Goal: Task Accomplishment & Management: Manage account settings

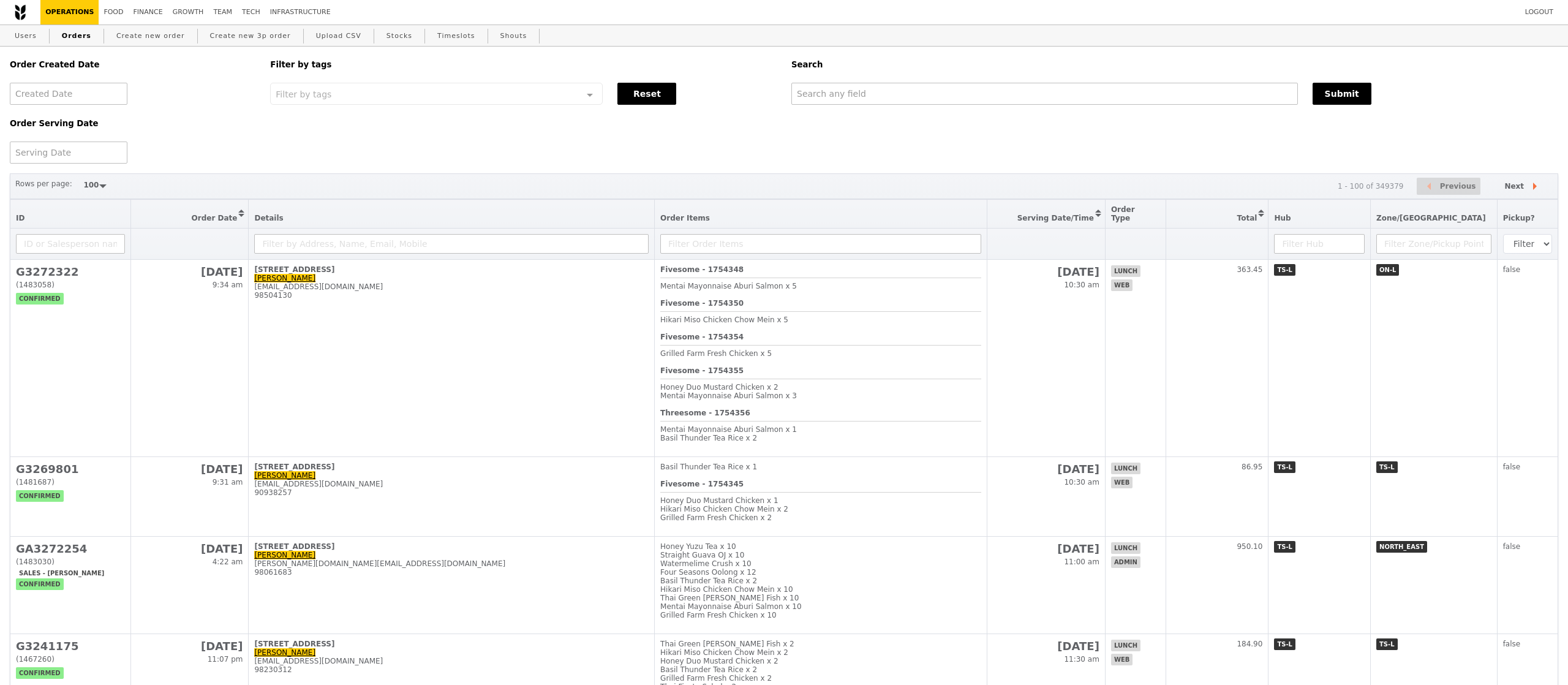
select select "100"
paste input "[EMAIL_ADDRESS][DOMAIN_NAME]"
drag, startPoint x: 0, startPoint y: 0, endPoint x: 861, endPoint y: 93, distance: 866.0
click at [861, 93] on input "text" at bounding box center [1043, 93] width 506 height 22
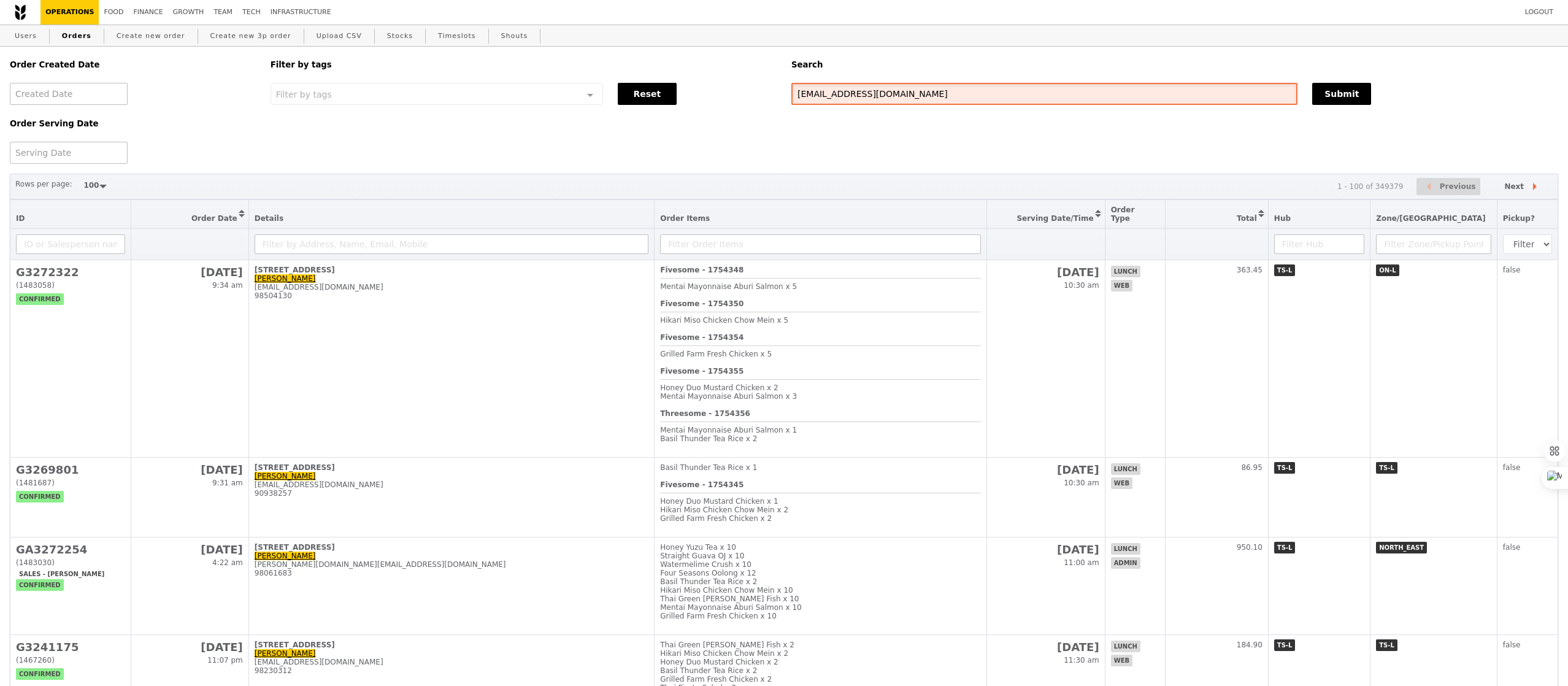
type input "jjoan.quah@gmail.com"
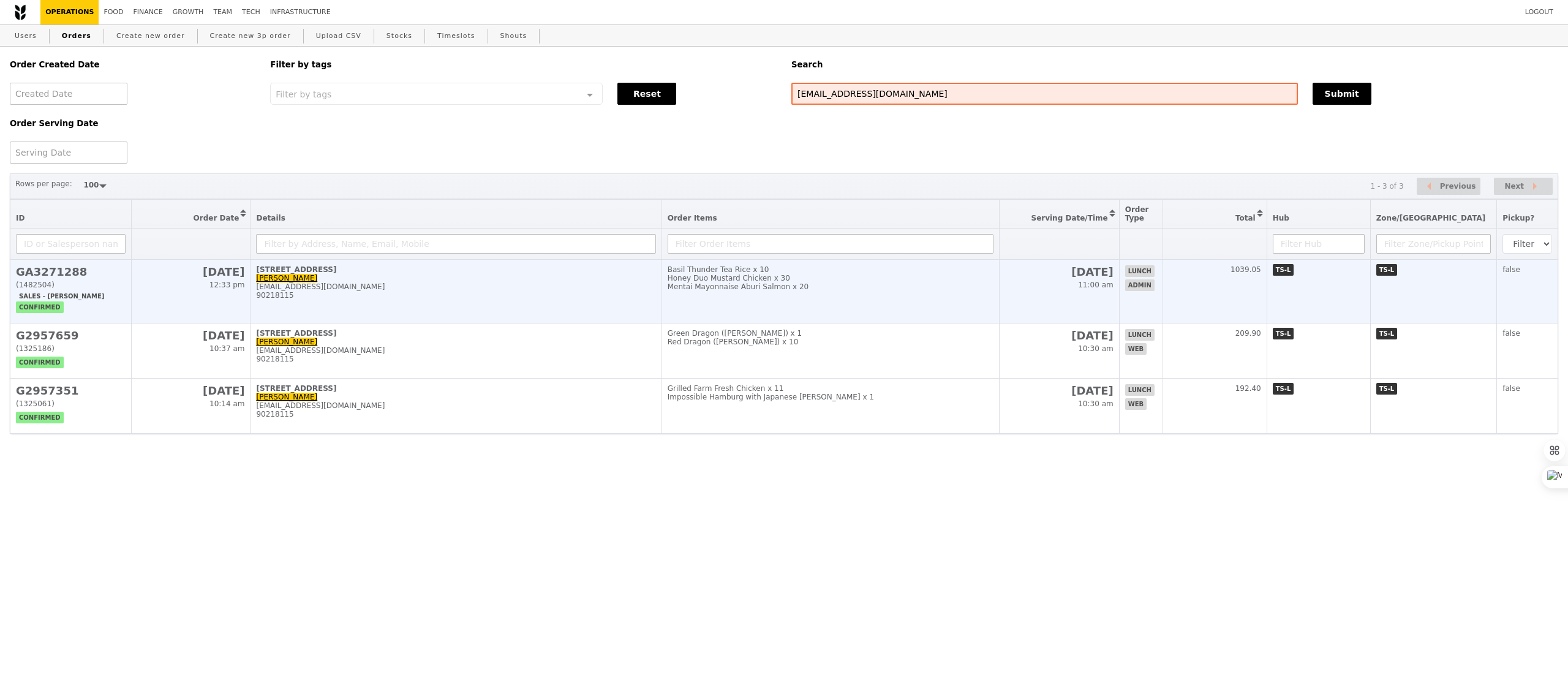
click at [526, 314] on td "30 Raffles Place, #19-01 Joan jjoan.quah@gmail.com 90218115" at bounding box center [456, 291] width 411 height 63
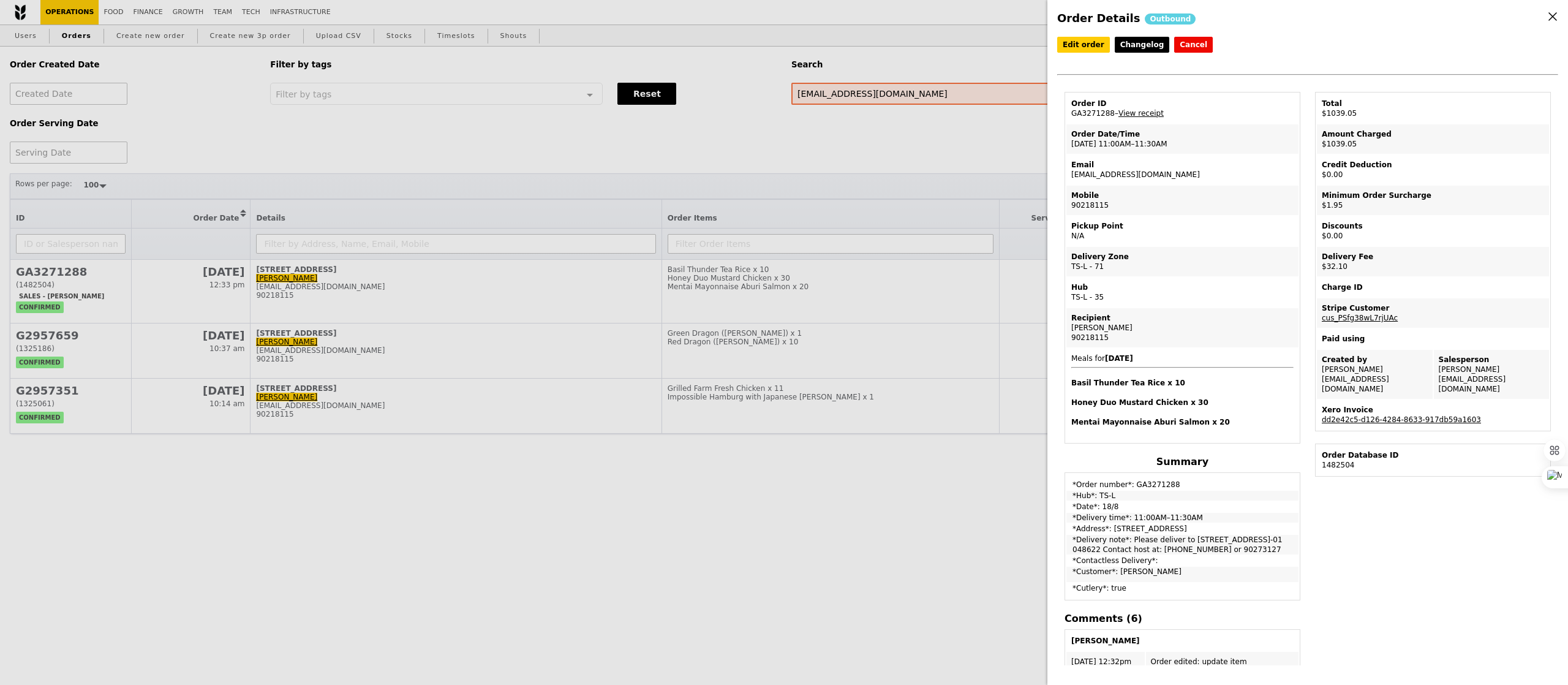
click at [71, 34] on div "Order Details Outbound Edit order Changelog Cancel Order ID GA3271288 – View re…" at bounding box center [784, 342] width 1568 height 685
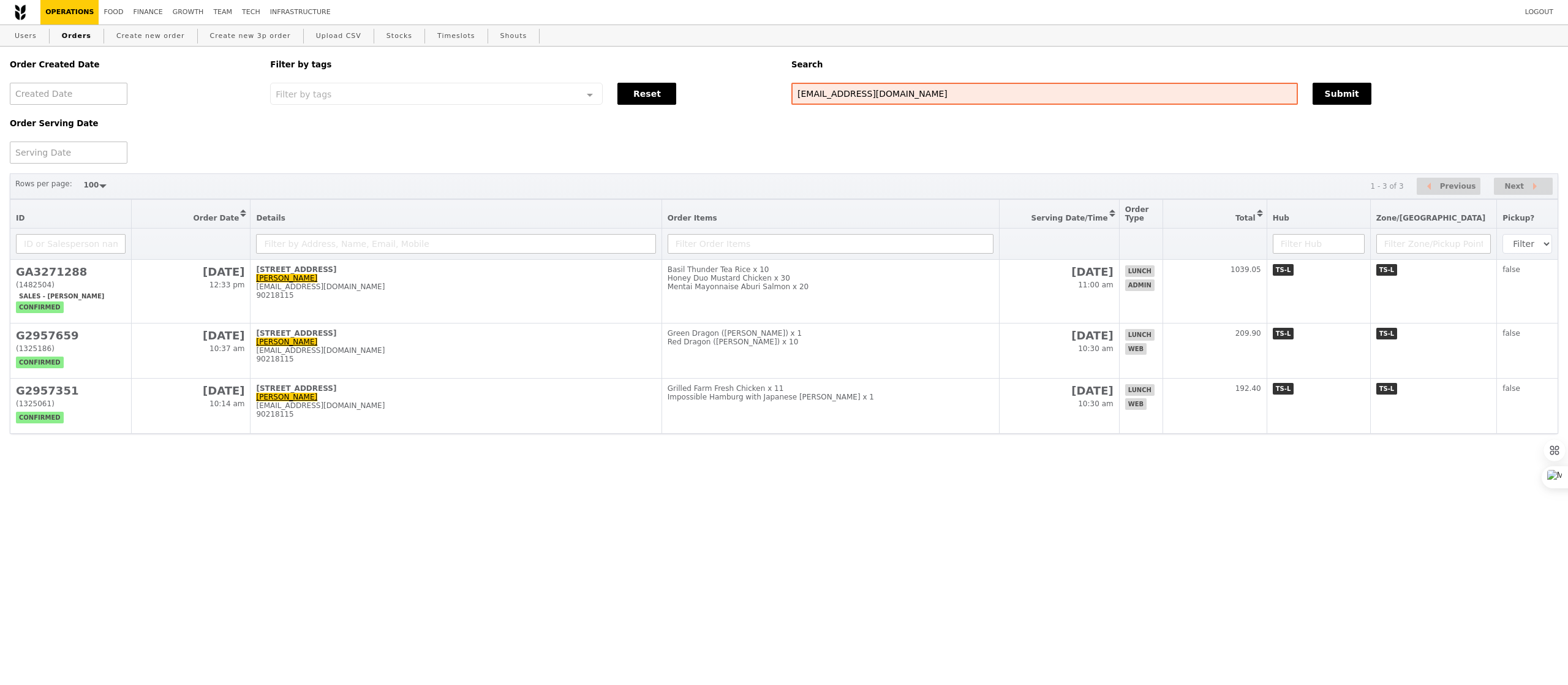
click at [71, 34] on link "Orders" at bounding box center [77, 36] width 40 height 22
click at [69, 7] on link "Operations" at bounding box center [69, 12] width 58 height 25
click at [82, 33] on link "Orders" at bounding box center [77, 36] width 40 height 22
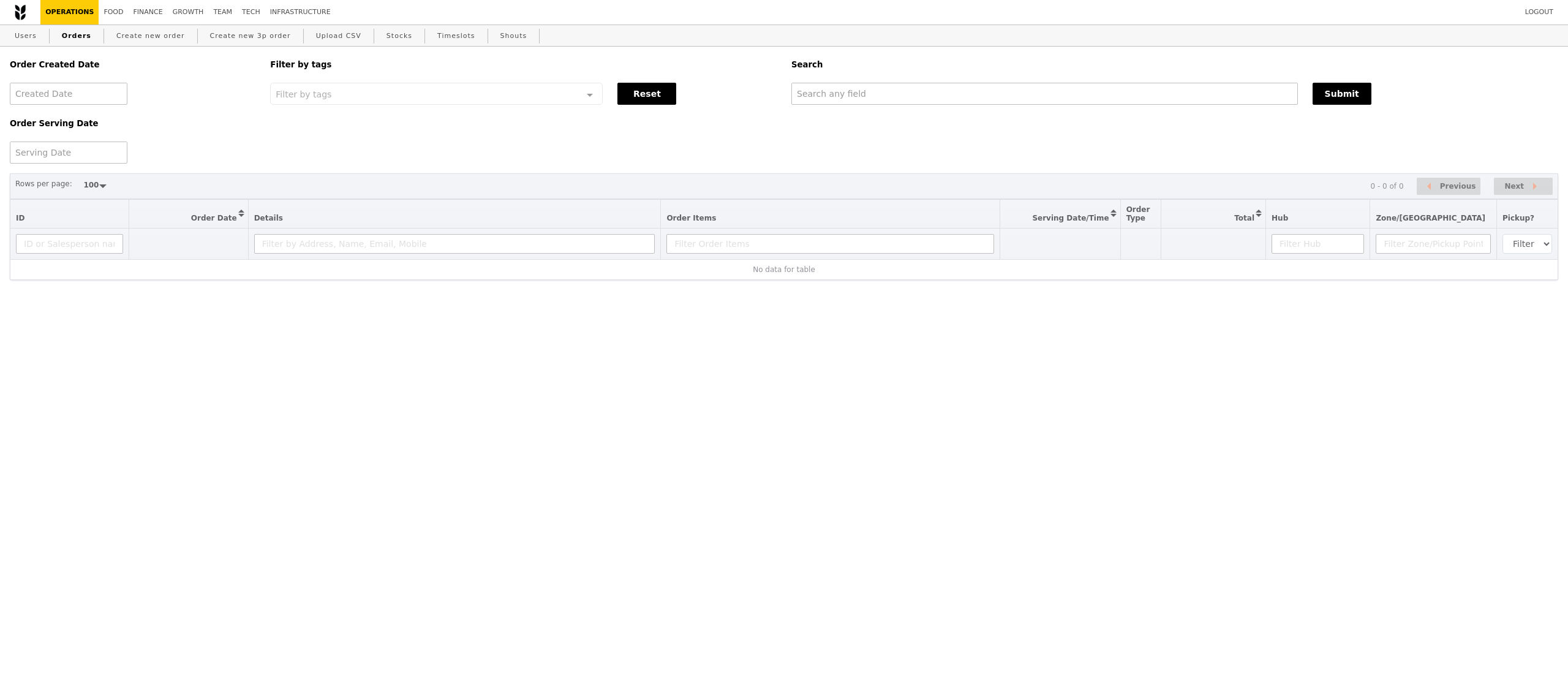
select select "100"
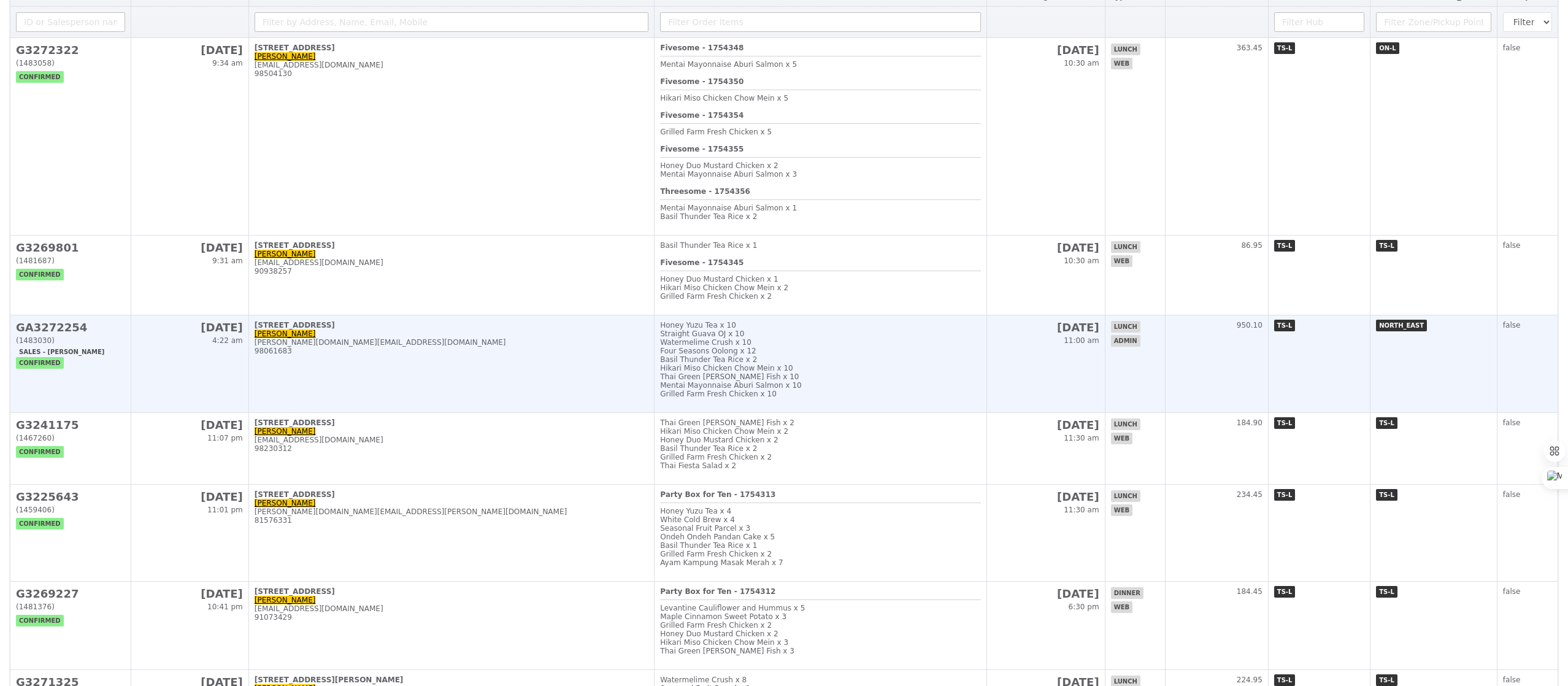
scroll to position [211, 0]
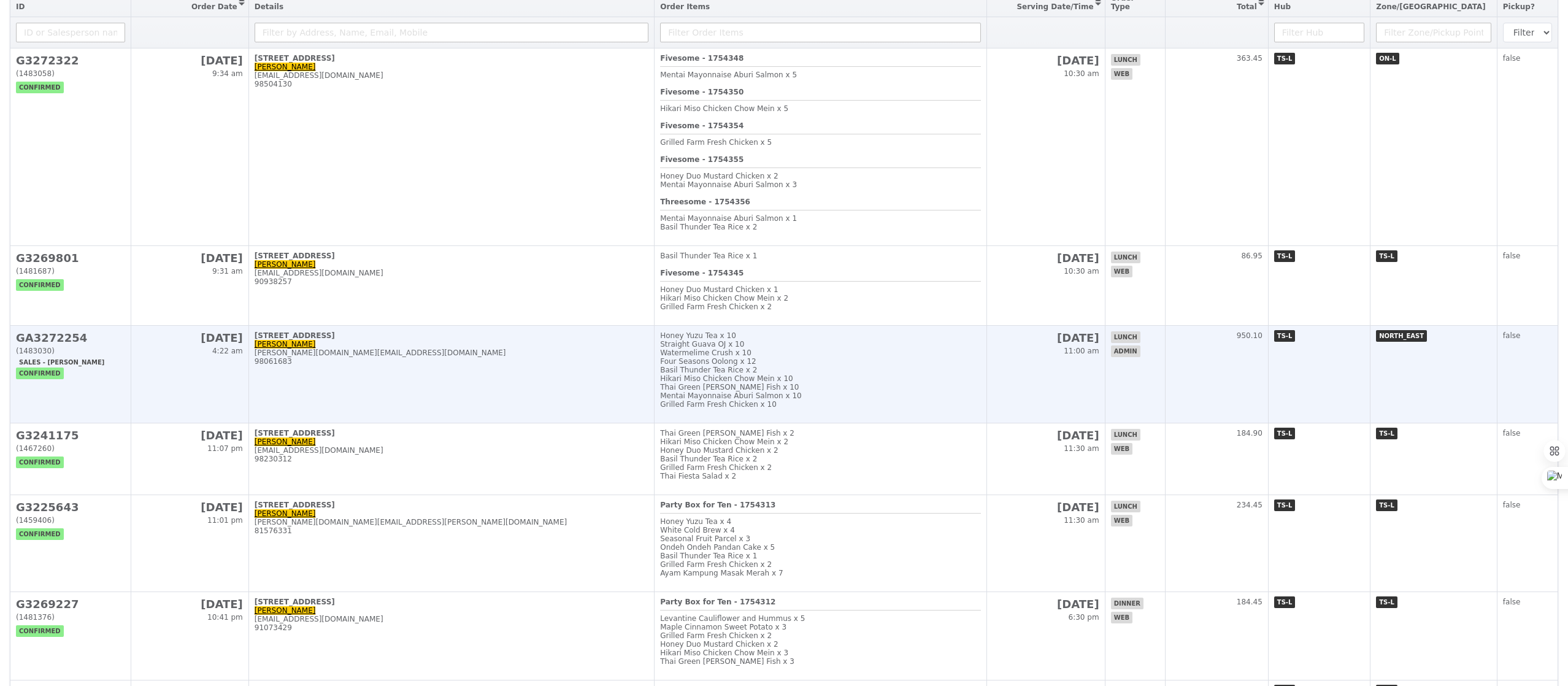
click at [856, 391] on div "Thai Green Curry Fish x 10" at bounding box center [820, 387] width 321 height 9
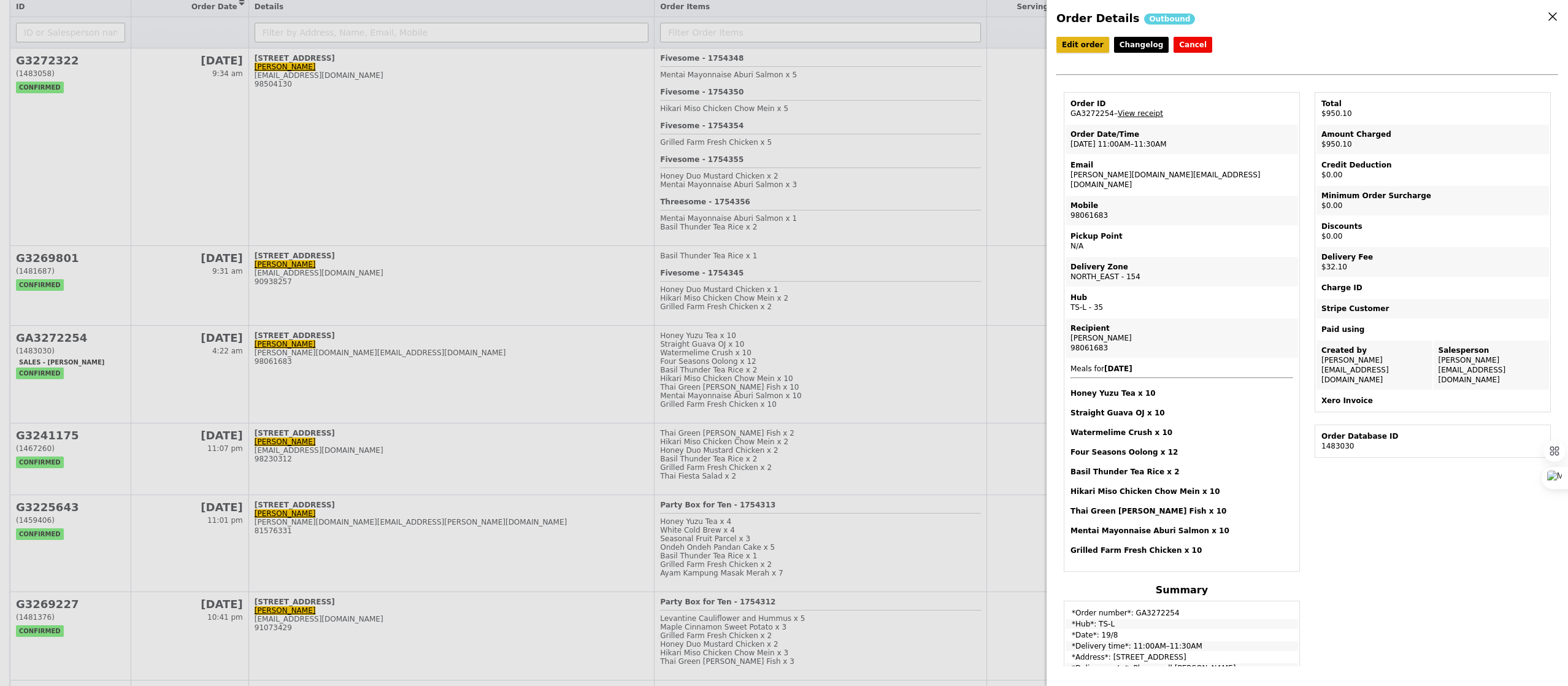
click at [1087, 49] on link "Edit order" at bounding box center [1083, 45] width 53 height 16
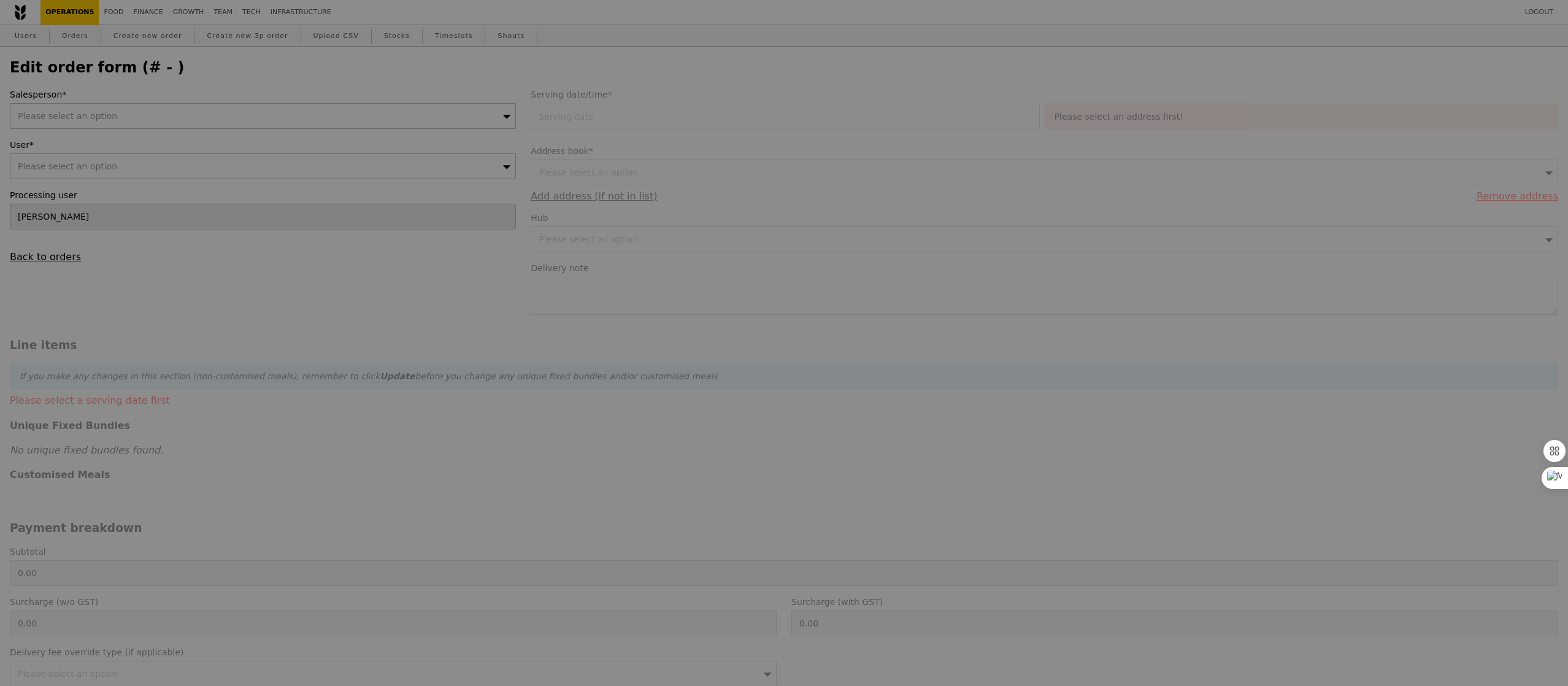
type input "19 Aug 2025"
type textarea "Please call Kavilyn Hay: 8222 9778 upon arrival."
type input "918.00"
type input "29.45"
type input "32.10"
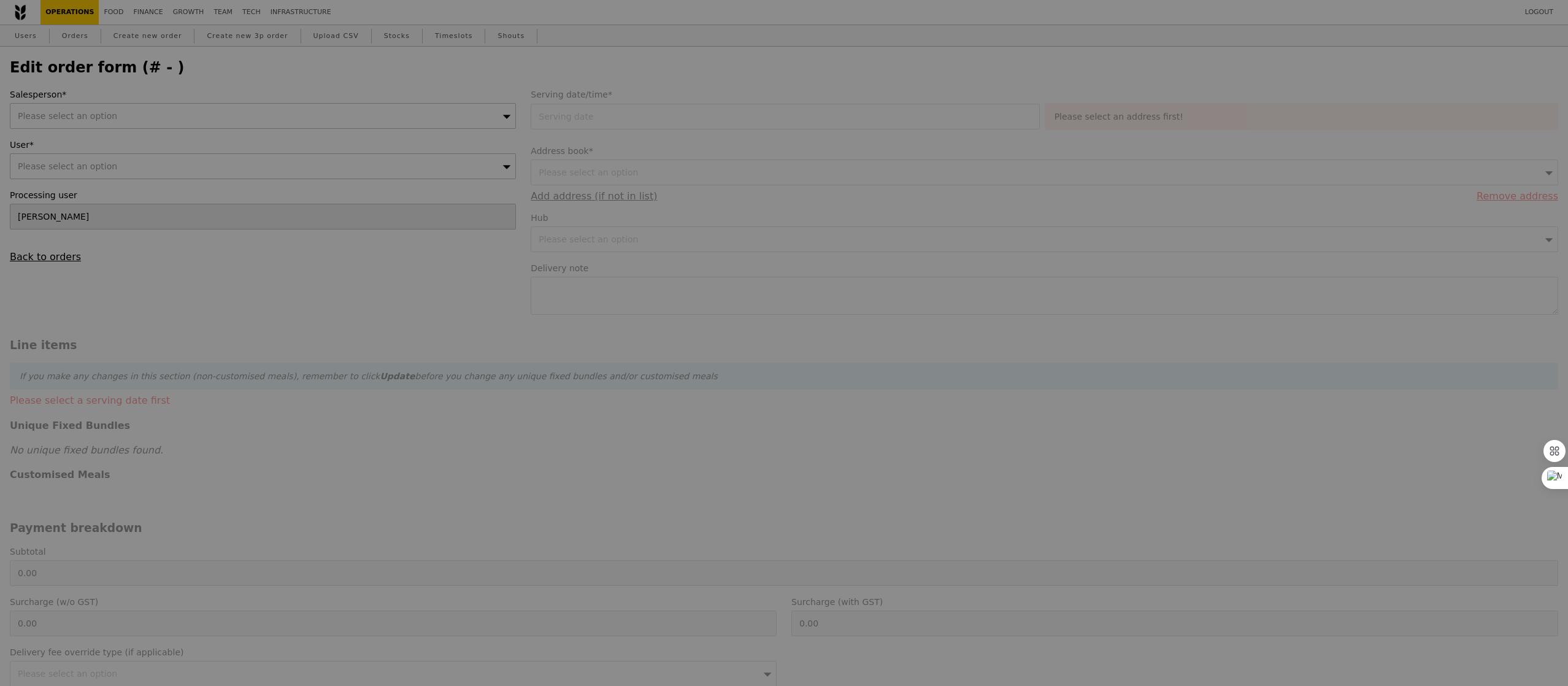
type input "950.10"
checkbox input "true"
type input "Loading..."
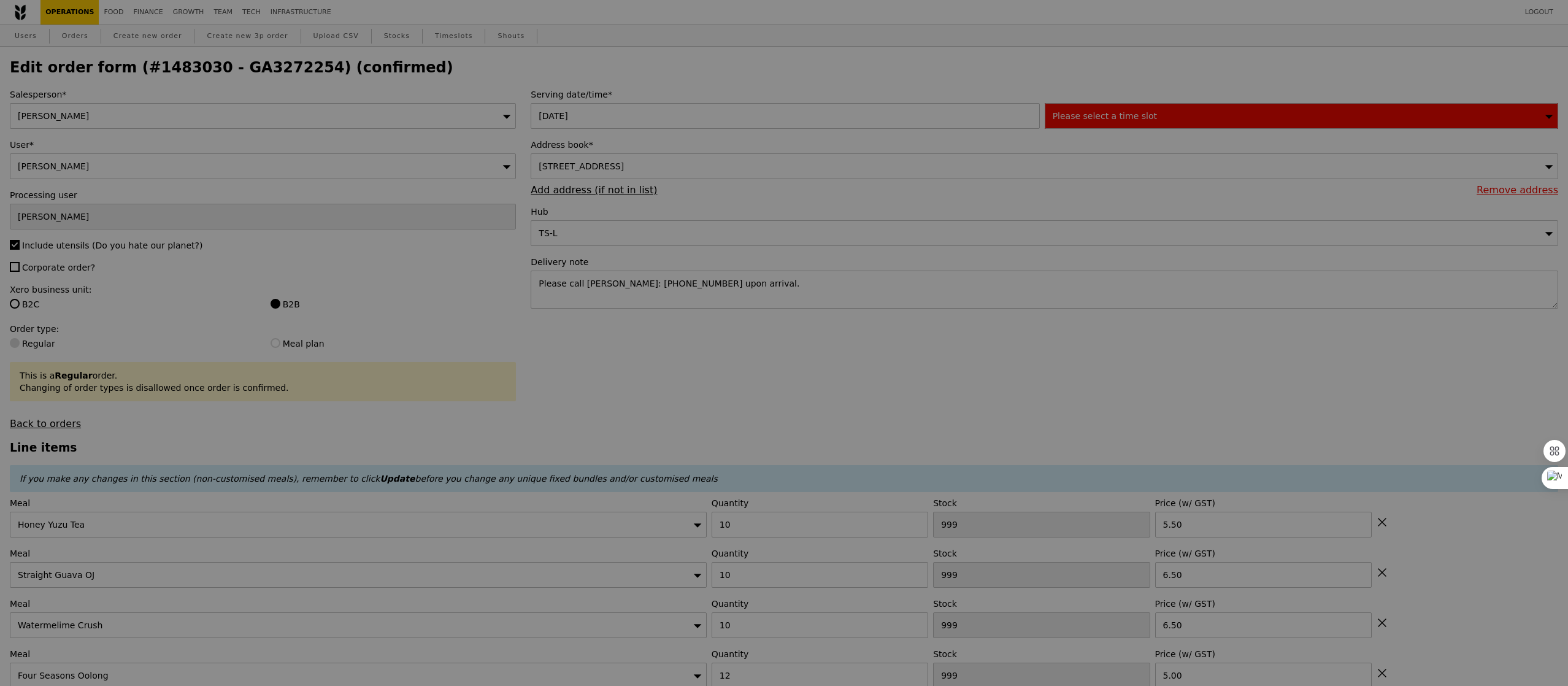
type input "90"
type input "88"
type input "85"
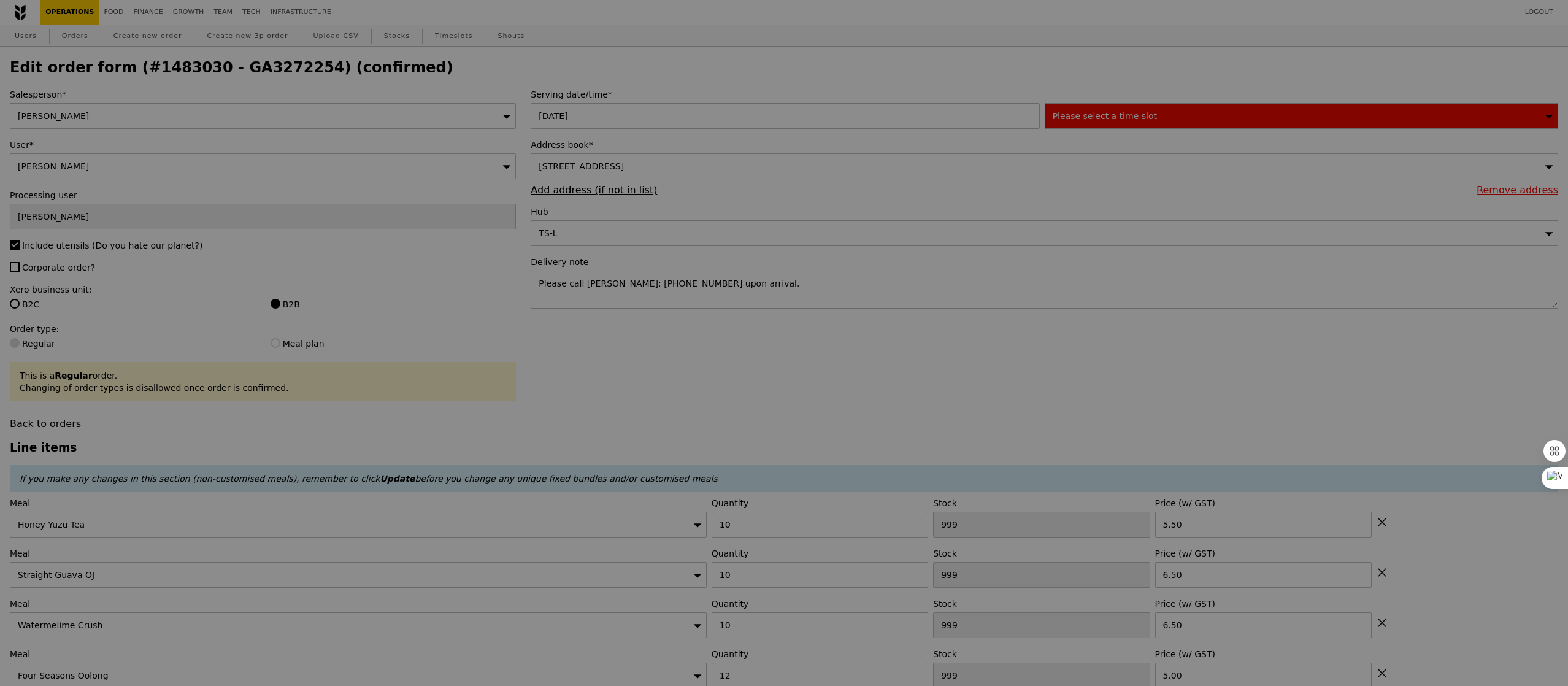
type input "69"
type input "67"
type input "65"
type input "63"
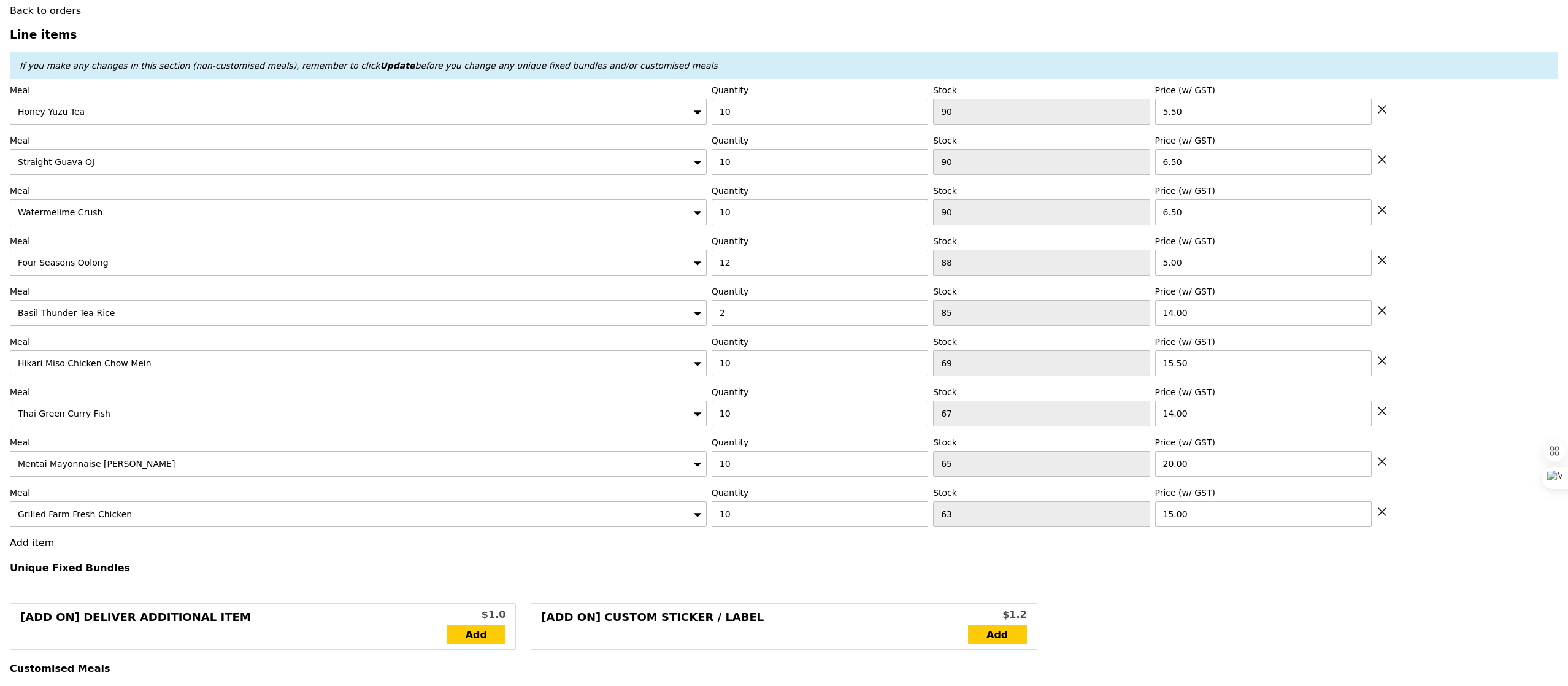
scroll to position [433, 0]
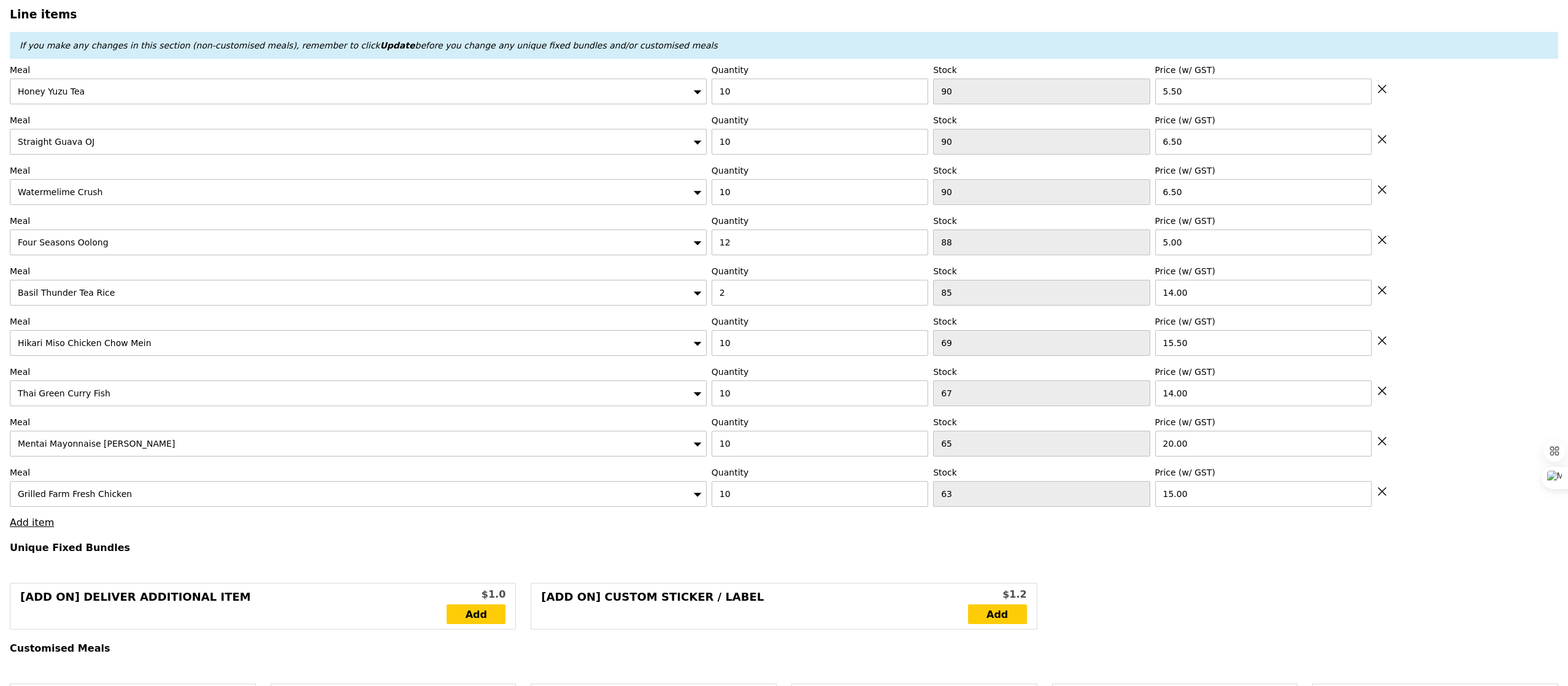
click at [272, 442] on div "Mentai Mayonnaise Aburi Salmon" at bounding box center [358, 443] width 697 height 26
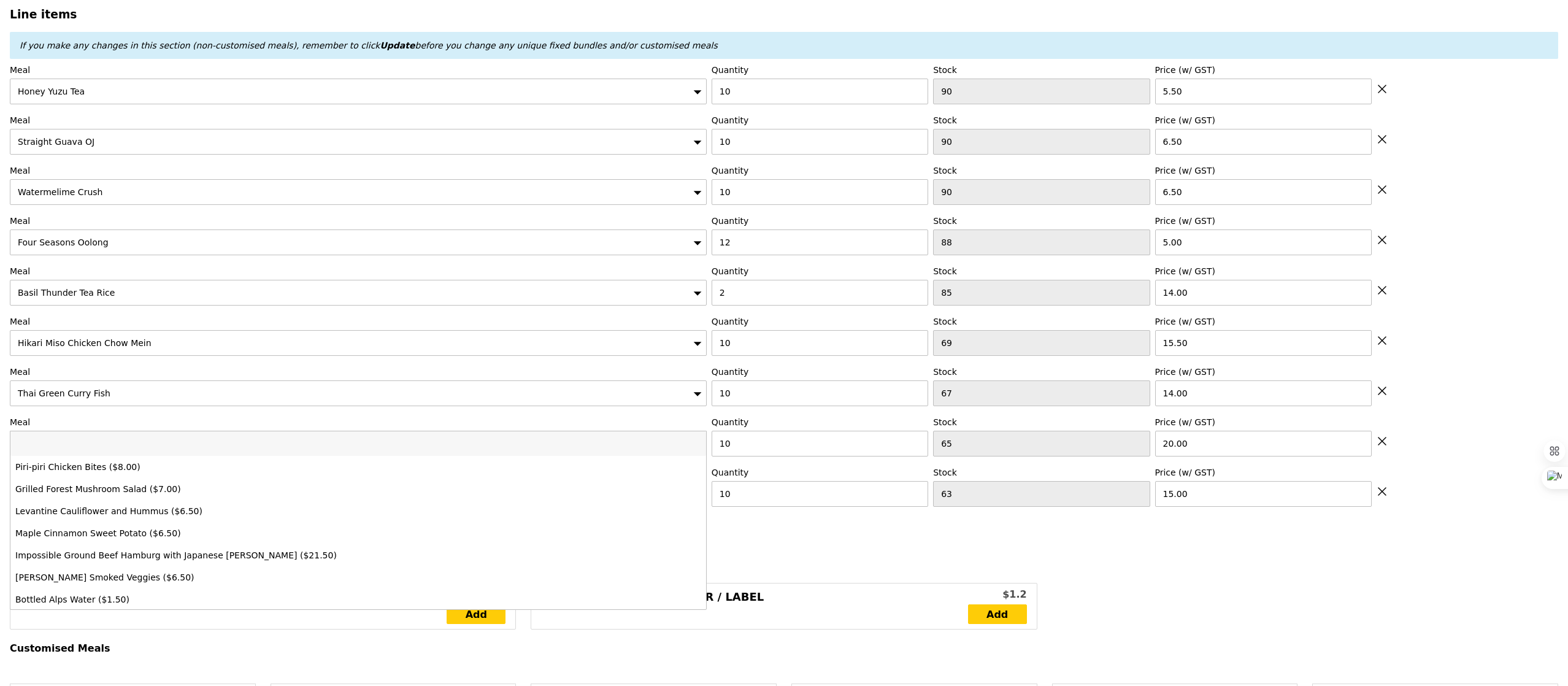
click at [1433, 406] on div "Meal Thai Green Curry Fish Quantity 10 Stock 67 Price (w/ GST) 14.00" at bounding box center [784, 386] width 1549 height 41
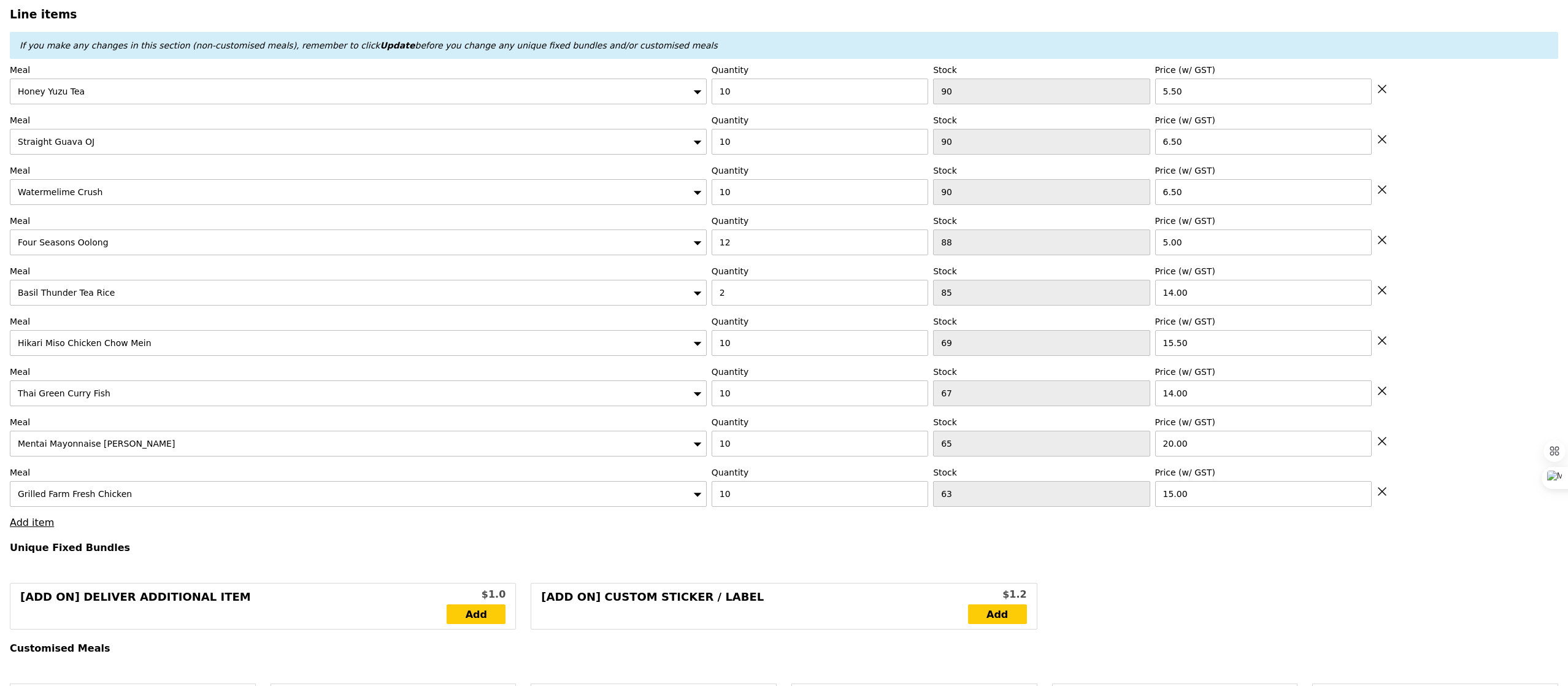
click at [1381, 396] on icon at bounding box center [1382, 390] width 11 height 11
type input "Loading..."
type input "65"
type input "20.00"
type input "63"
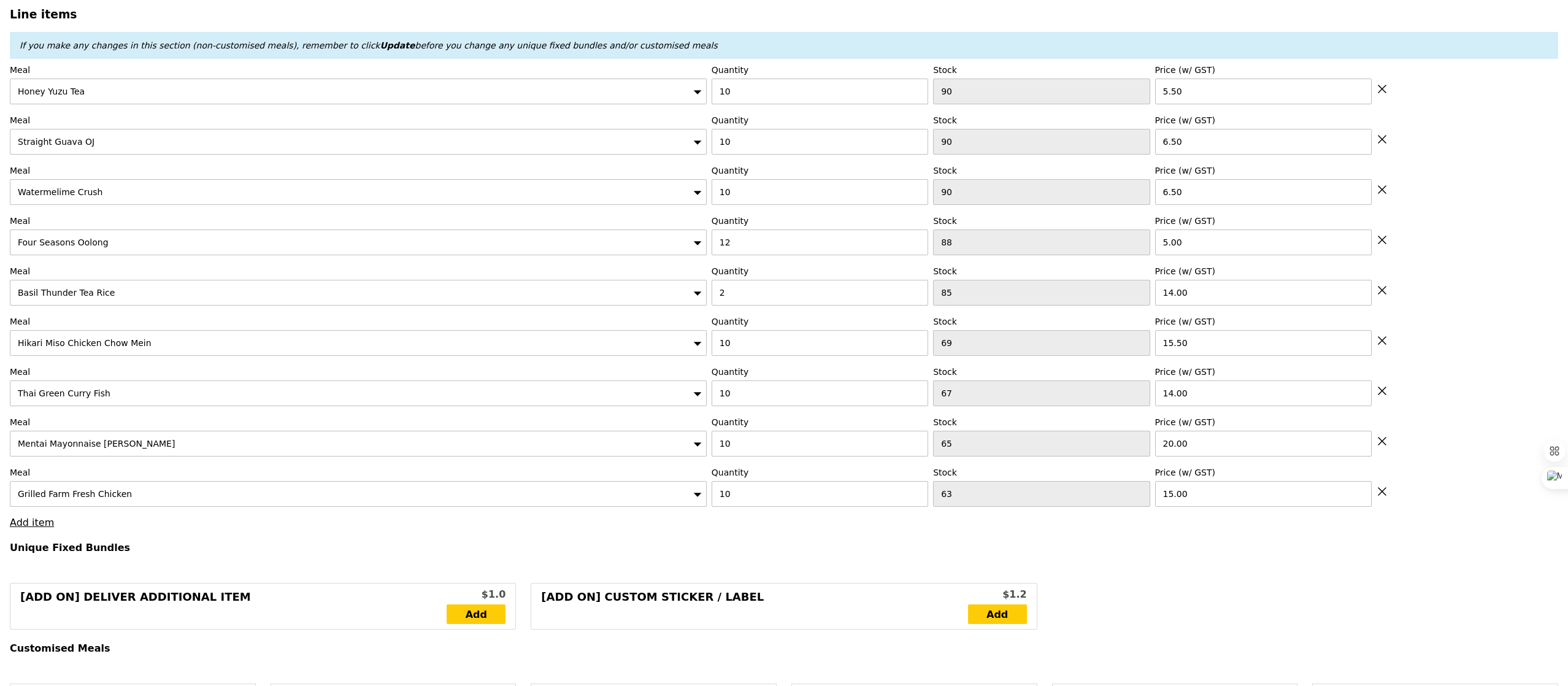
type input "15.00"
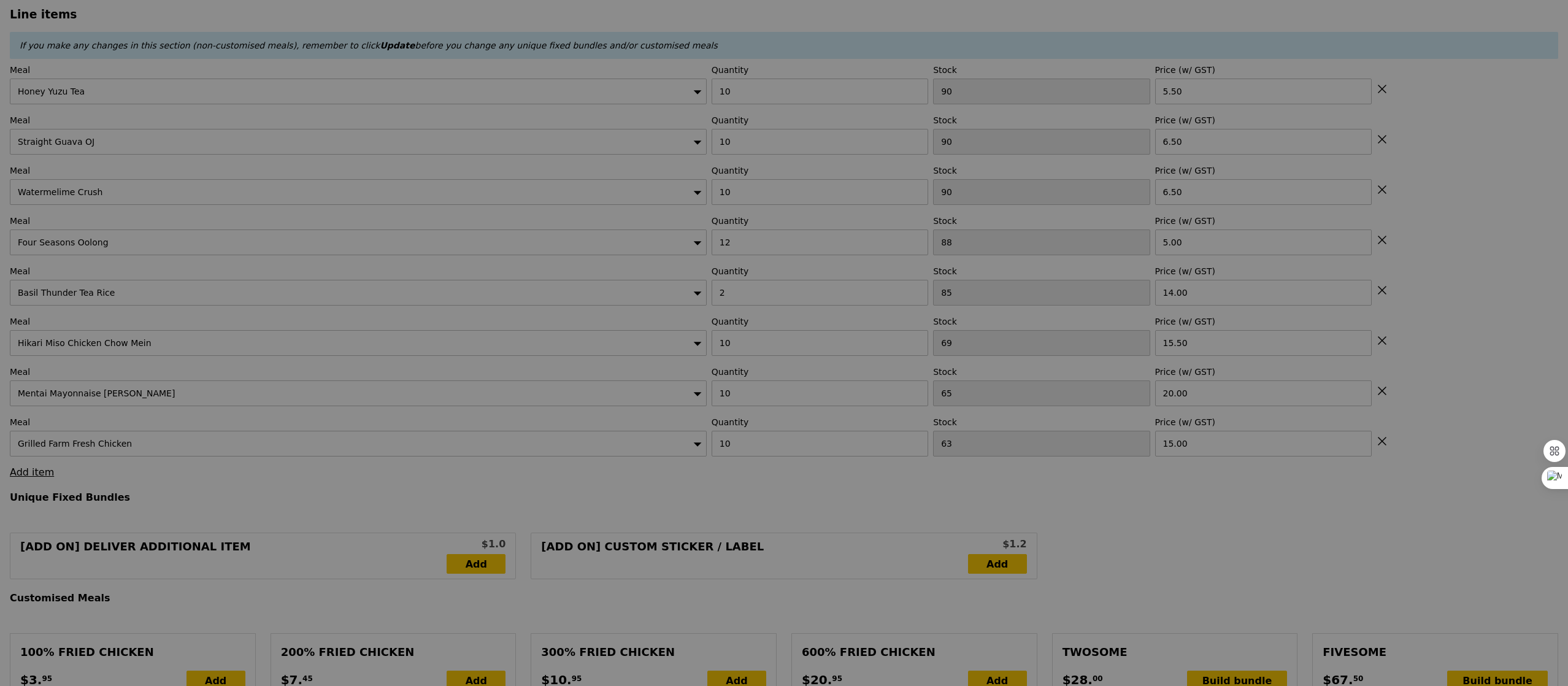
type input "0.00"
type input "3.62"
type input "3.95"
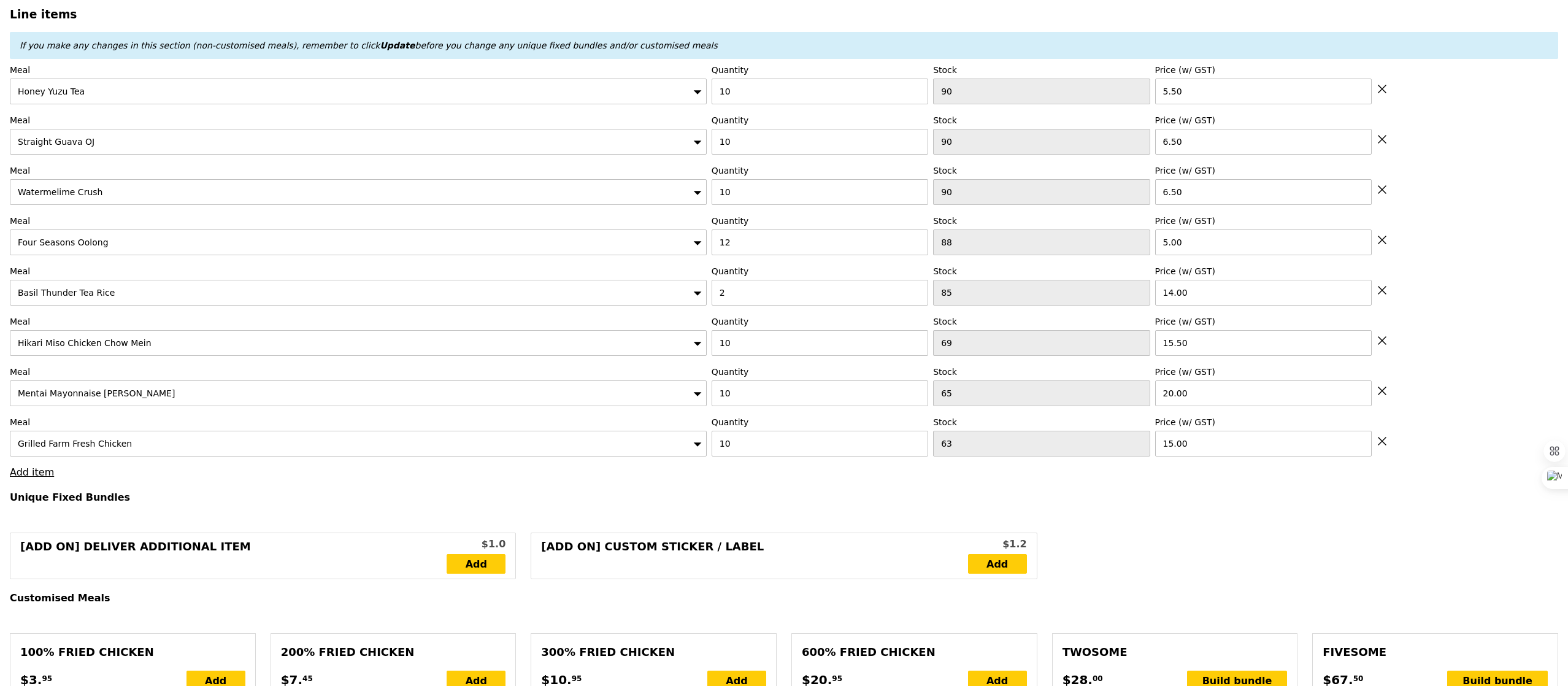
click at [1382, 396] on icon at bounding box center [1382, 390] width 11 height 11
type input "Loading..."
type input "63"
type input "15.00"
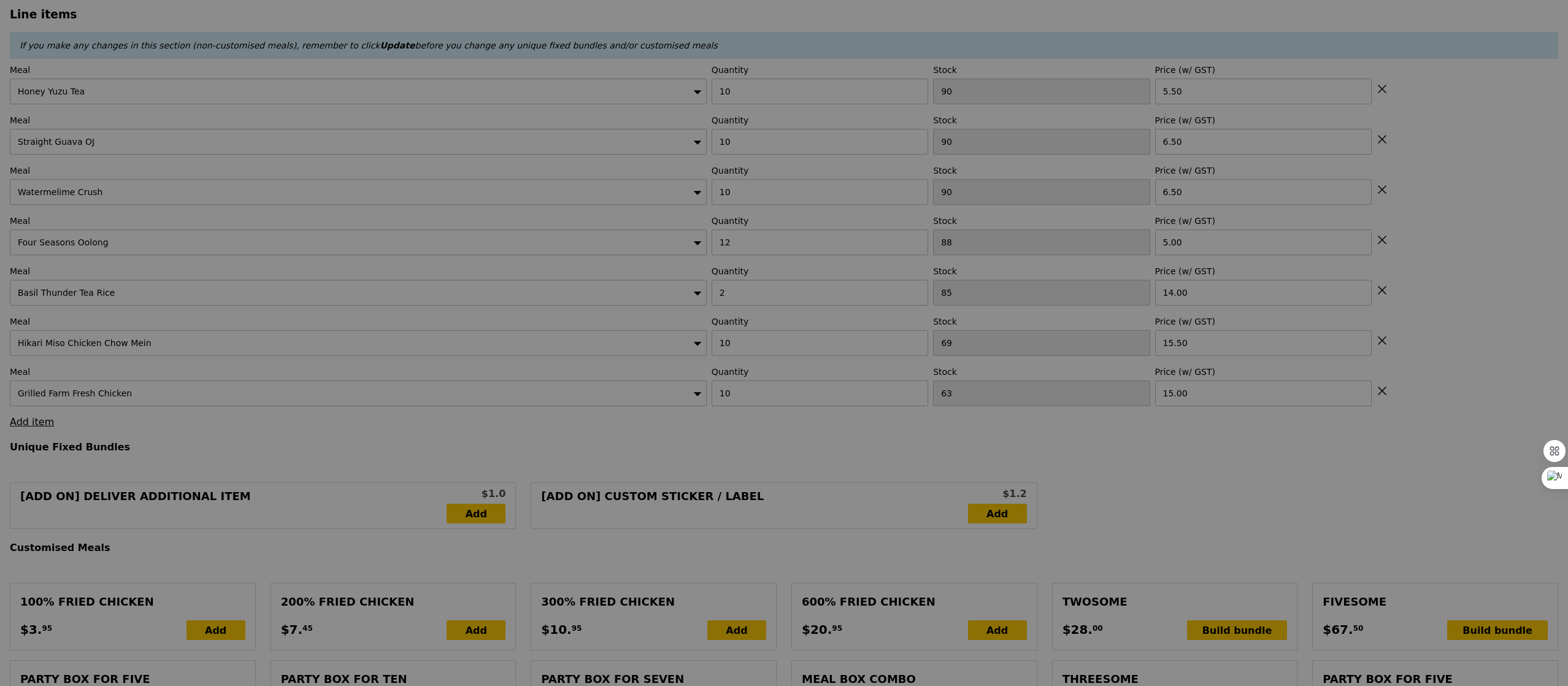
type input "Update"
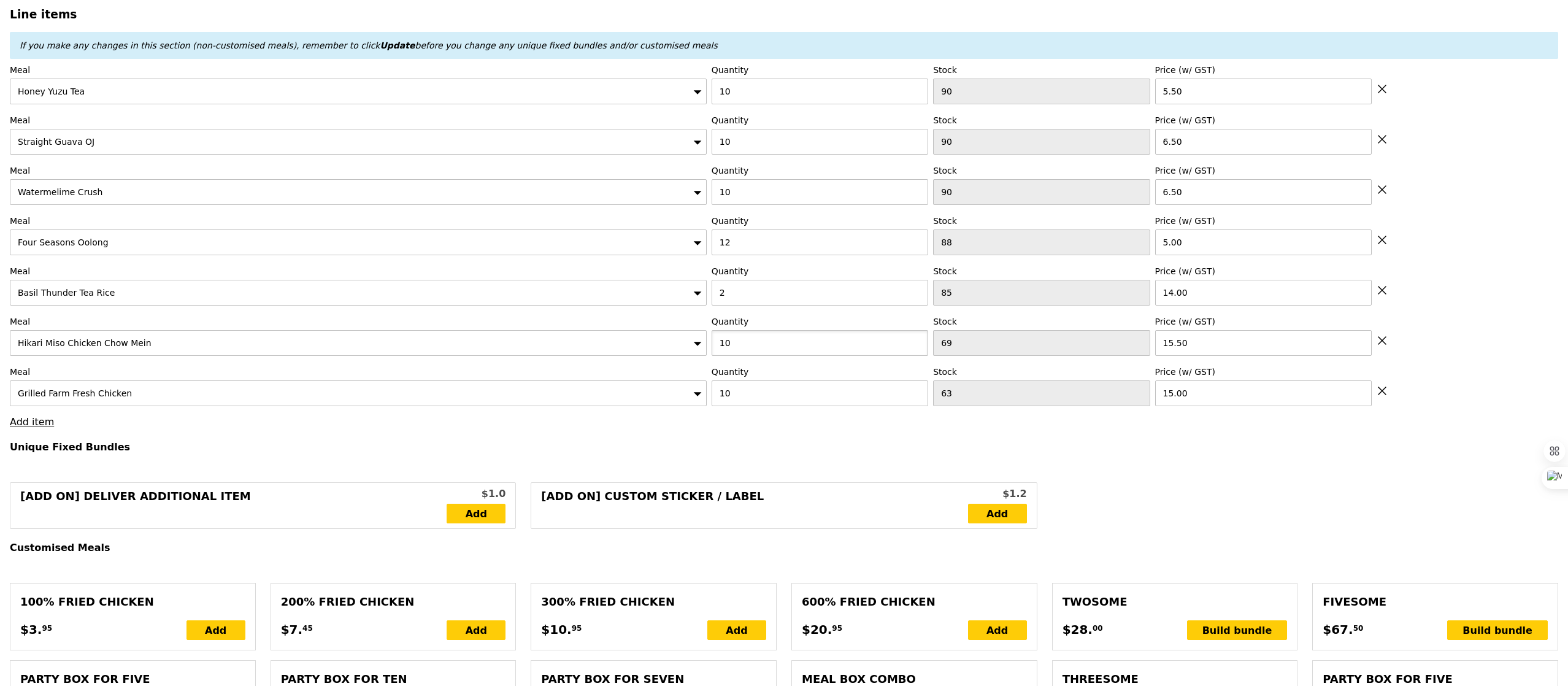
click at [759, 350] on input "10" at bounding box center [820, 343] width 217 height 26
click at [759, 350] on input "20" at bounding box center [820, 343] width 217 height 26
type input "20"
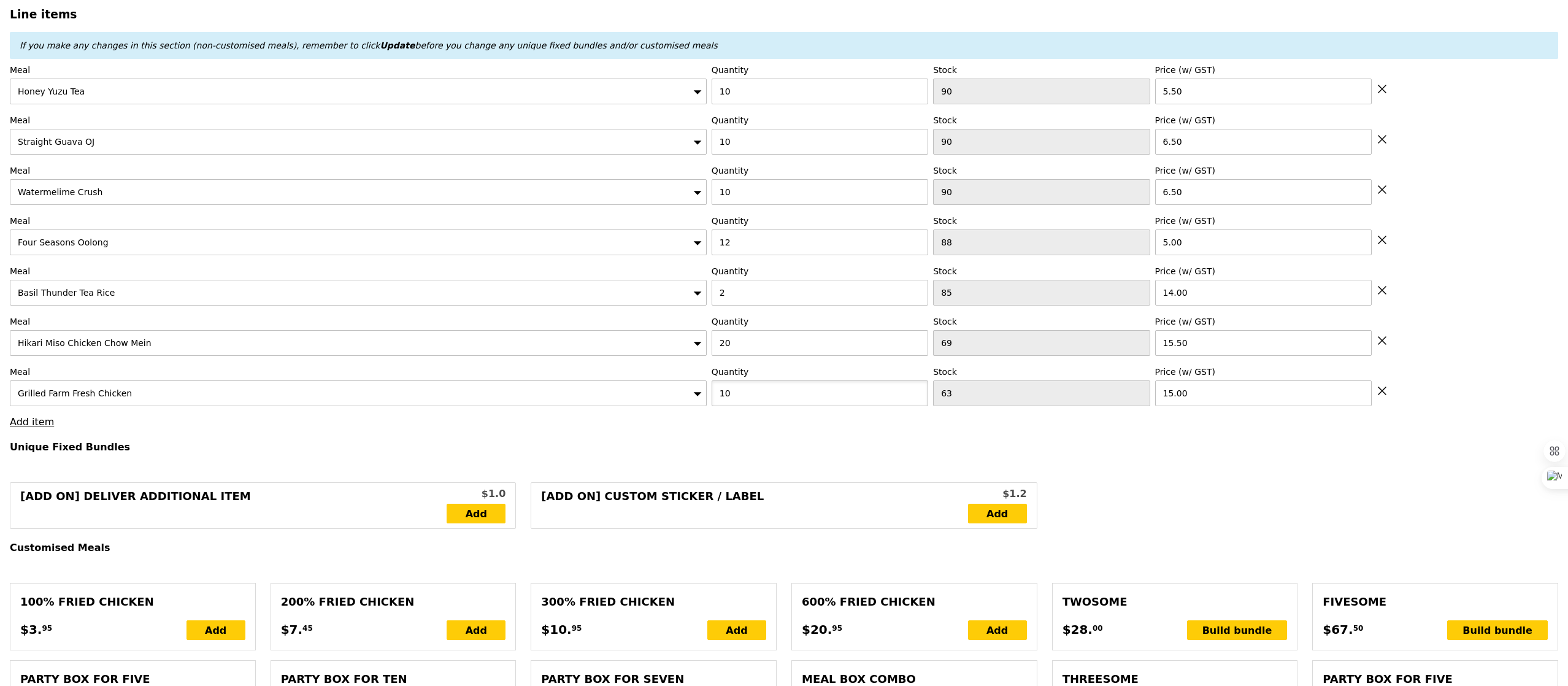
click at [745, 395] on input "10" at bounding box center [820, 393] width 217 height 26
paste input "2"
type input "20"
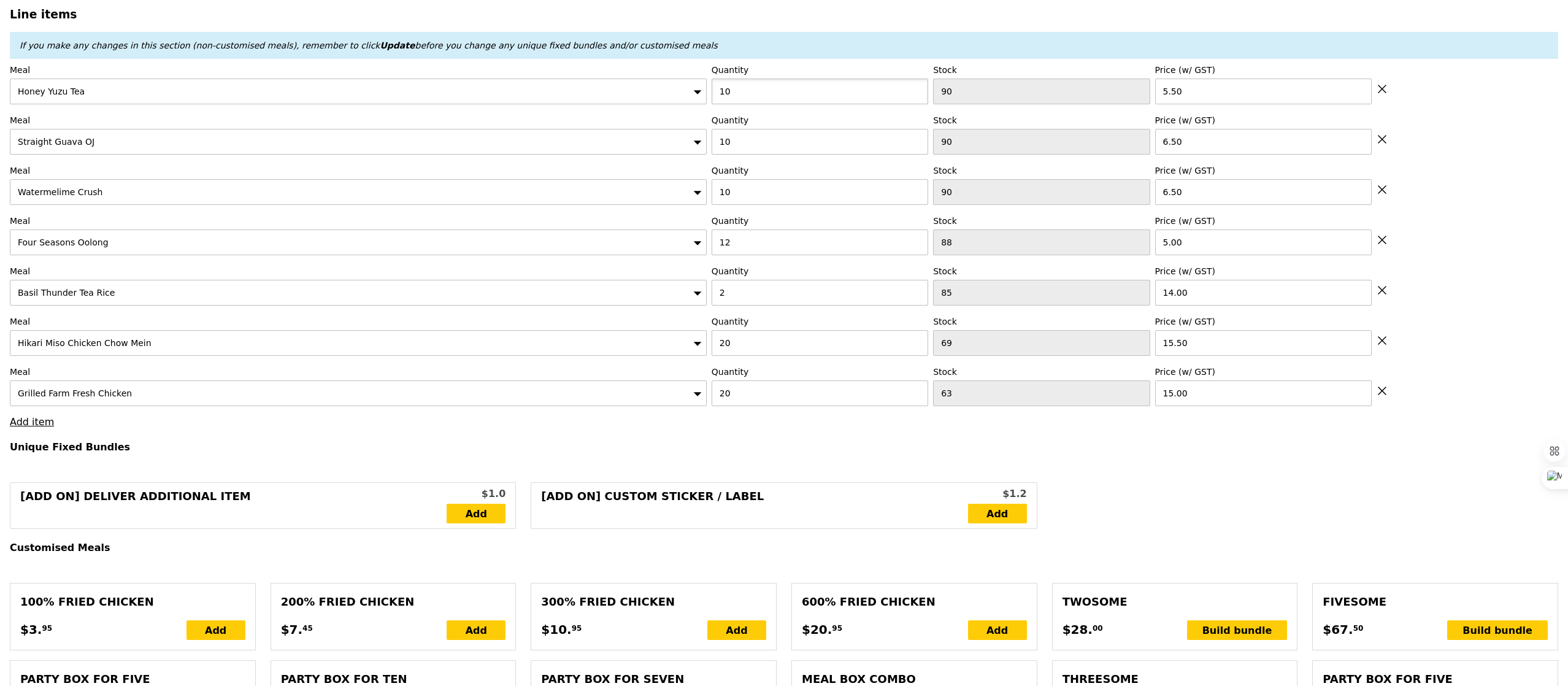
click at [756, 104] on input "10" at bounding box center [820, 91] width 217 height 26
click at [747, 142] on input "10" at bounding box center [820, 141] width 217 height 26
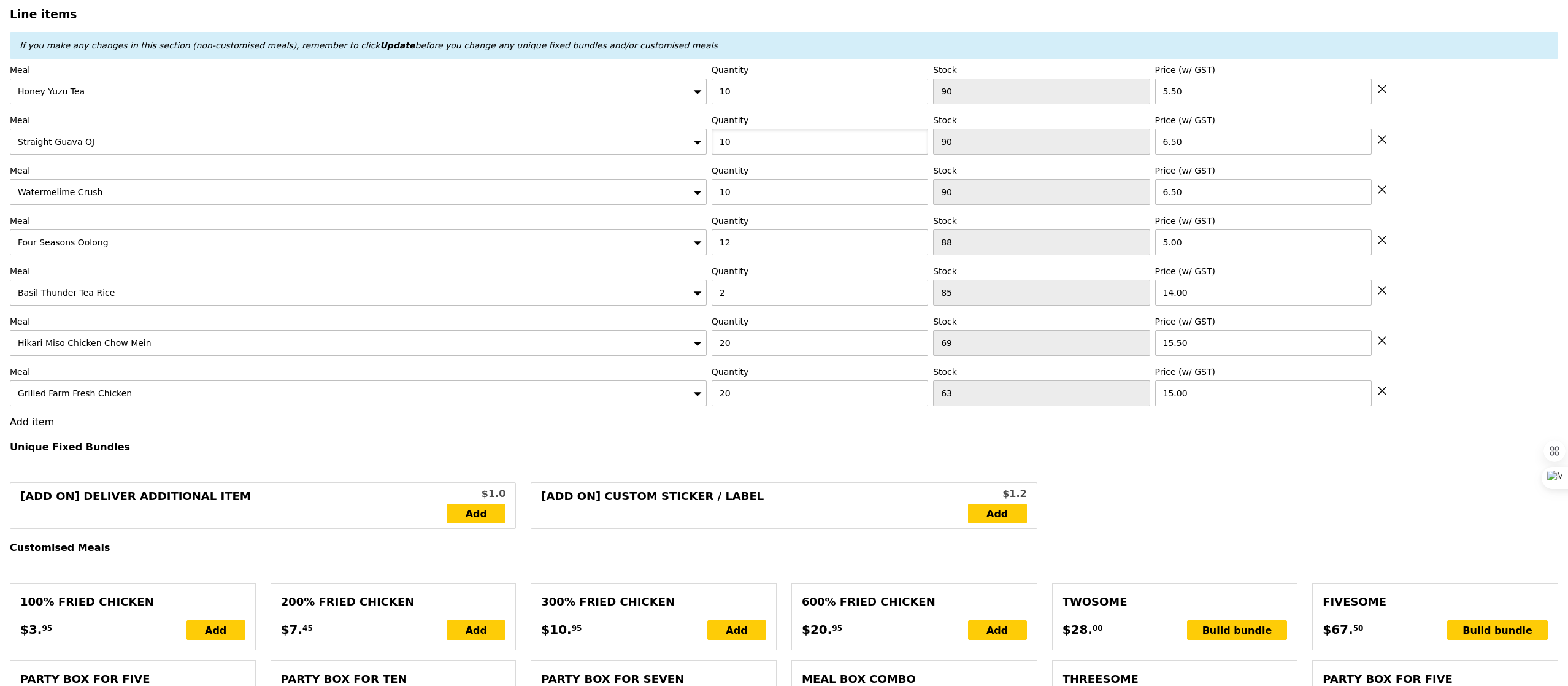
click at [737, 150] on input "10" at bounding box center [820, 141] width 217 height 26
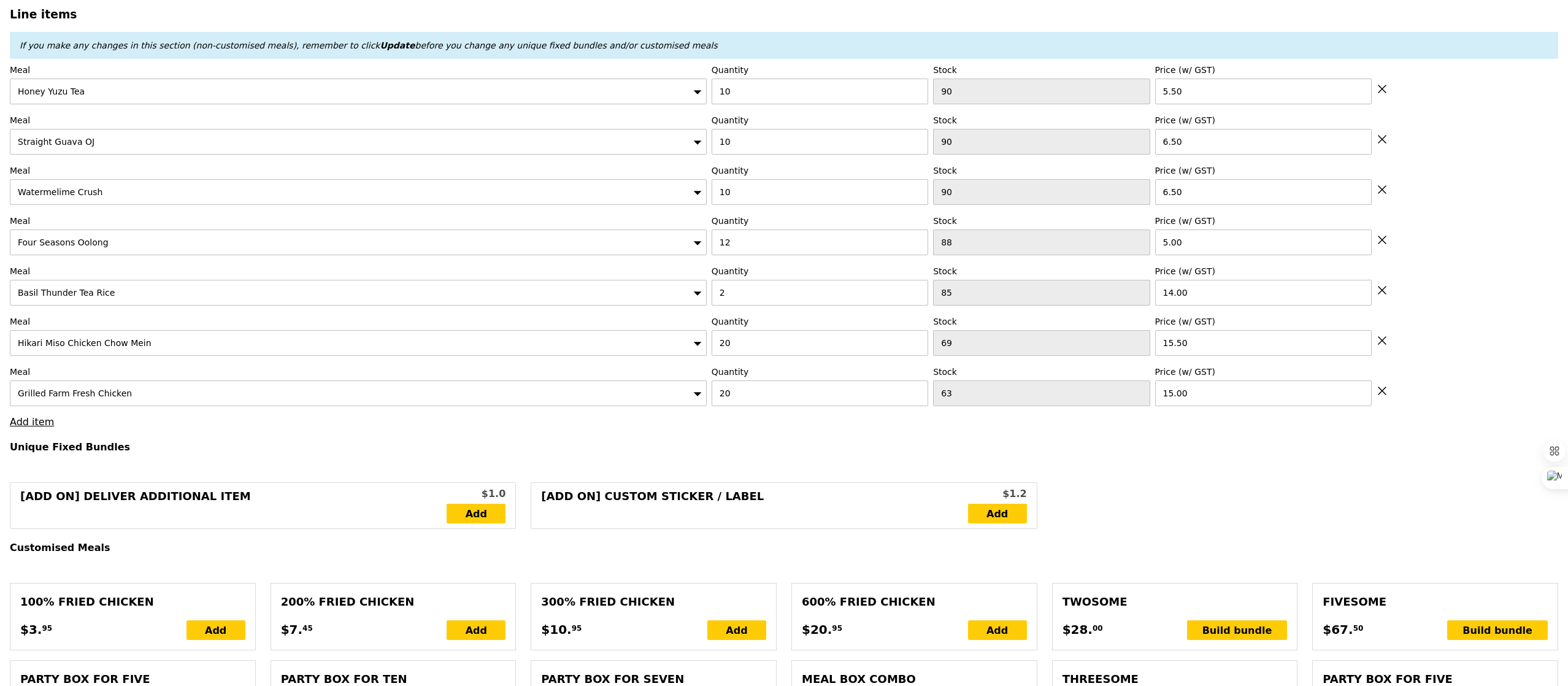
click at [1384, 88] on icon at bounding box center [1382, 89] width 11 height 11
type input "Loading..."
type input "6.50"
type input "12"
type input "88"
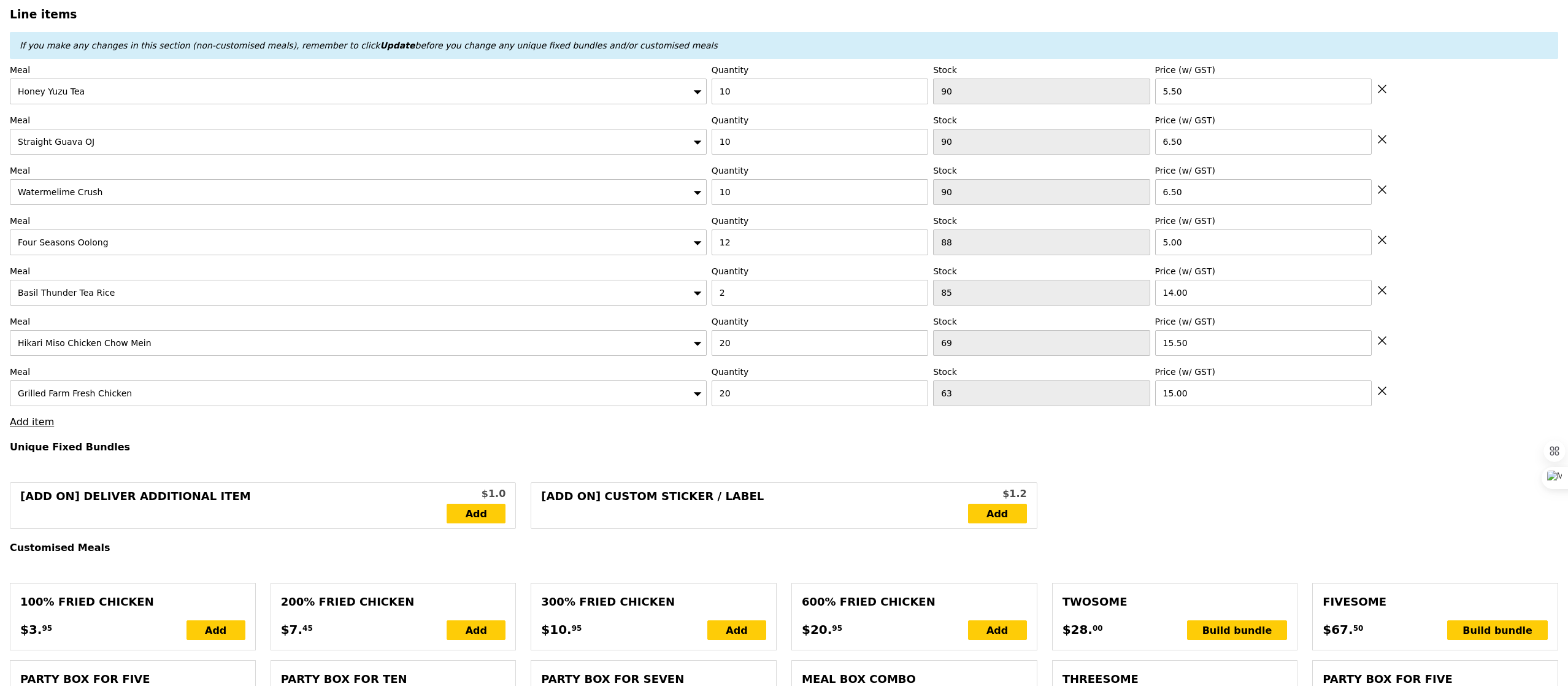
type input "5.00"
type input "2"
type input "85"
type input "14.00"
type input "20"
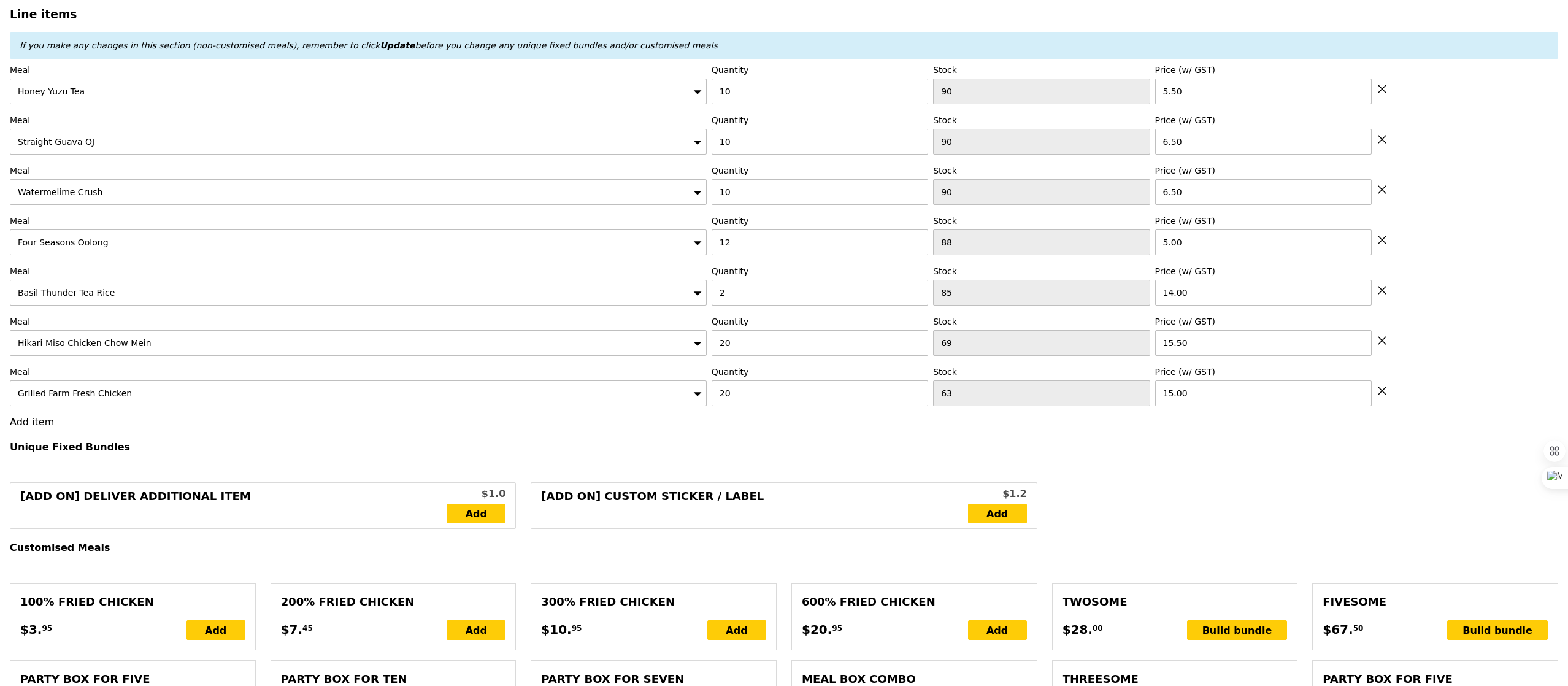
type input "69"
type input "15.50"
type input "63"
type input "15.00"
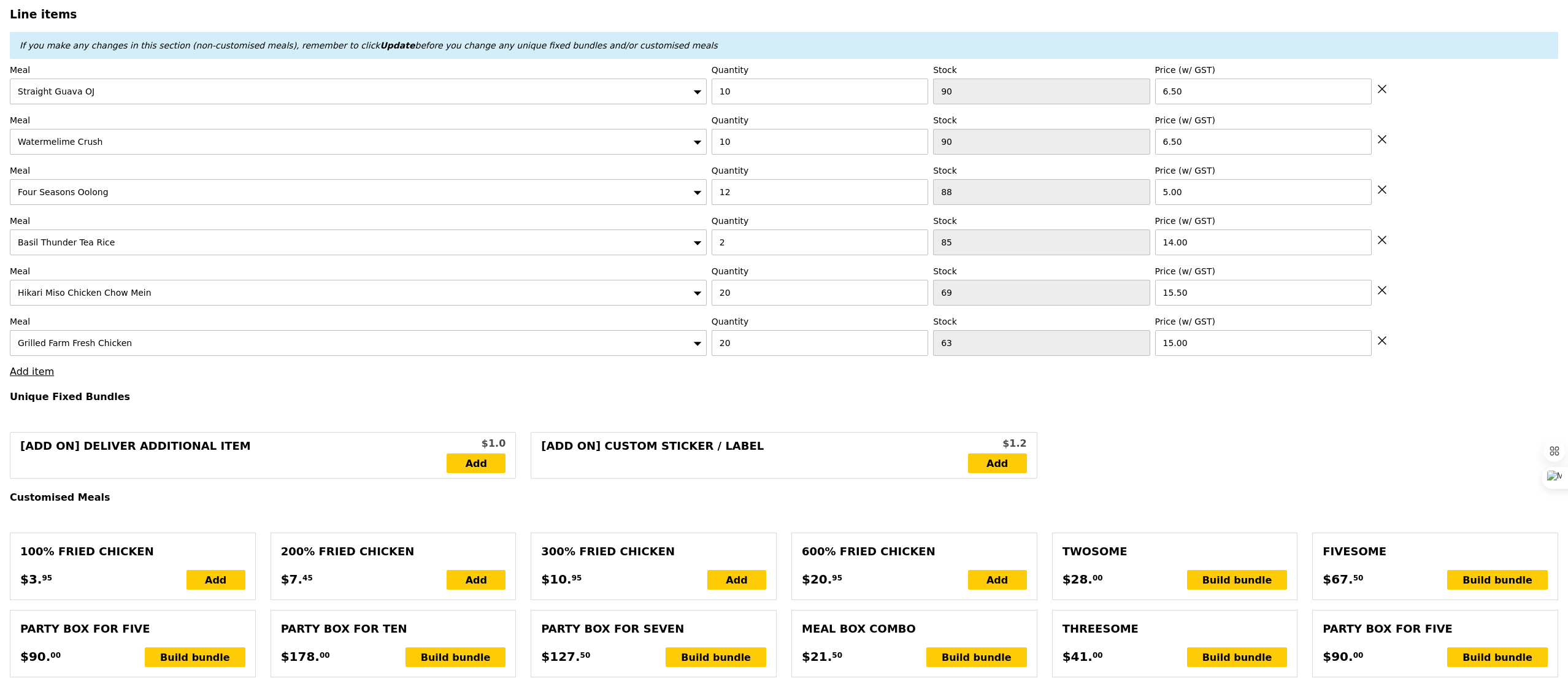
click at [1382, 191] on icon at bounding box center [1382, 189] width 11 height 11
type input "Loading..."
type input "2"
type input "85"
type input "14.00"
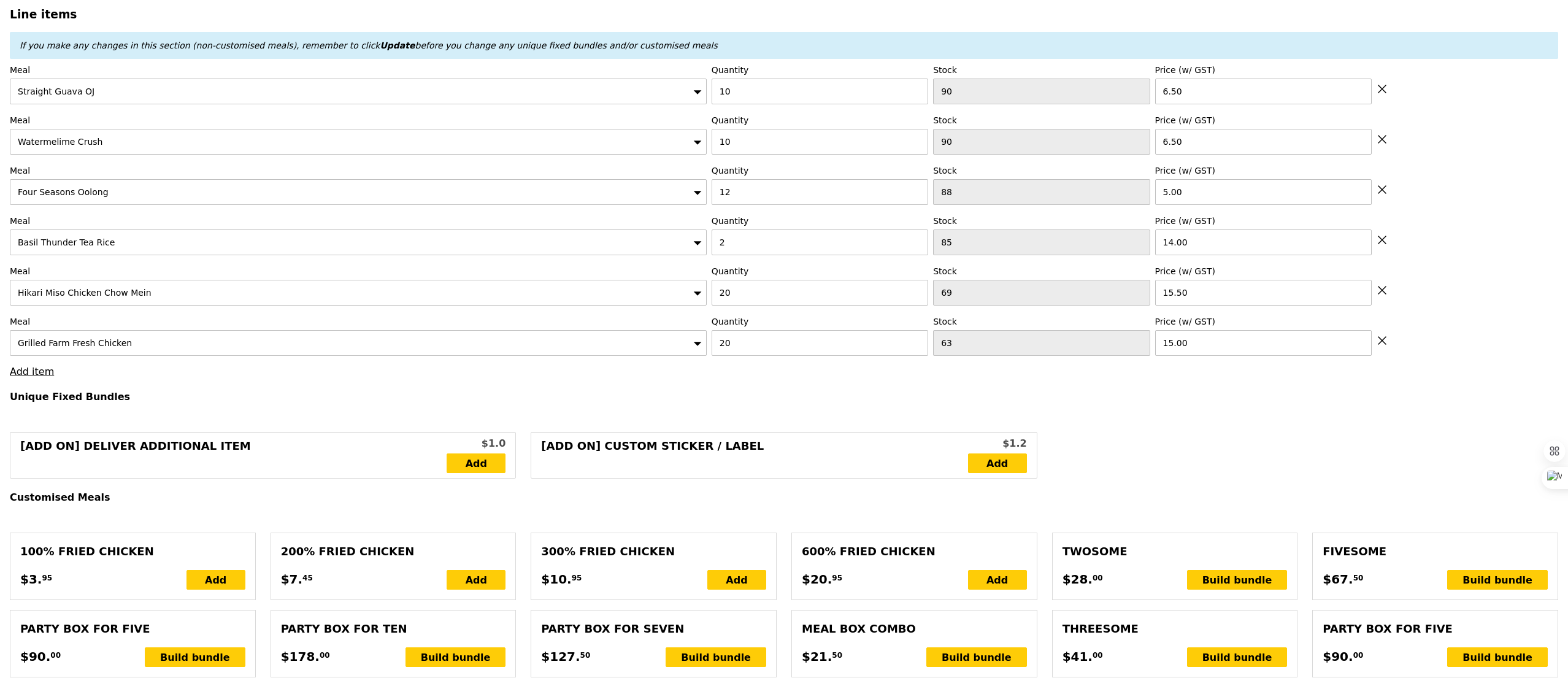
type input "20"
type input "69"
type input "15.50"
type input "63"
type input "15.00"
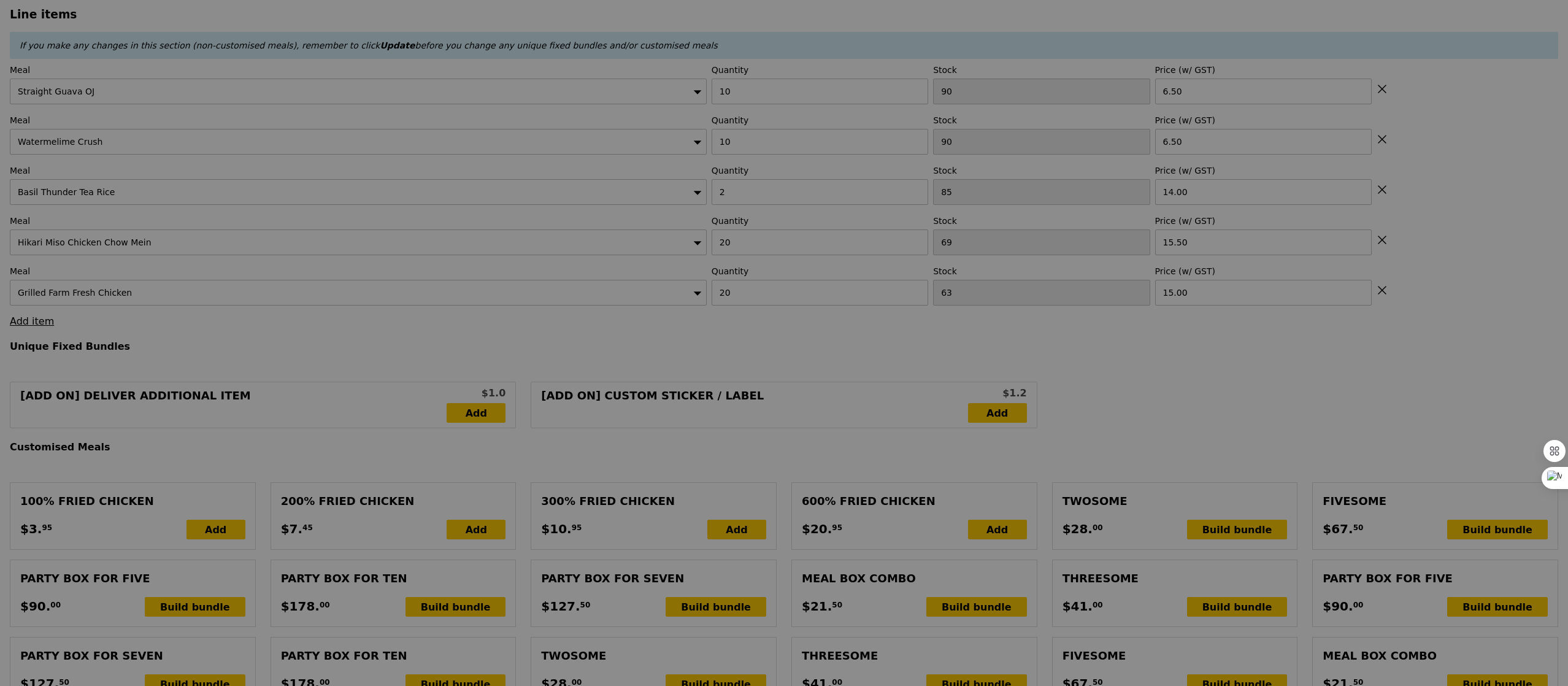
type input "Update"
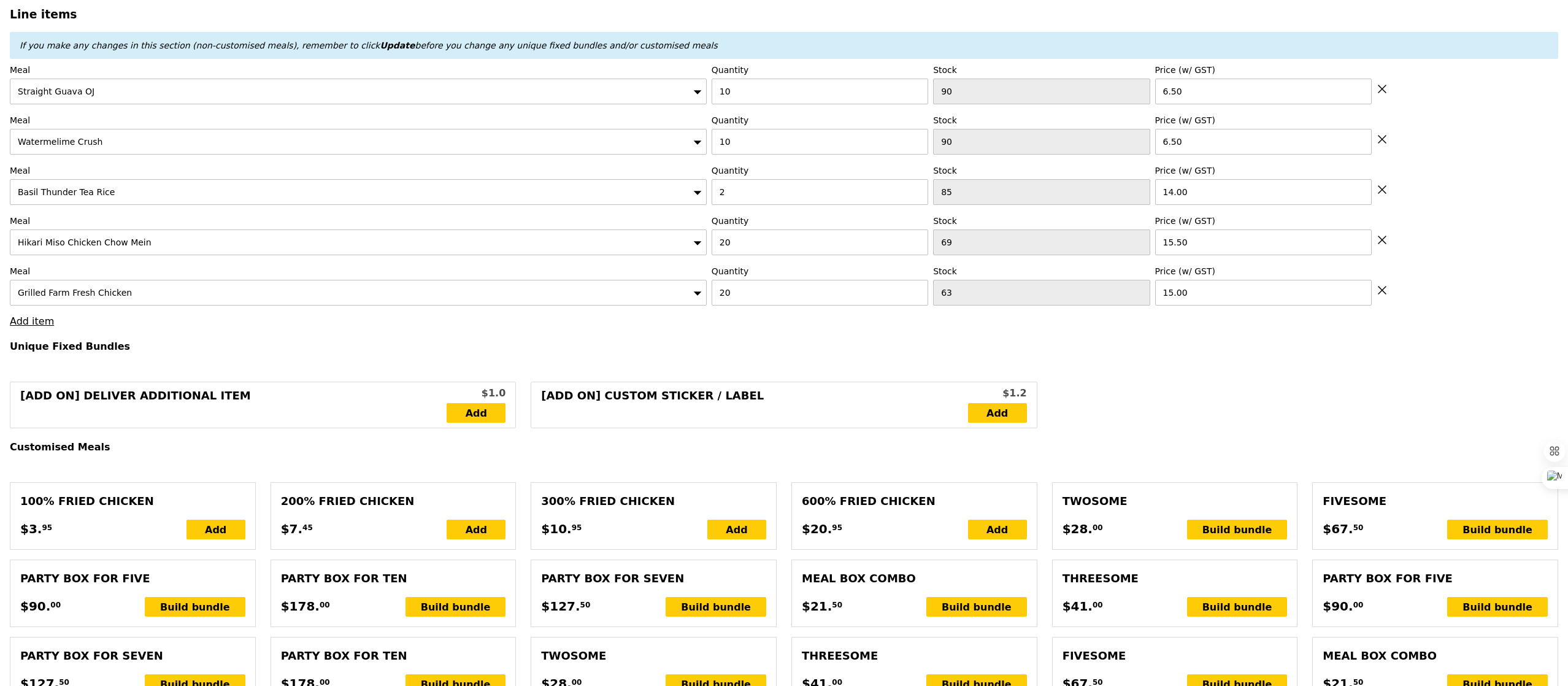
click at [771, 76] on label "Quantity" at bounding box center [820, 70] width 217 height 12
click at [752, 100] on input "10" at bounding box center [820, 91] width 217 height 26
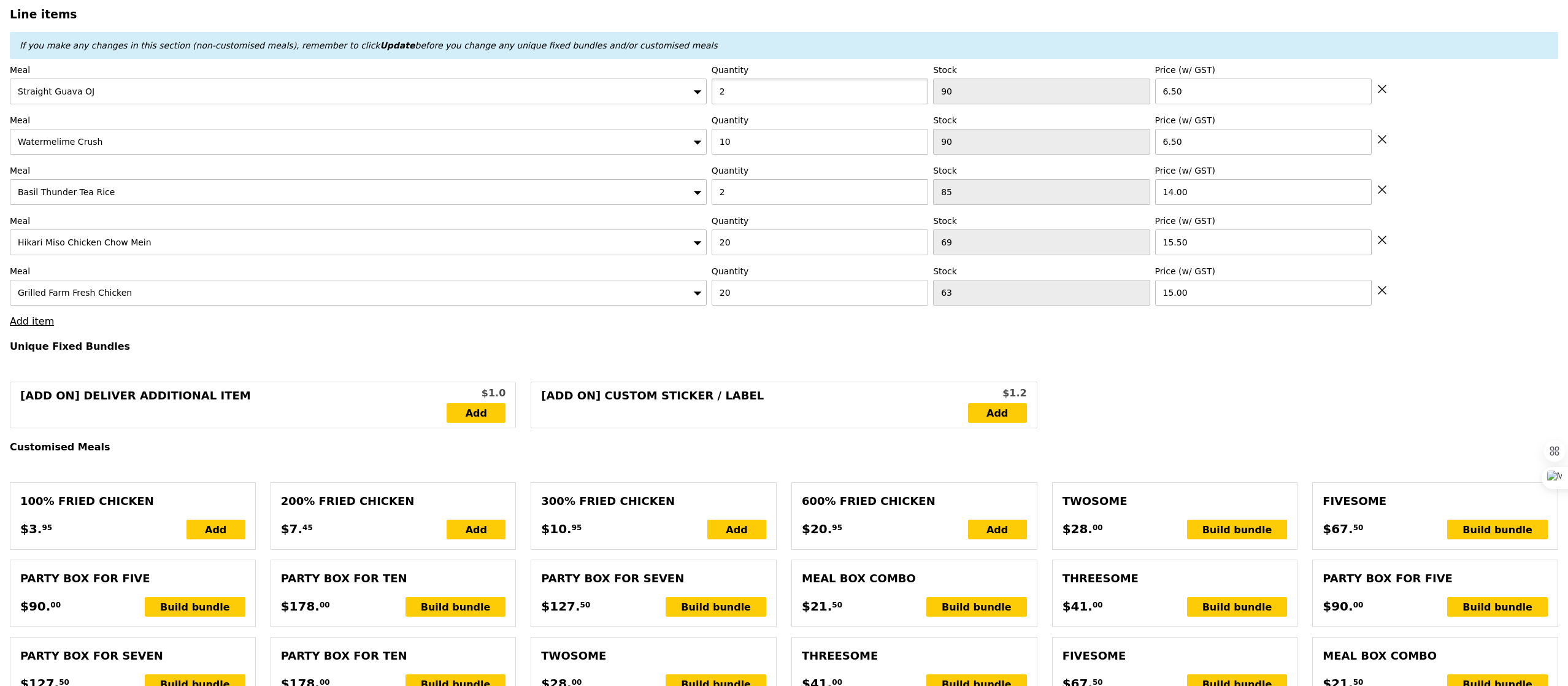
type input "21"
click at [752, 100] on input "21" at bounding box center [820, 91] width 217 height 26
type input "21"
click at [766, 144] on input "10" at bounding box center [820, 141] width 217 height 26
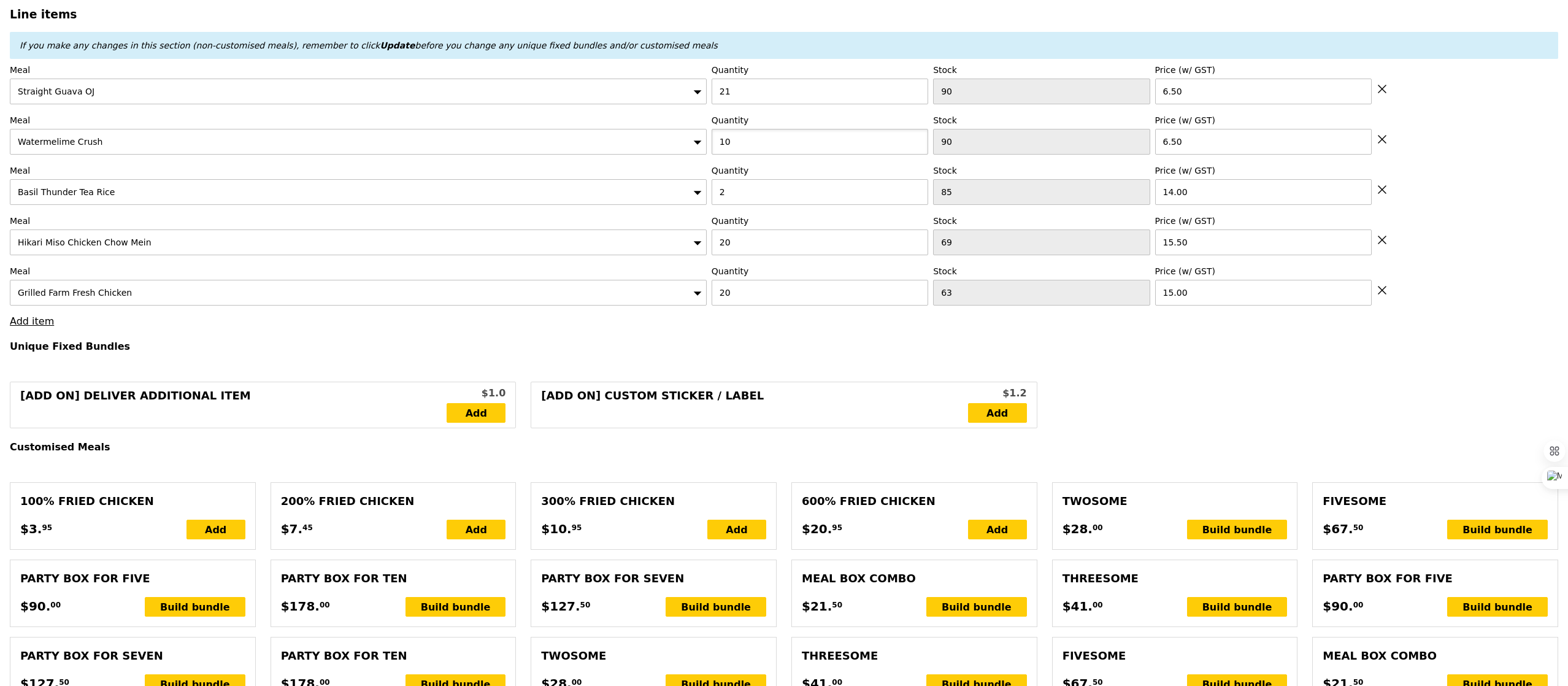
click at [766, 144] on input "10" at bounding box center [820, 141] width 217 height 26
type input "21"
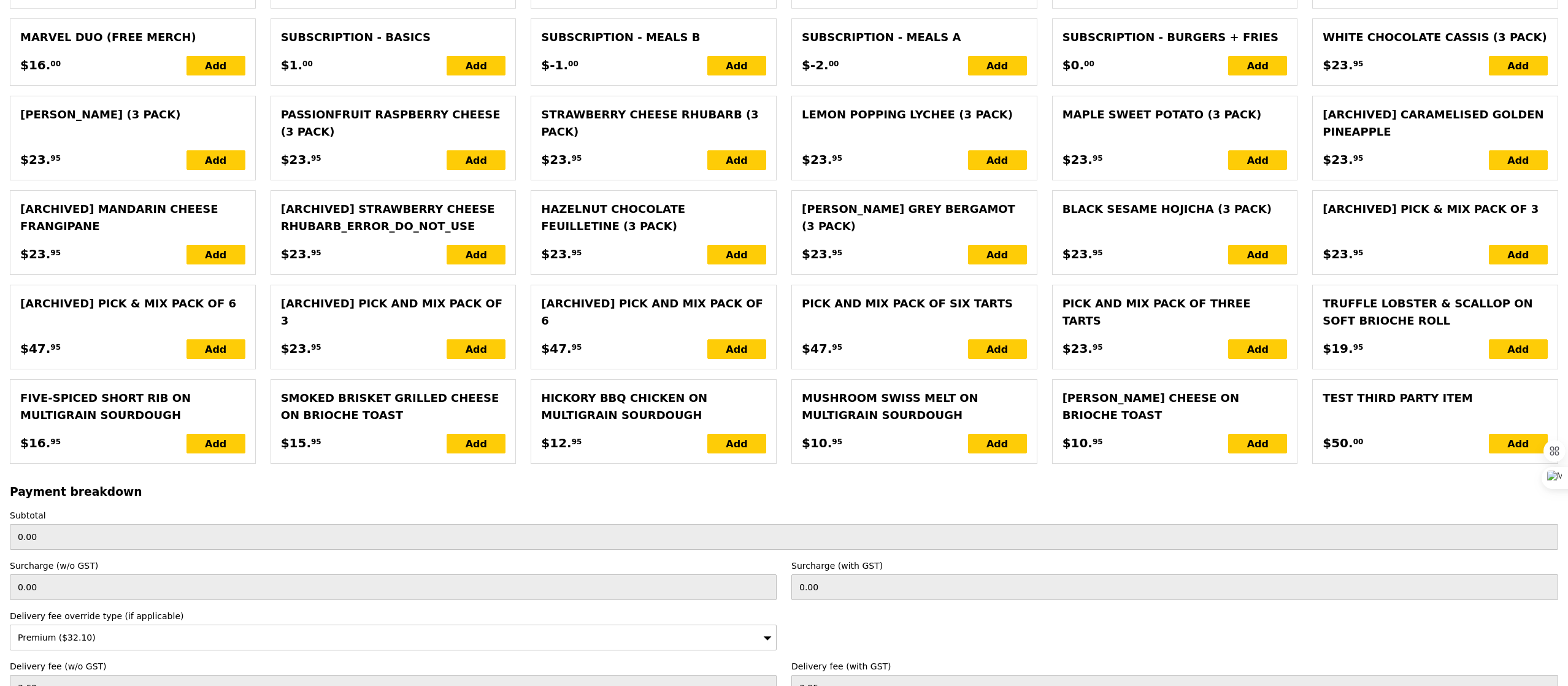
scroll to position [2621, 0]
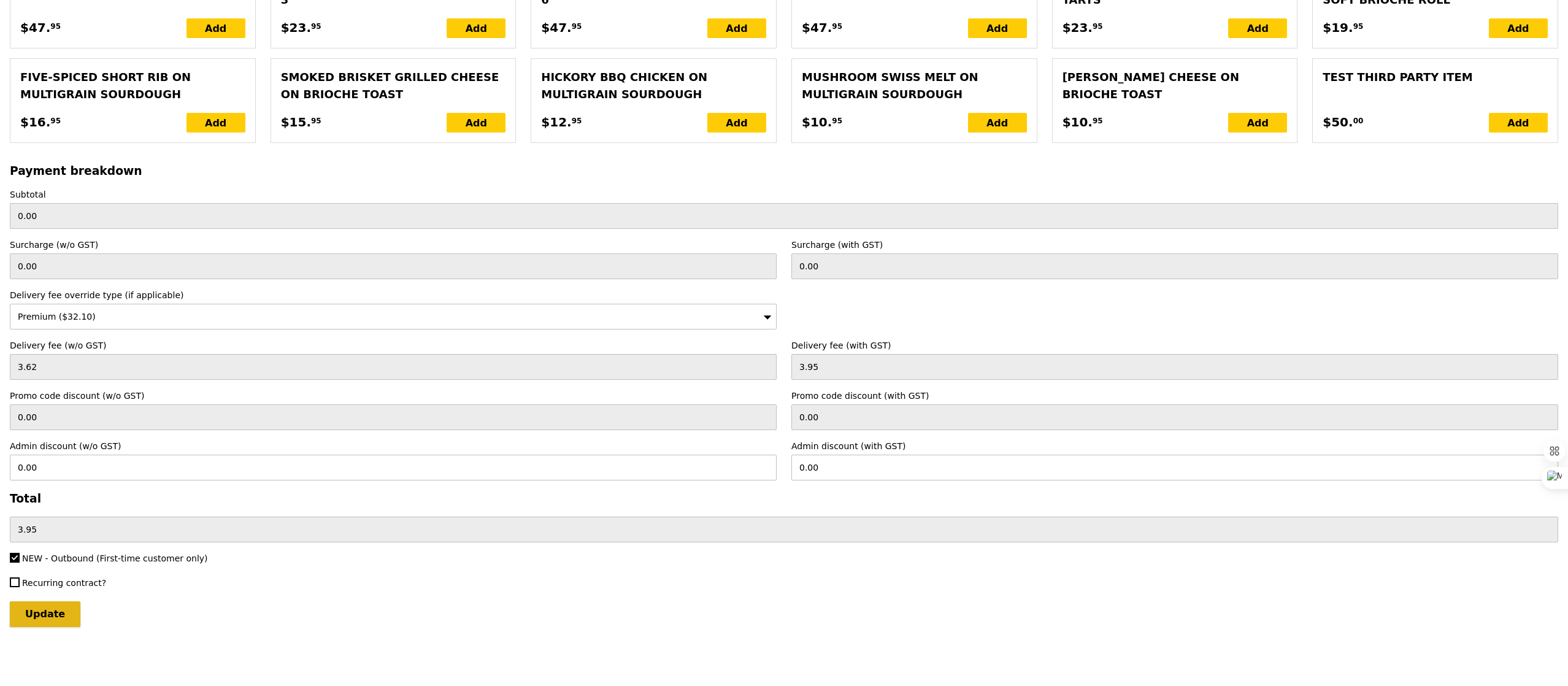
click at [60, 611] on input "Update" at bounding box center [45, 614] width 70 height 26
type input "Loading..."
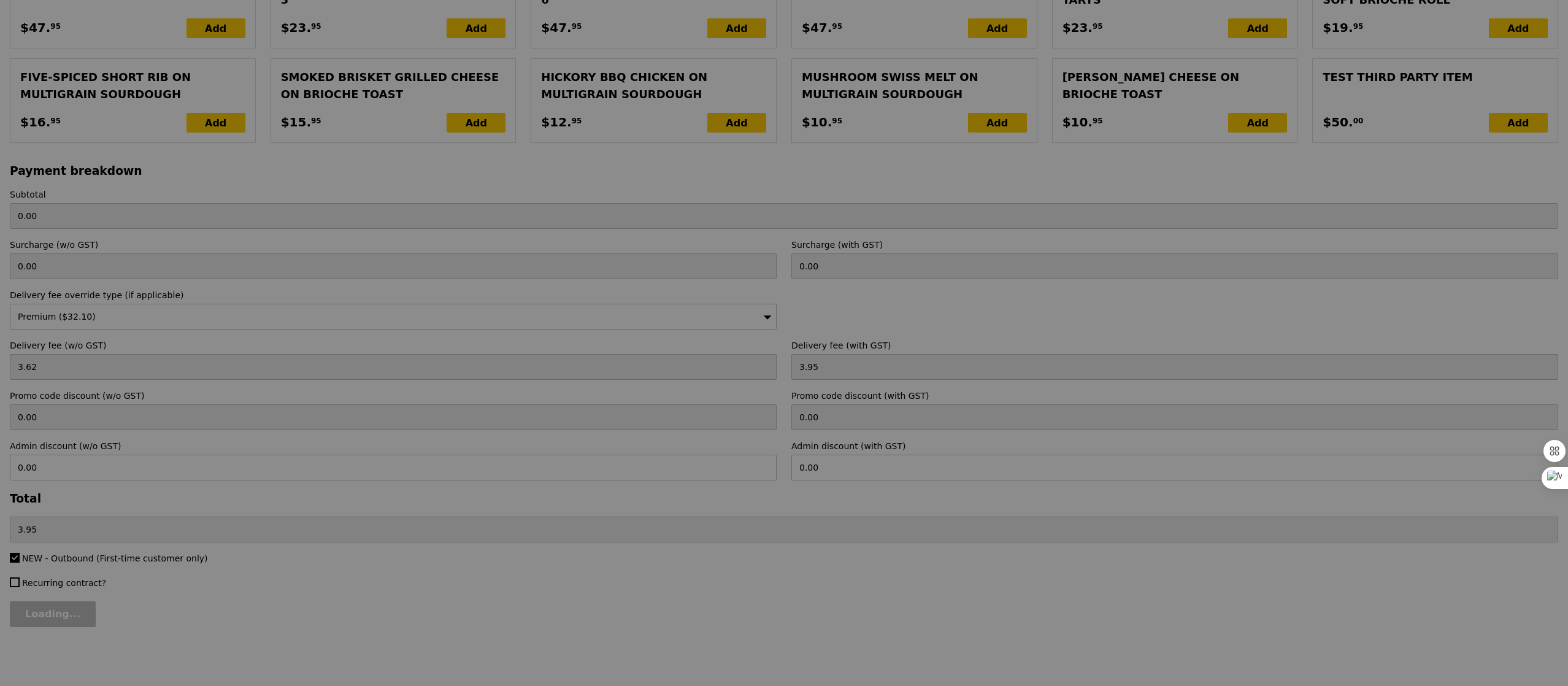
type input "911.00"
type input "29.45"
type input "32.10"
type input "943.10"
type input "Update"
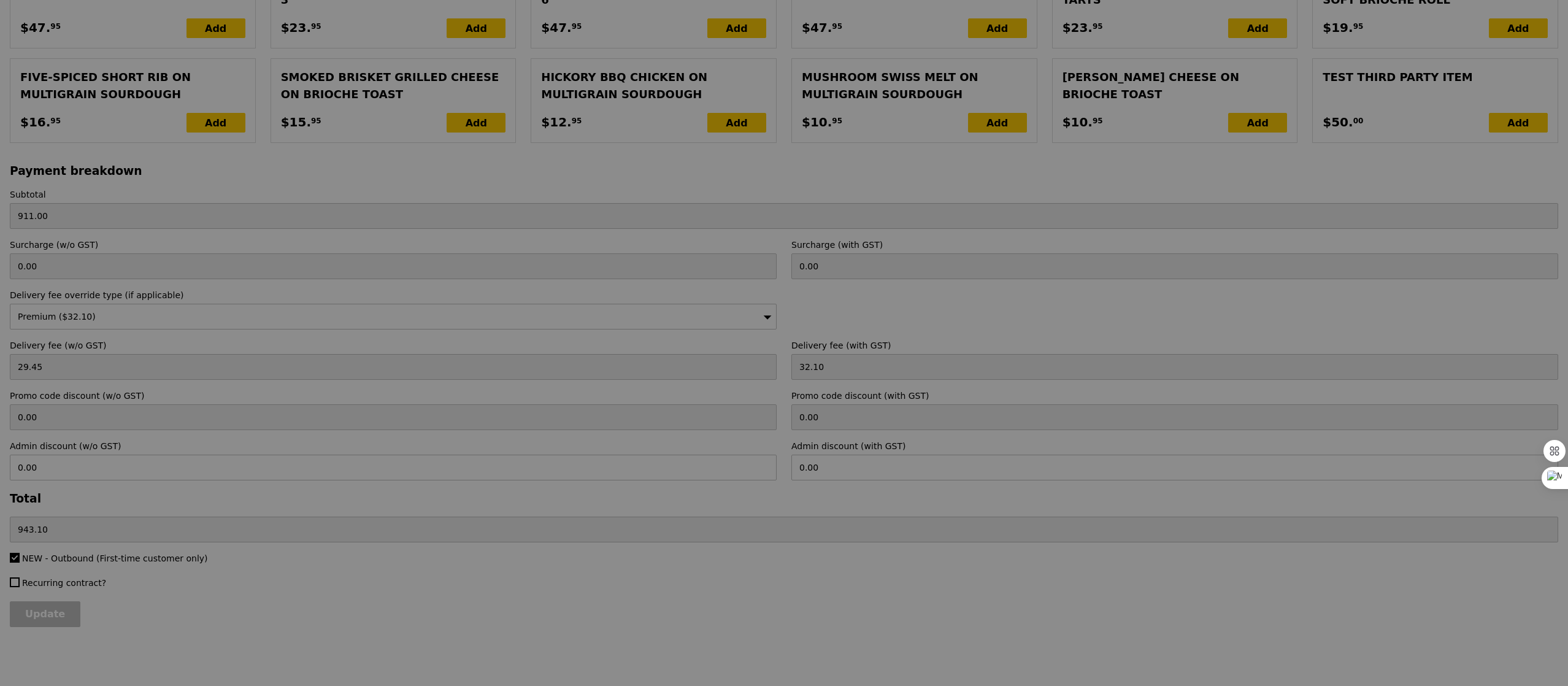
scroll to position [0, 0]
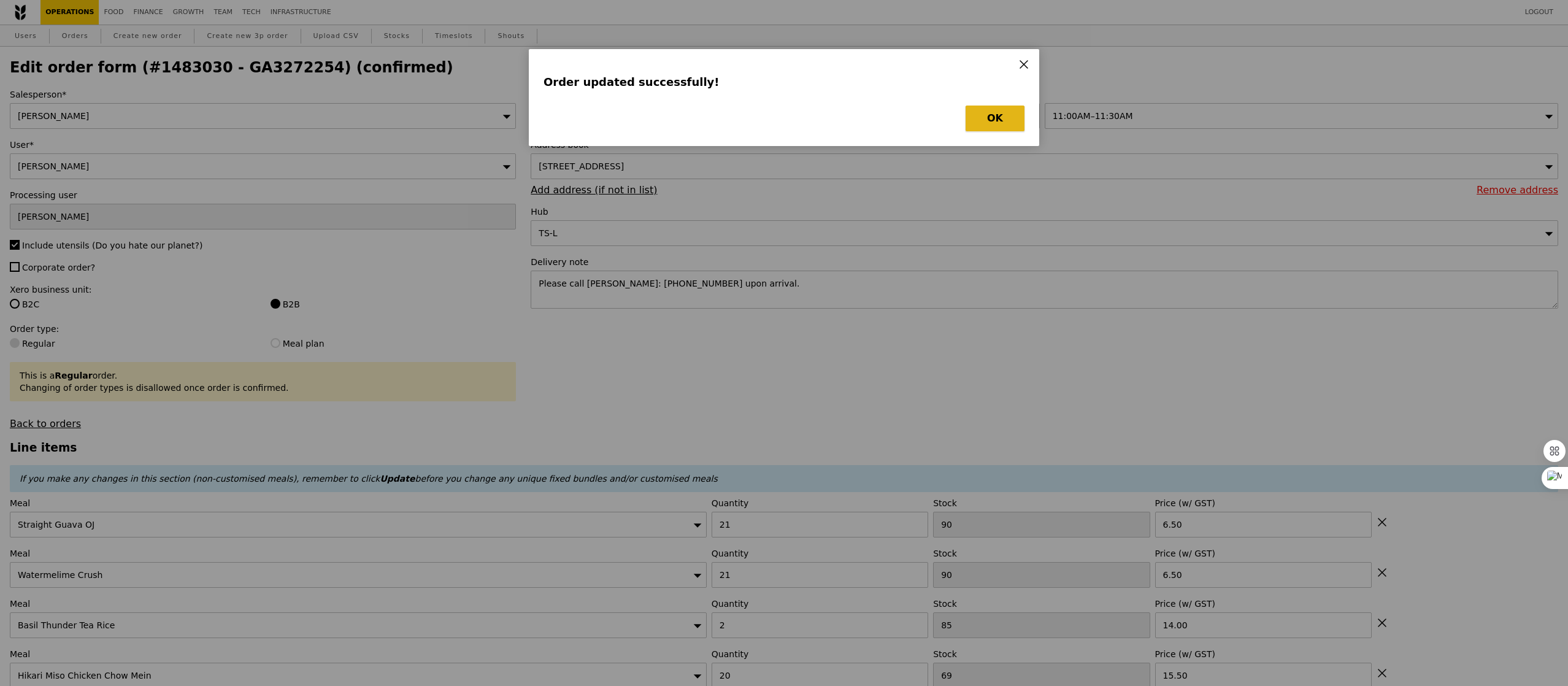
click at [973, 120] on button "OK" at bounding box center [995, 118] width 59 height 26
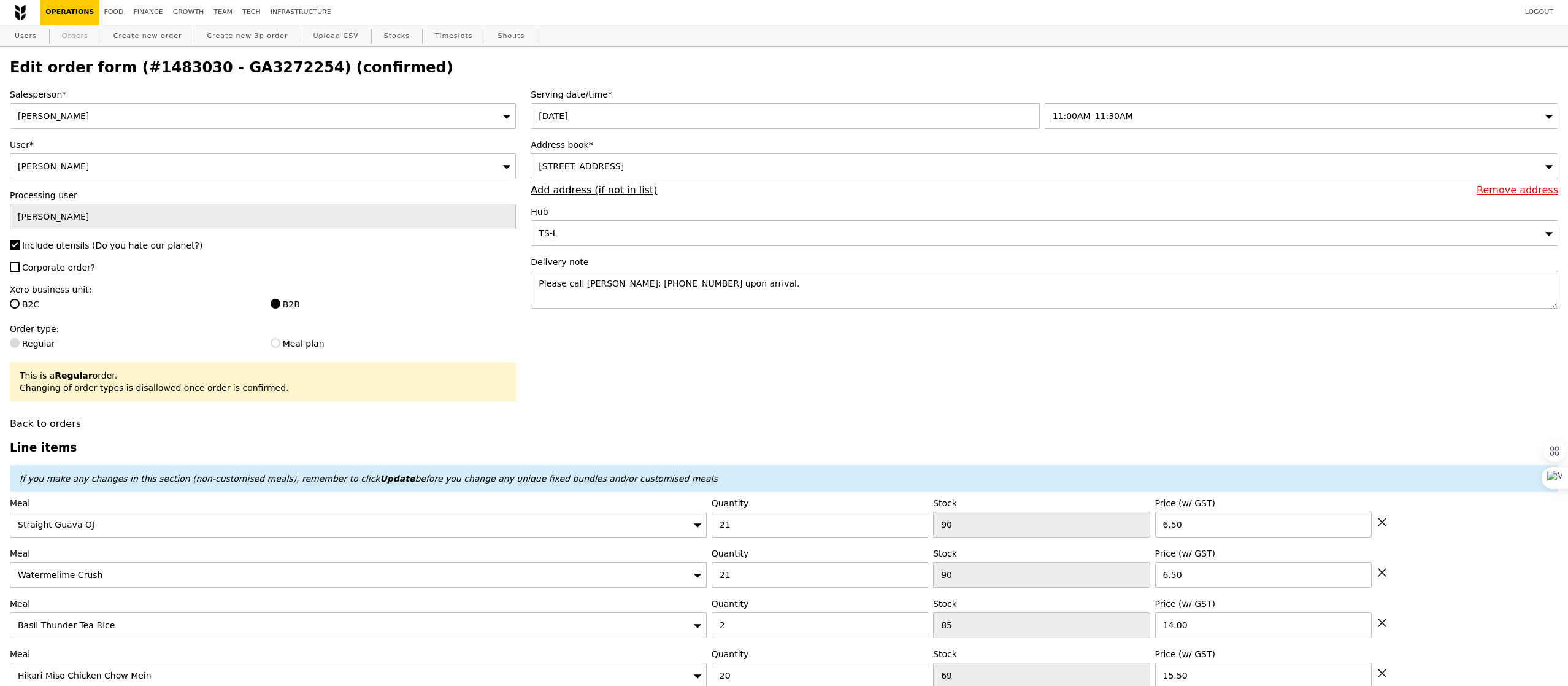
click at [89, 43] on link "Orders" at bounding box center [75, 36] width 36 height 22
select select "100"
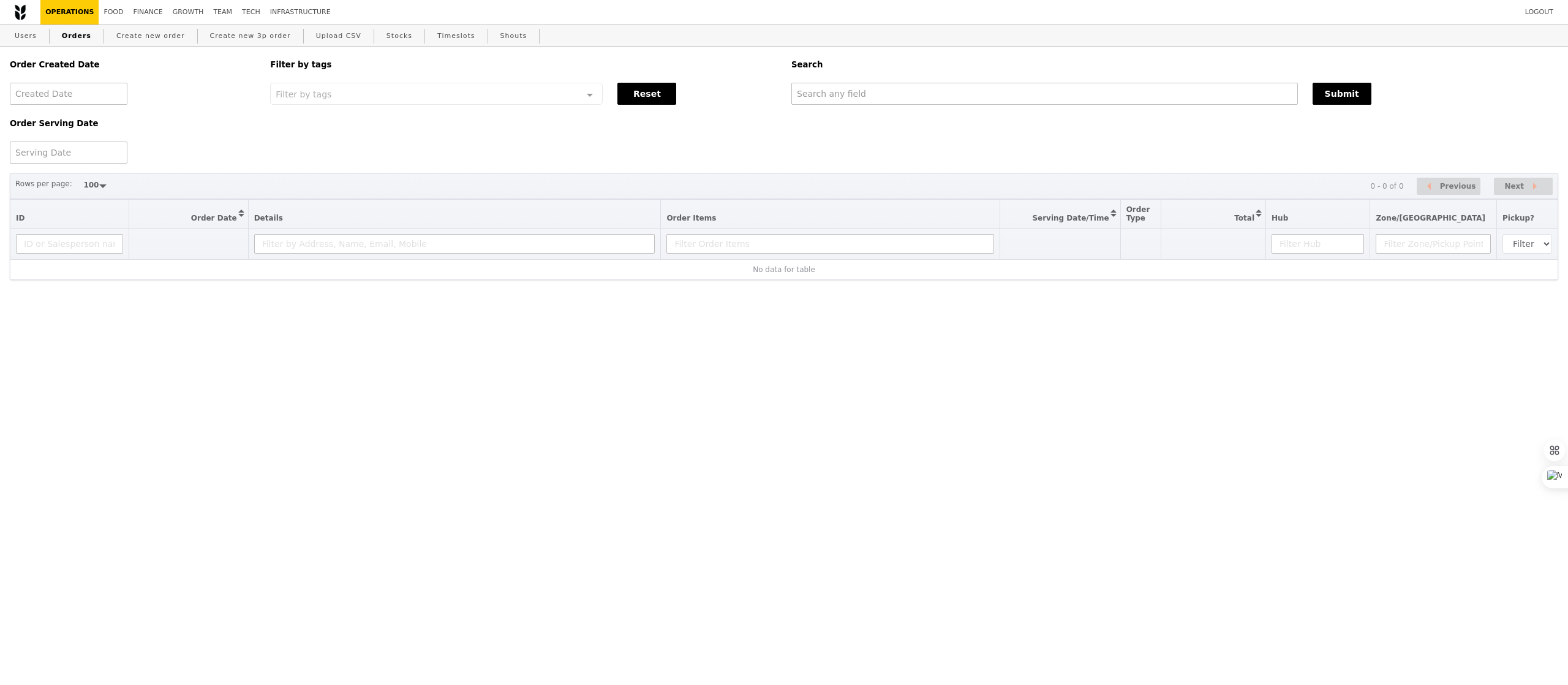
click at [87, 37] on link "Orders" at bounding box center [77, 36] width 40 height 22
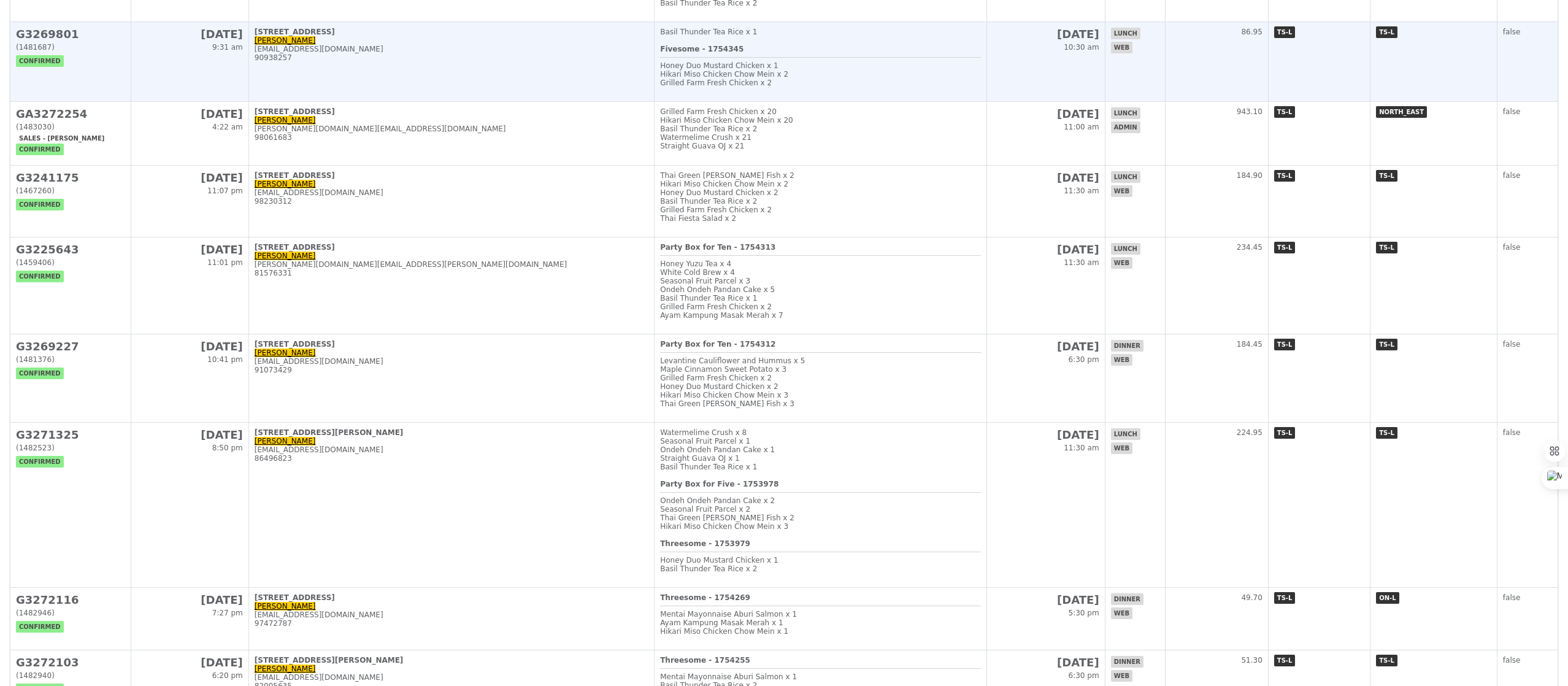
scroll to position [486, 0]
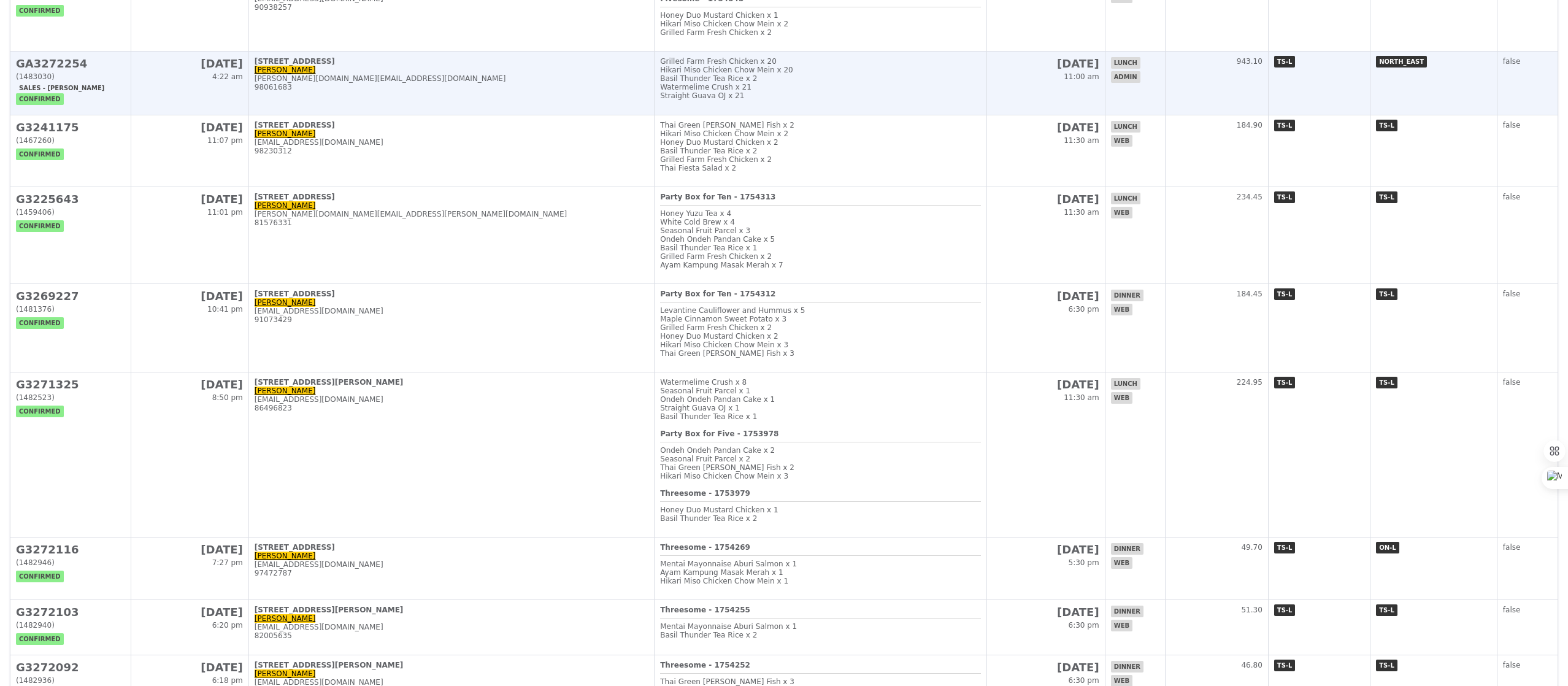
click at [384, 99] on td "5 Ang Mo Kio Street 62, #01-00 Valerie Er valerie.er@netpoleons.com 98061683" at bounding box center [451, 84] width 405 height 63
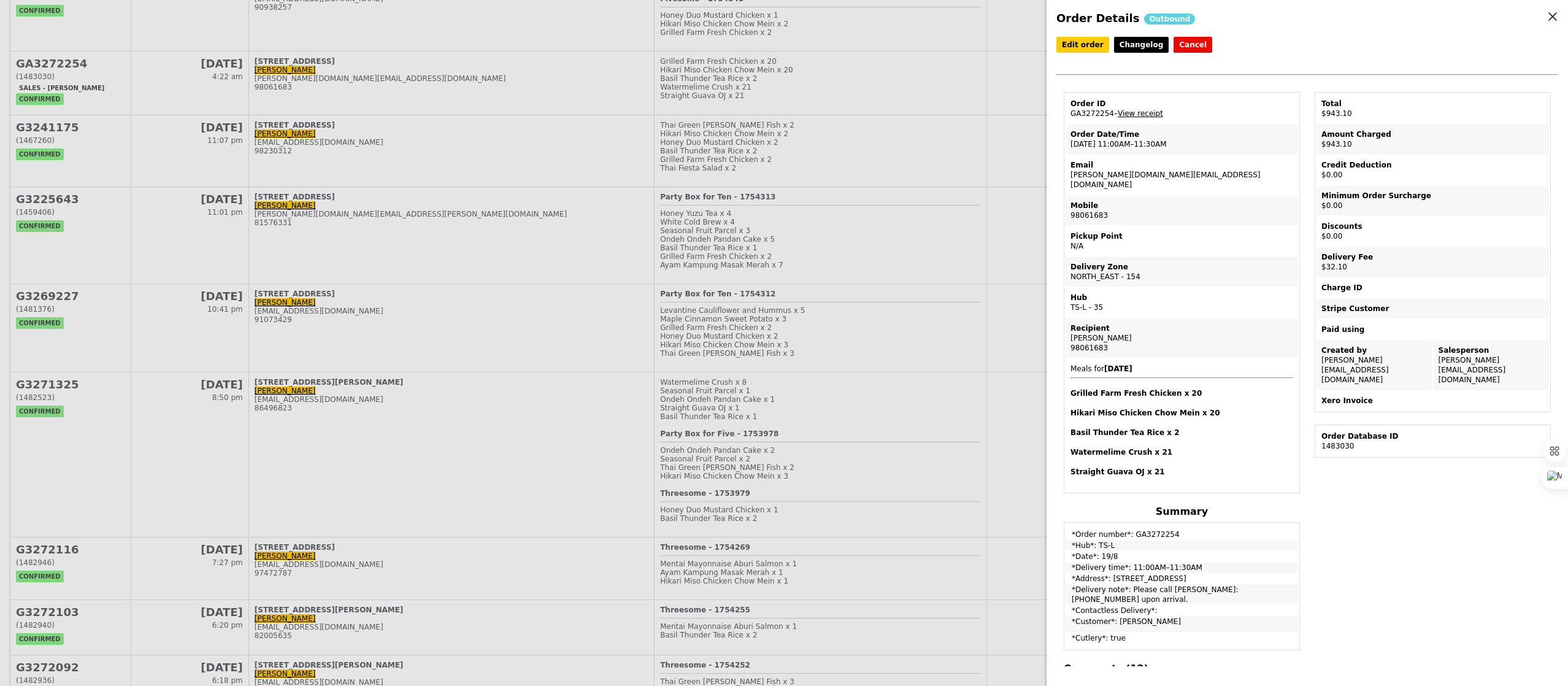
click at [1143, 114] on link "View receipt" at bounding box center [1141, 114] width 46 height 9
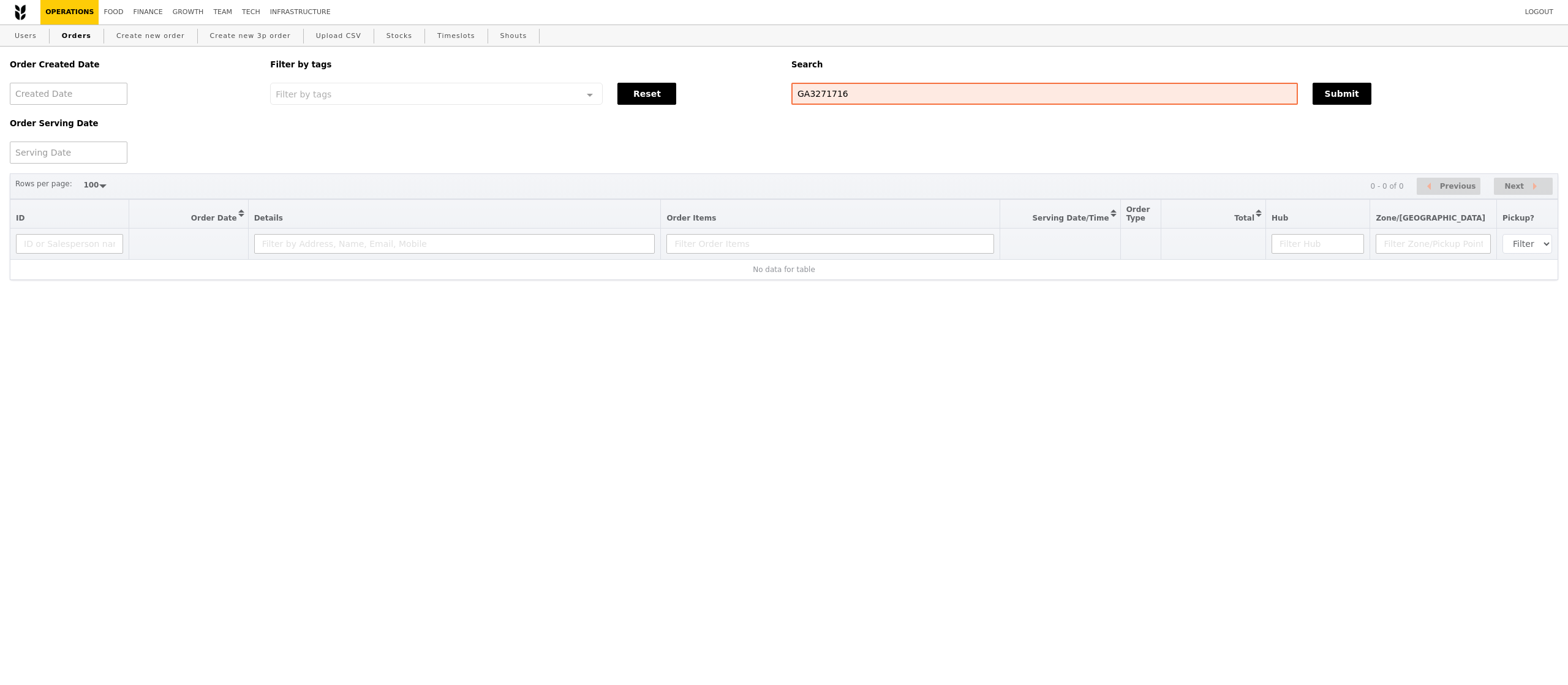
select select "100"
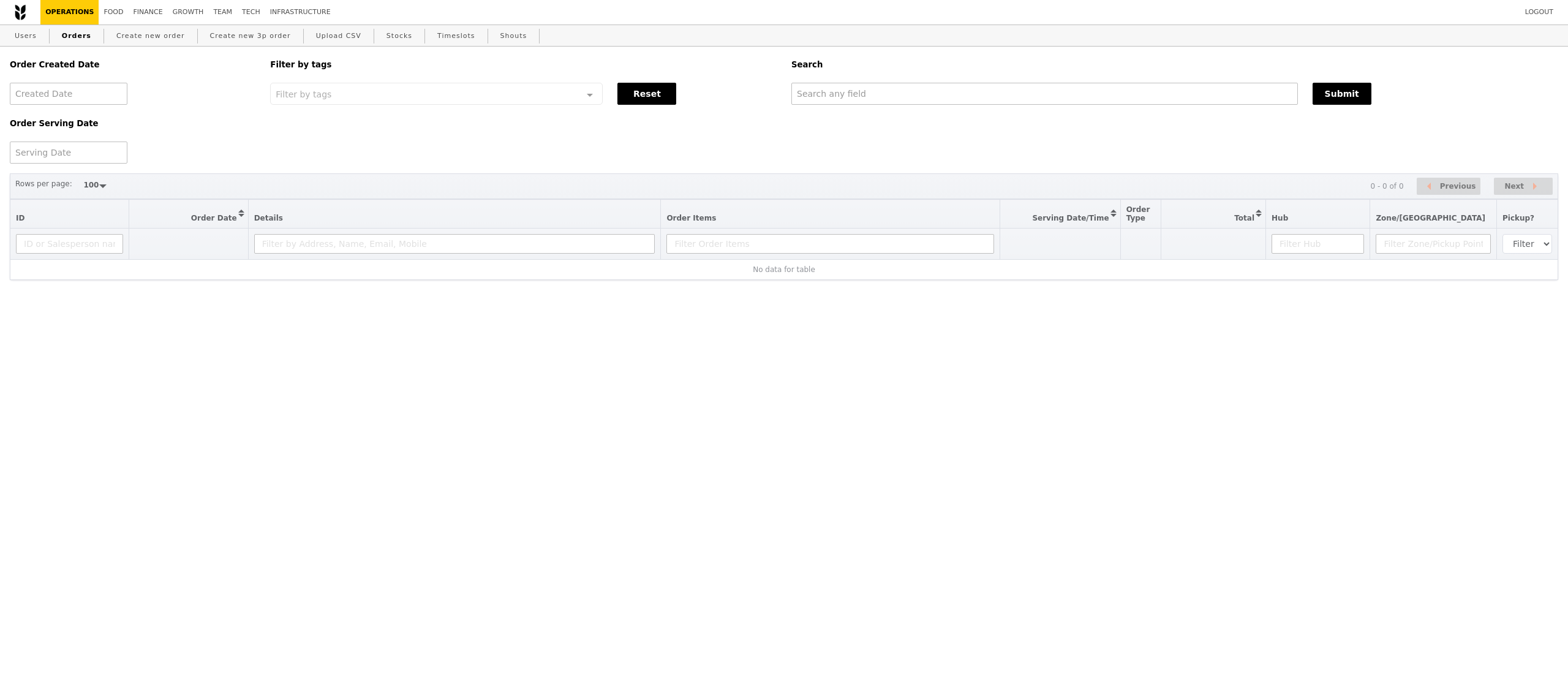
select select "100"
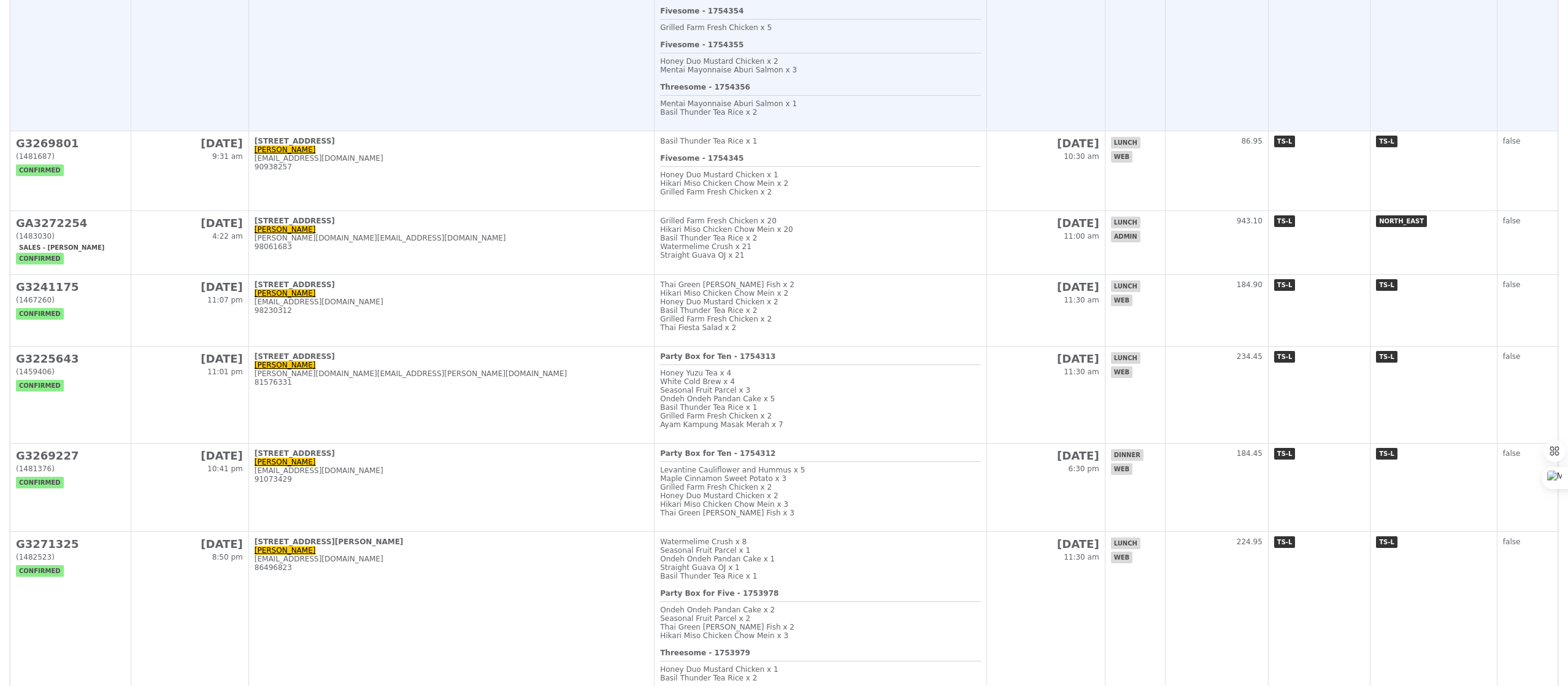
scroll to position [321, 0]
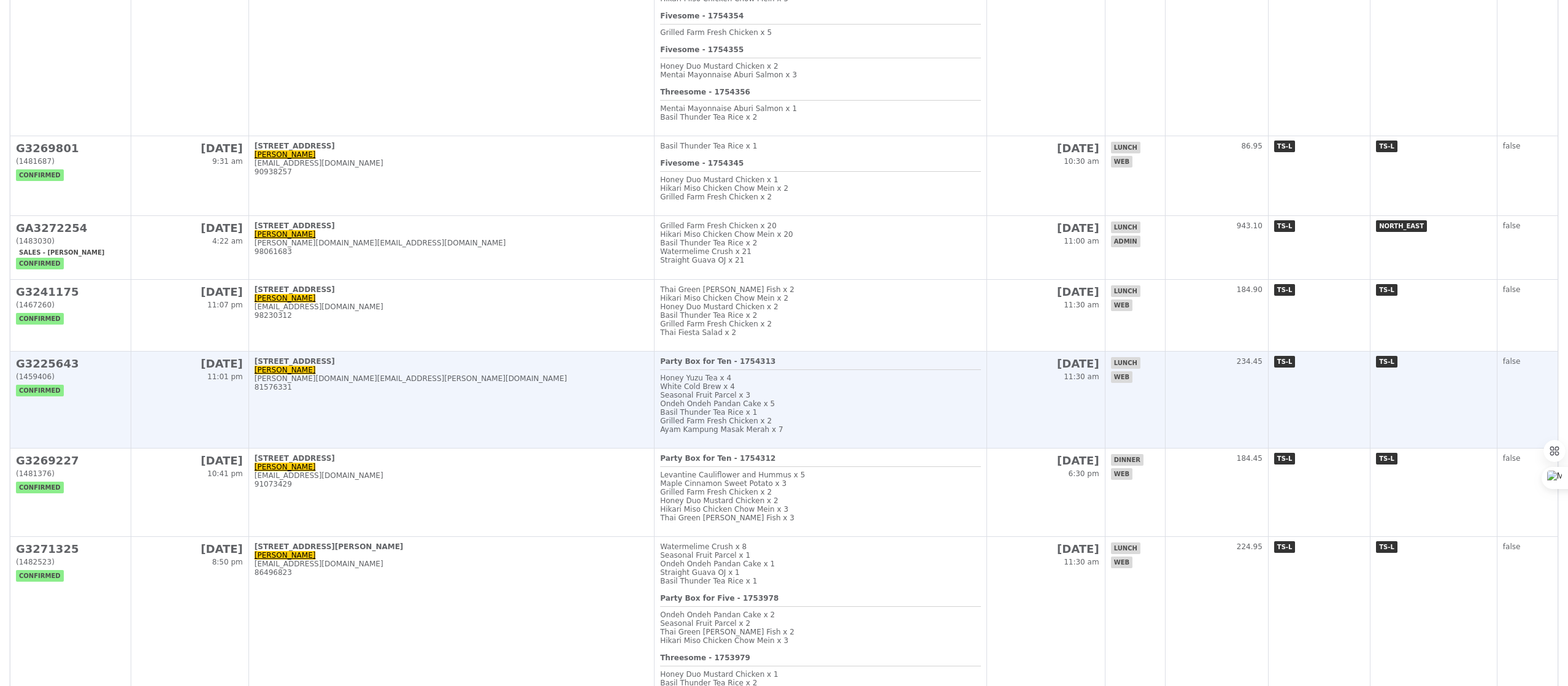
click at [433, 424] on td "[STREET_ADDRESS]-27 Brandon [DOMAIN_NAME][EMAIL_ADDRESS][PERSON_NAME][DOMAIN_NA…" at bounding box center [451, 400] width 405 height 97
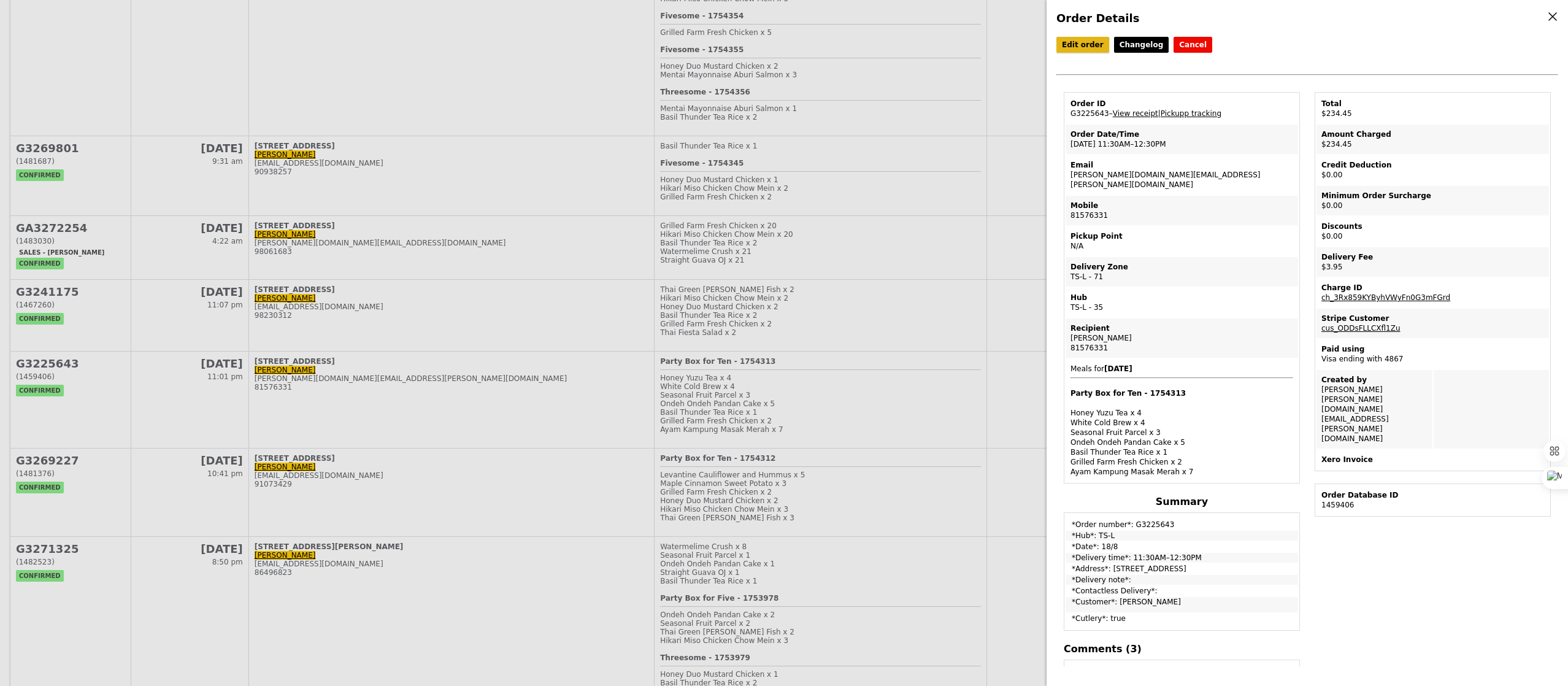
click at [1086, 44] on link "Edit order" at bounding box center [1083, 45] width 53 height 16
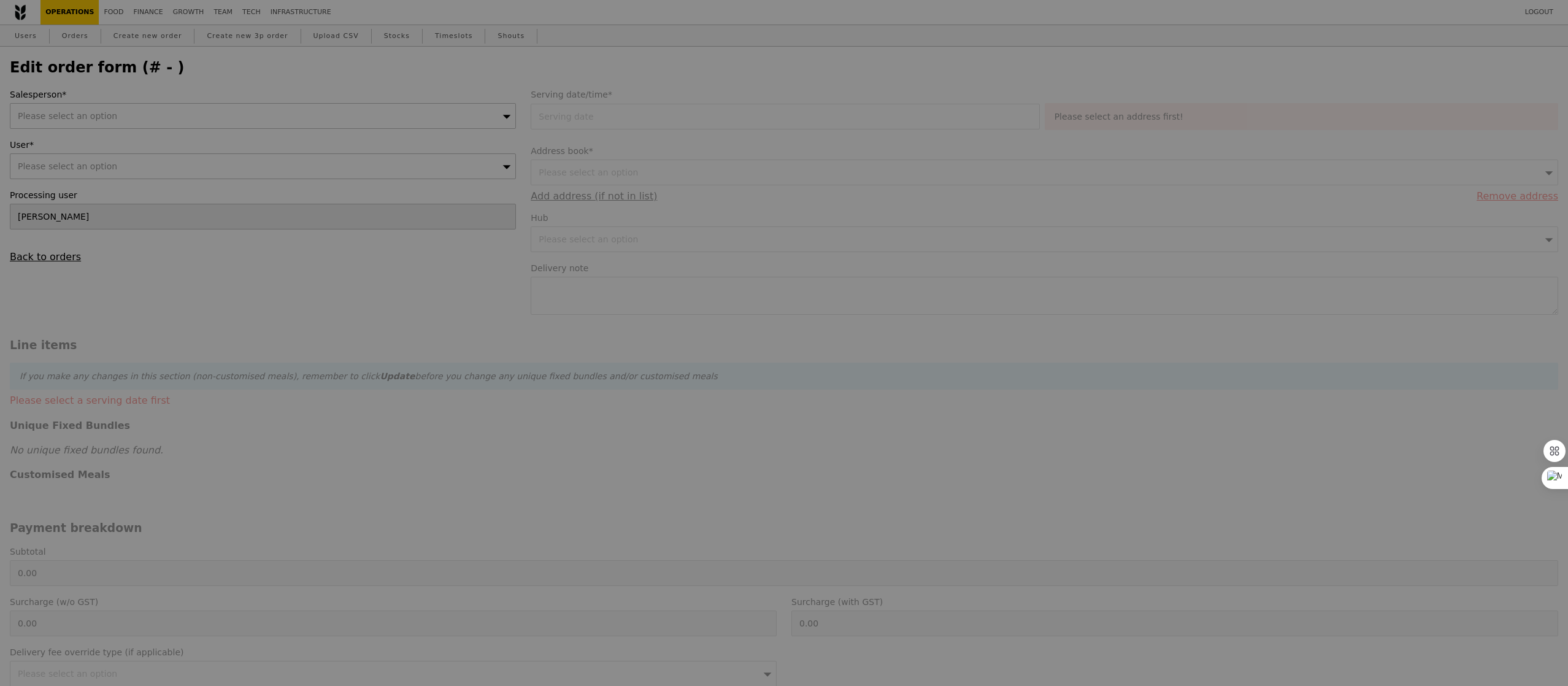
type input "[DATE]"
type input "230.50"
type input "2.71"
type input "2.95"
type input "233.45"
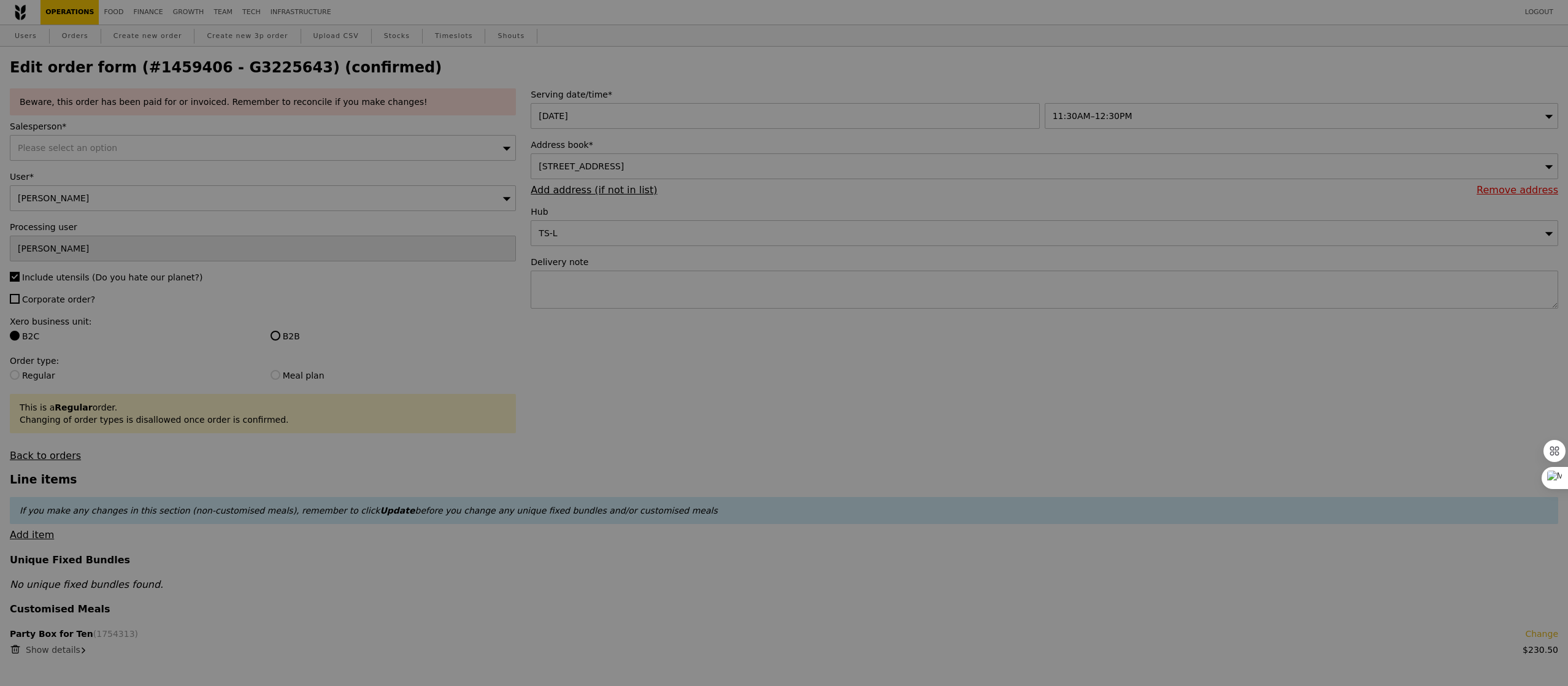
type input "Update"
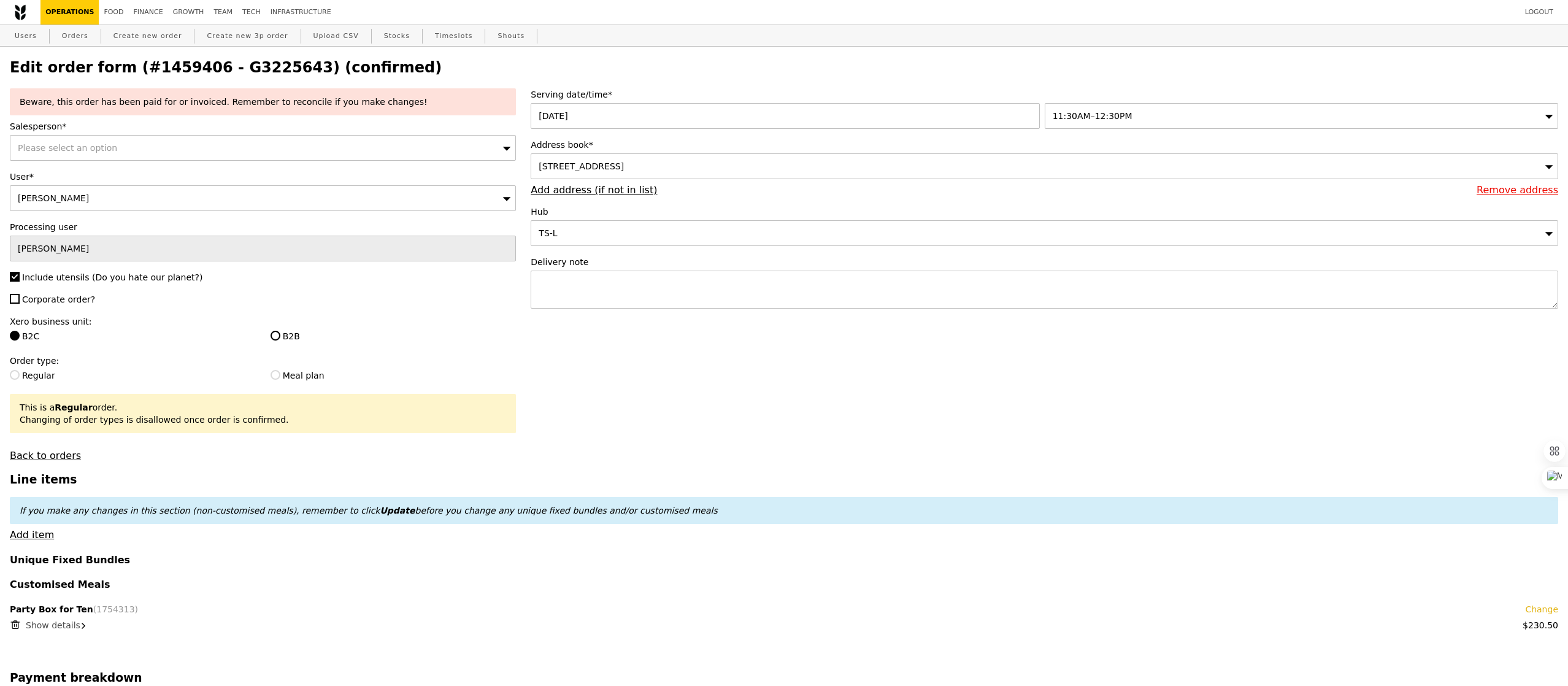
click at [88, 152] on span "Please select an option" at bounding box center [67, 147] width 100 height 10
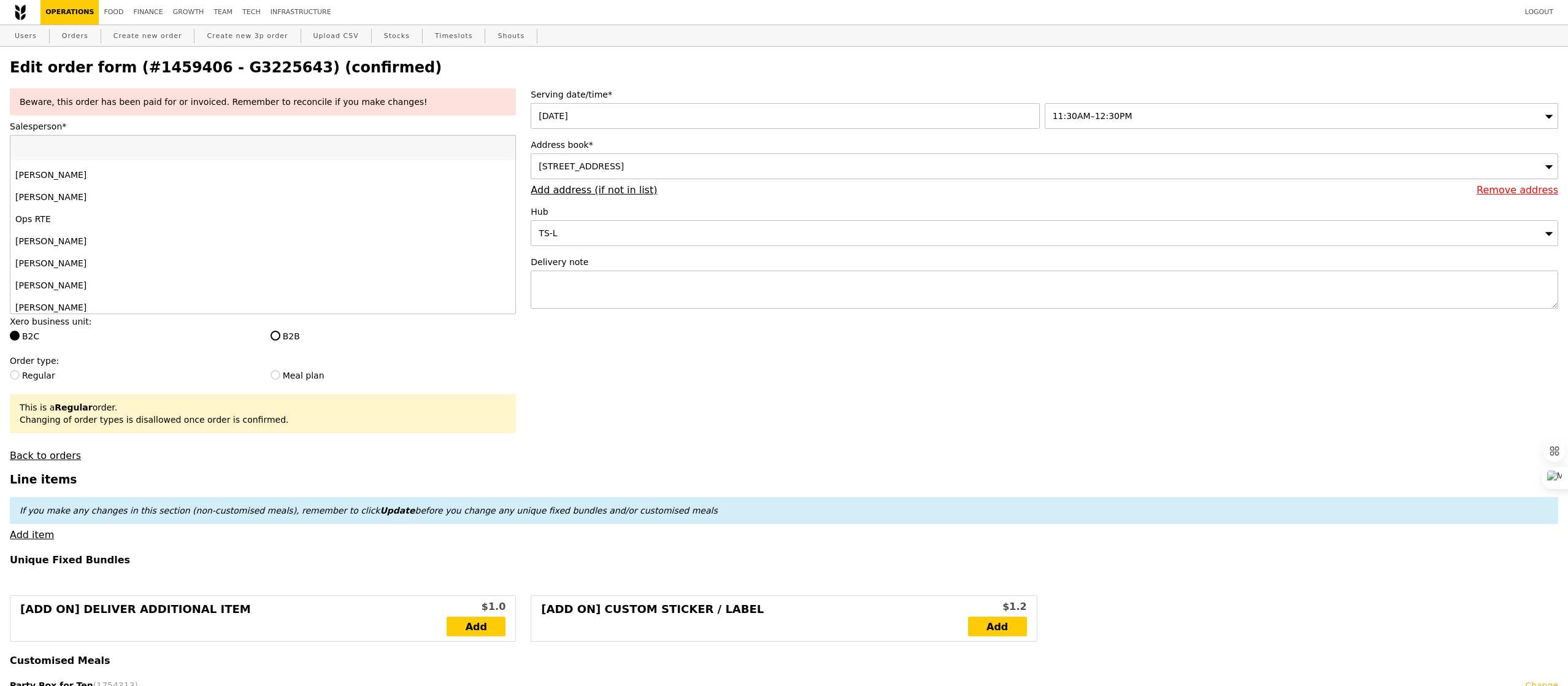
scroll to position [1105, 0]
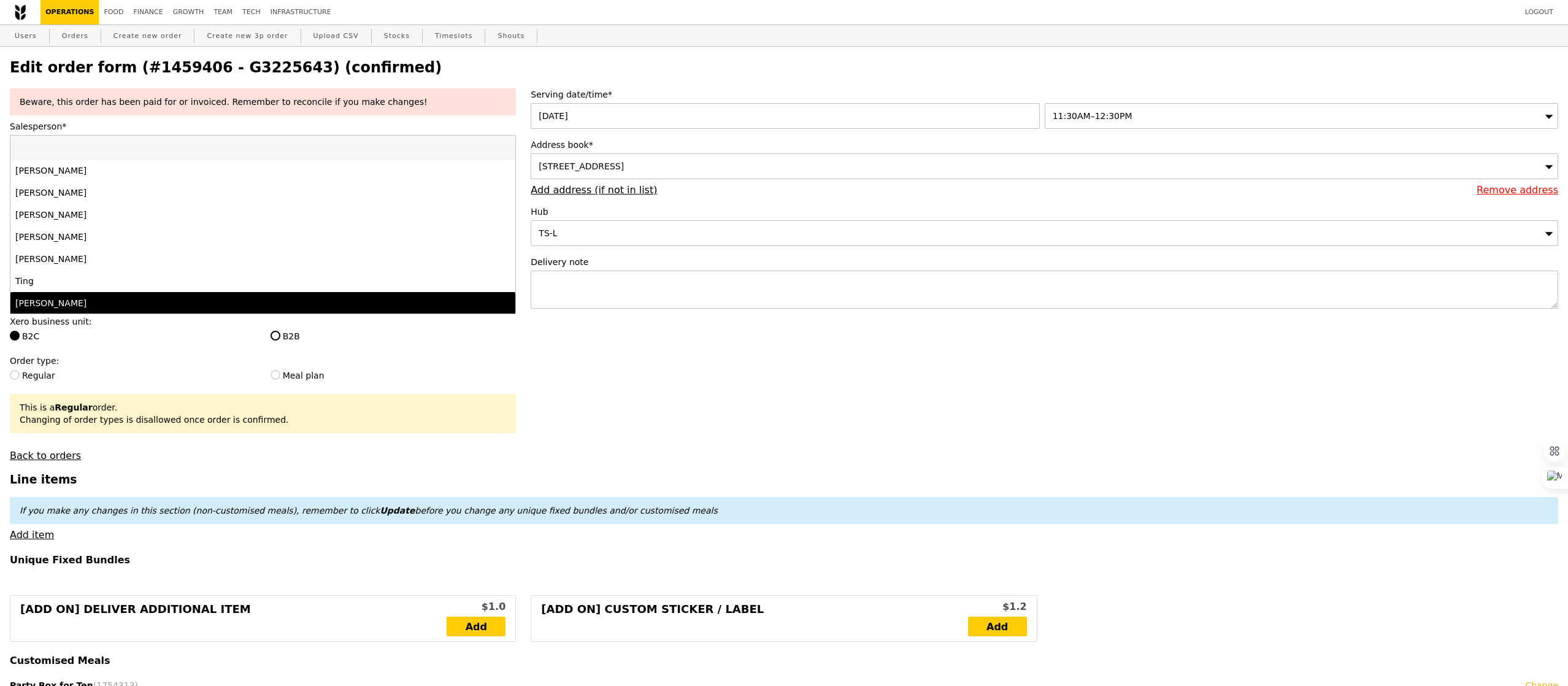
click at [78, 305] on div "[PERSON_NAME]" at bounding box center [200, 303] width 371 height 12
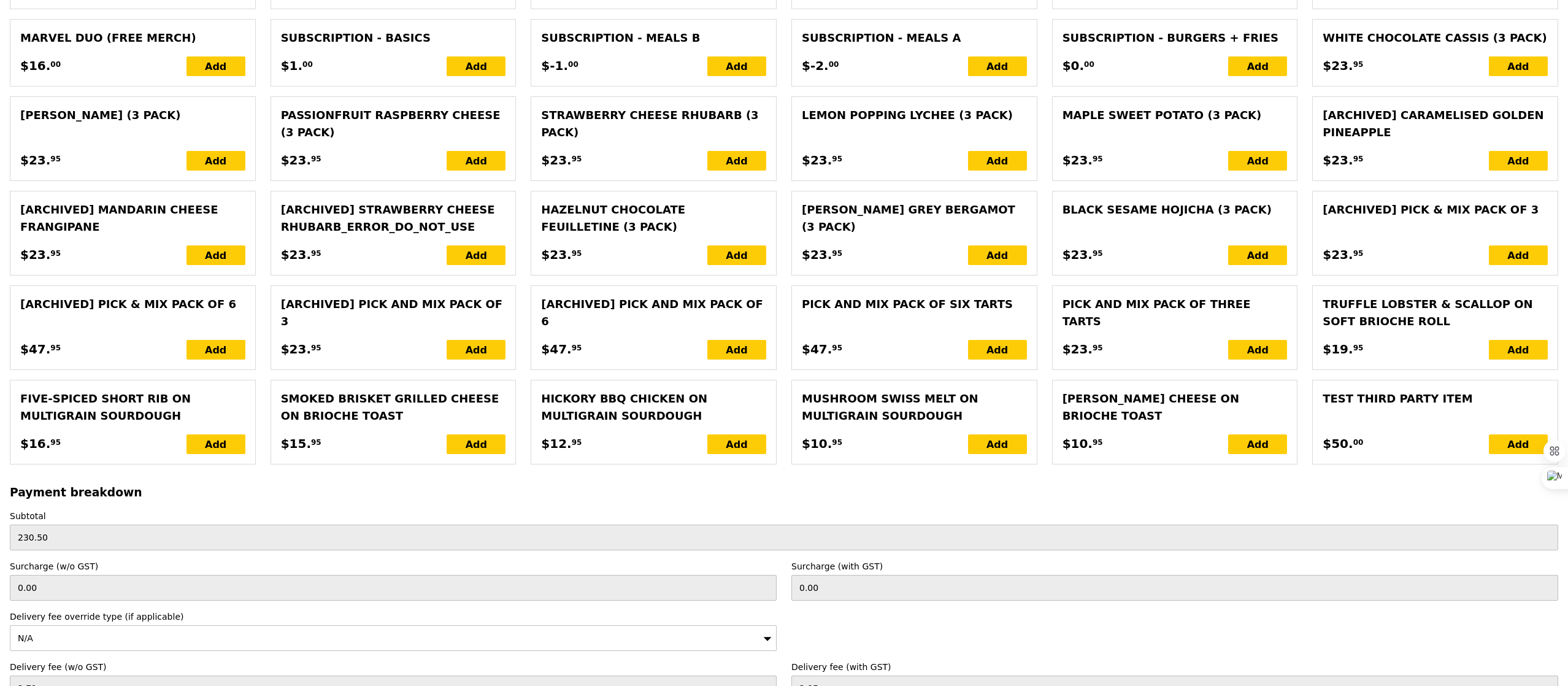
scroll to position [2439, 0]
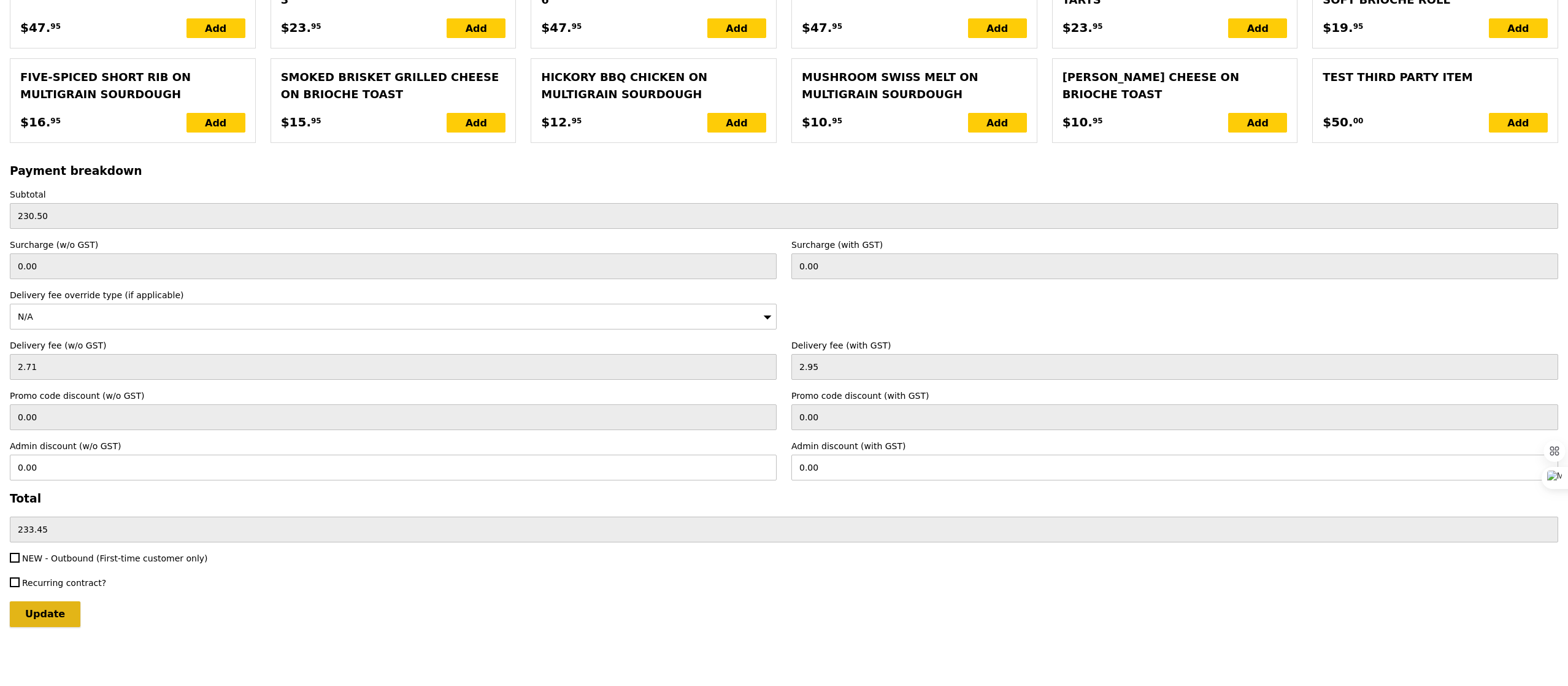
click at [68, 623] on input "Update" at bounding box center [45, 614] width 70 height 26
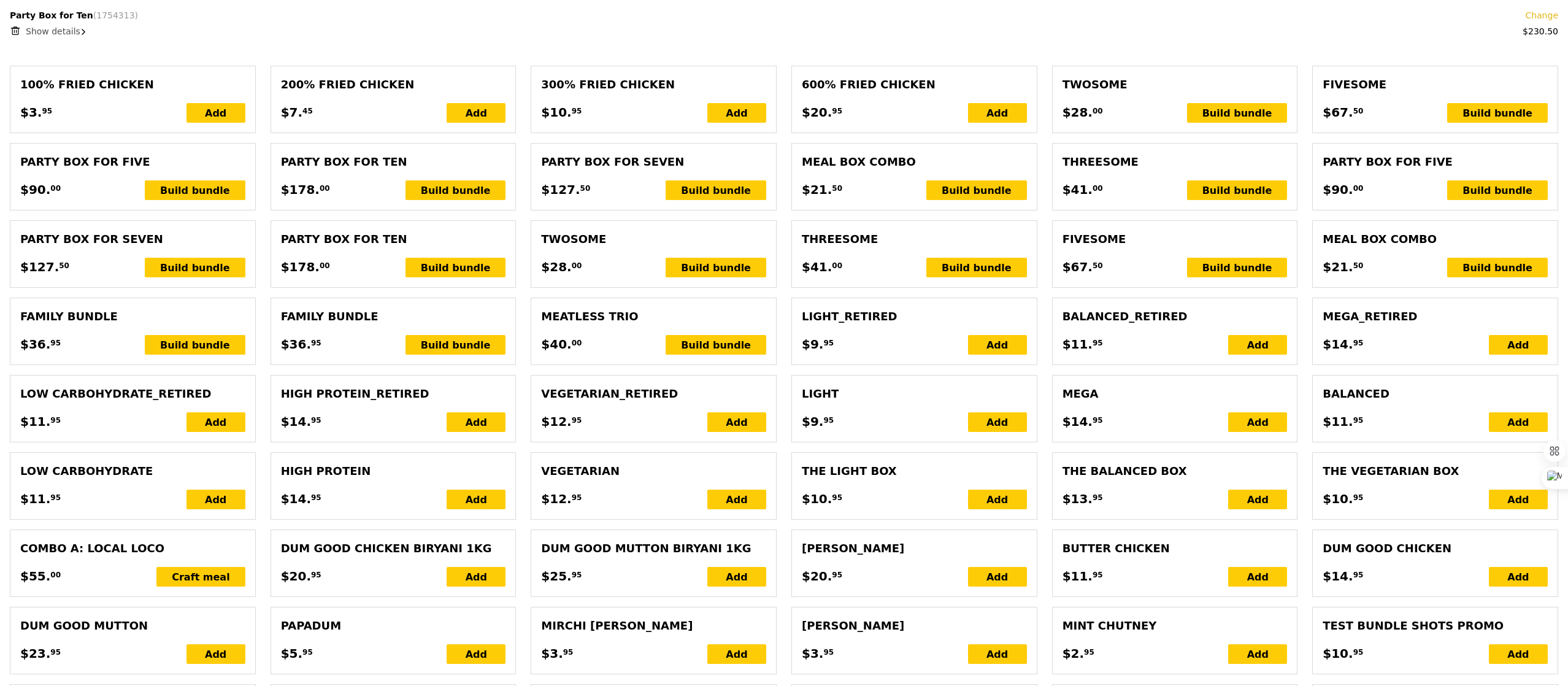
scroll to position [0, 0]
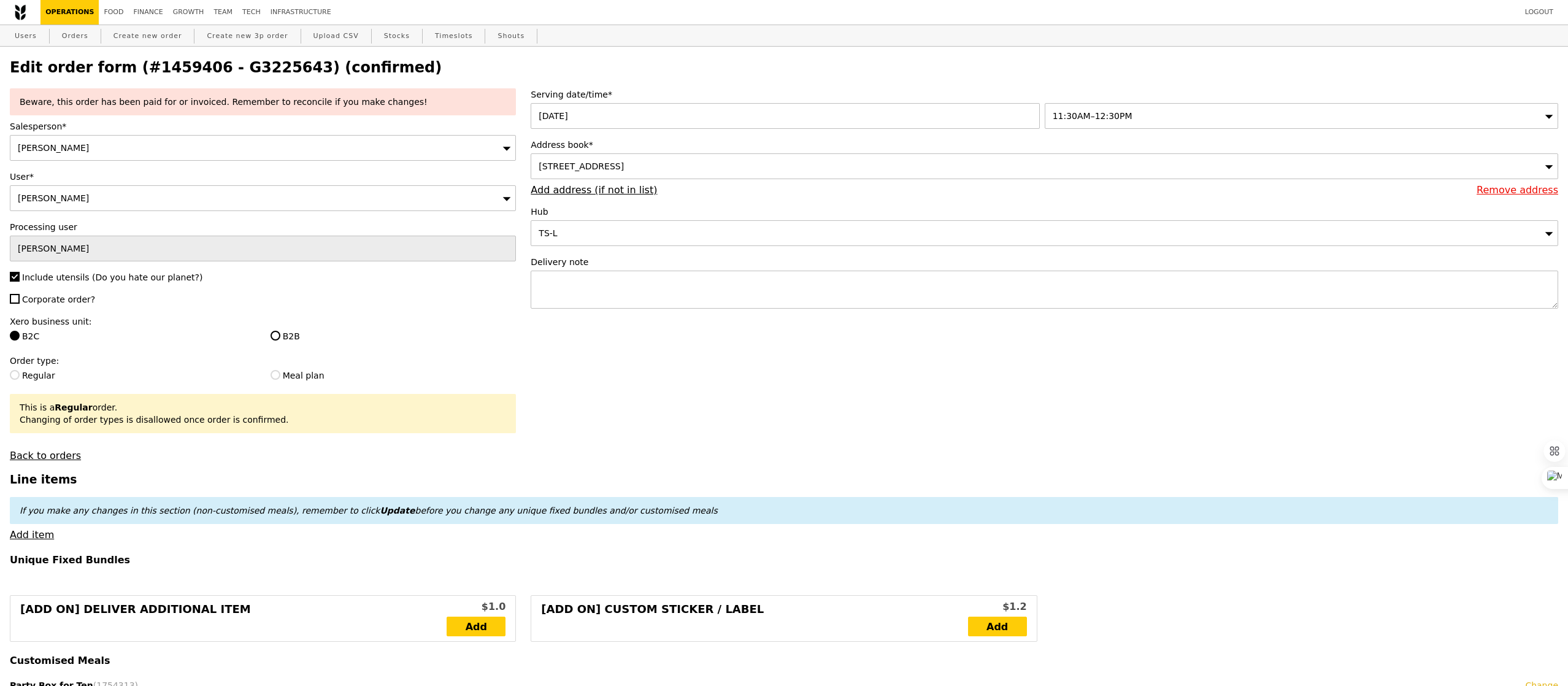
select select "100"
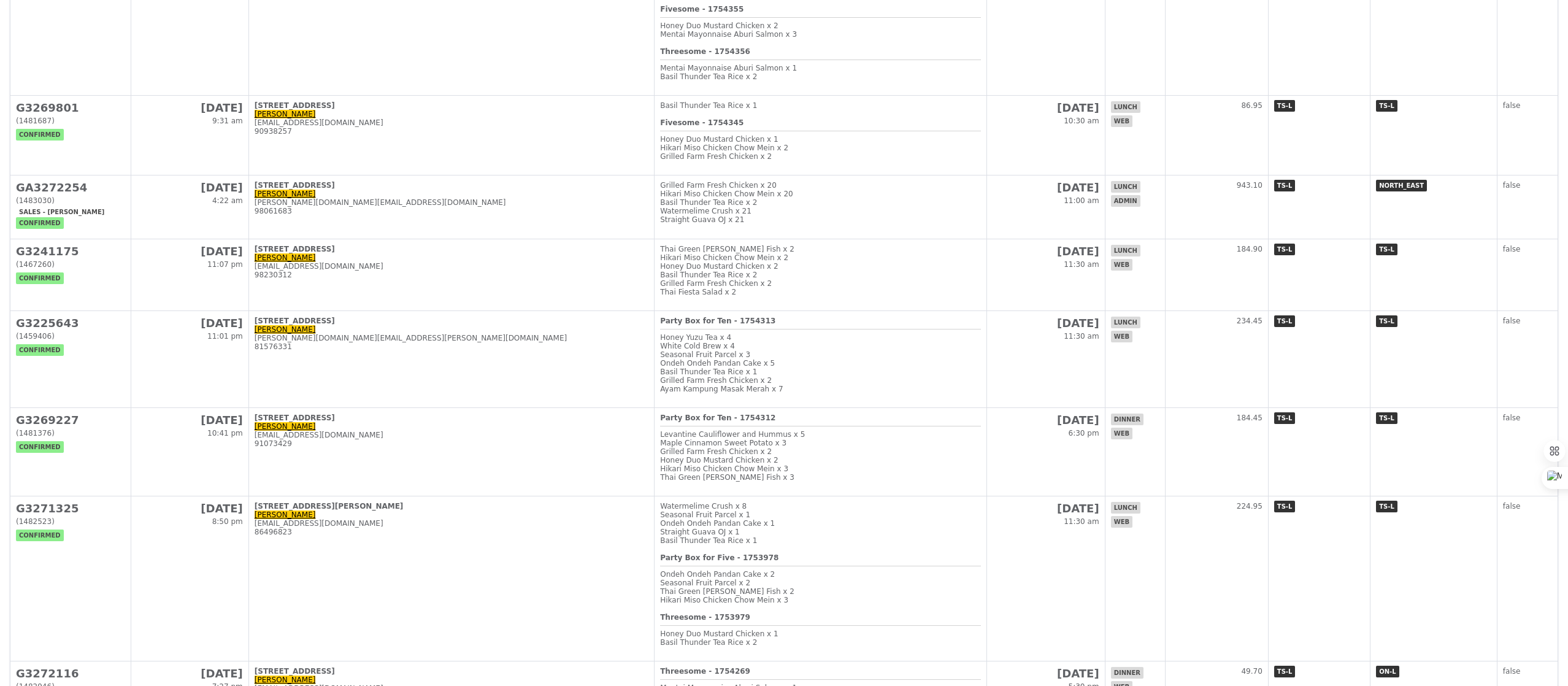
scroll to position [341, 0]
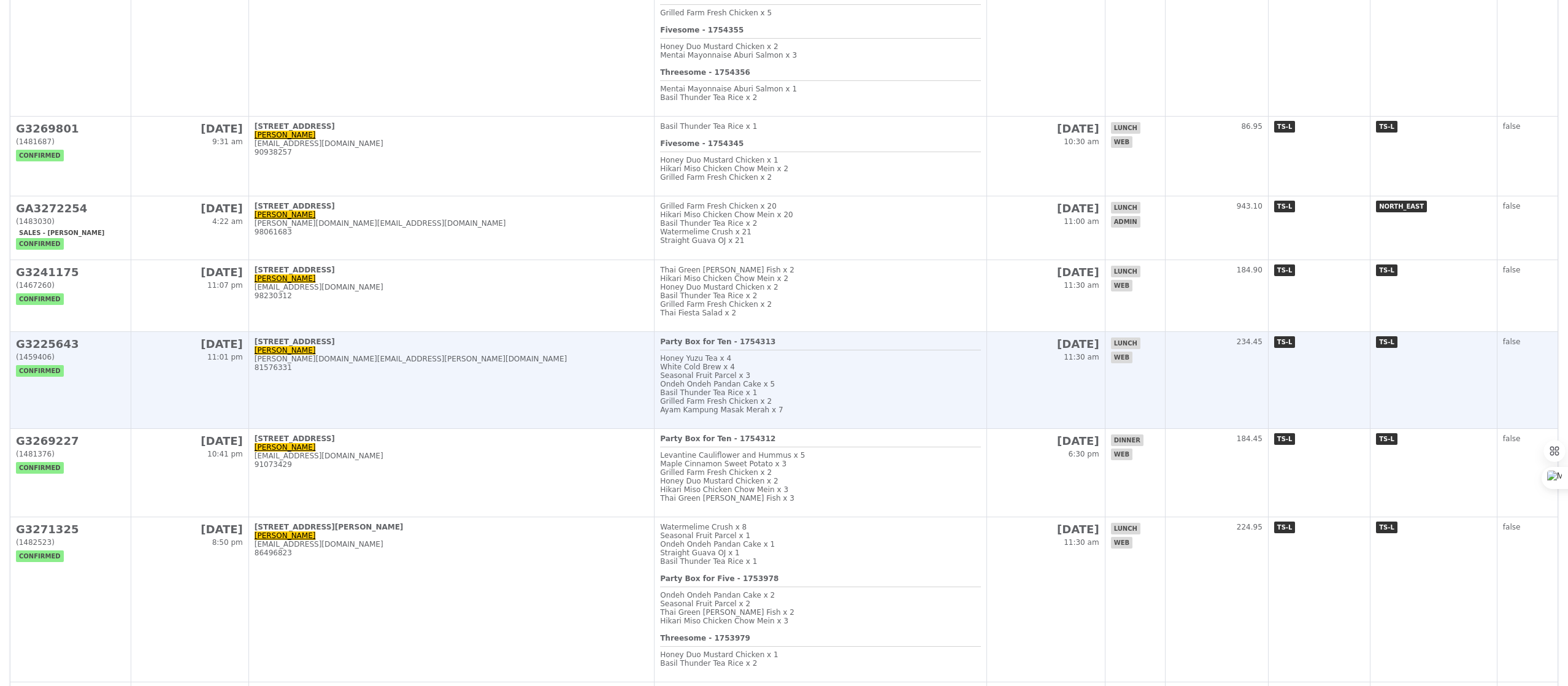
click at [477, 429] on td "1 Goldhill Plaza, #02-27 Brandon brandon.ong@sozcode.com 81576331" at bounding box center [451, 380] width 405 height 97
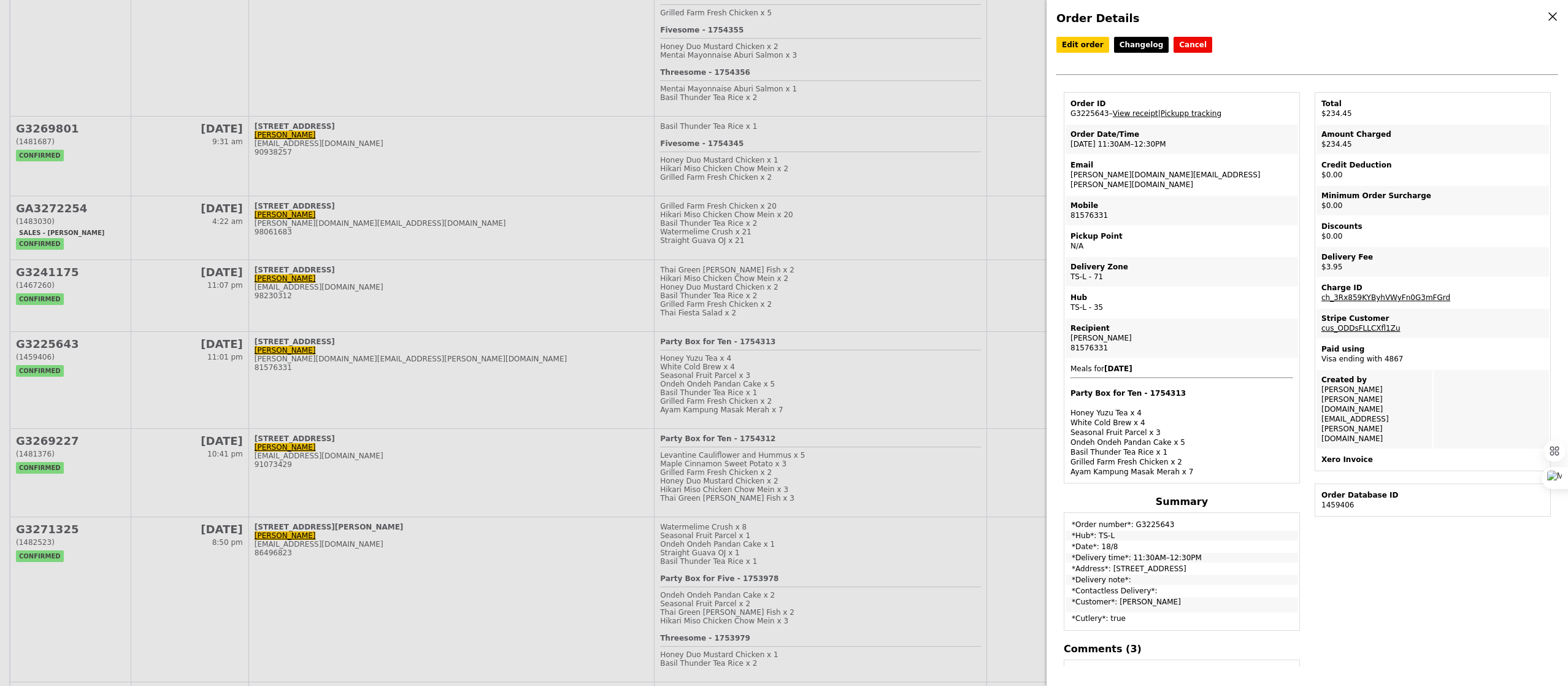
click at [1098, 181] on td "Email brandon.ong@sozcode.com" at bounding box center [1182, 174] width 233 height 40
copy td "brandon.ong@sozcode.com"
click at [945, 166] on div "Order Details Edit order Changelog Cancel Order ID G3225643 – View receipt | Pi…" at bounding box center [784, 343] width 1568 height 686
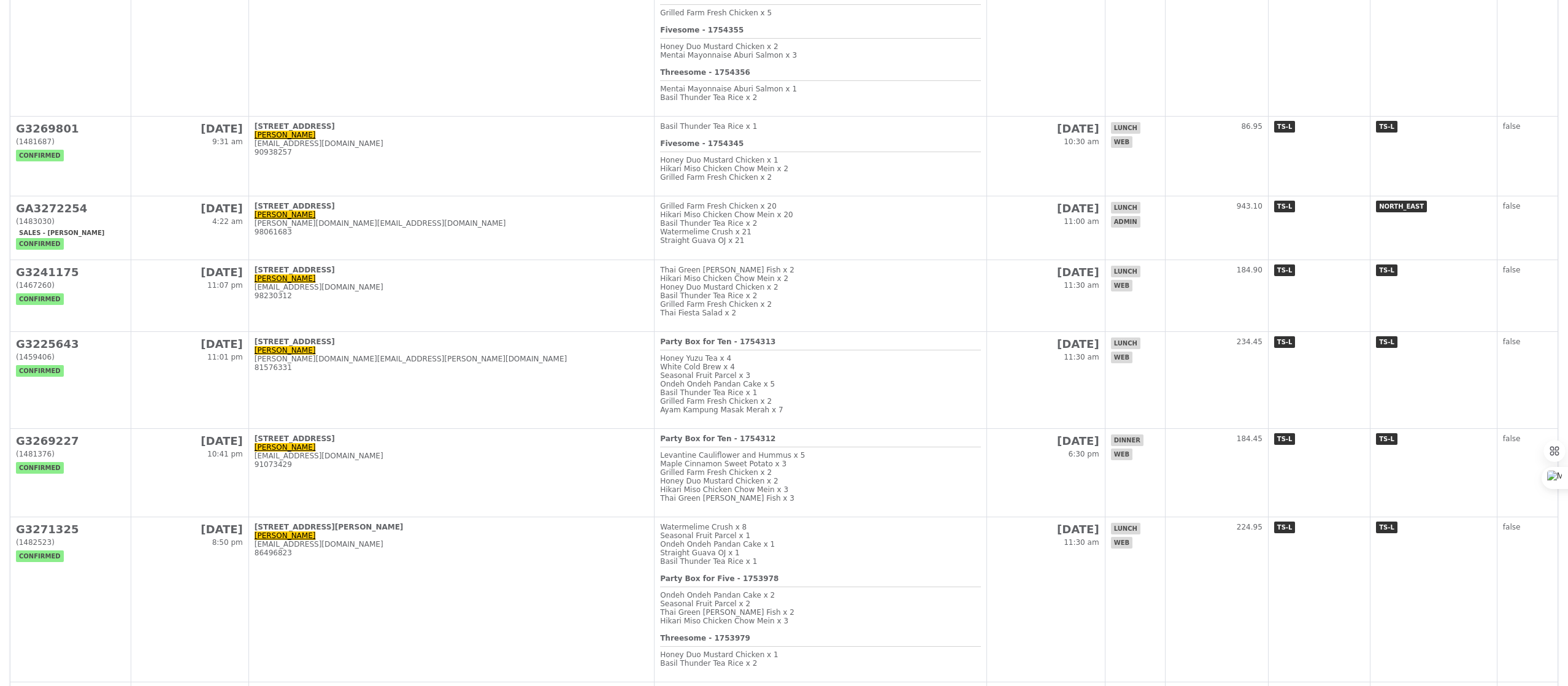
scroll to position [0, 0]
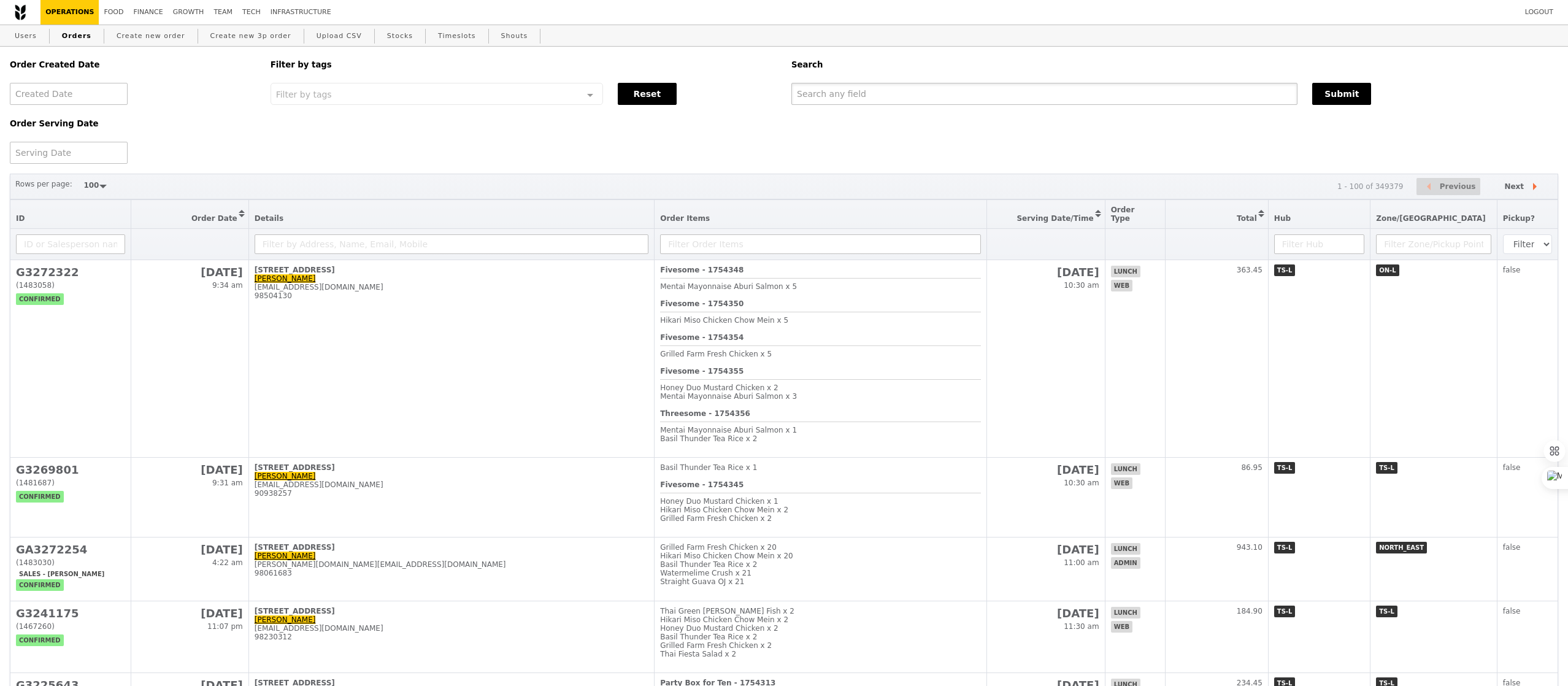
click at [964, 108] on div "Order Created Date Order Serving Date Filter by tags Filter by tags Meal_Plan W…" at bounding box center [784, 105] width 1564 height 117
click at [964, 103] on input "text" at bounding box center [1045, 93] width 507 height 22
paste input "brandon.ong@sozcode.com"
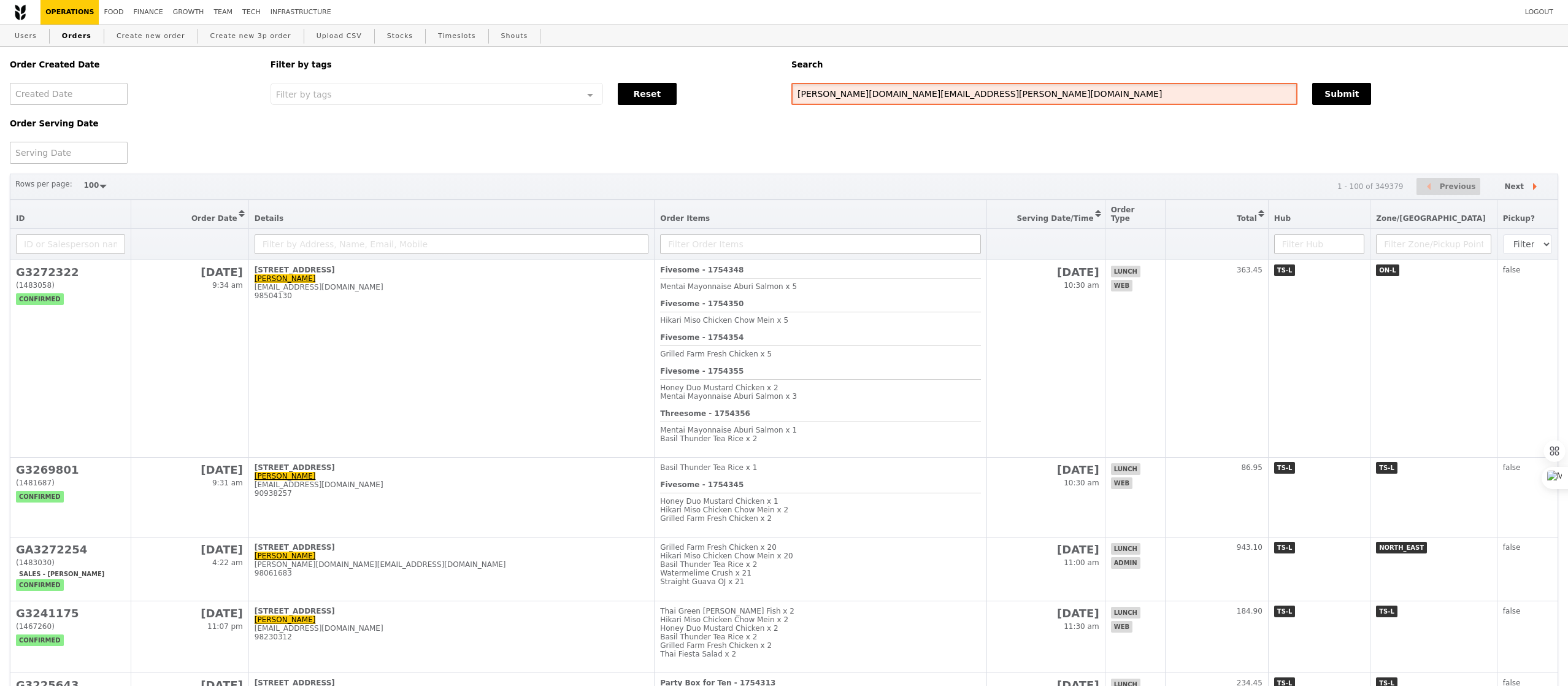
type input "brandon.ong@sozcode.com"
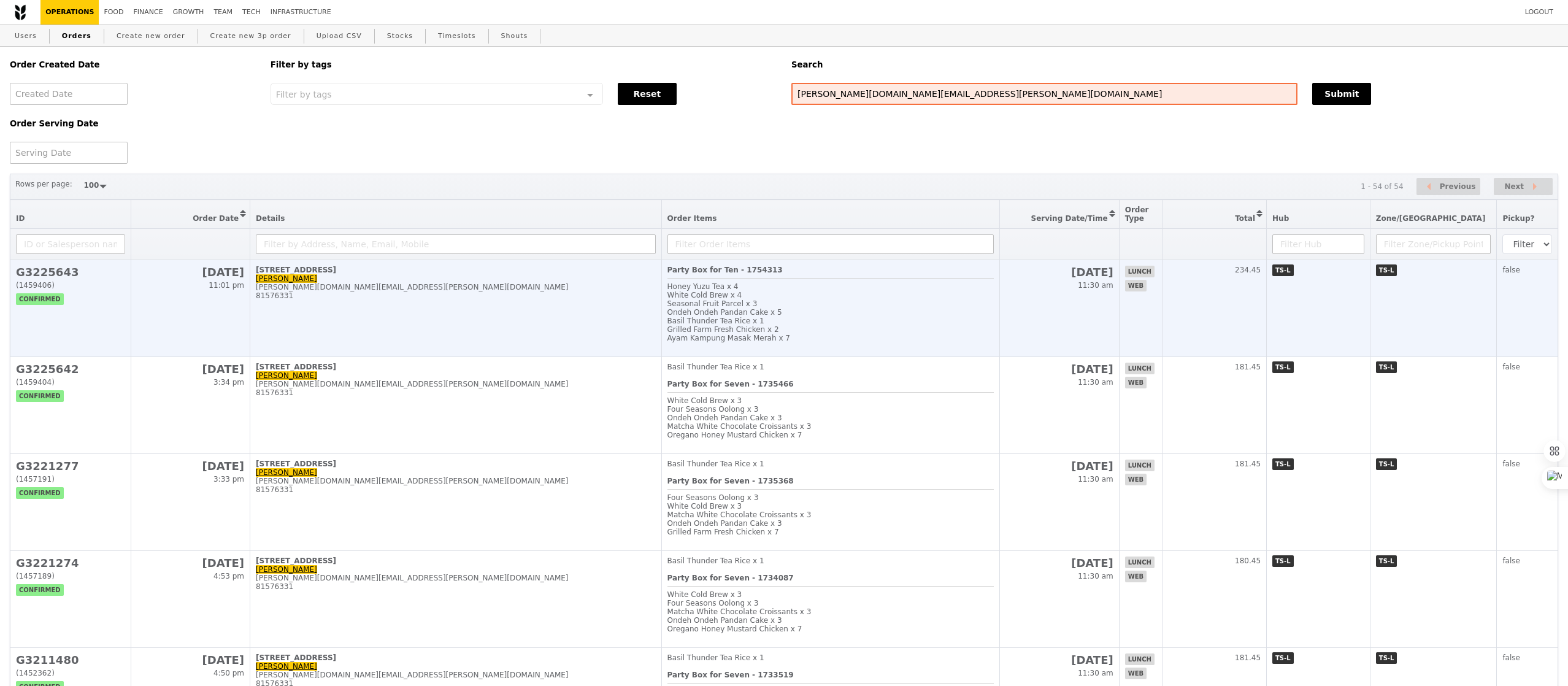
click at [591, 322] on td "1 Goldhill Plaza, #02-27 Brandon brandon.ong@sozcode.com 81576331" at bounding box center [455, 308] width 411 height 97
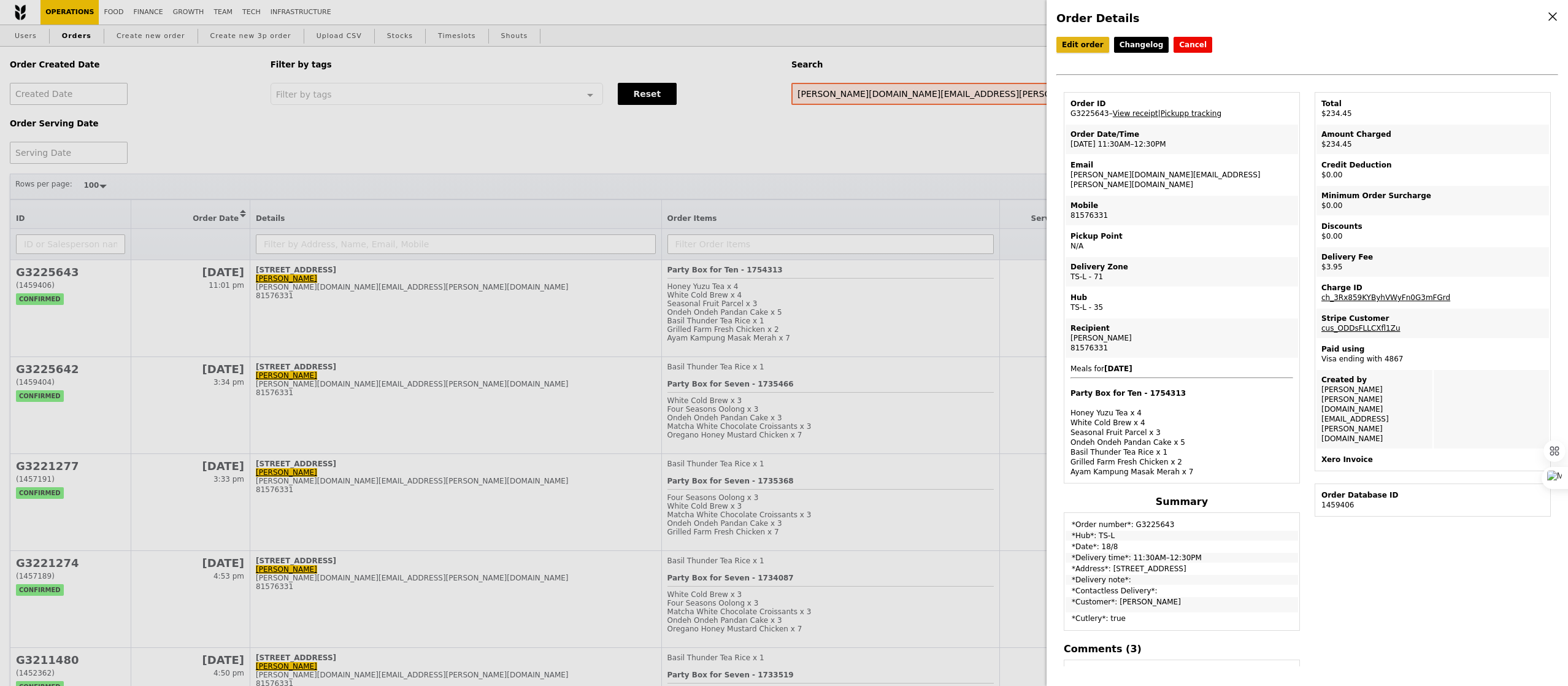
click at [1084, 42] on link "Edit order" at bounding box center [1083, 45] width 53 height 16
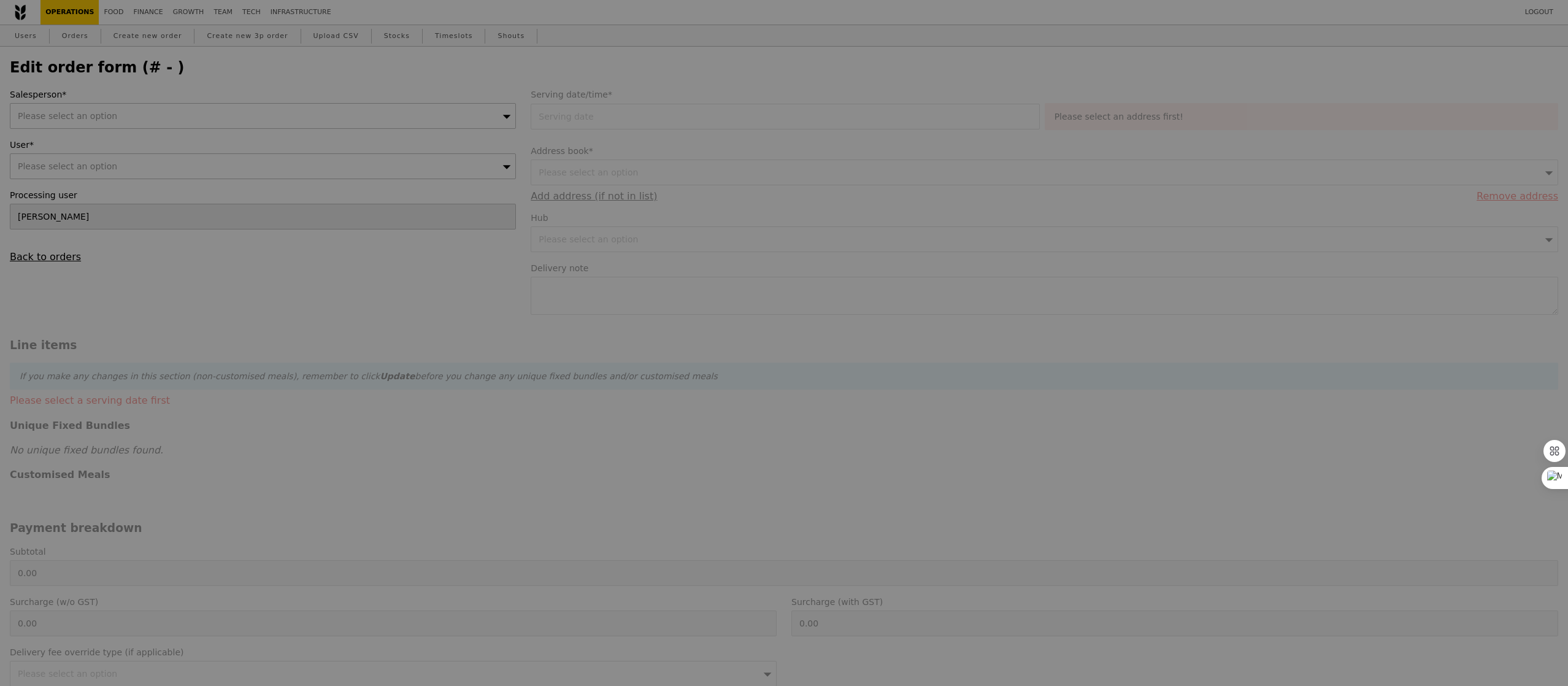
type input "18 Aug 2025"
type input "230.50"
type input "2.71"
type input "2.95"
type input "233.45"
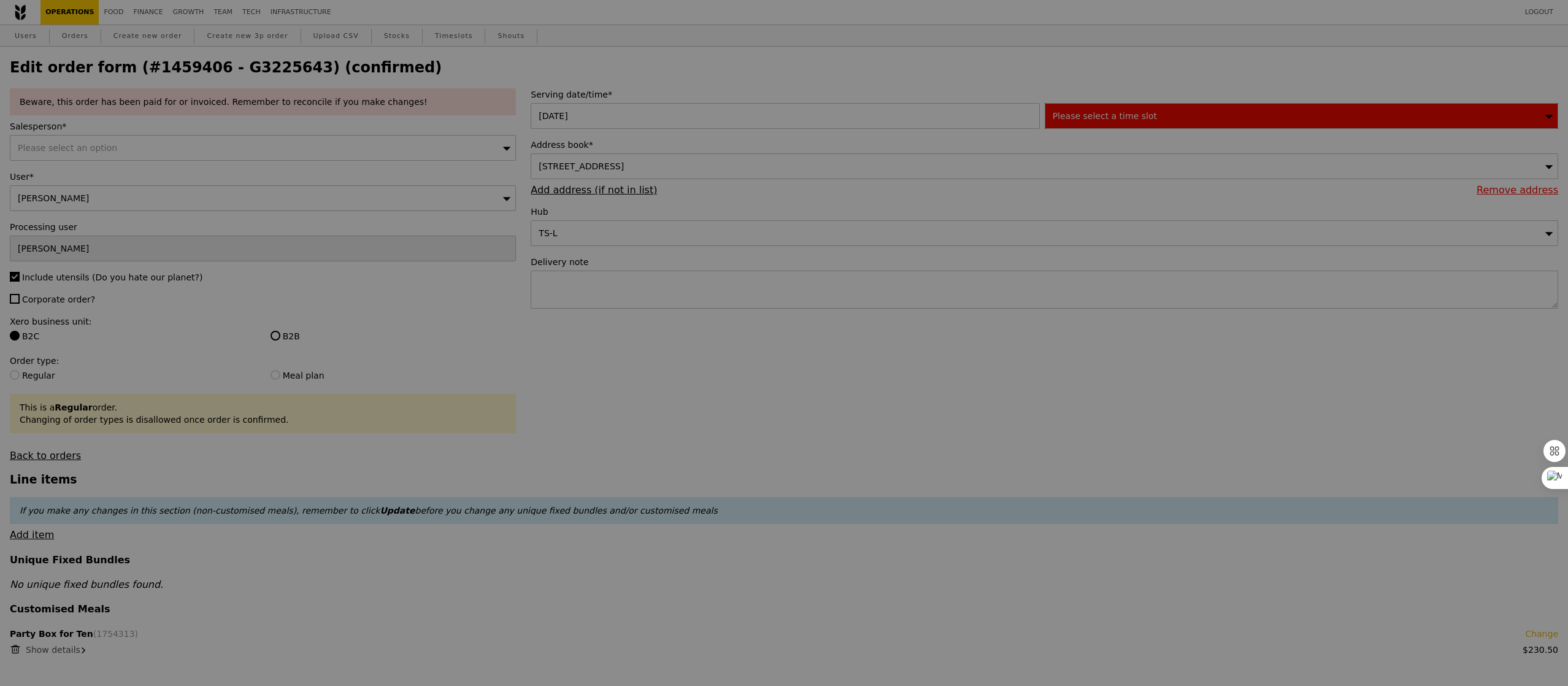
click at [122, 153] on div at bounding box center [784, 343] width 1568 height 686
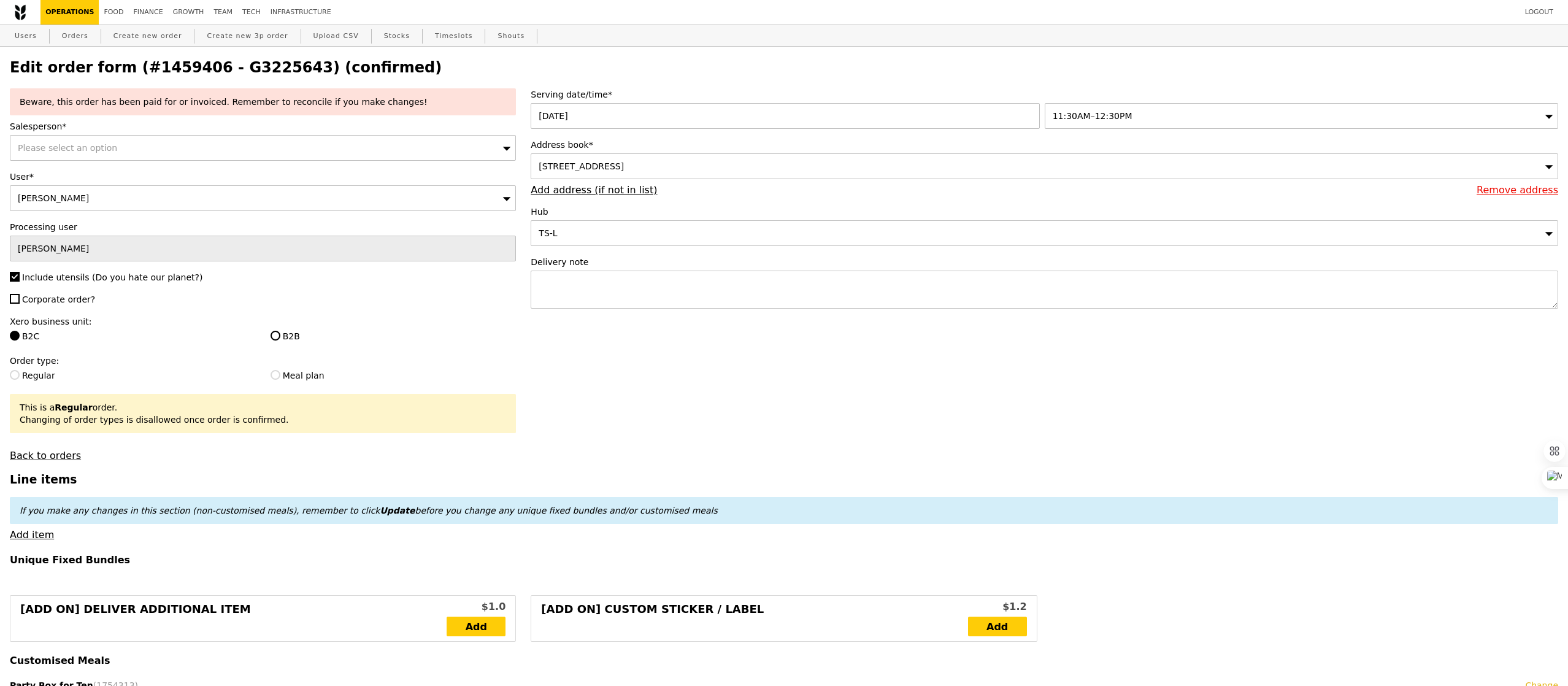
click at [100, 154] on div "Please select an option" at bounding box center [263, 147] width 507 height 26
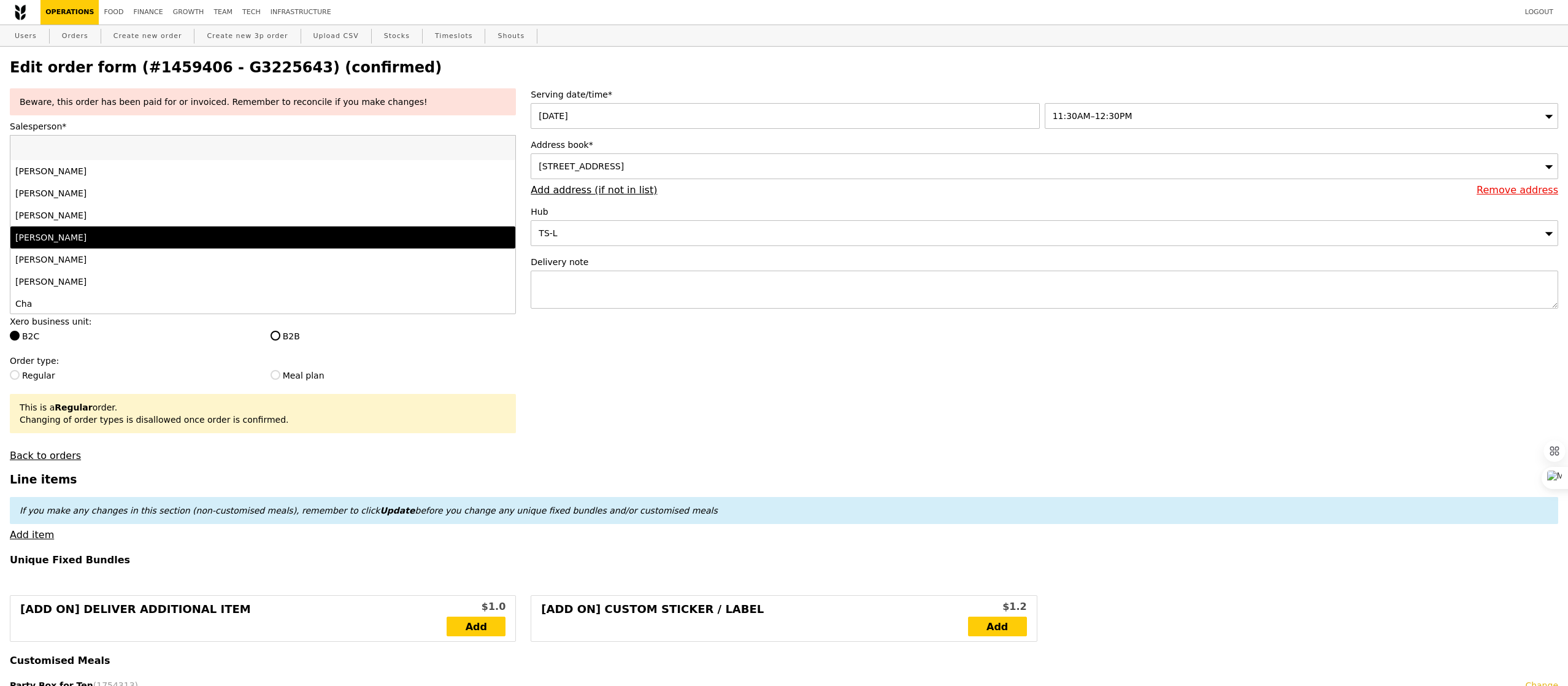
scroll to position [1105, 0]
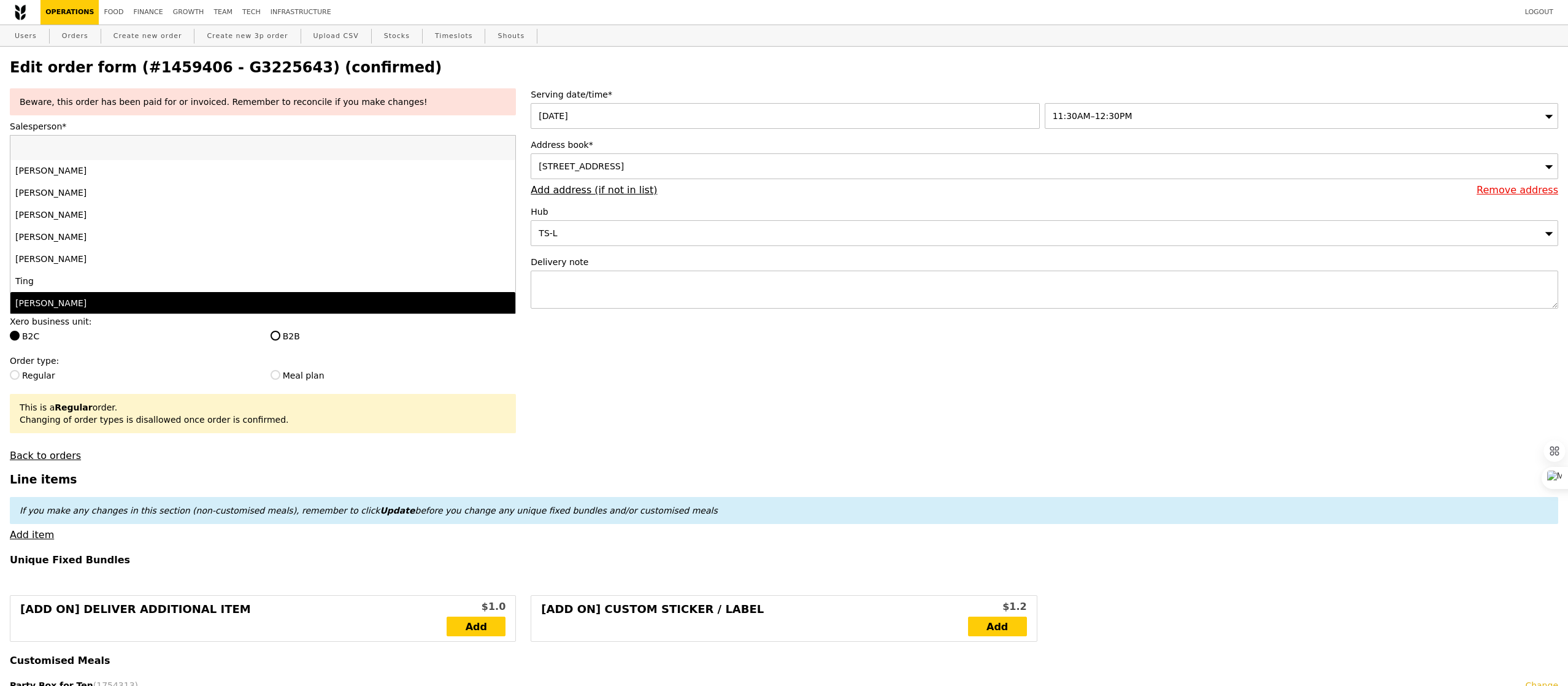
click at [70, 300] on div "[PERSON_NAME]" at bounding box center [200, 303] width 371 height 12
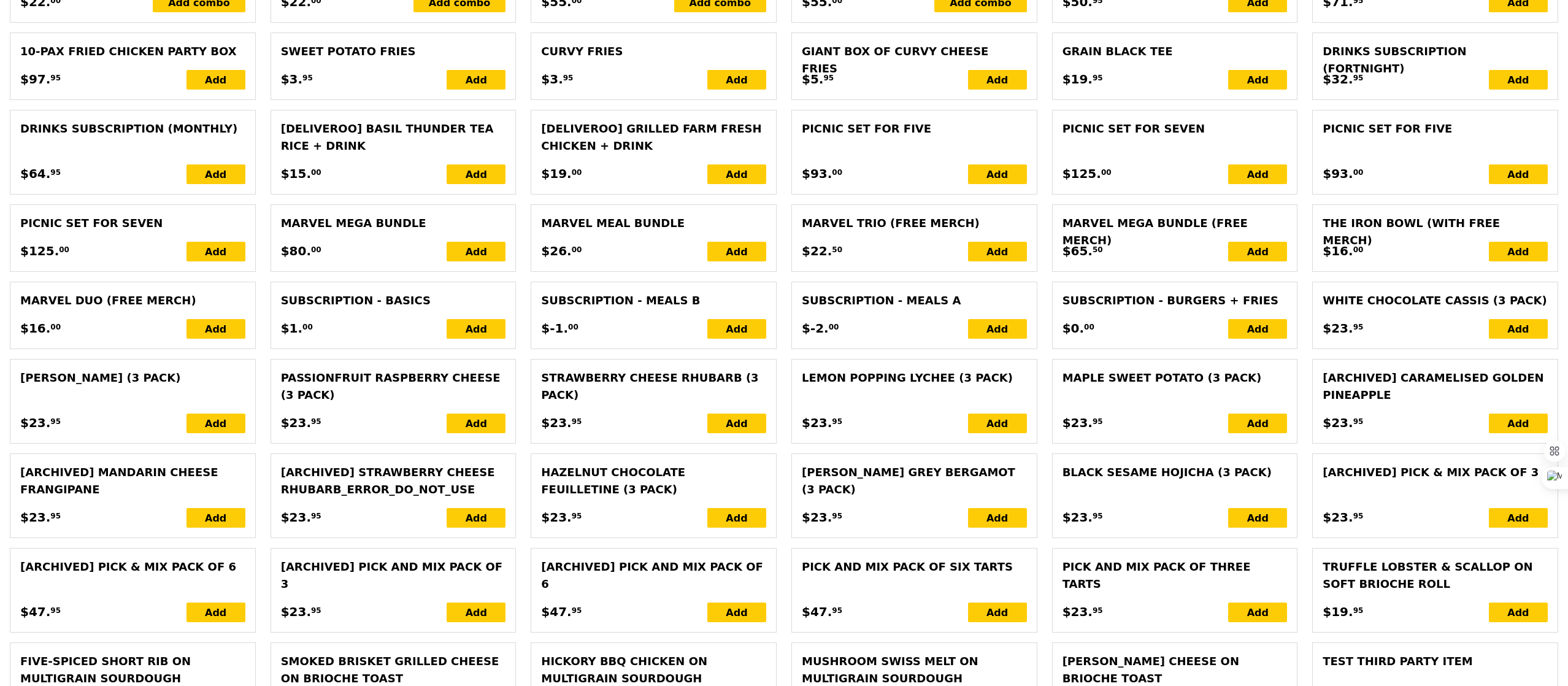
scroll to position [2439, 0]
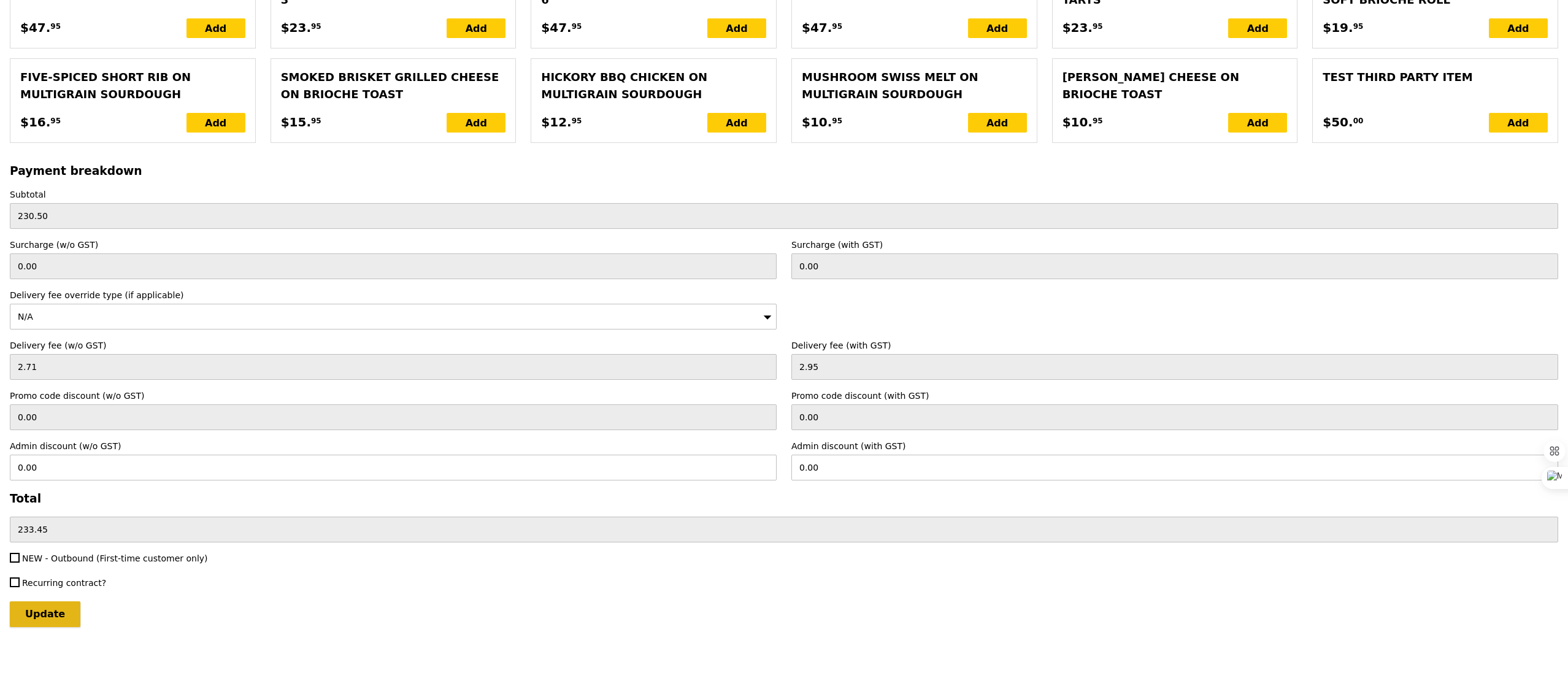
click at [62, 613] on input "Update" at bounding box center [45, 614] width 70 height 26
type input "Loading..."
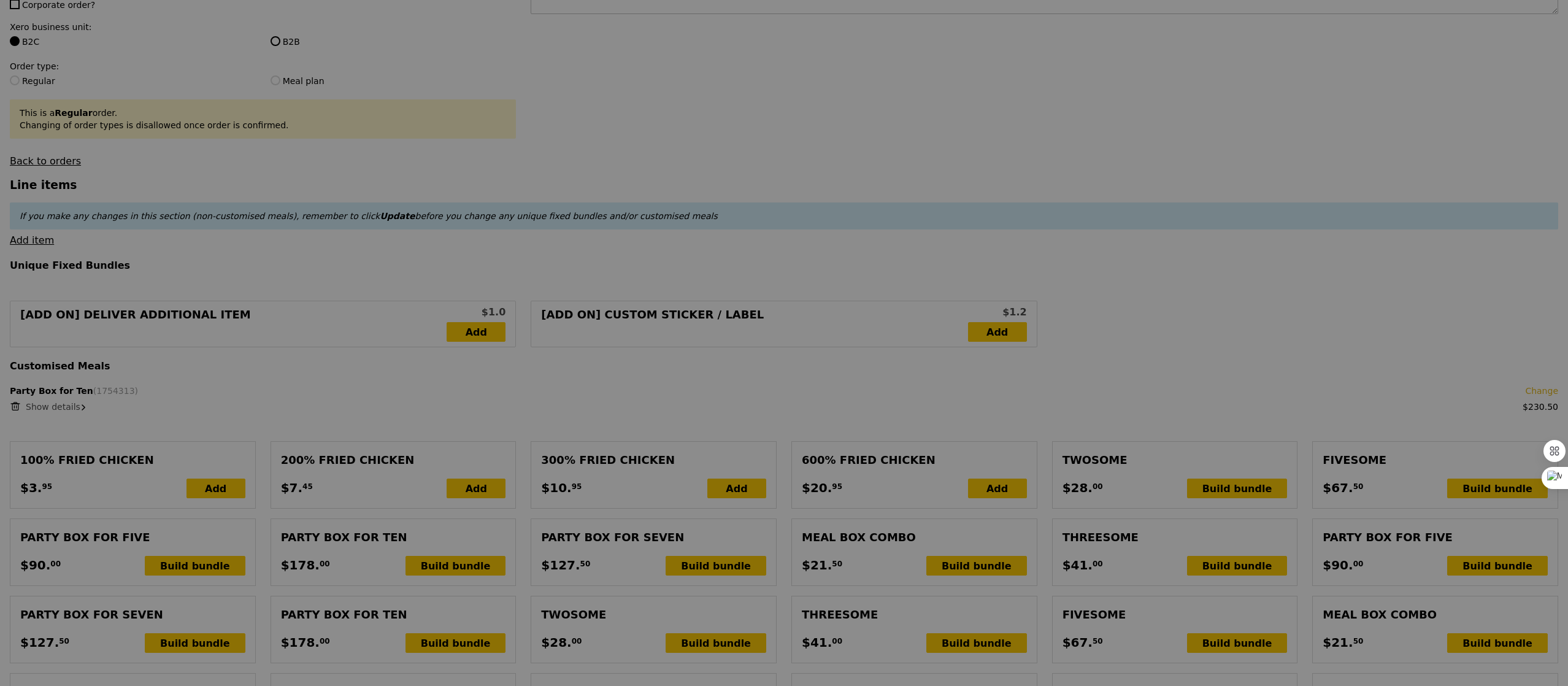
scroll to position [0, 0]
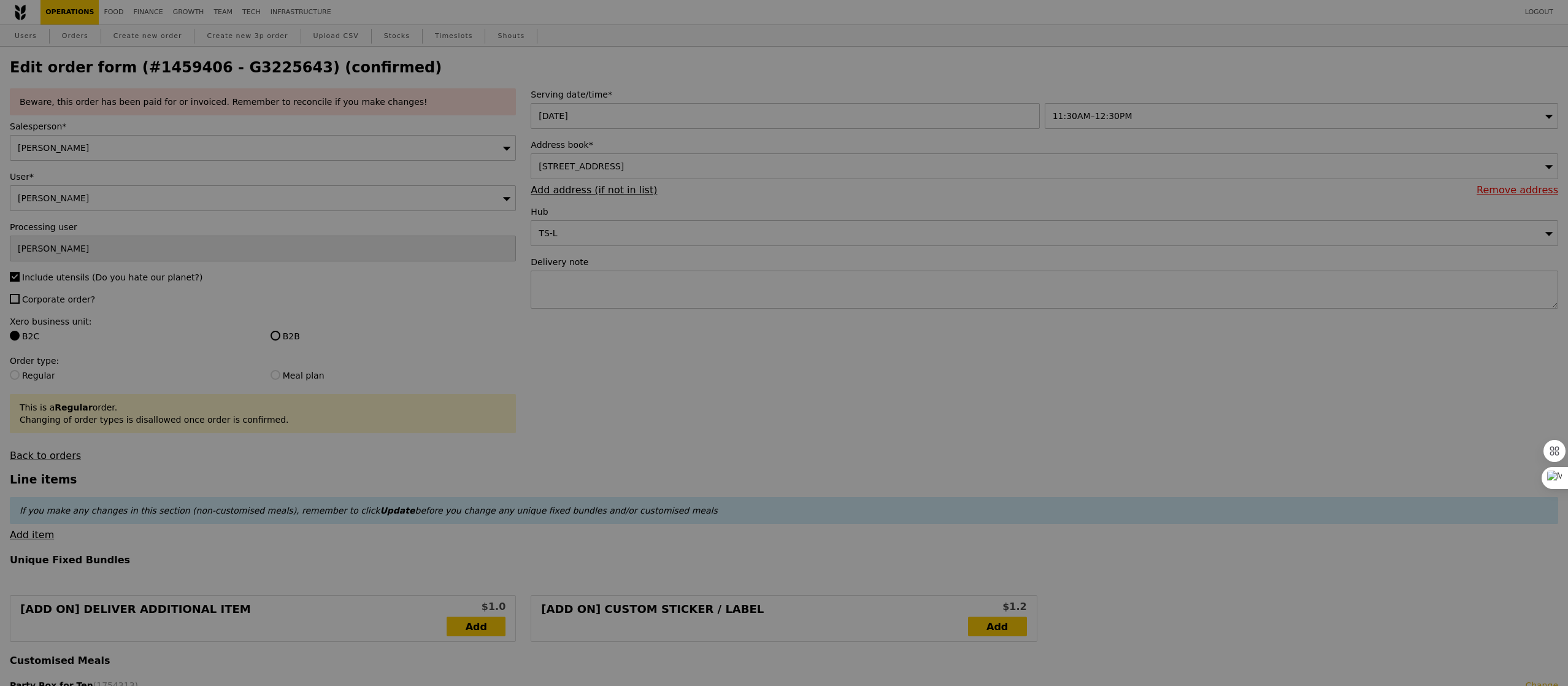
type input "3.62"
type input "3.95"
type input "234.45"
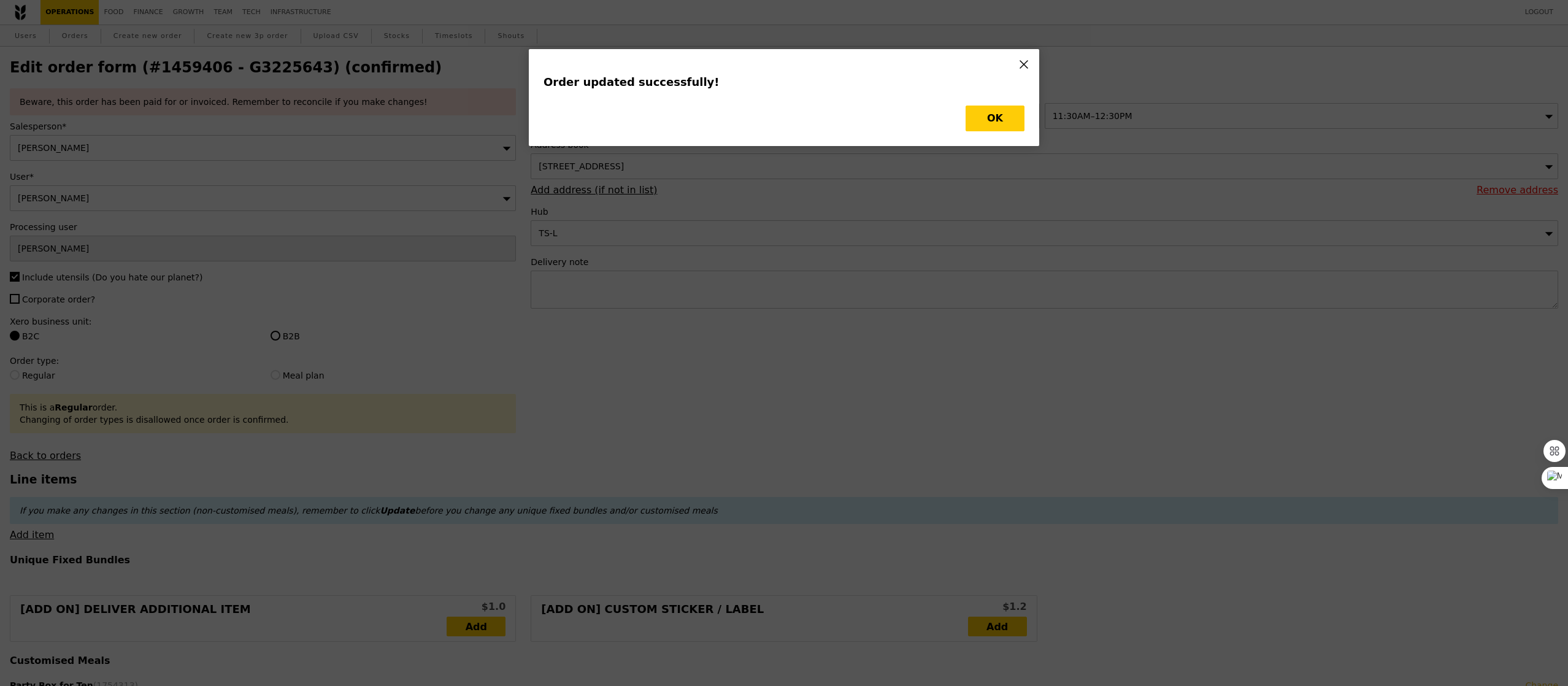
type input "Update"
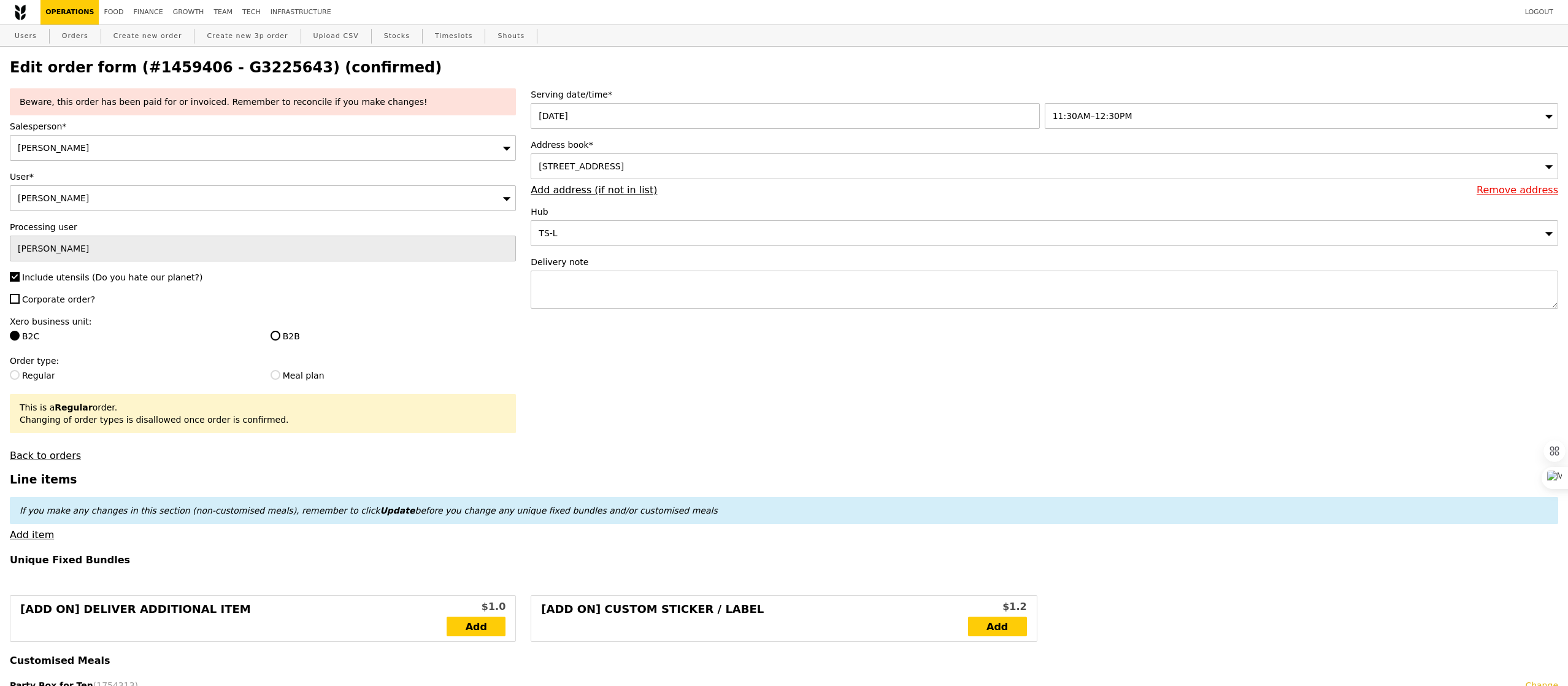
click at [74, 35] on link "Orders" at bounding box center [75, 36] width 36 height 22
select select "100"
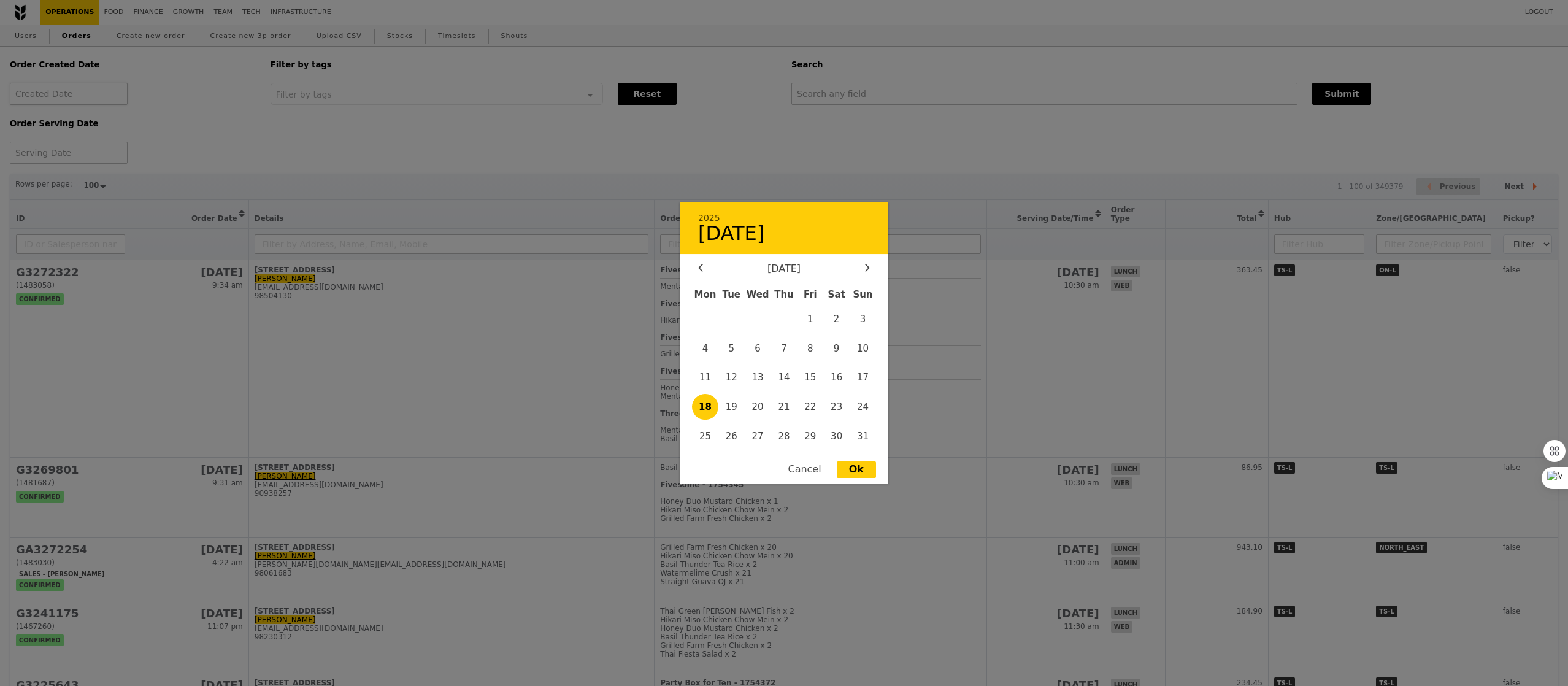
click at [68, 84] on div "2025 18 August August 2025 Mon Tue Wed Thu Fri Sat Sun 1 2 3 4 5 6 7 8 9 10 11 …" at bounding box center [69, 93] width 118 height 22
click at [70, 159] on div "2025 18 August August 2025 Mon Tue Wed Thu Fri Sat Sun 1 2 3 4 5 6 7 8 9 10 11 …" at bounding box center [69, 152] width 118 height 22
click at [816, 322] on span "1" at bounding box center [810, 319] width 26 height 26
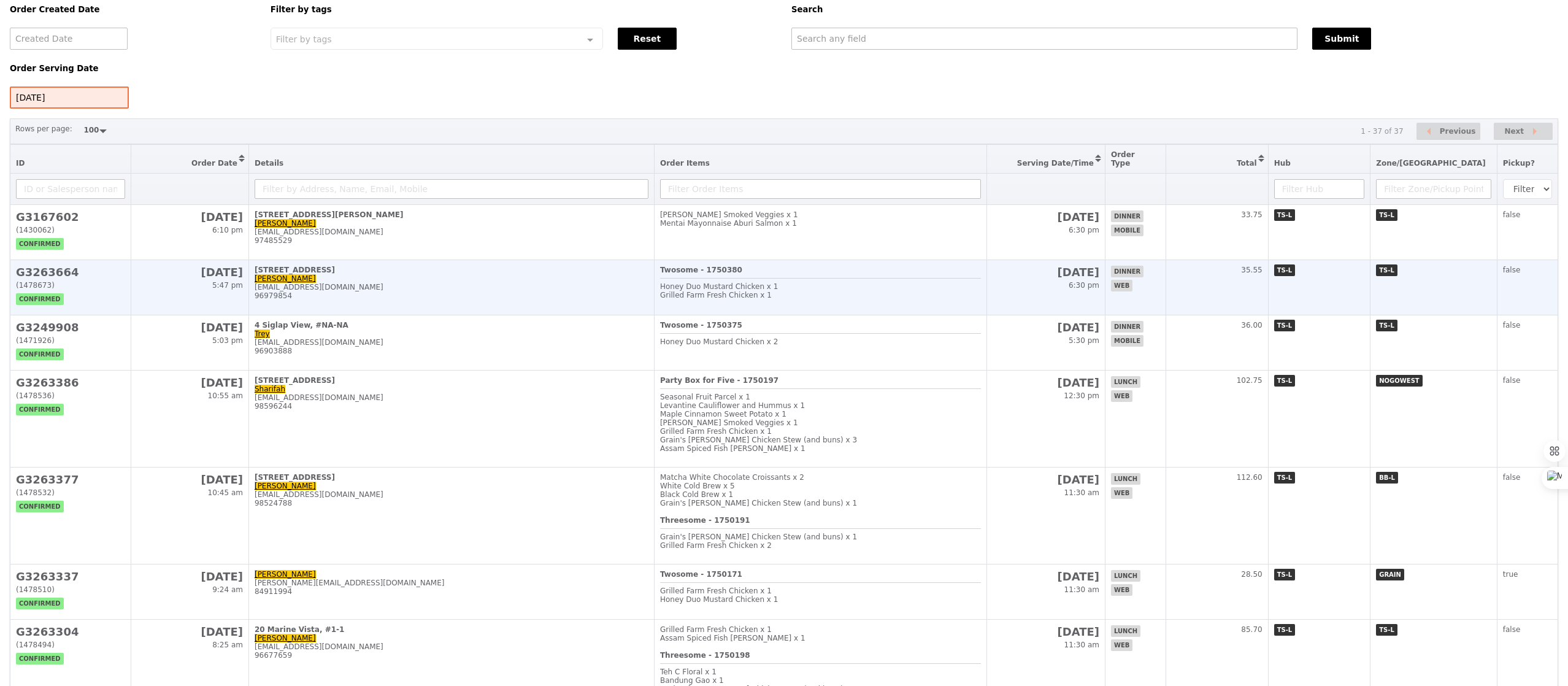
scroll to position [62, 0]
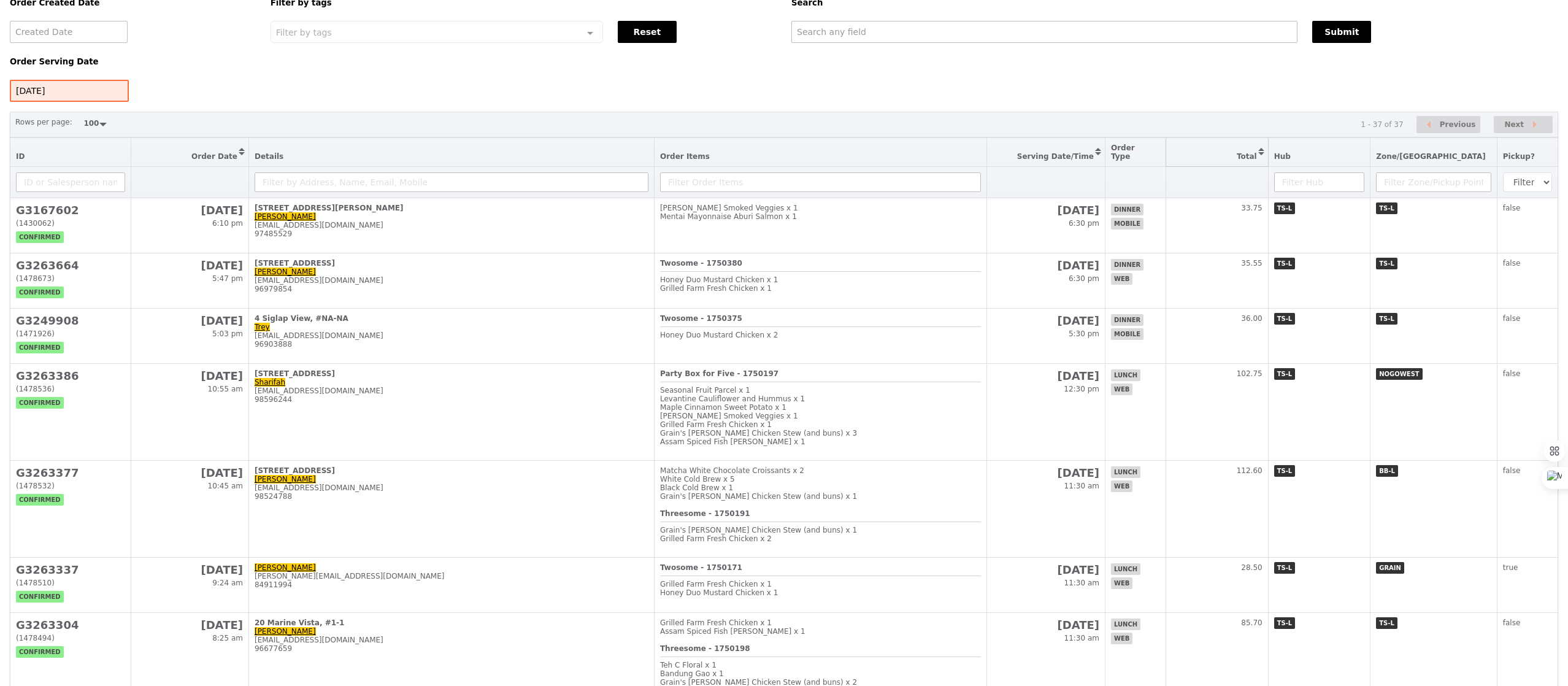
click at [1268, 154] on button "Sort table by Total in descending order" at bounding box center [1217, 152] width 102 height 28
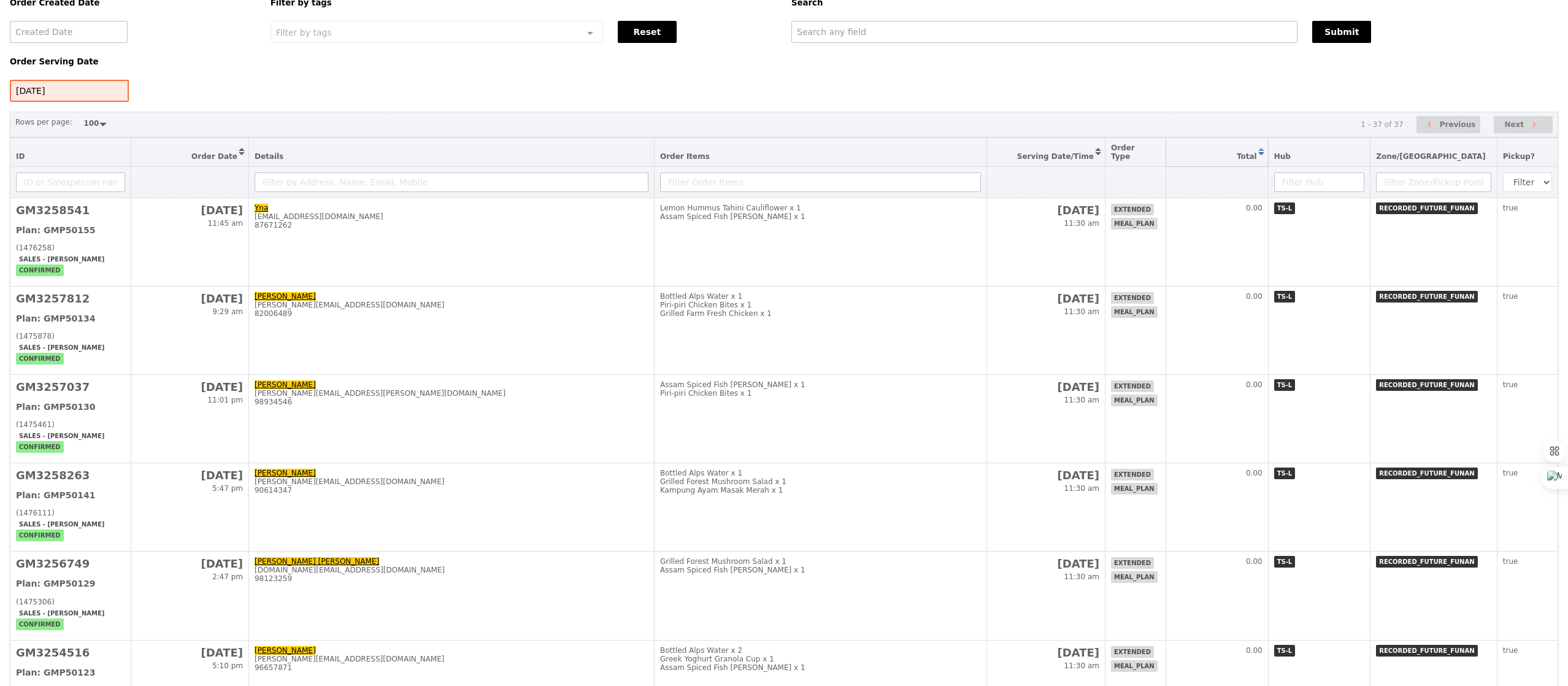
click at [1263, 143] on button "Sort table by Total in ascending order" at bounding box center [1217, 152] width 102 height 28
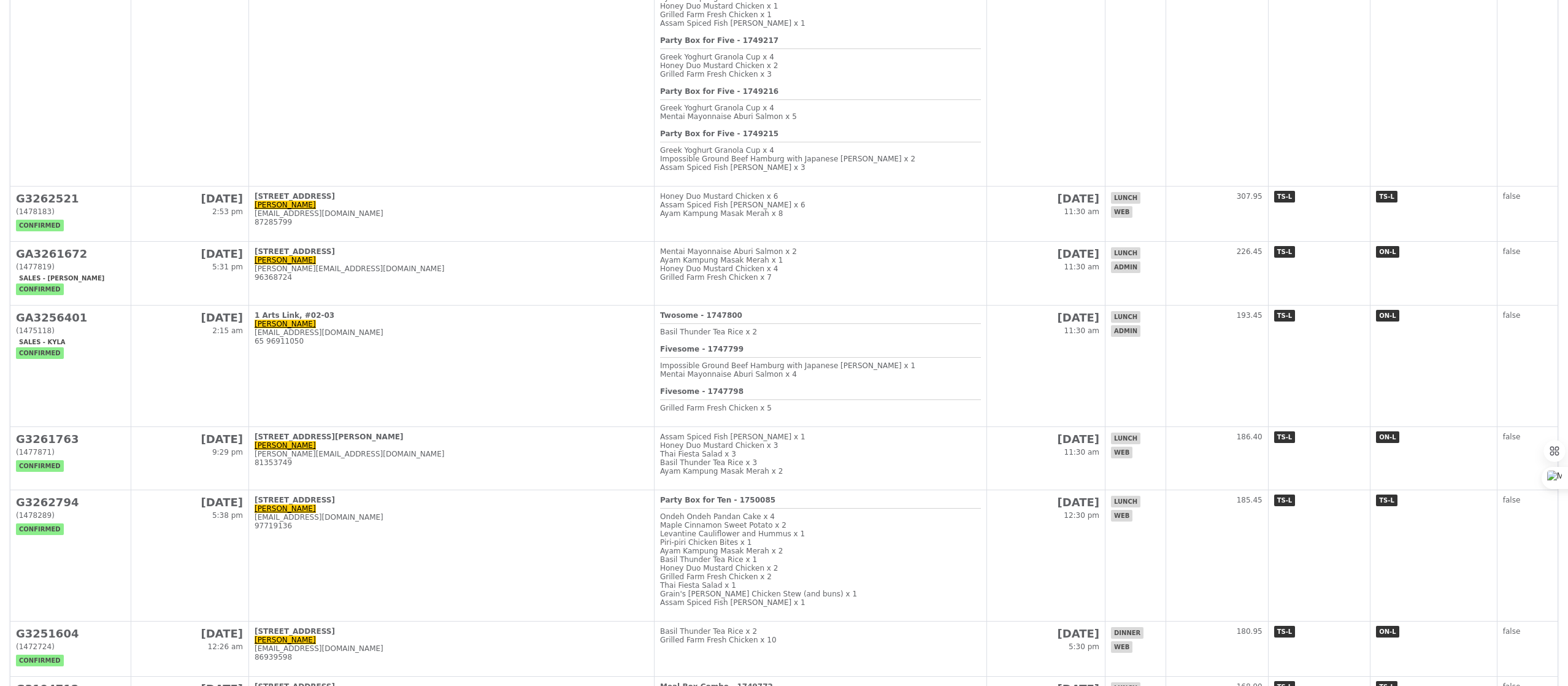
scroll to position [0, 0]
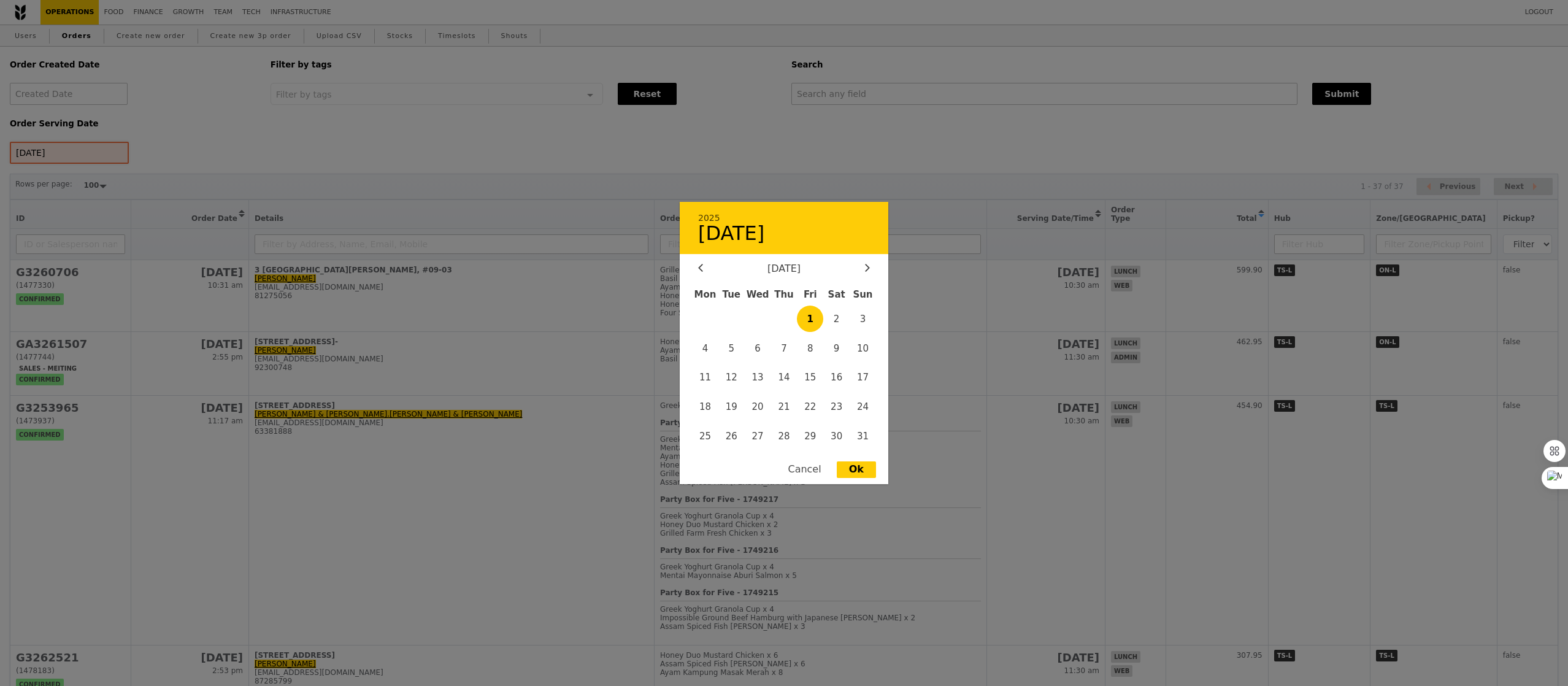
click at [92, 157] on div "1 Aug 2025 2025 1 August August 2025 Mon Tue Wed Thu Fri Sat Sun 1 2 3 4 5 6 7 …" at bounding box center [69, 152] width 119 height 22
click at [833, 313] on span "2" at bounding box center [837, 319] width 26 height 26
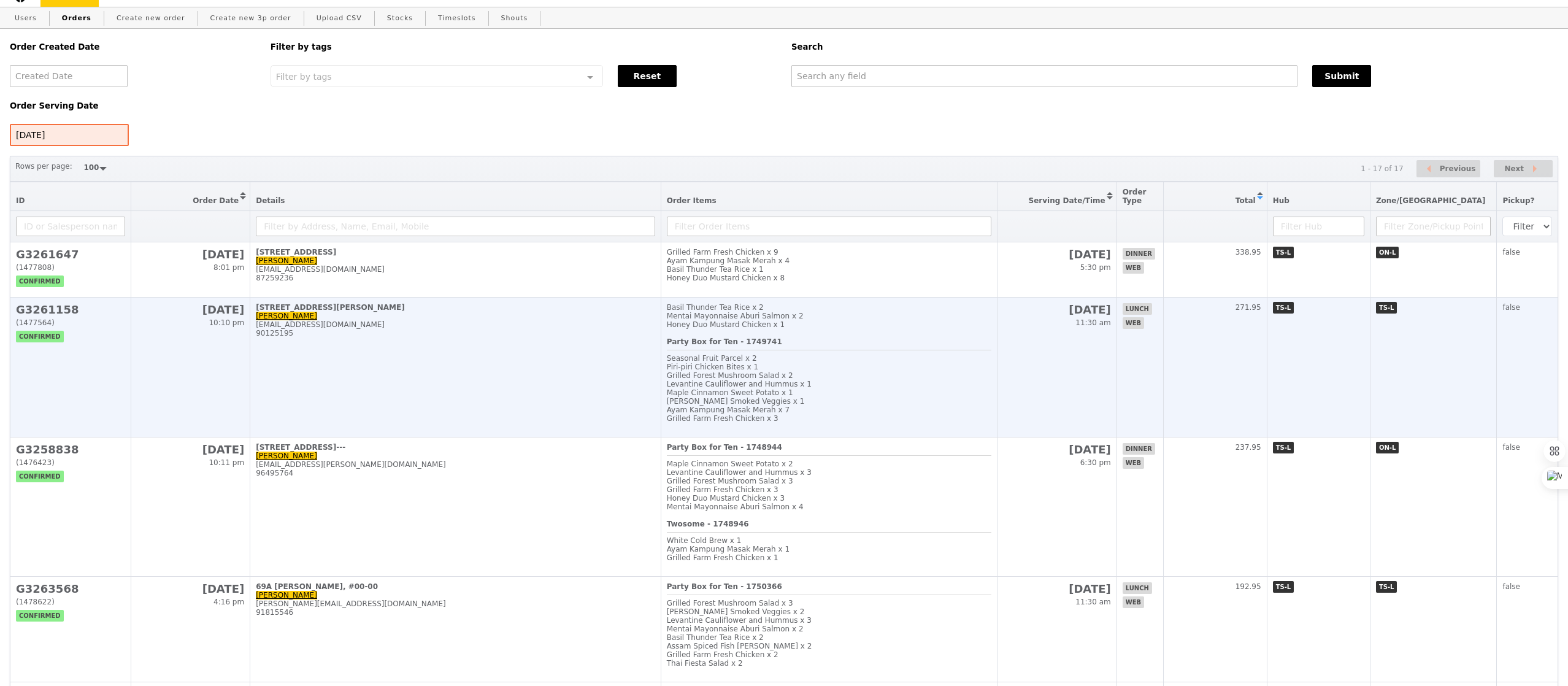
scroll to position [18, 0]
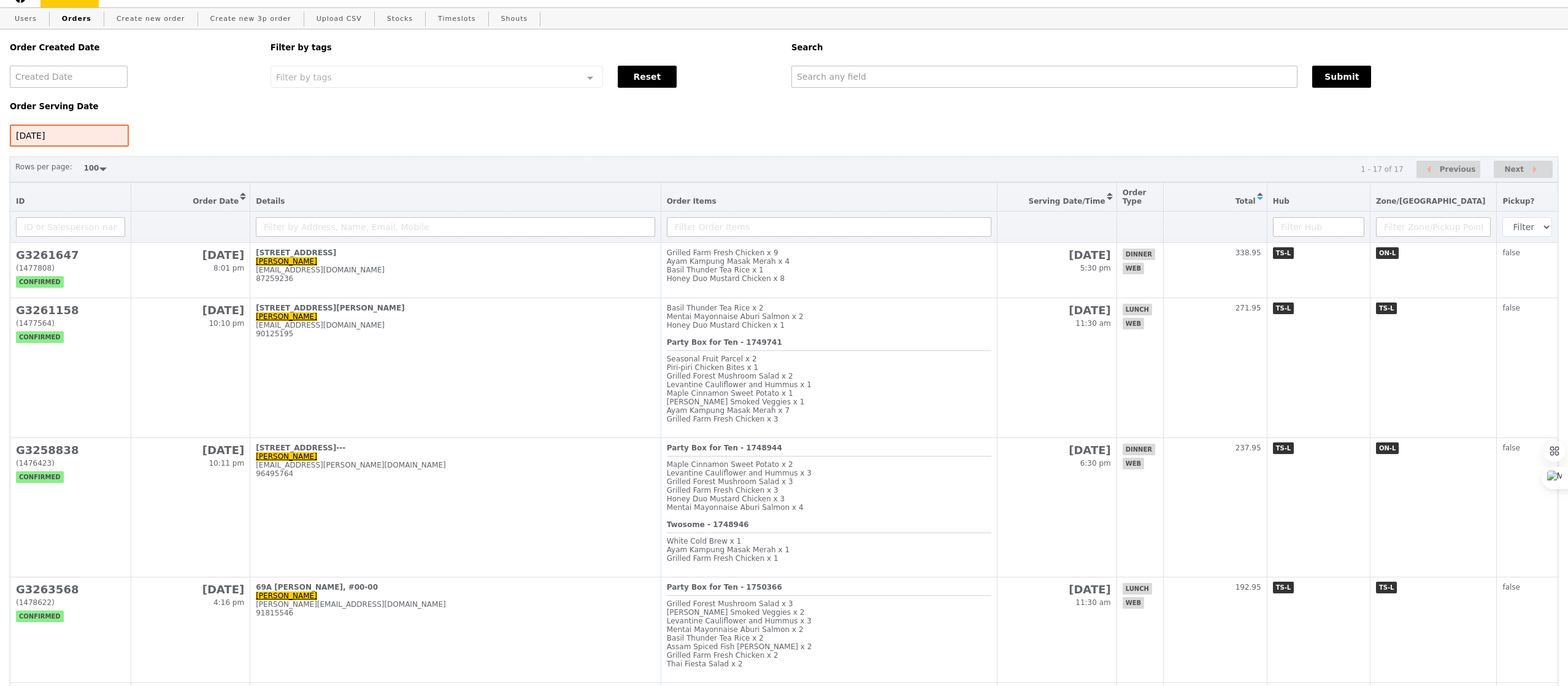
click at [78, 133] on div "2 Aug 2025" at bounding box center [69, 135] width 119 height 22
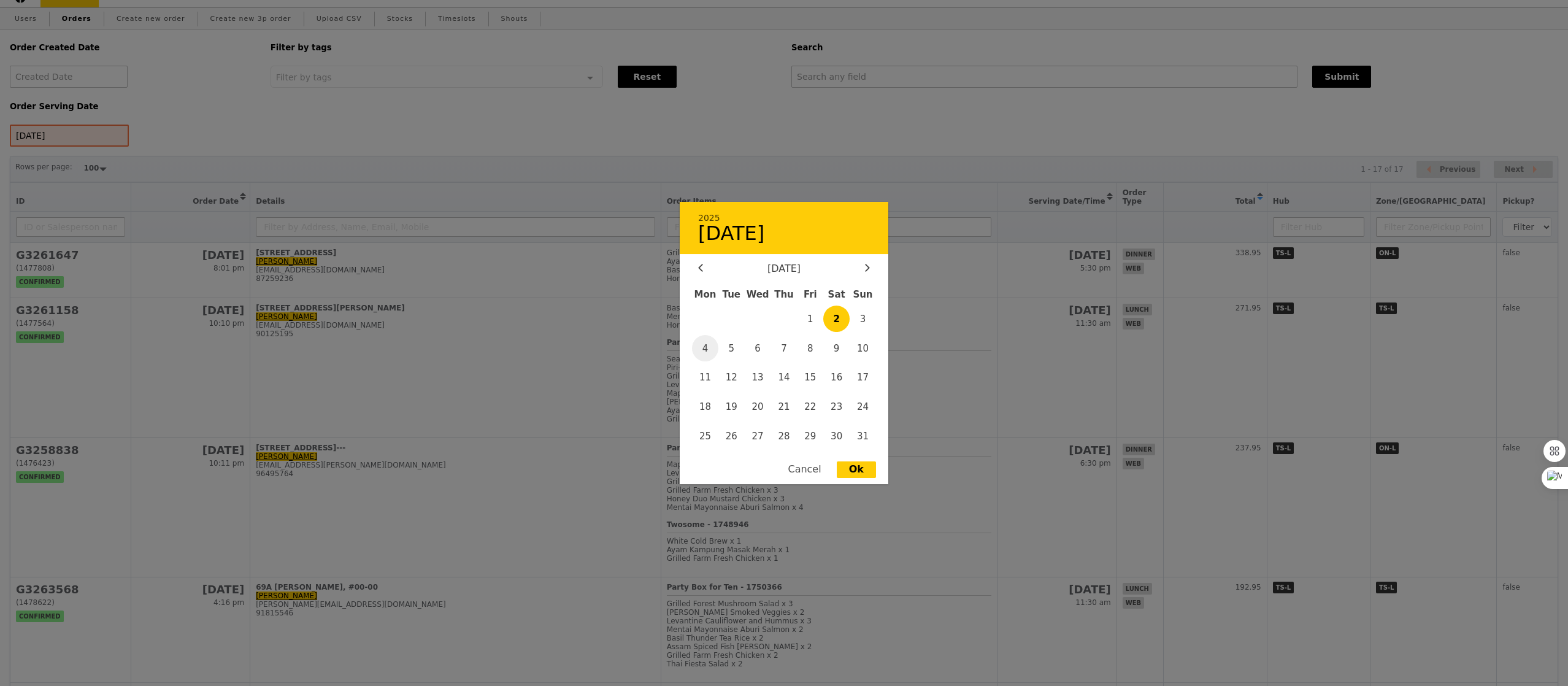
click at [699, 354] on span "4" at bounding box center [706, 348] width 26 height 26
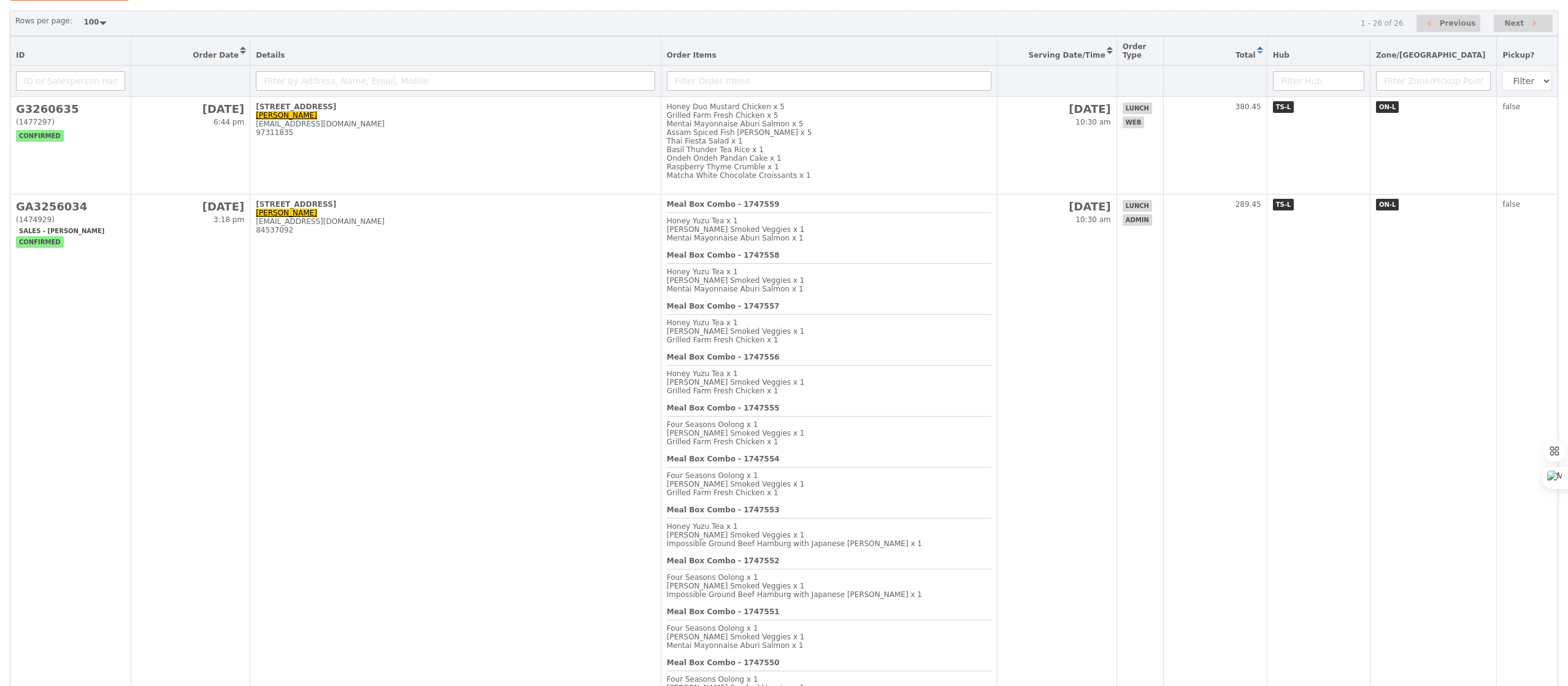
scroll to position [0, 0]
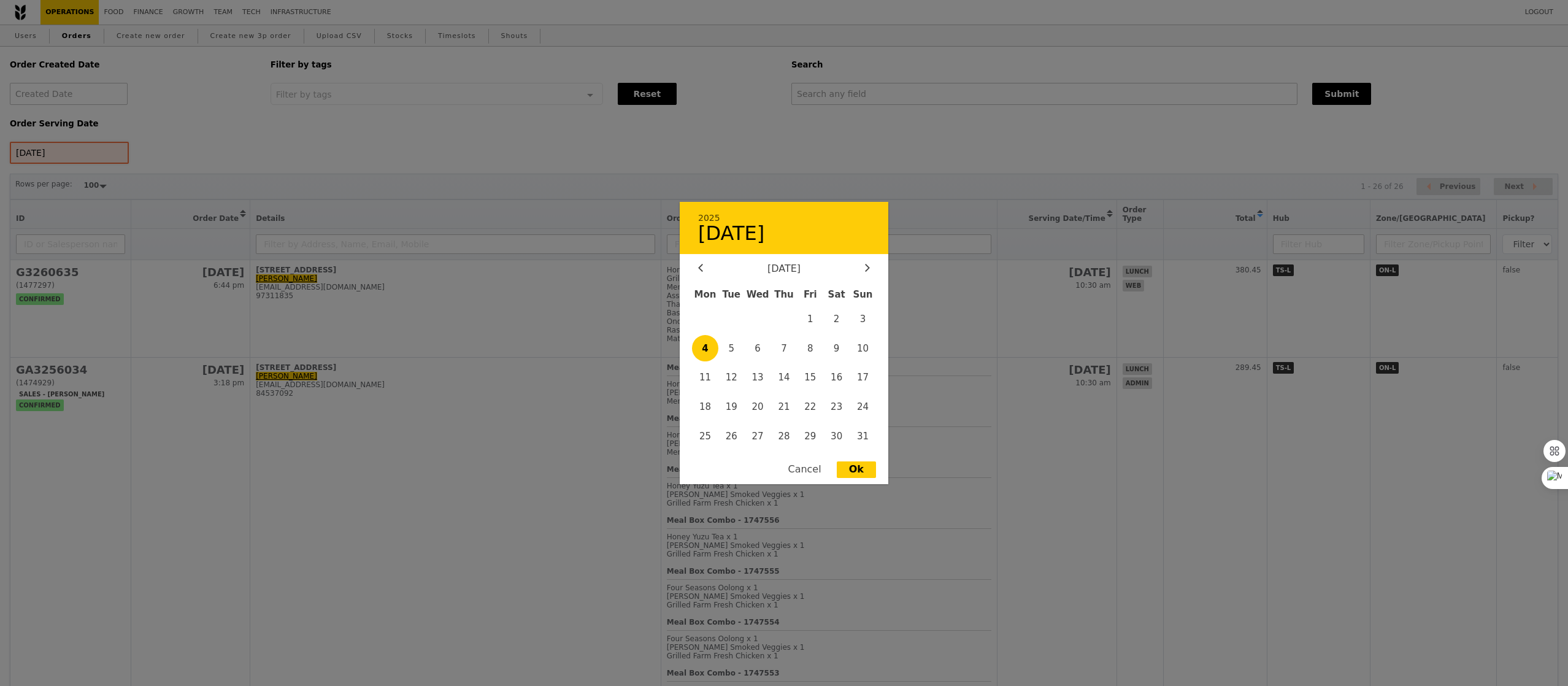
click at [74, 151] on div "4 Aug 2025 2025 4 August August 2025 Mon Tue Wed Thu Fri Sat Sun 1 2 3 4 5 6 7 …" at bounding box center [69, 152] width 119 height 22
click at [734, 347] on span "5" at bounding box center [732, 348] width 26 height 26
type input "5 Aug 2025"
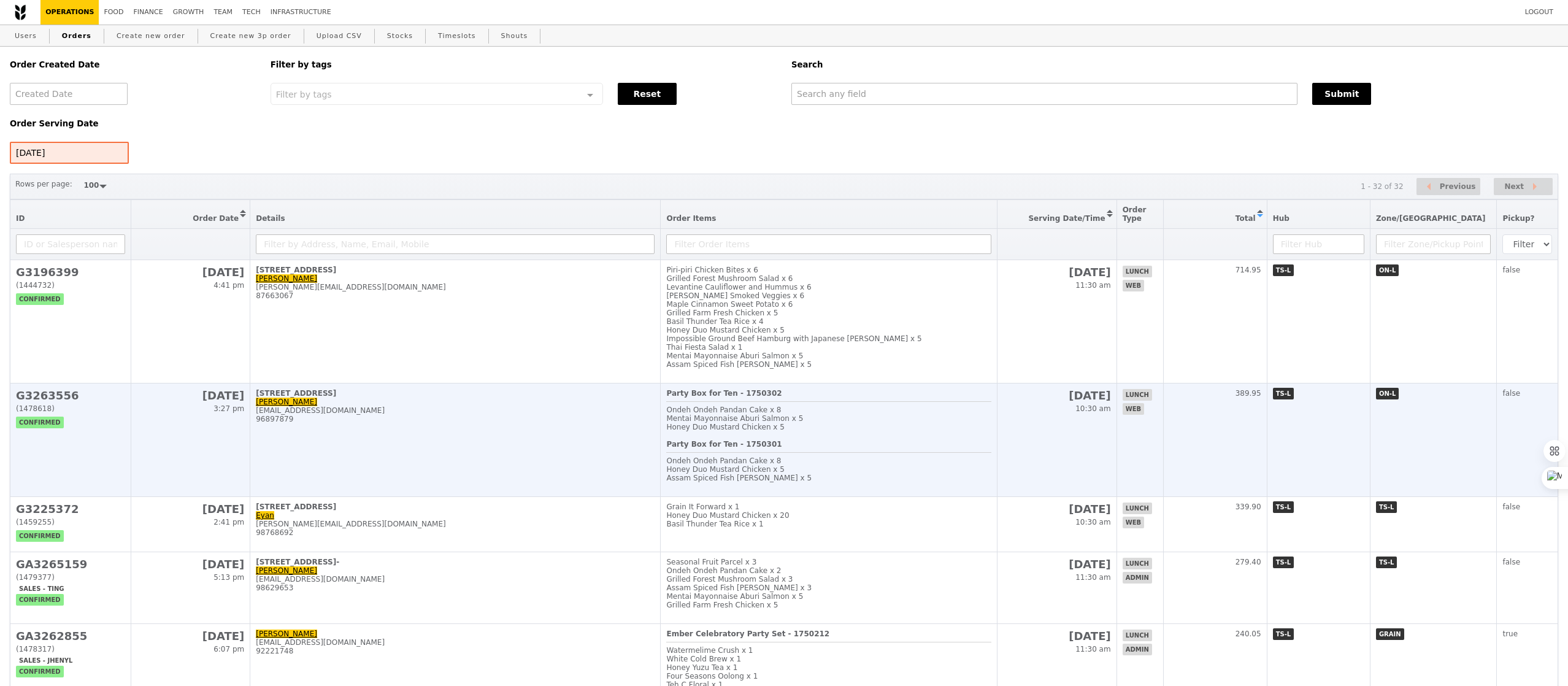
click at [517, 452] on td "80 Pasir Panjang Road, #25-00 Grace Chan tsechan@cisco.com 96897879" at bounding box center [455, 439] width 410 height 114
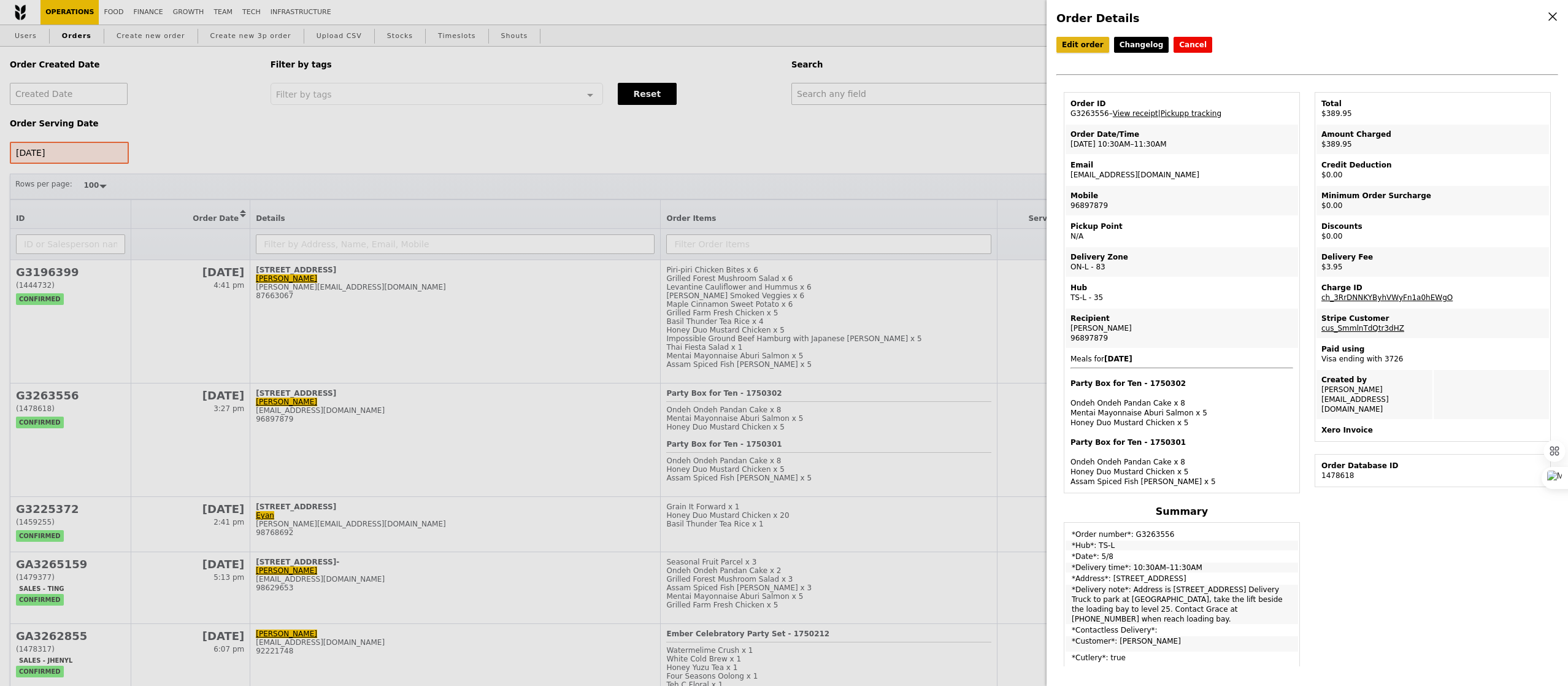
click at [1073, 48] on link "Edit order" at bounding box center [1083, 45] width 53 height 16
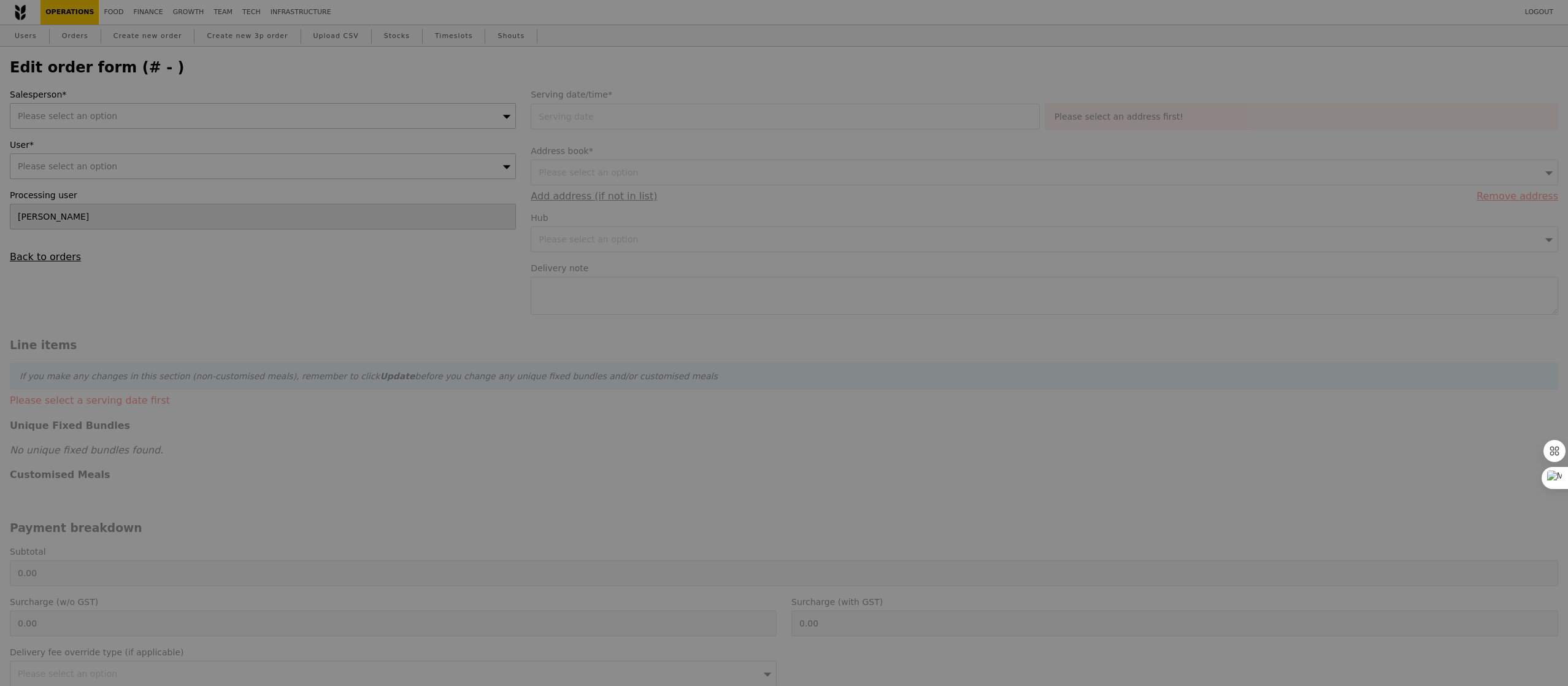
type input "05 Aug 2025"
type textarea "Address is 80 Pasir Panjang Rd, Building 80, Lvl 25 Mapletree Biz City, Singapo…"
type input "458.50"
type input "2.71"
type input "2.95"
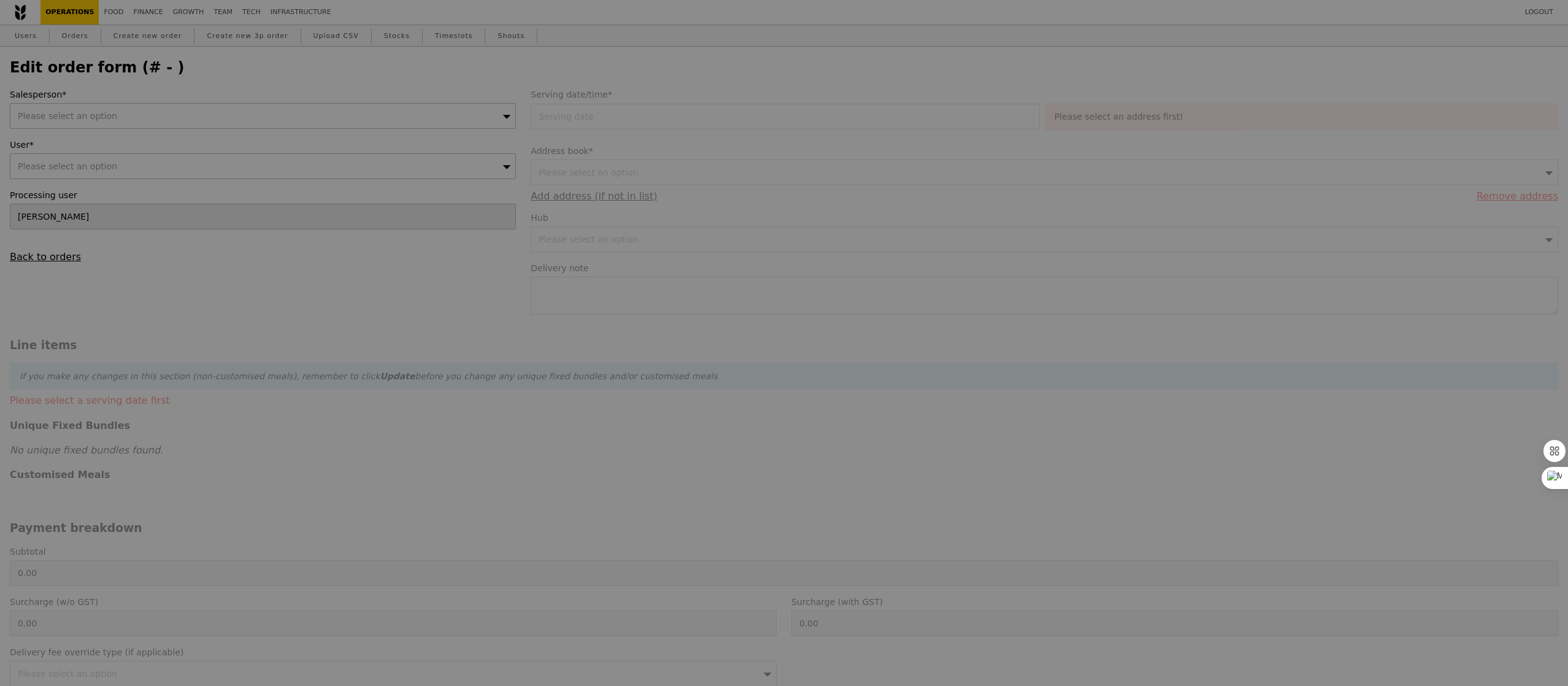
type input "461.45"
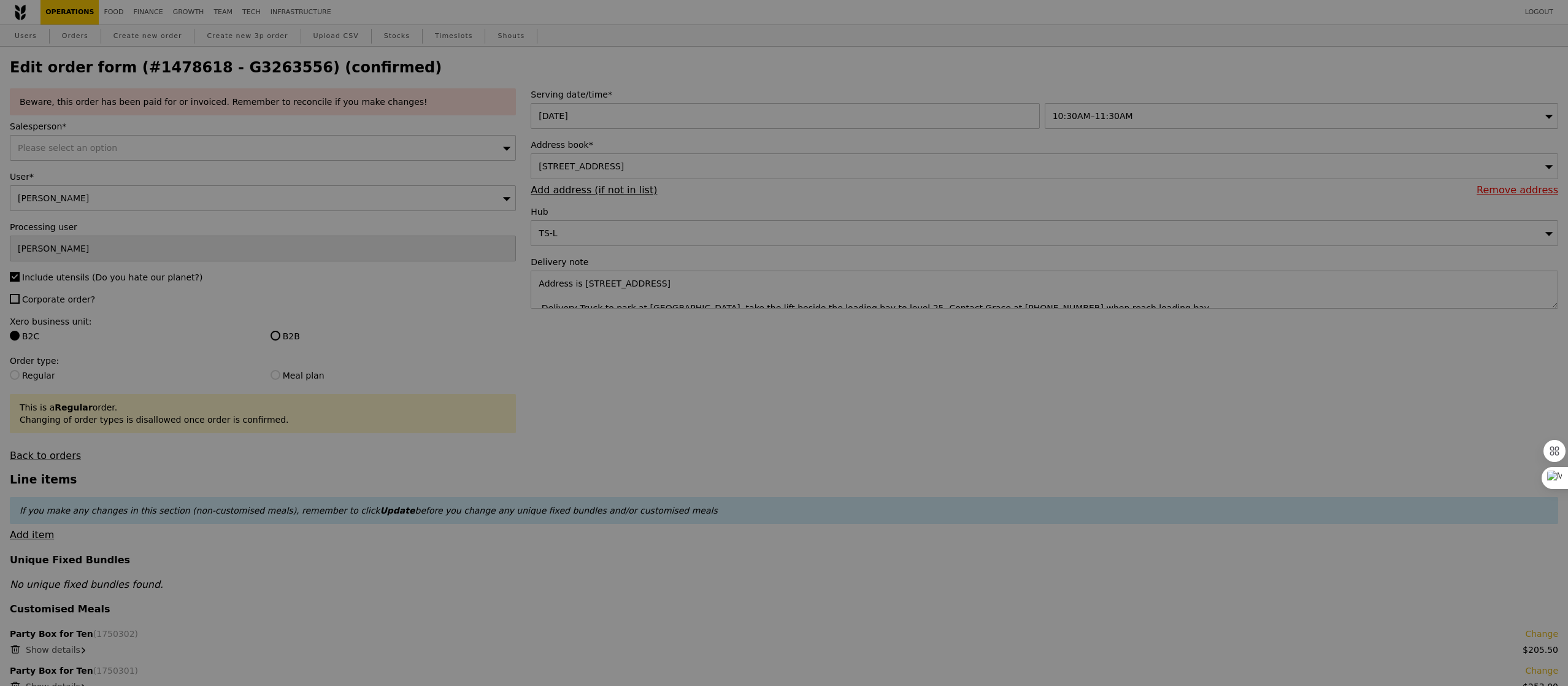
click at [184, 149] on div at bounding box center [784, 343] width 1568 height 686
click at [157, 152] on div at bounding box center [784, 343] width 1568 height 686
type input "Update"
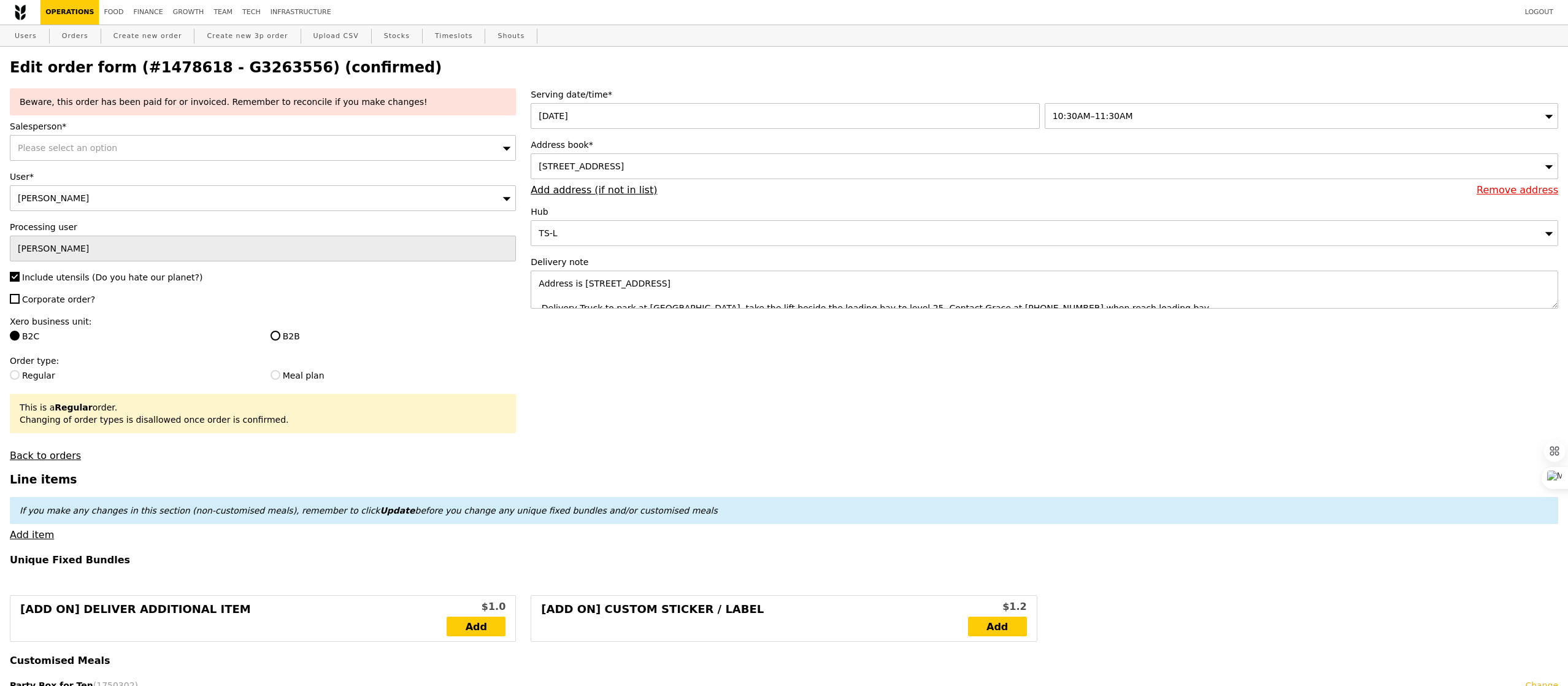
click at [296, 157] on div "Please select an option" at bounding box center [263, 147] width 507 height 26
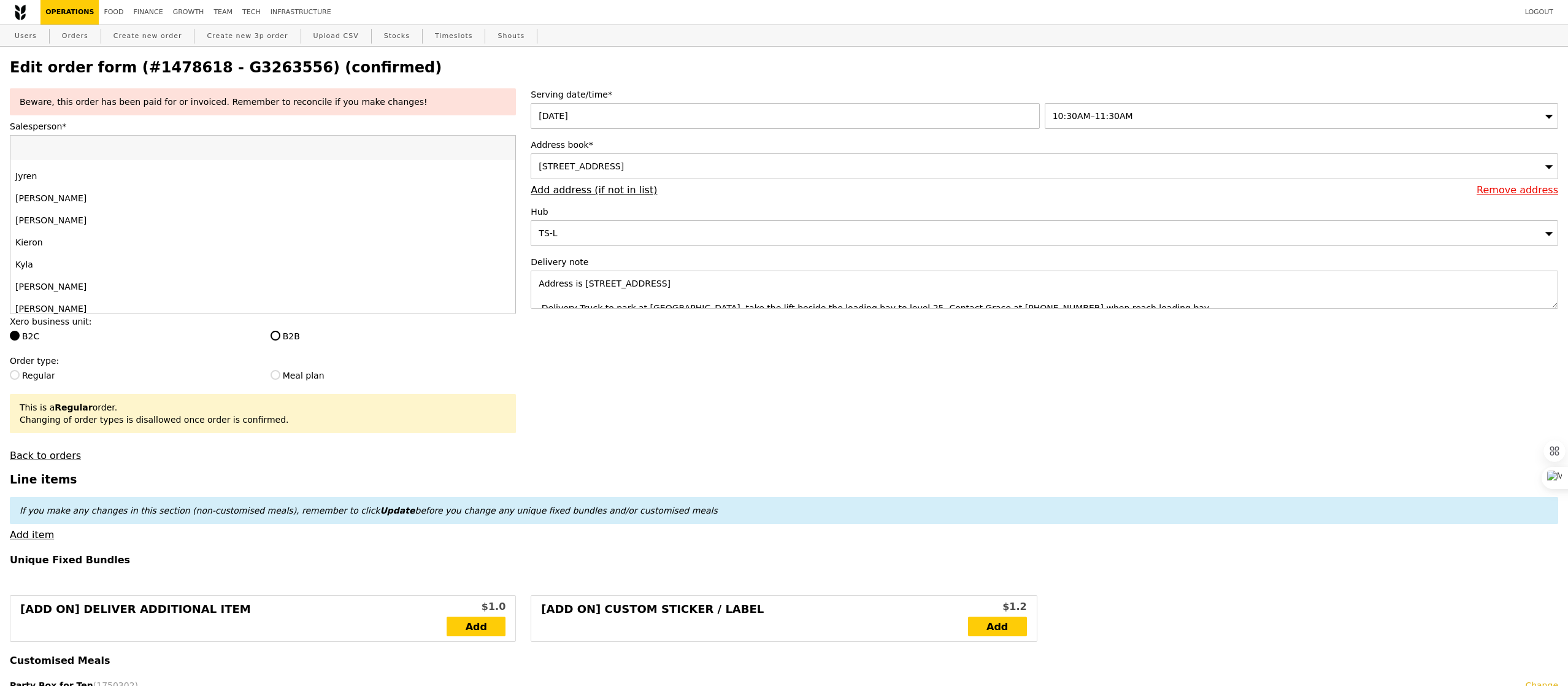
scroll to position [1105, 0]
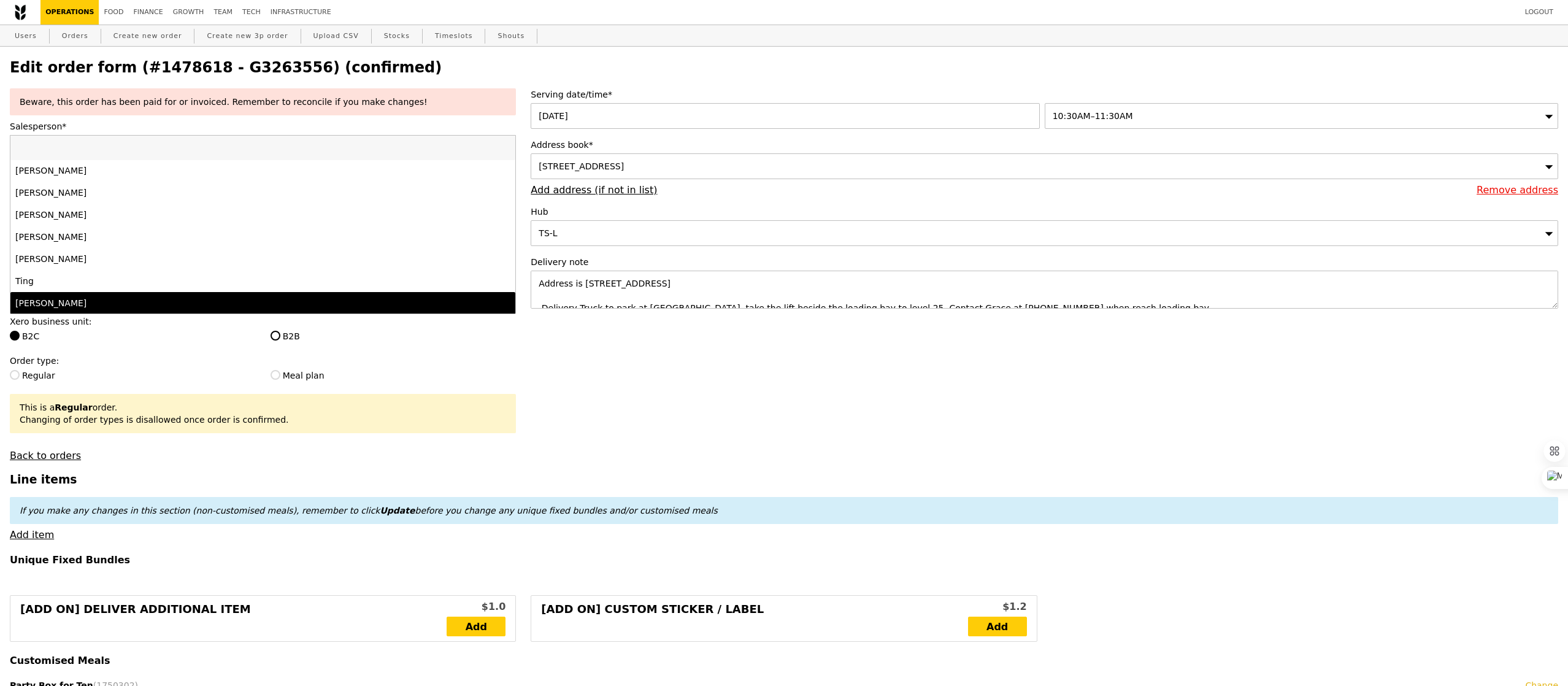
click at [170, 304] on div "[PERSON_NAME]" at bounding box center [200, 303] width 371 height 12
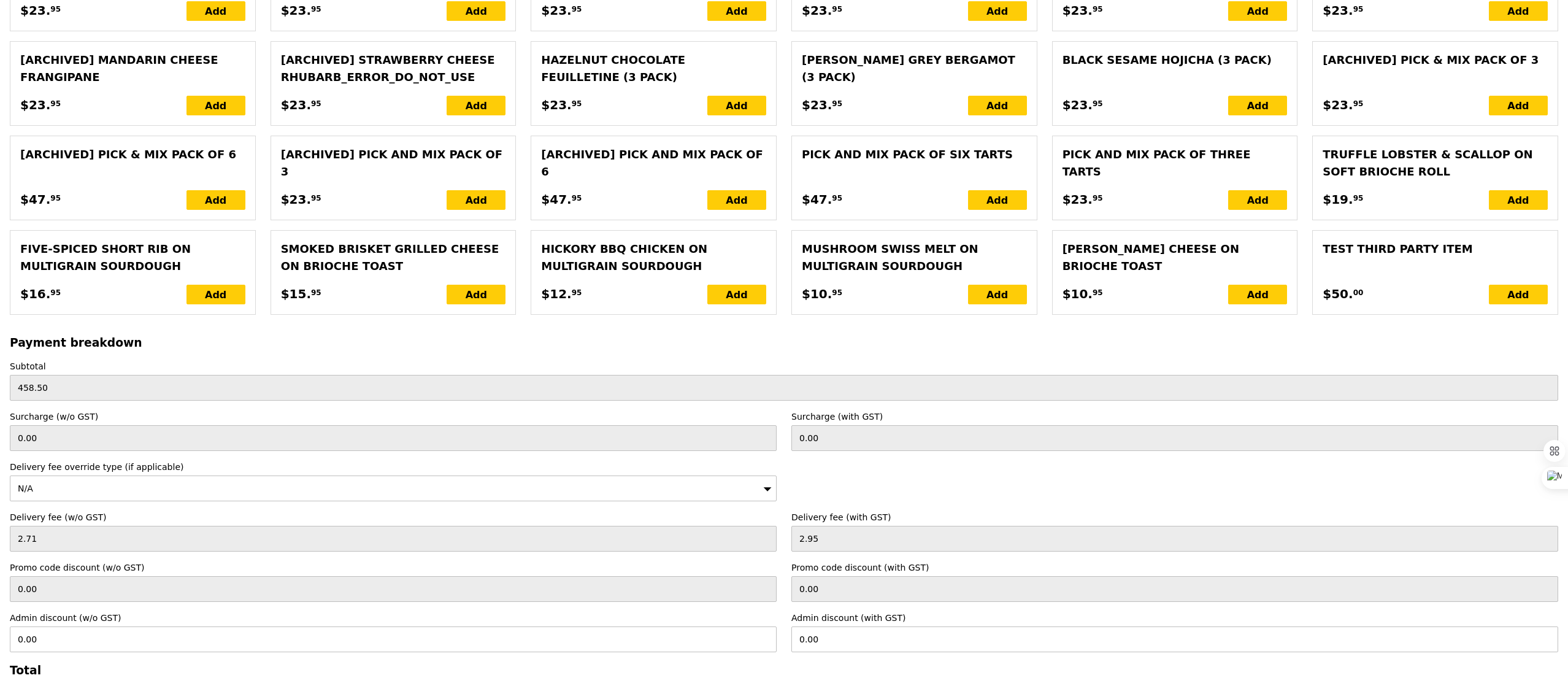
scroll to position [2513, 0]
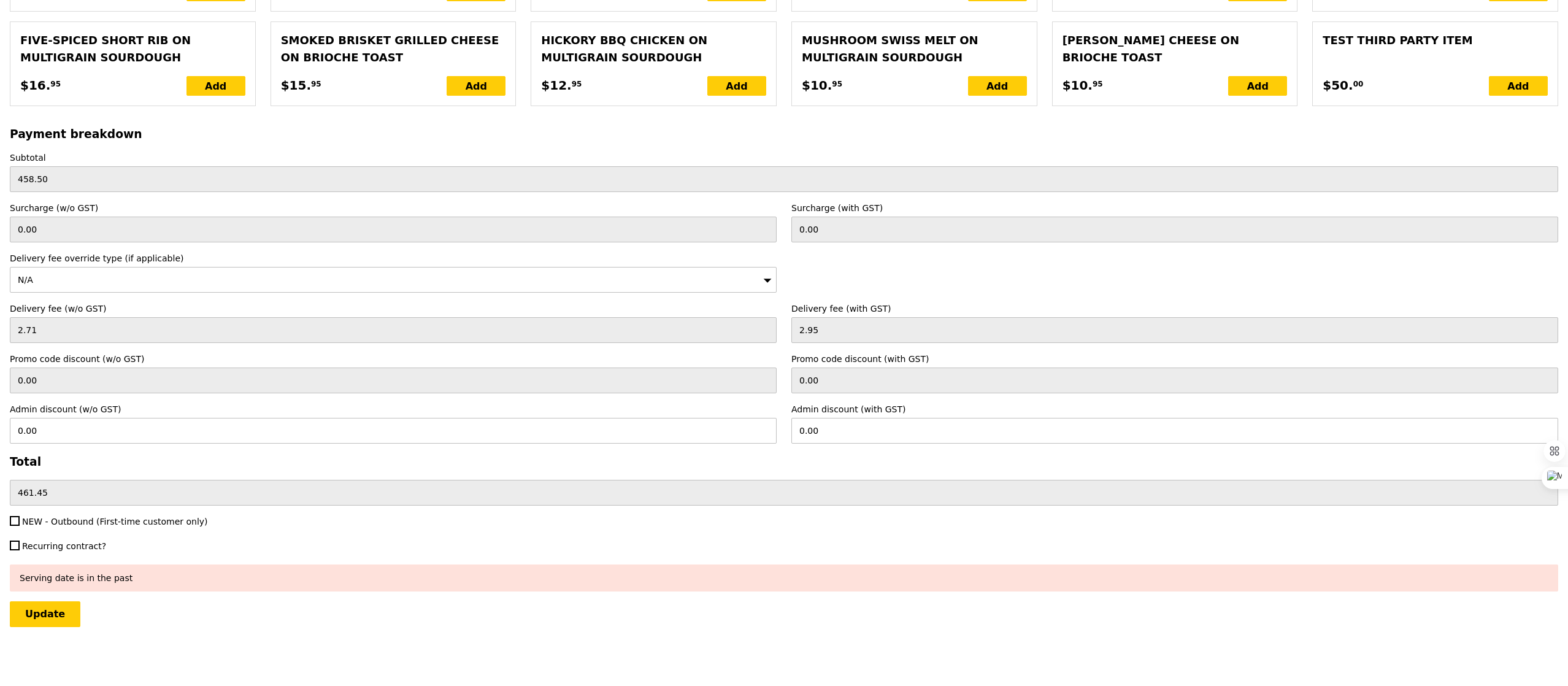
click at [88, 515] on label "NEW - Outbound (First-time customer only)" at bounding box center [393, 521] width 767 height 12
click at [19, 516] on input "NEW - Outbound (First-time customer only)" at bounding box center [14, 520] width 10 height 10
checkbox input "true"
click at [58, 614] on input "Update" at bounding box center [45, 614] width 70 height 26
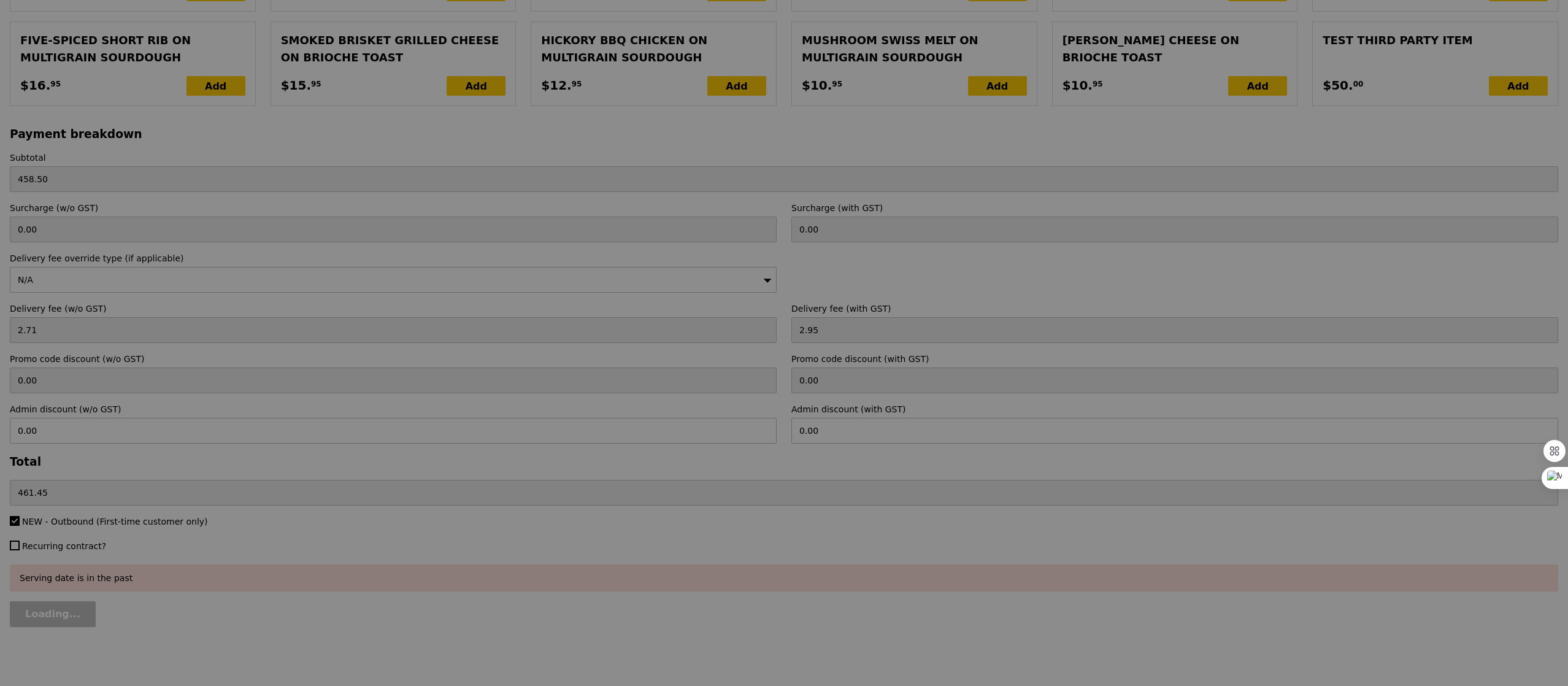
type input "Update"
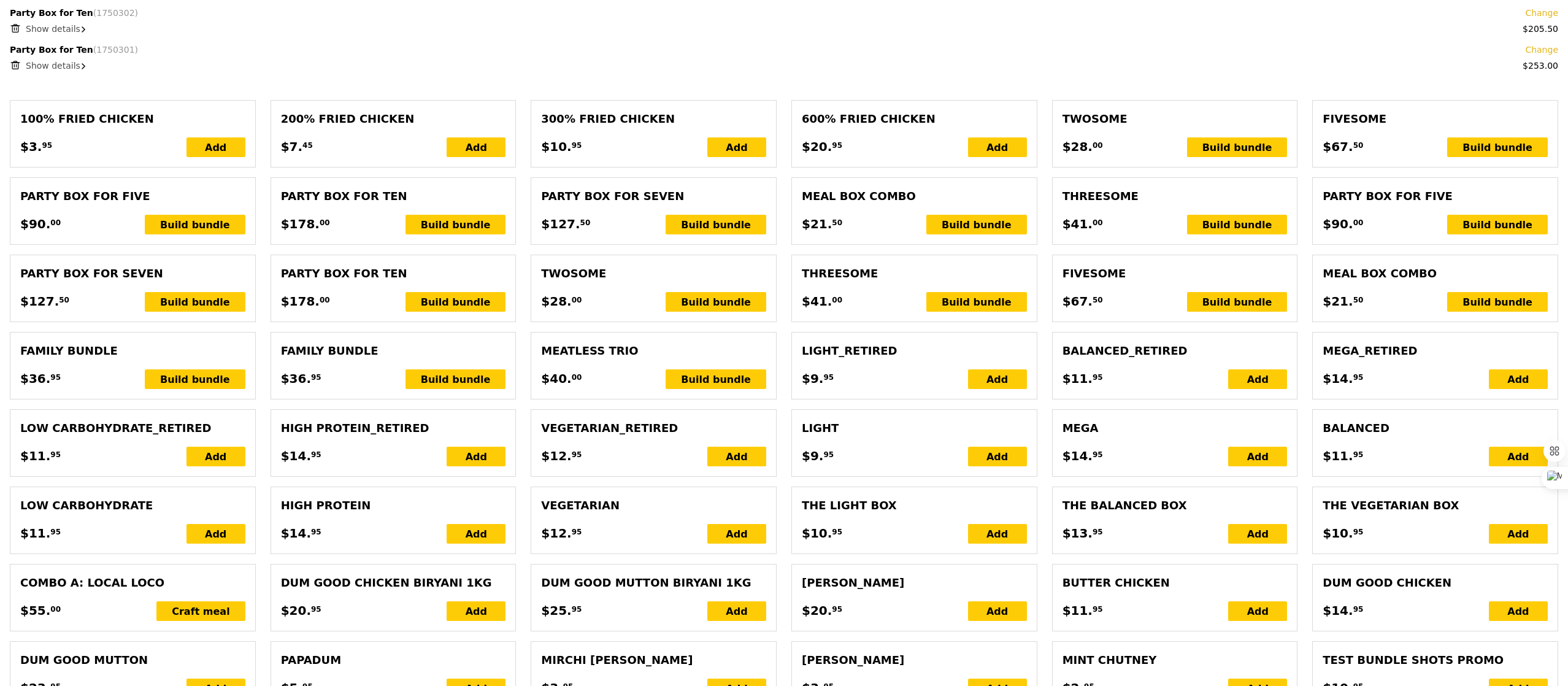
scroll to position [0, 0]
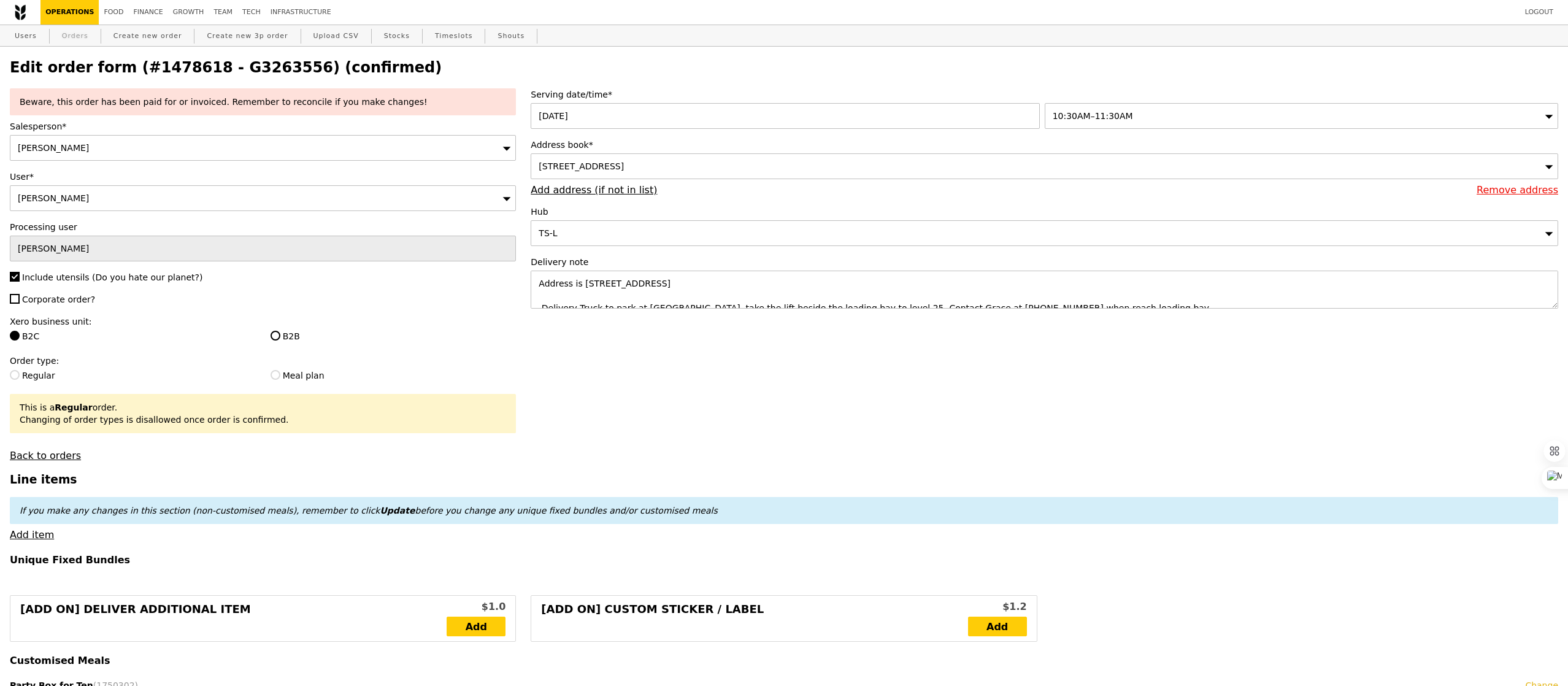
click at [74, 43] on link "Orders" at bounding box center [75, 36] width 36 height 22
select select "100"
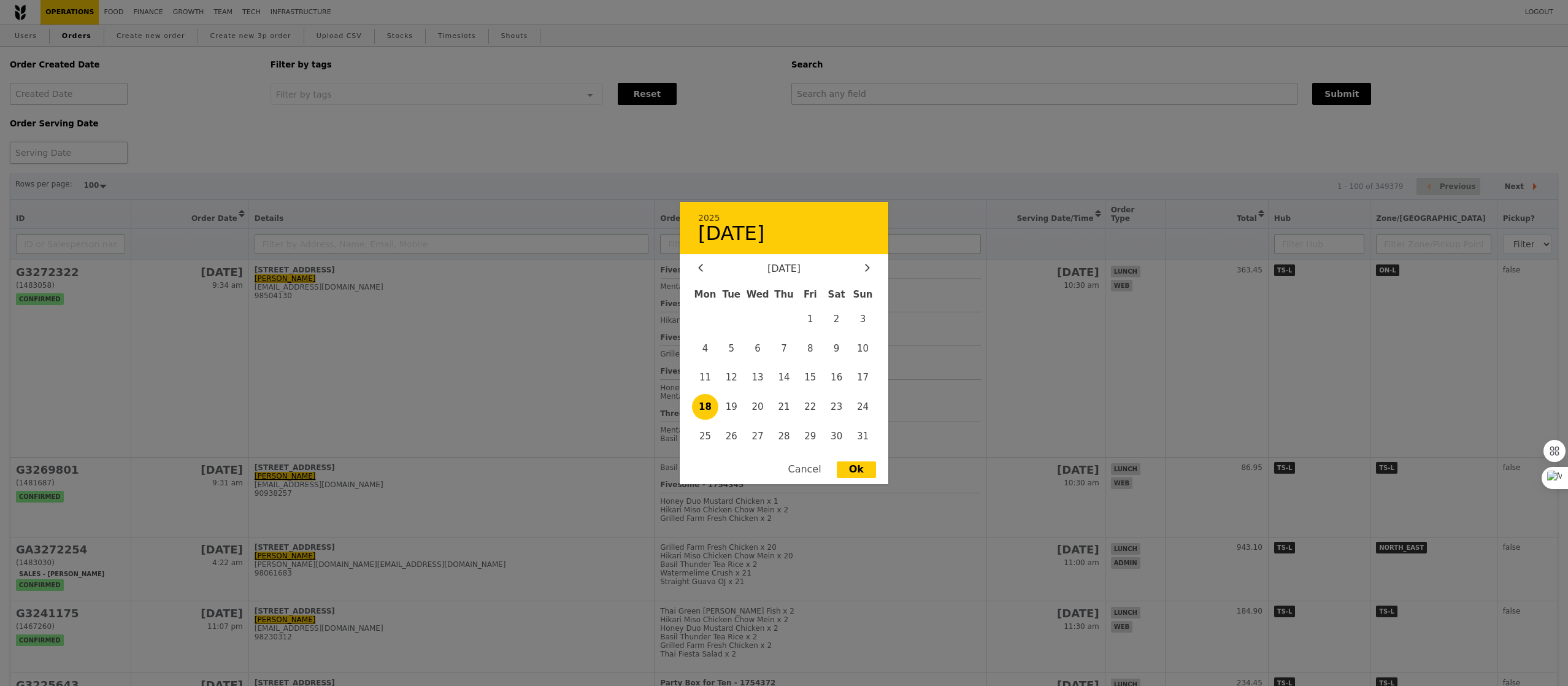
click at [75, 157] on div "2025 18 August August 2025 Mon Tue Wed Thu Fri Sat Sun 1 2 3 4 5 6 7 8 9 10 11 …" at bounding box center [69, 152] width 118 height 22
click at [709, 363] on div "Mon Tue Wed Thu Fri Sat Sun 1 2 3 4 5 6 7 8 9 10 11 12 13 14 15 16 17 18 19 20 …" at bounding box center [784, 368] width 209 height 169
click at [709, 349] on span "4" at bounding box center [706, 348] width 26 height 26
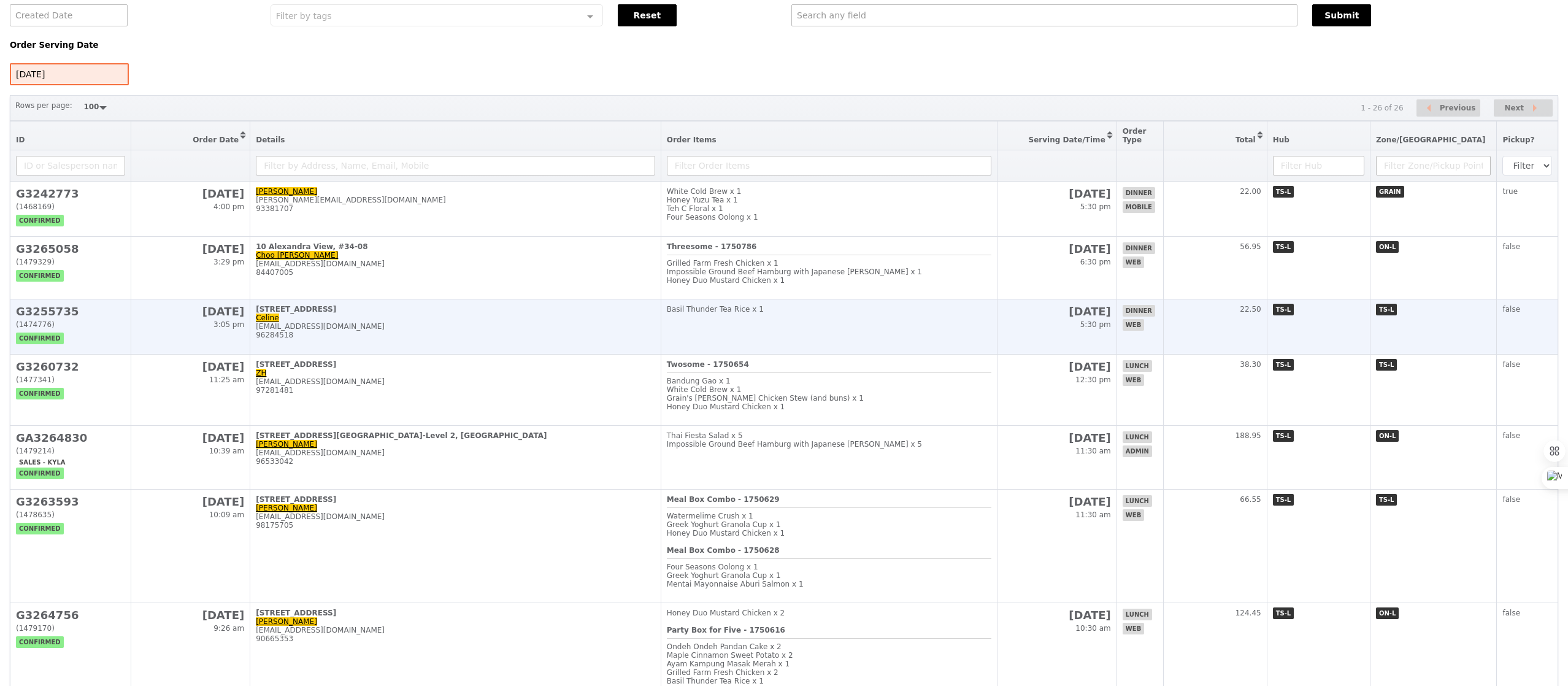
scroll to position [50, 0]
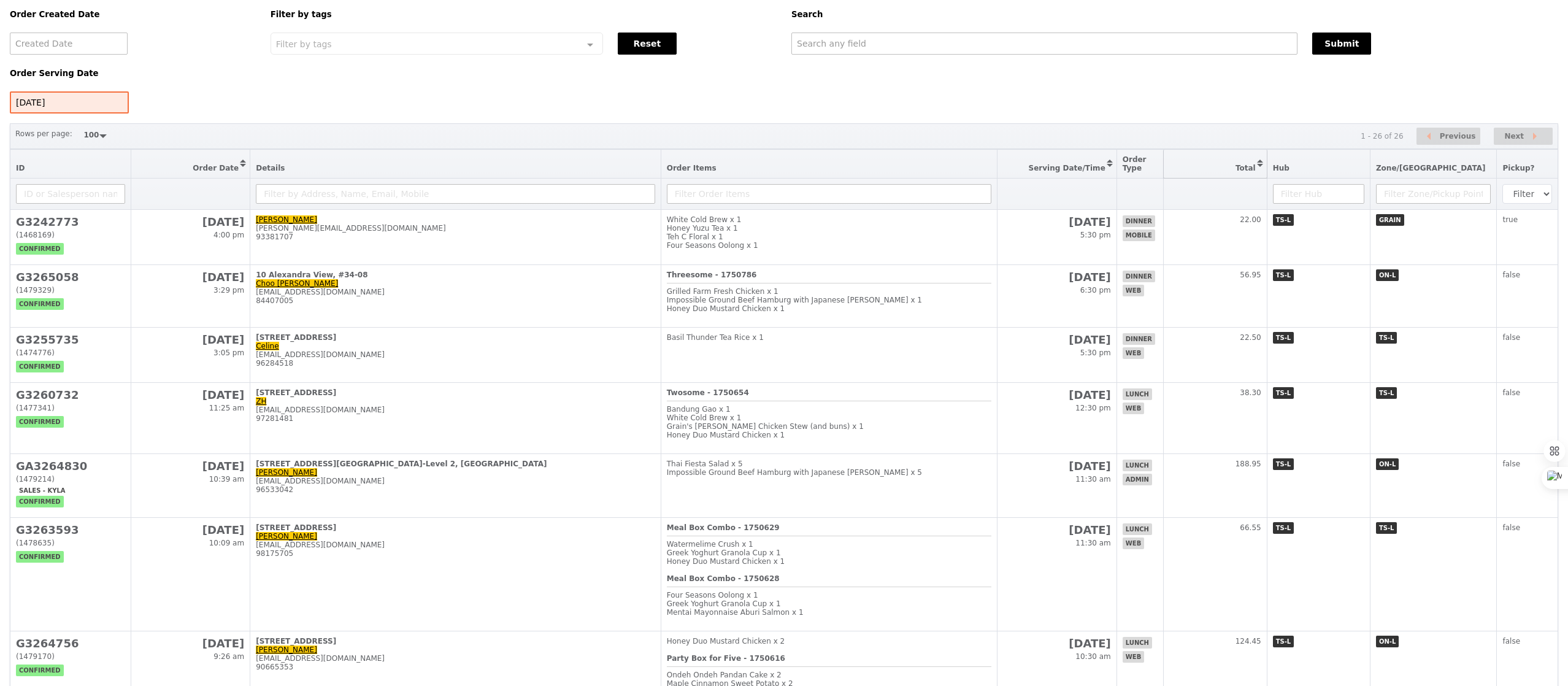
click at [1261, 177] on button "Sort table by Total in descending order" at bounding box center [1215, 164] width 103 height 28
click at [1261, 175] on button "Sort table by Total in ascending order" at bounding box center [1215, 164] width 103 height 28
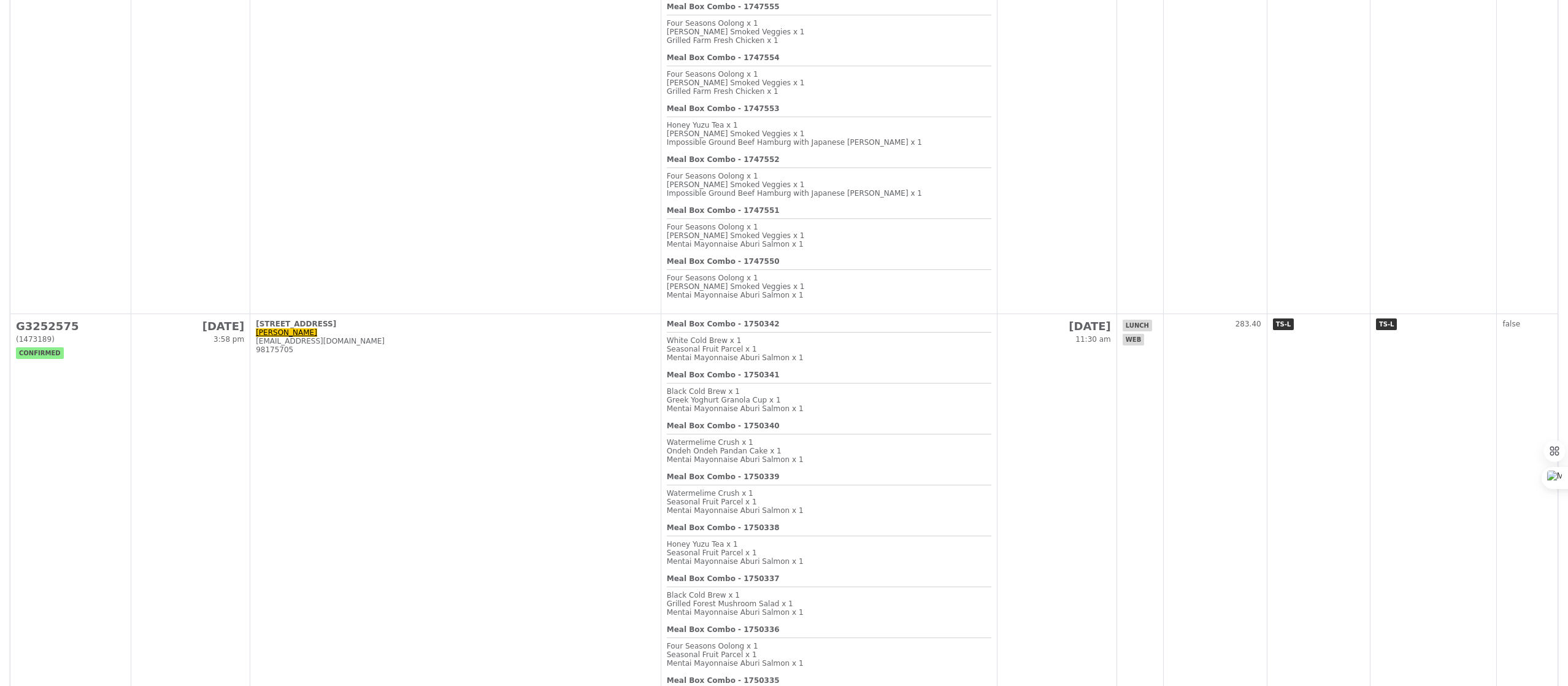
scroll to position [37, 0]
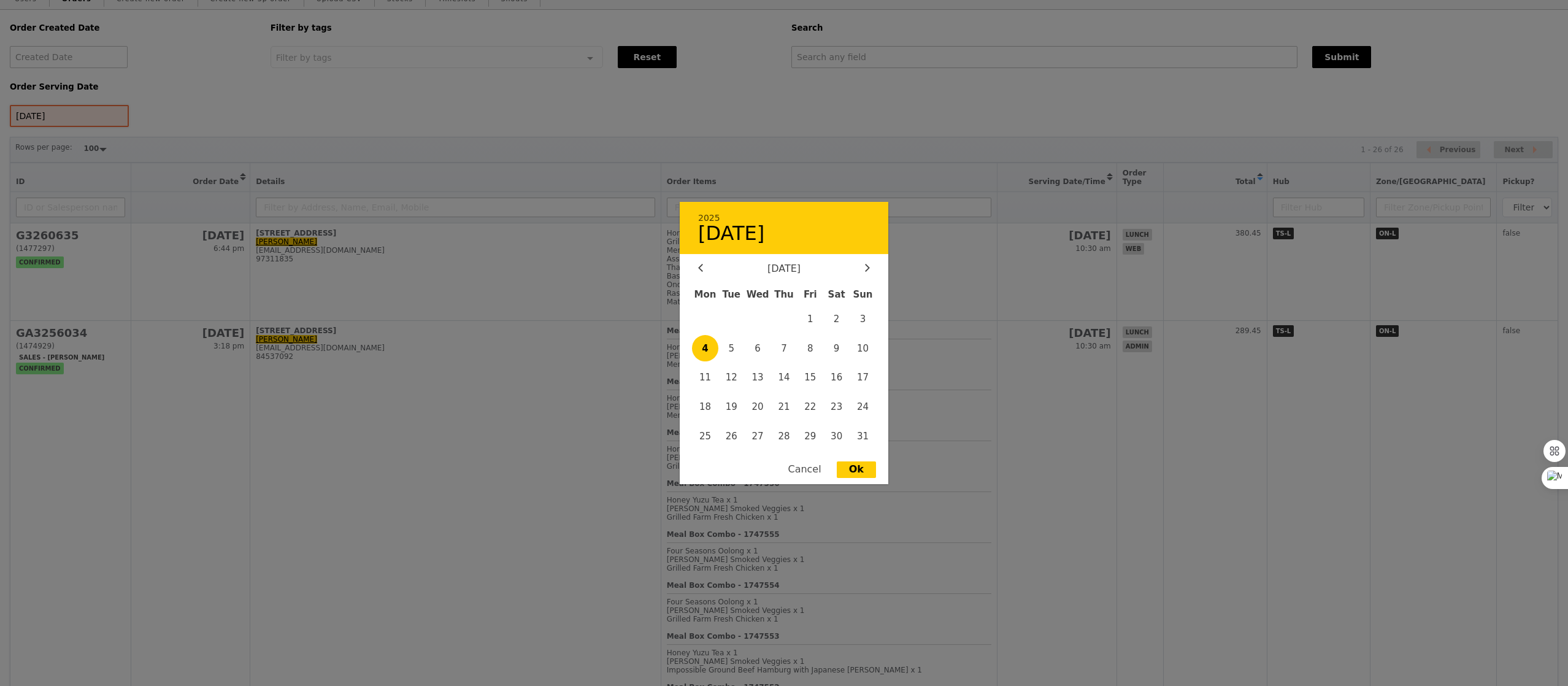
click at [85, 113] on div "4 Aug 2025 2025 4 August August 2025 Mon Tue Wed Thu Fri Sat Sun 1 2 3 4 5 6 7 …" at bounding box center [69, 115] width 119 height 22
click at [729, 348] on span "5" at bounding box center [732, 348] width 26 height 26
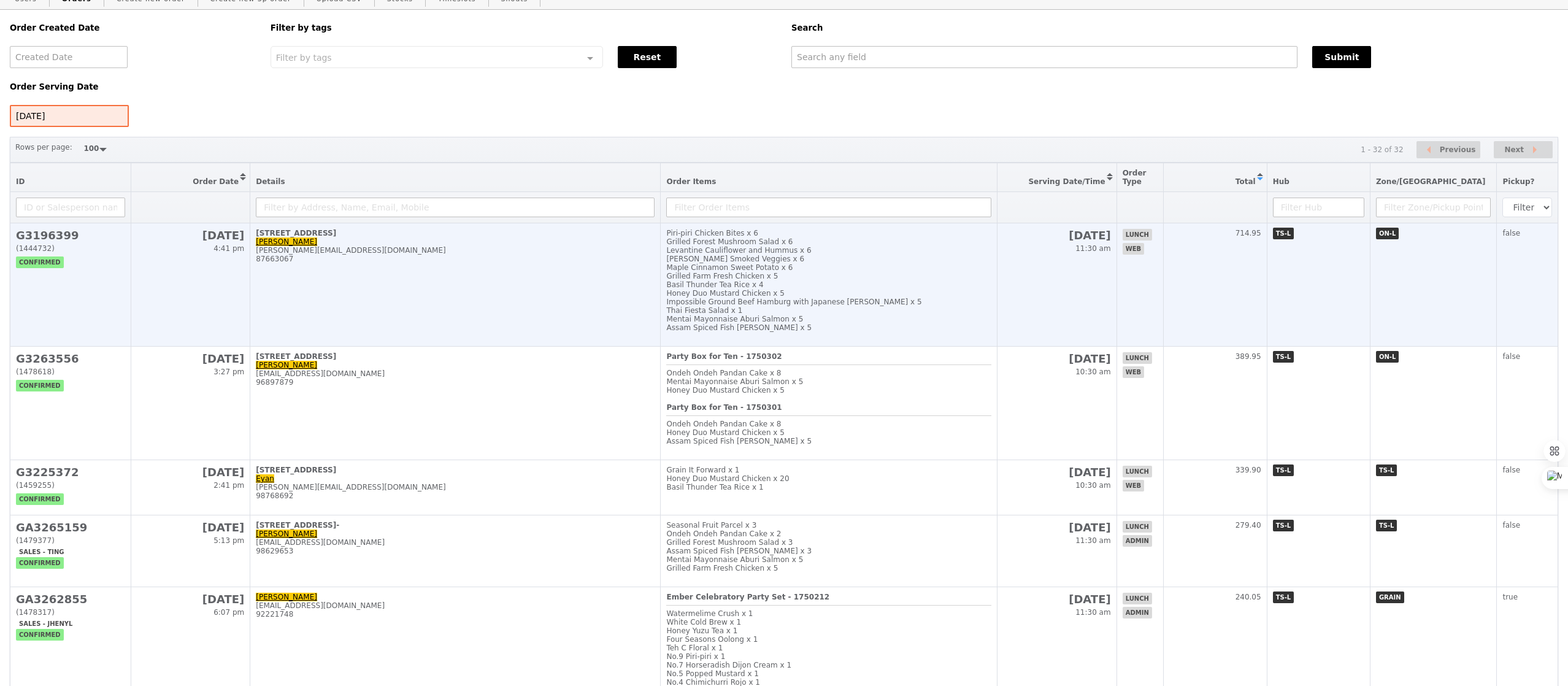
scroll to position [0, 0]
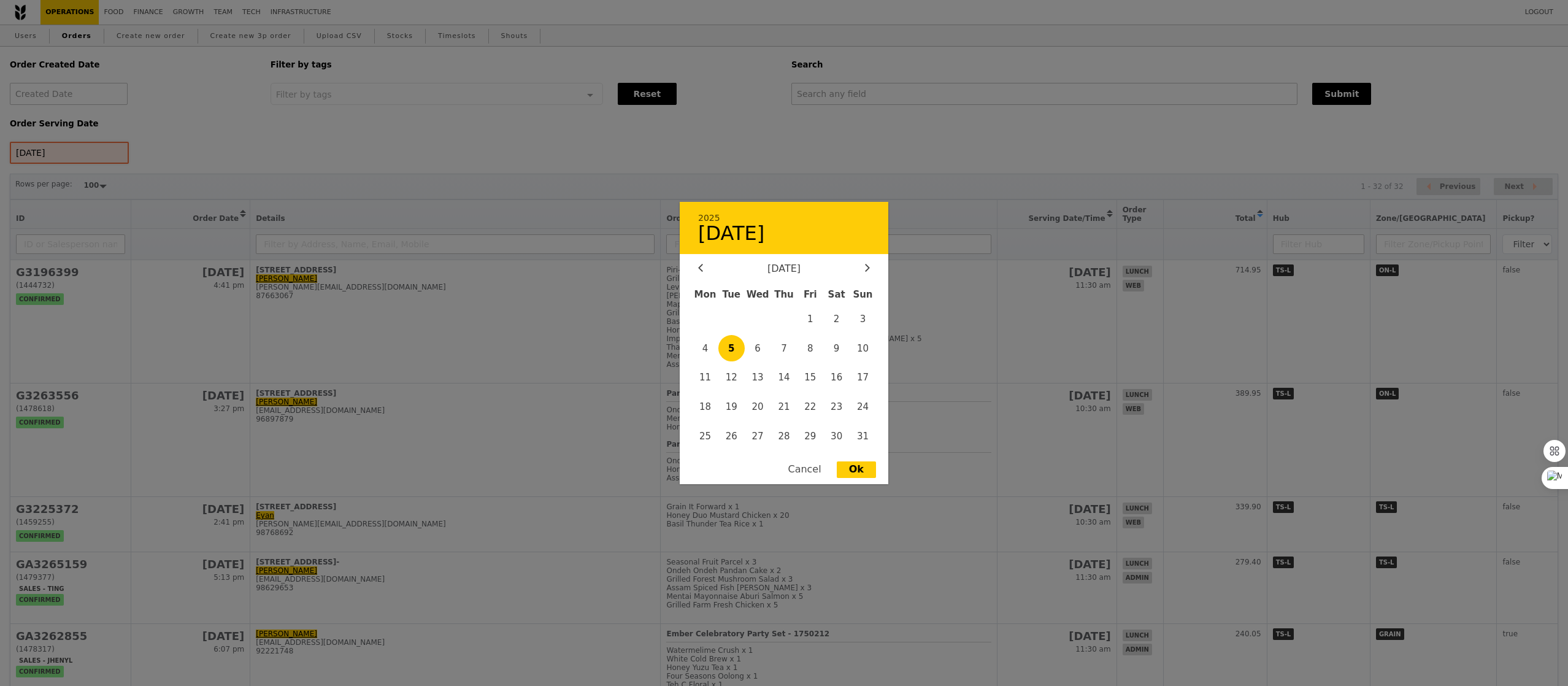
click at [63, 163] on div "5 Aug 2025 2025 5 August August 2025 Mon Tue Wed Thu Fri Sat Sun 1 2 3 4 5 6 7 …" at bounding box center [69, 152] width 119 height 22
click at [760, 349] on span "6" at bounding box center [758, 348] width 26 height 26
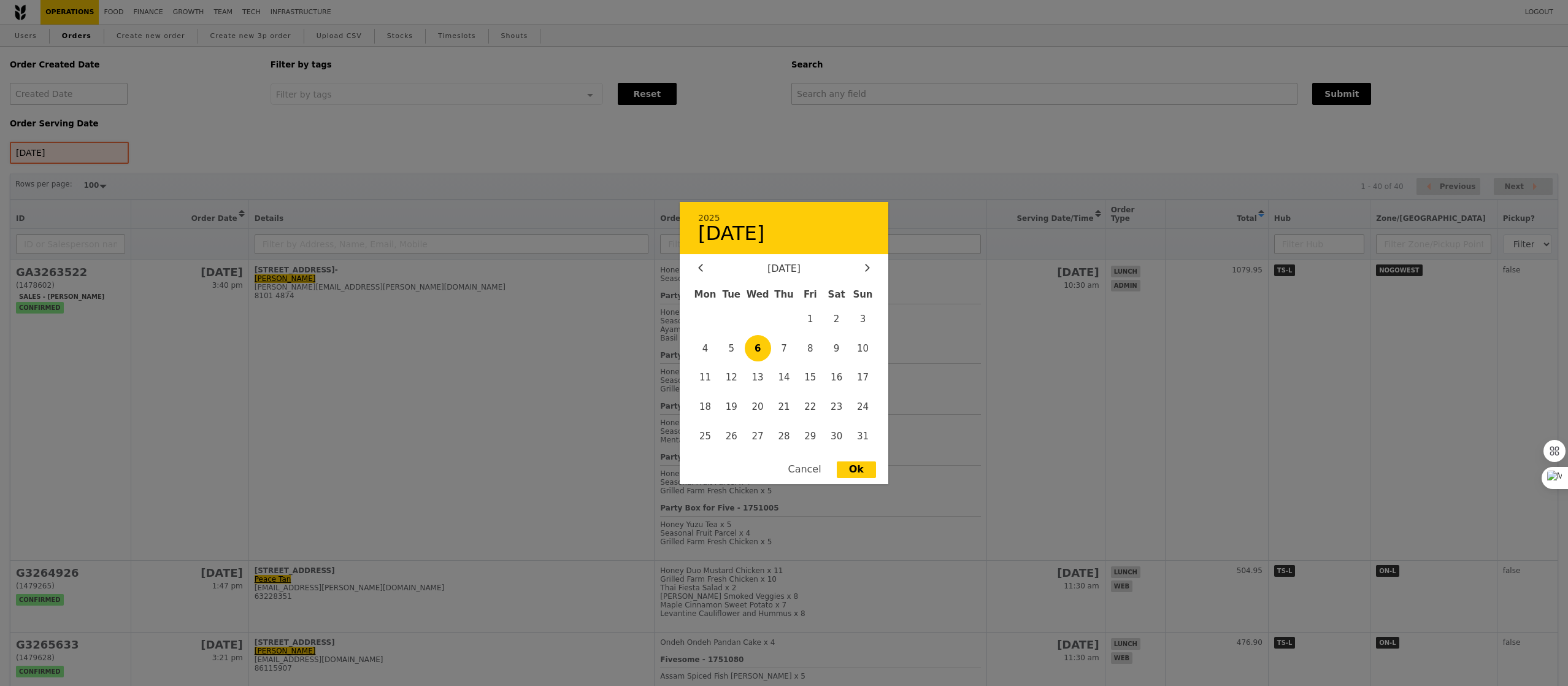
click at [96, 159] on div "6 Aug 2025 2025 6 August August 2025 Mon Tue Wed Thu Fri Sat Sun 1 2 3 4 5 6 7 …" at bounding box center [69, 152] width 119 height 22
click at [780, 348] on span "7" at bounding box center [785, 348] width 26 height 26
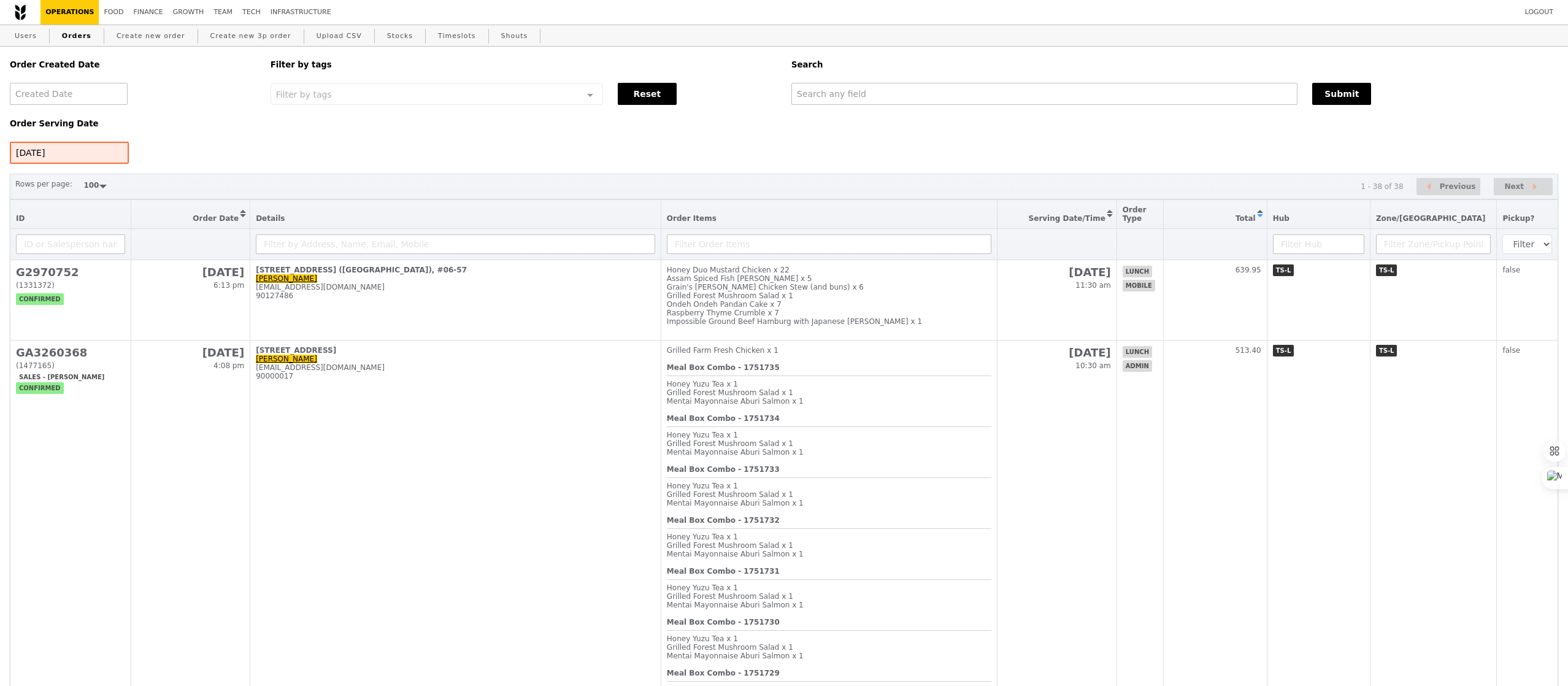
click at [104, 149] on div "7 Aug 2025" at bounding box center [69, 152] width 119 height 22
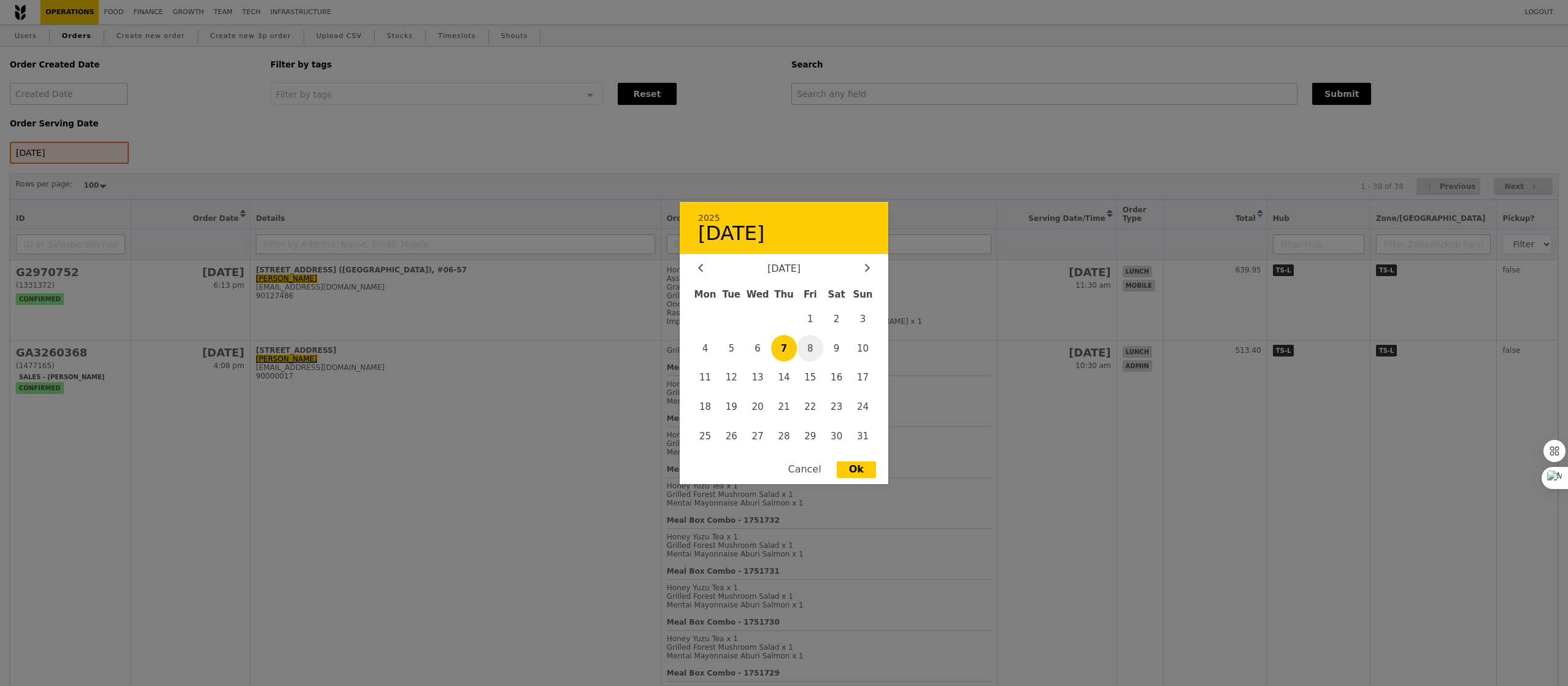
click at [814, 351] on span "8" at bounding box center [810, 348] width 26 height 26
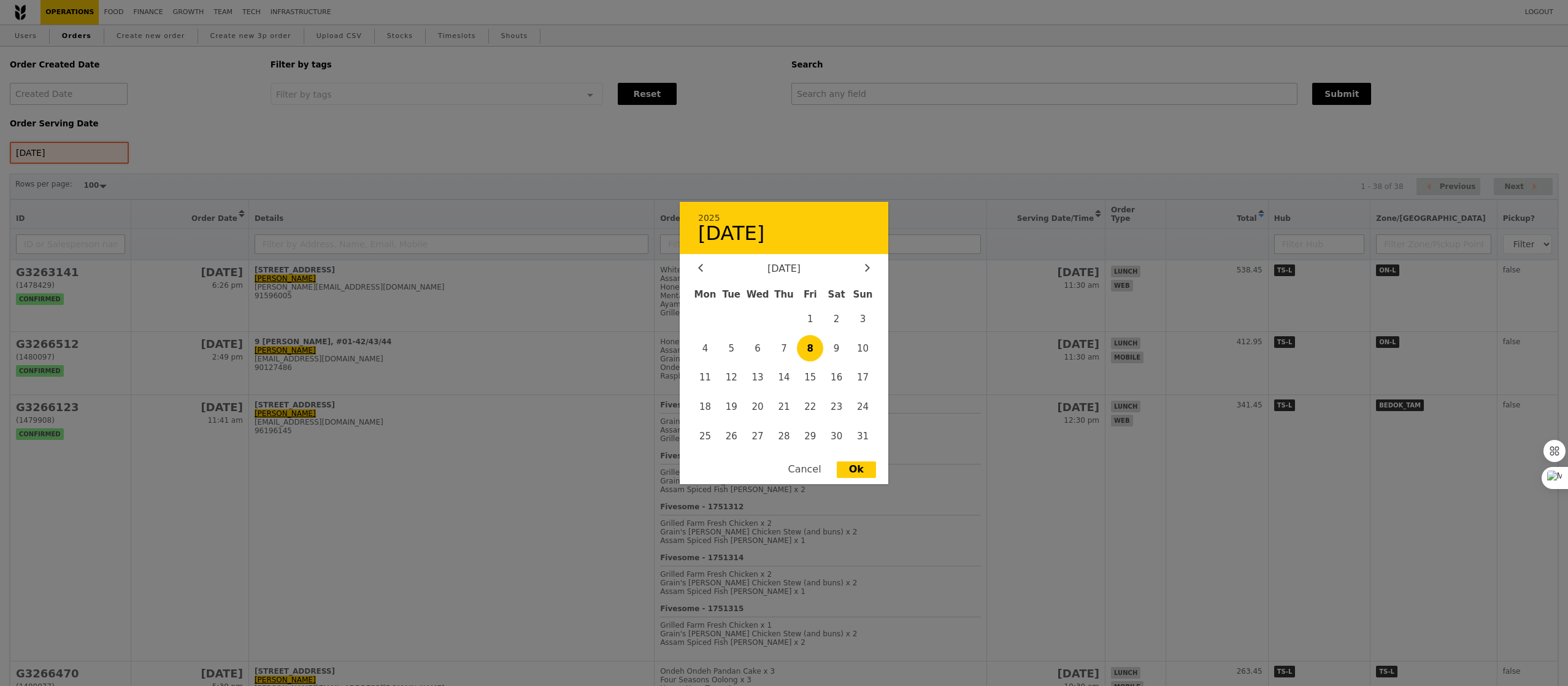
click at [77, 146] on div "8 Aug 2025 2025 8 August August 2025 Mon Tue Wed Thu Fri Sat Sun 1 2 3 4 5 6 7 …" at bounding box center [69, 152] width 119 height 22
click at [835, 349] on span "9" at bounding box center [837, 348] width 26 height 26
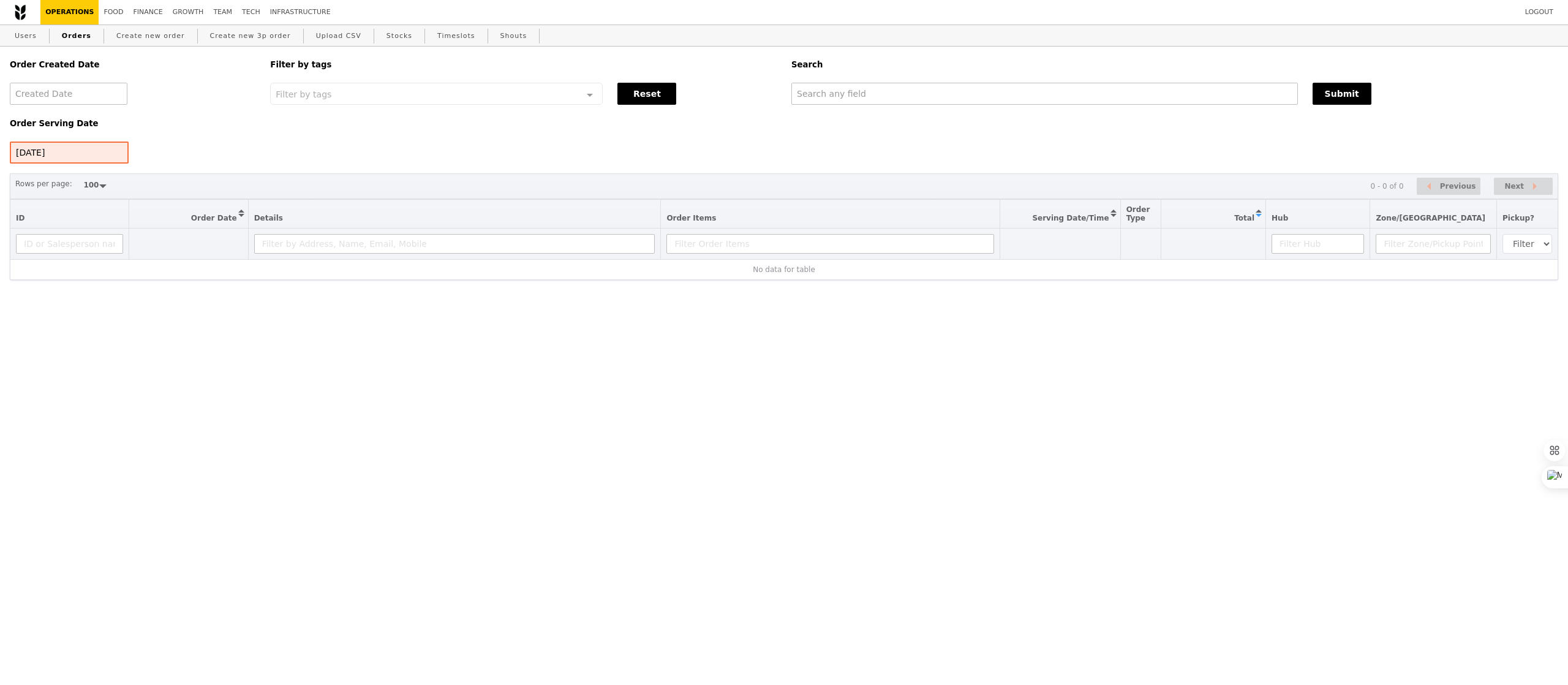
click at [89, 138] on div "Order Serving Date 9 Aug 2025" at bounding box center [133, 134] width 260 height 58
click at [84, 152] on div "9 Aug 2025" at bounding box center [69, 152] width 119 height 22
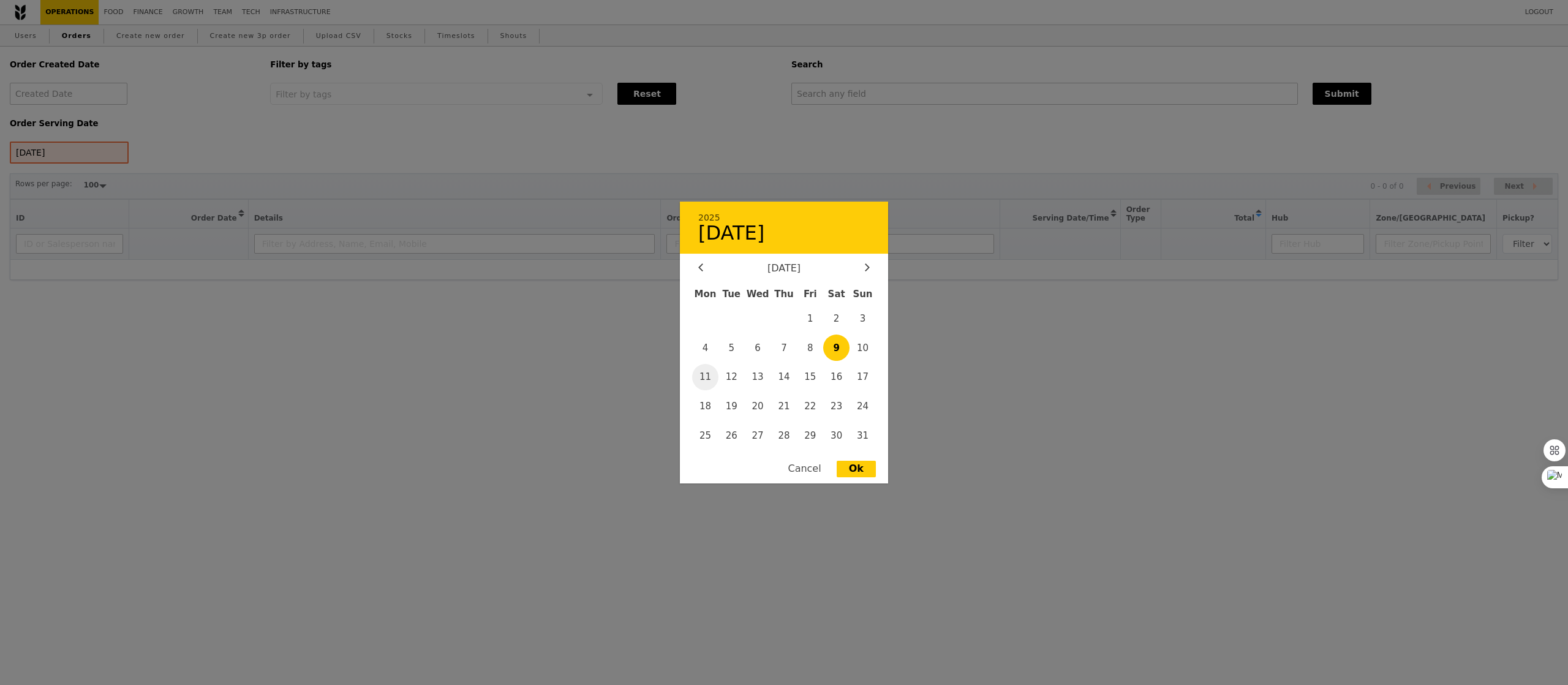
click at [692, 379] on span "11" at bounding box center [705, 377] width 26 height 26
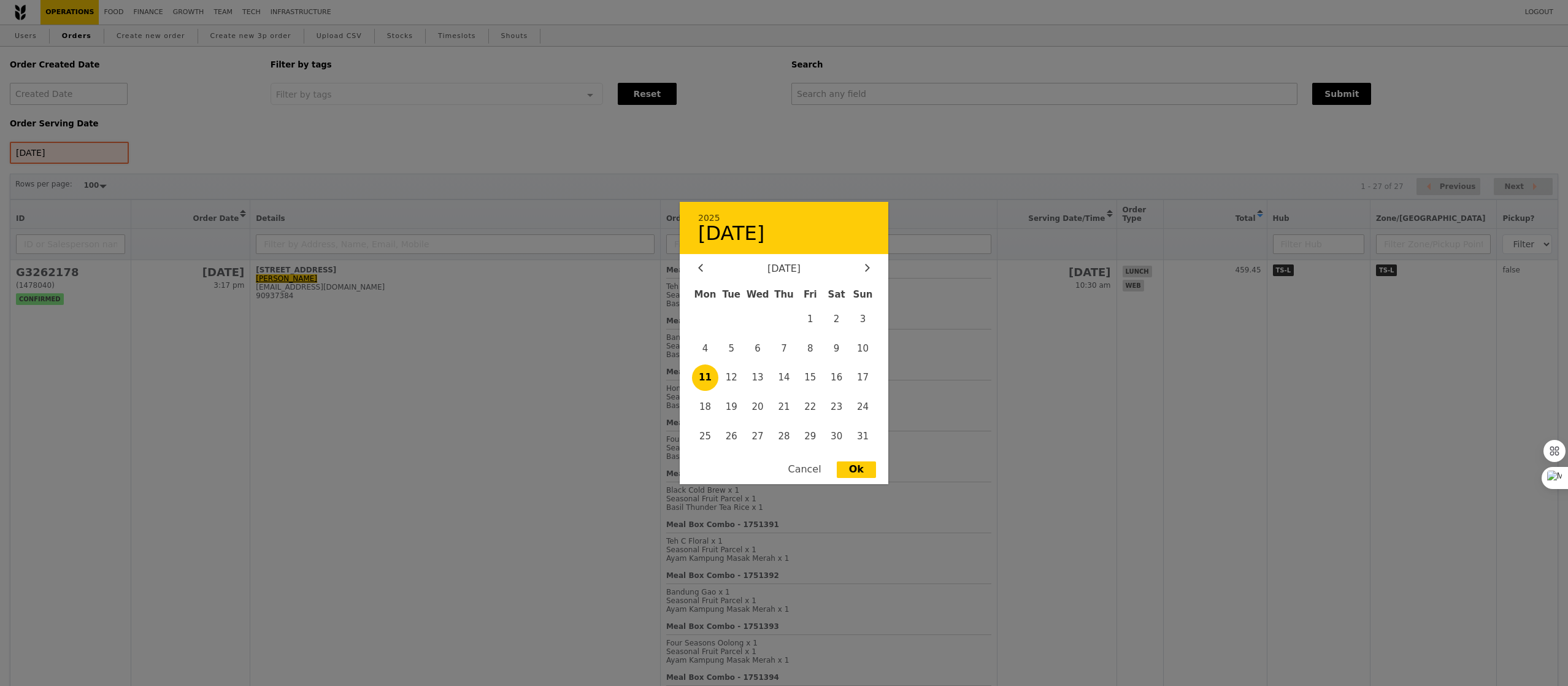
click at [102, 146] on div "11 Aug 2025 2025 11 August August 2025 Mon Tue Wed Thu Fri Sat Sun 1 2 3 4 5 6 …" at bounding box center [69, 152] width 119 height 22
click at [727, 377] on span "12" at bounding box center [732, 378] width 26 height 26
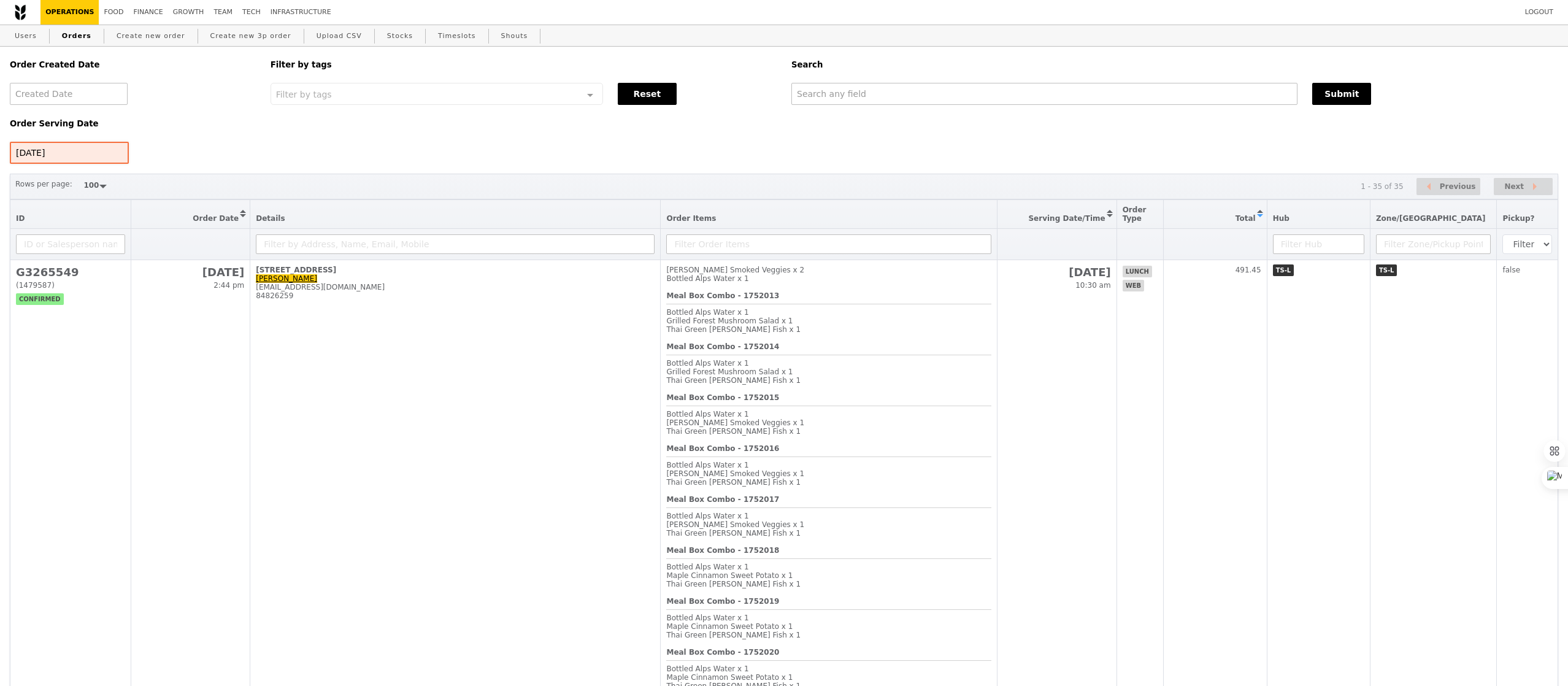
click at [98, 161] on div "12 Aug 2025" at bounding box center [69, 152] width 119 height 22
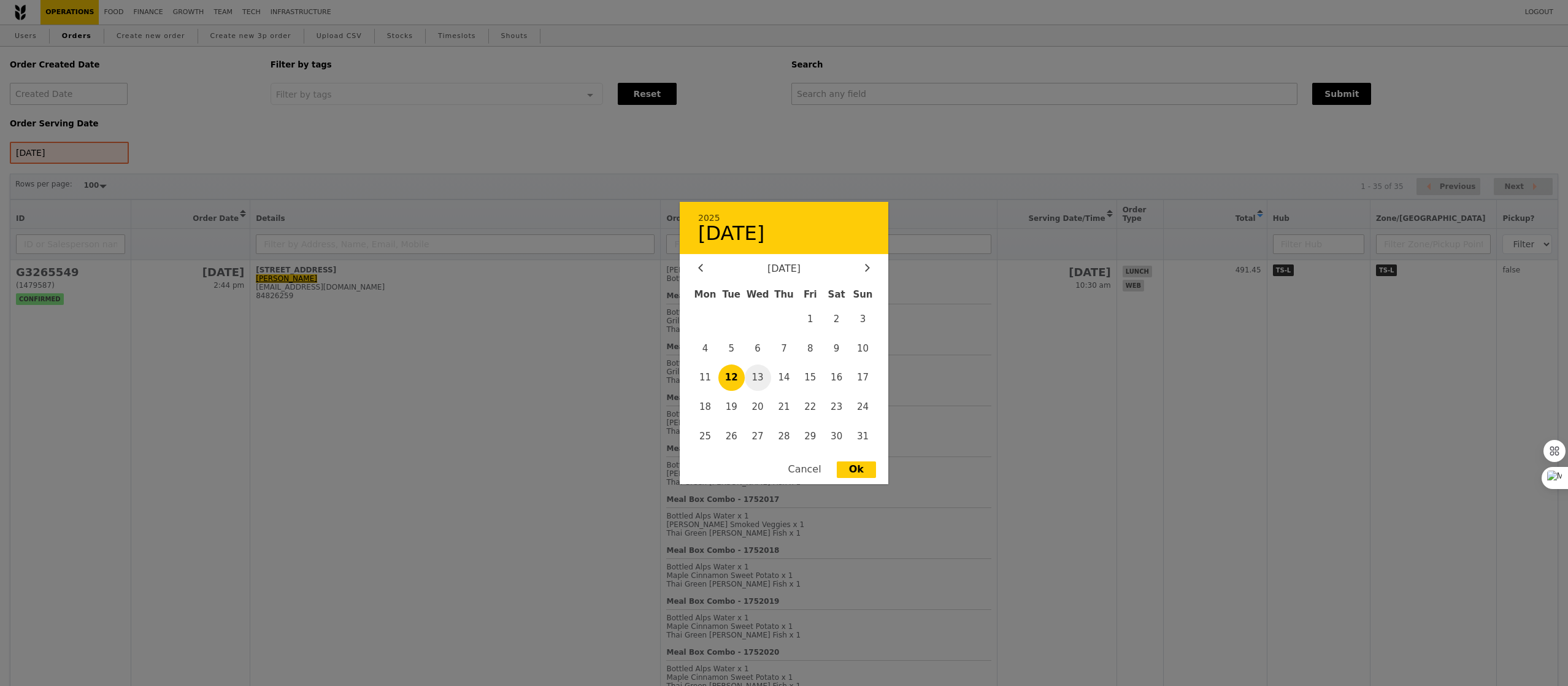
click at [766, 377] on span "13" at bounding box center [758, 378] width 26 height 26
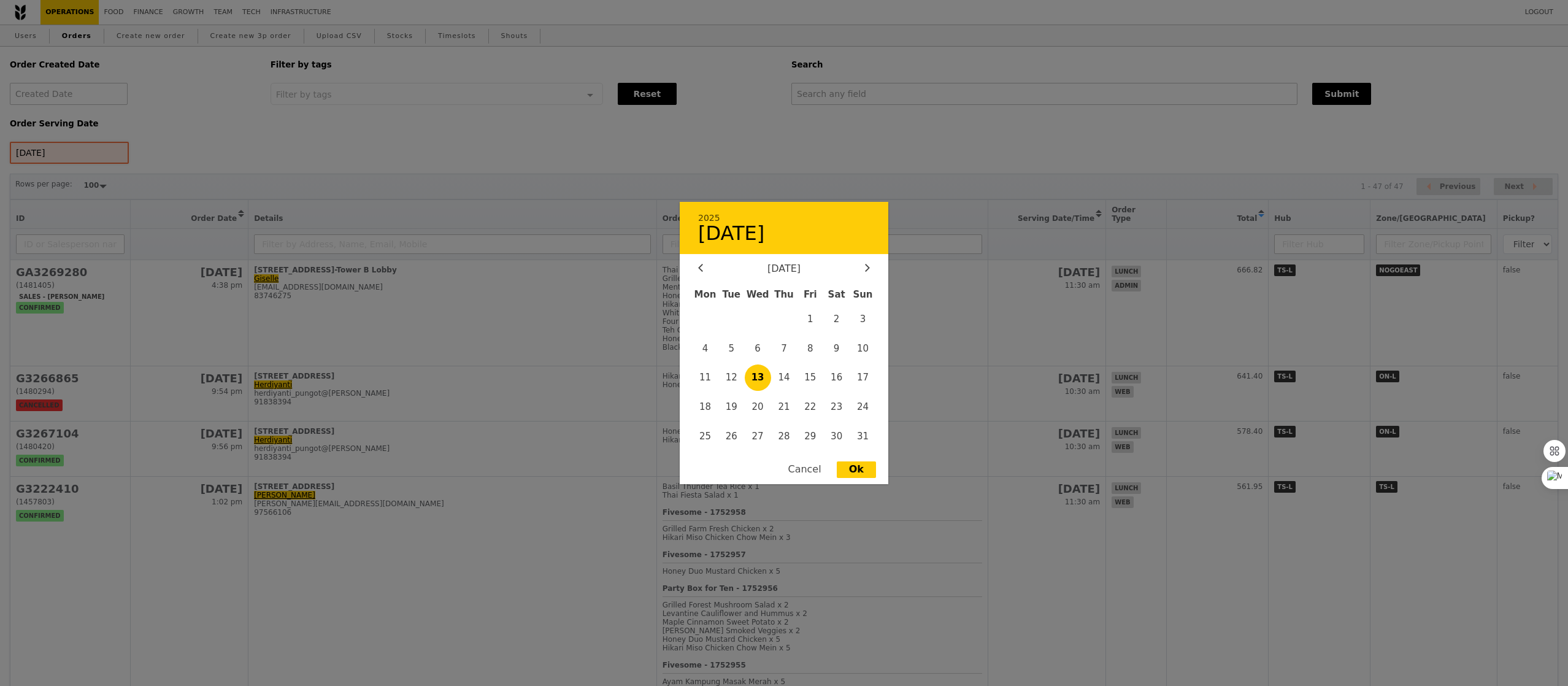
click at [70, 158] on div "13 Aug 2025 2025 13 August August 2025 Mon Tue Wed Thu Fri Sat Sun 1 2 3 4 5 6 …" at bounding box center [69, 152] width 119 height 22
click at [786, 373] on span "14" at bounding box center [785, 378] width 26 height 26
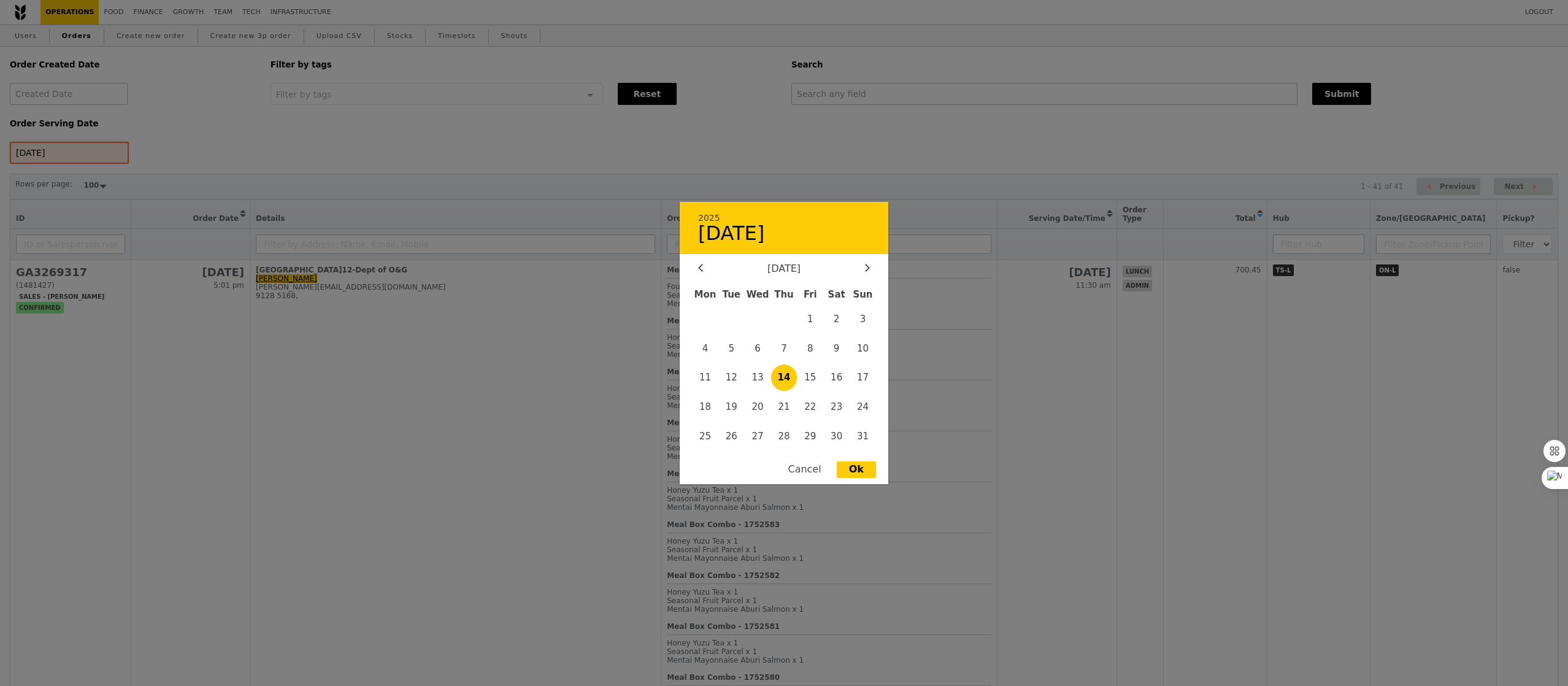
click at [70, 163] on div "14 Aug 2025 2025 14 August August 2025 Mon Tue Wed Thu Fri Sat Sun 1 2 3 4 5 6 …" at bounding box center [69, 152] width 119 height 22
click at [811, 376] on span "15" at bounding box center [810, 378] width 26 height 26
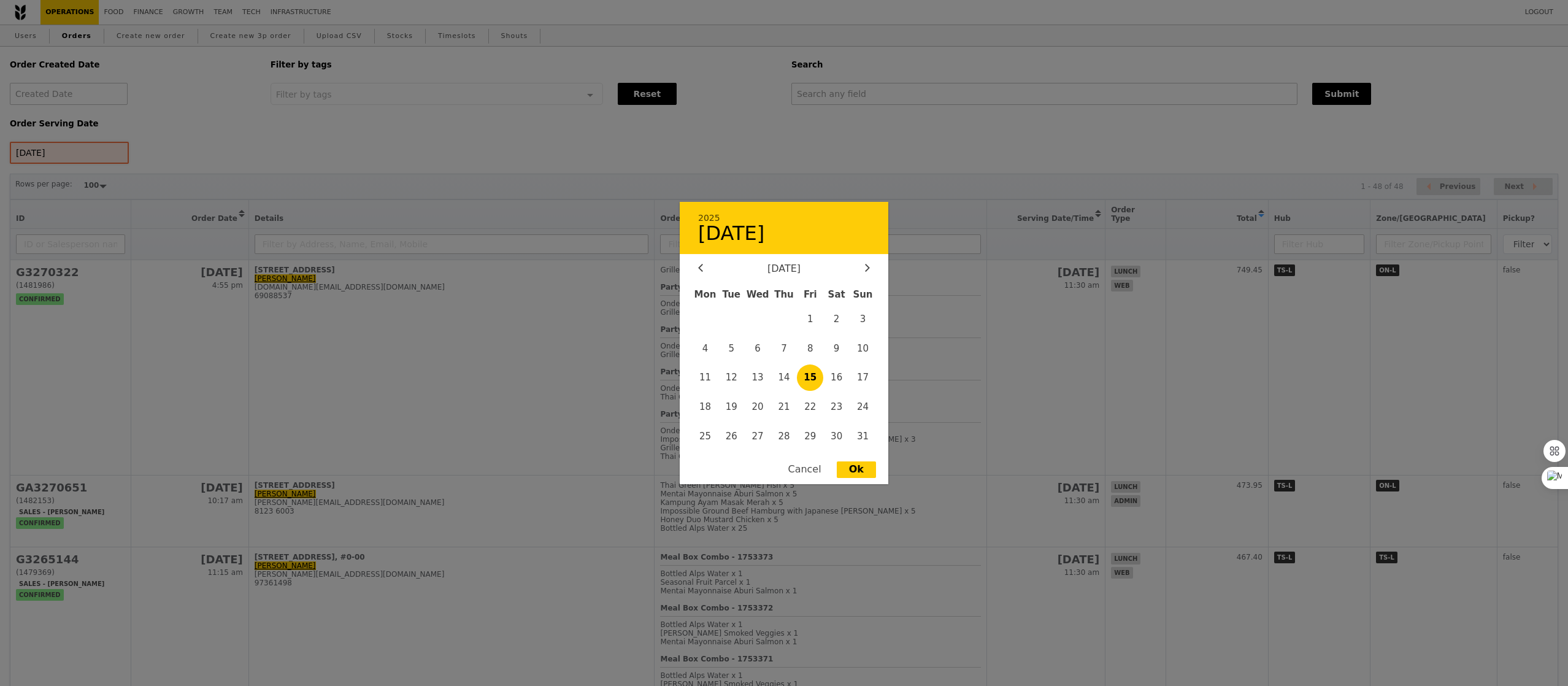
click at [100, 143] on div "15 Aug 2025 2025 15 August August 2025 Mon Tue Wed Thu Fri Sat Sun 1 2 3 4 5 6 …" at bounding box center [69, 152] width 119 height 22
click at [841, 377] on span "16" at bounding box center [837, 378] width 26 height 26
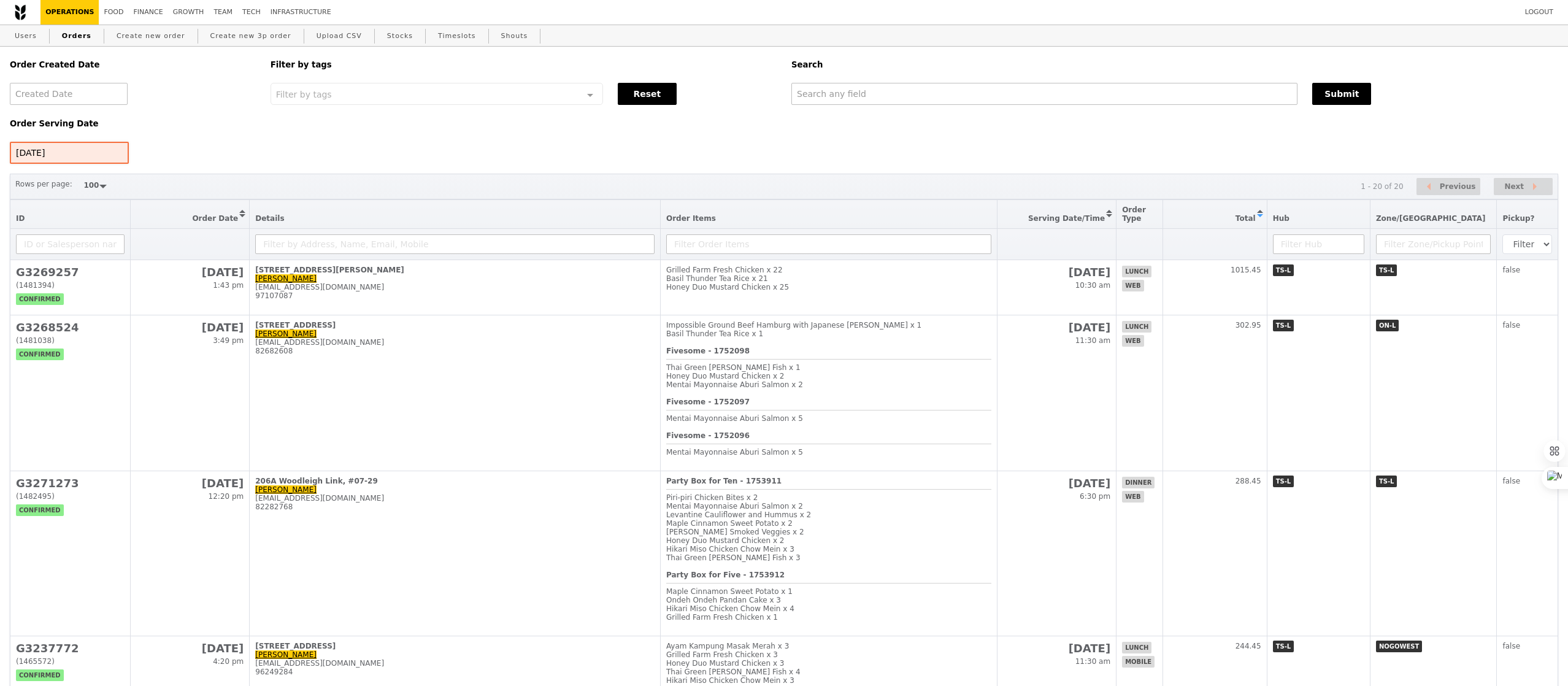
click at [95, 157] on div "16 Aug 2025 2025 16 August August 2025 Mon Tue Wed Thu Fri Sat Sun 1 2 3 4 5 6 …" at bounding box center [69, 152] width 119 height 22
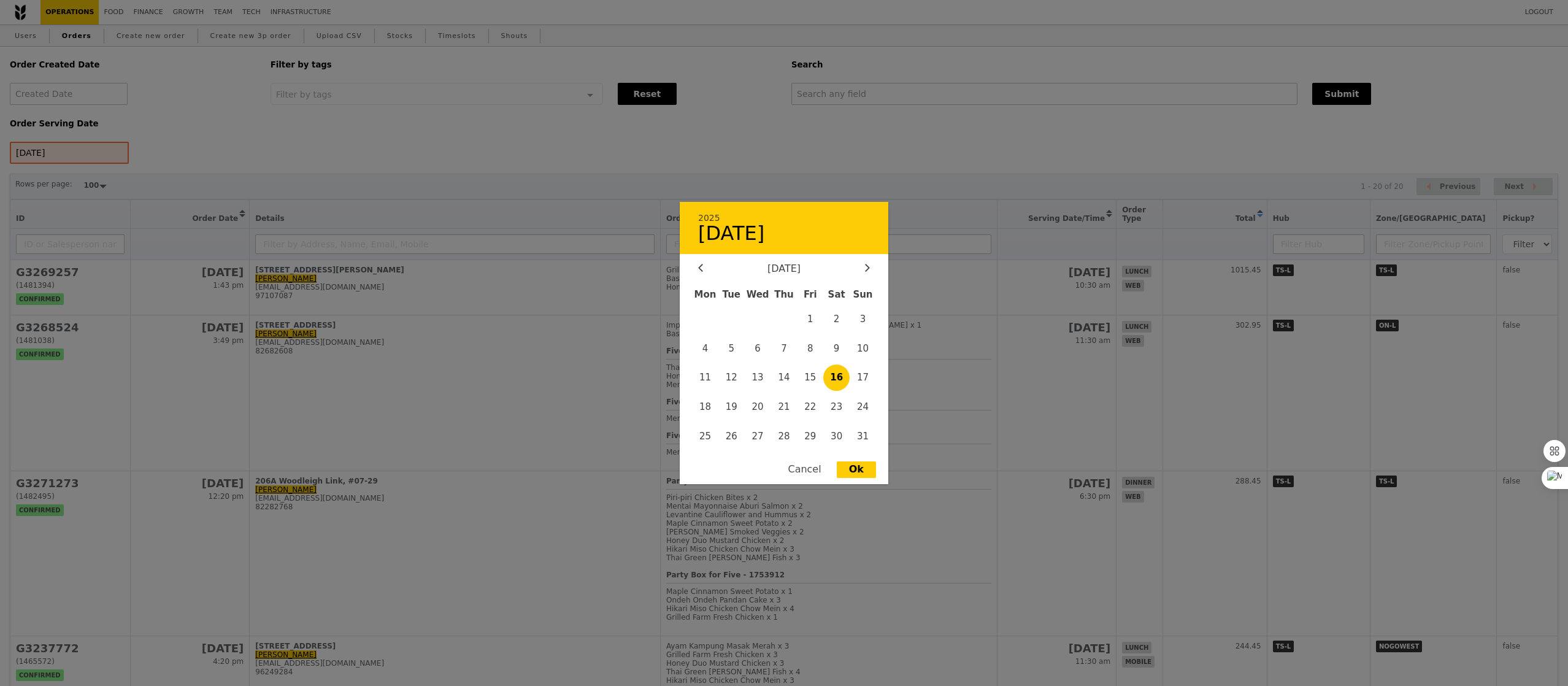
click at [516, 174] on div at bounding box center [784, 343] width 1568 height 686
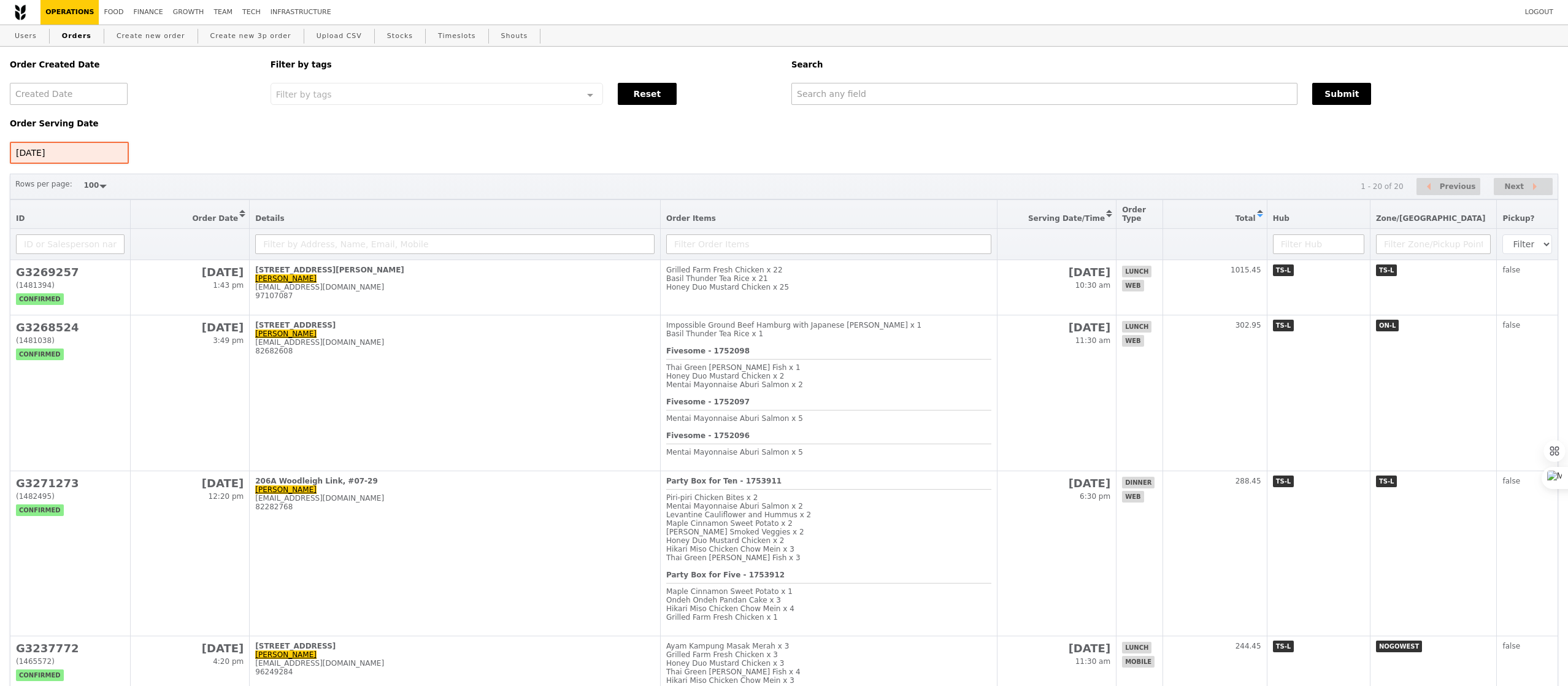
click at [108, 152] on div "16 Aug 2025" at bounding box center [69, 152] width 119 height 22
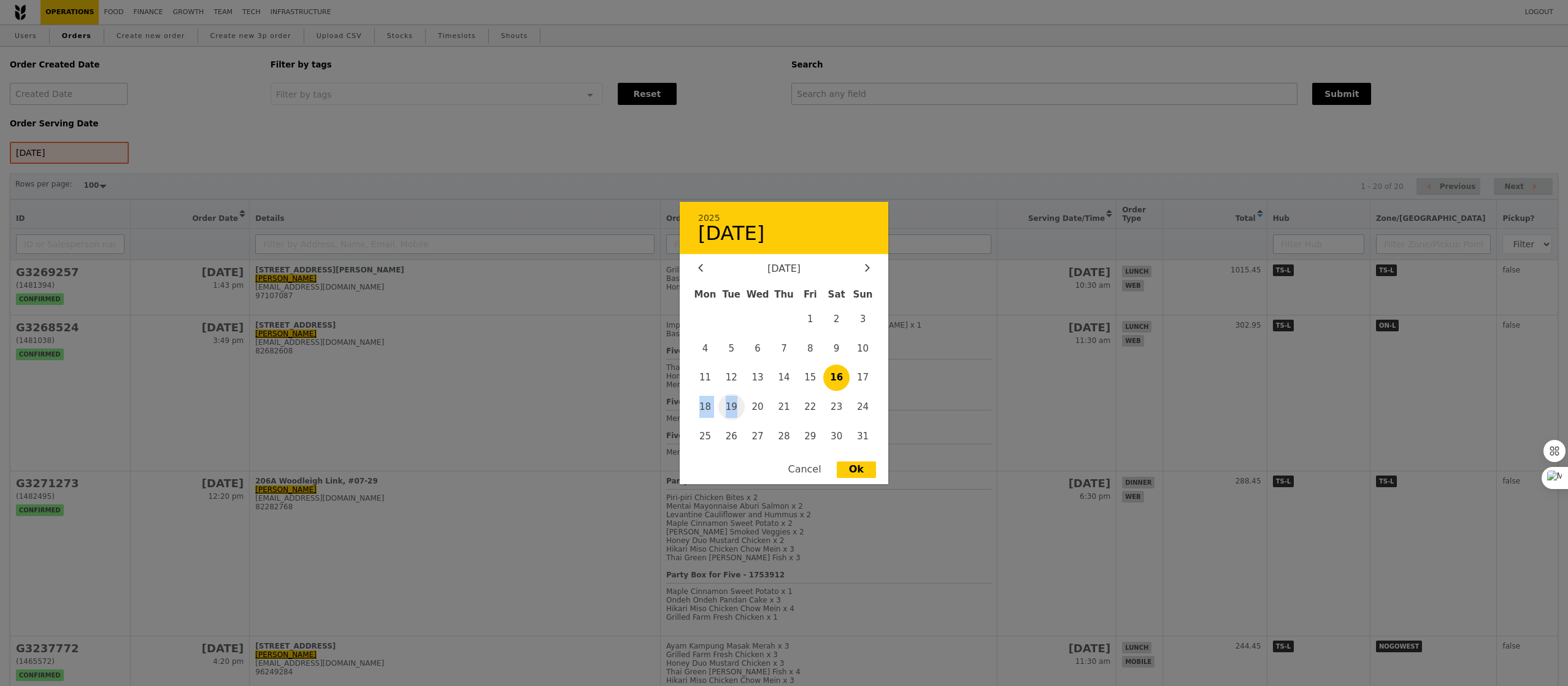
drag, startPoint x: 700, startPoint y: 407, endPoint x: 735, endPoint y: 409, distance: 35.1
click at [735, 409] on div "Mon Tue Wed Thu Fri Sat Sun 1 2 3 4 5 6 7 8 9 10 11 12 13 14 15 16 17 18 19 20 …" at bounding box center [784, 368] width 209 height 169
click at [735, 409] on span "19" at bounding box center [732, 407] width 26 height 26
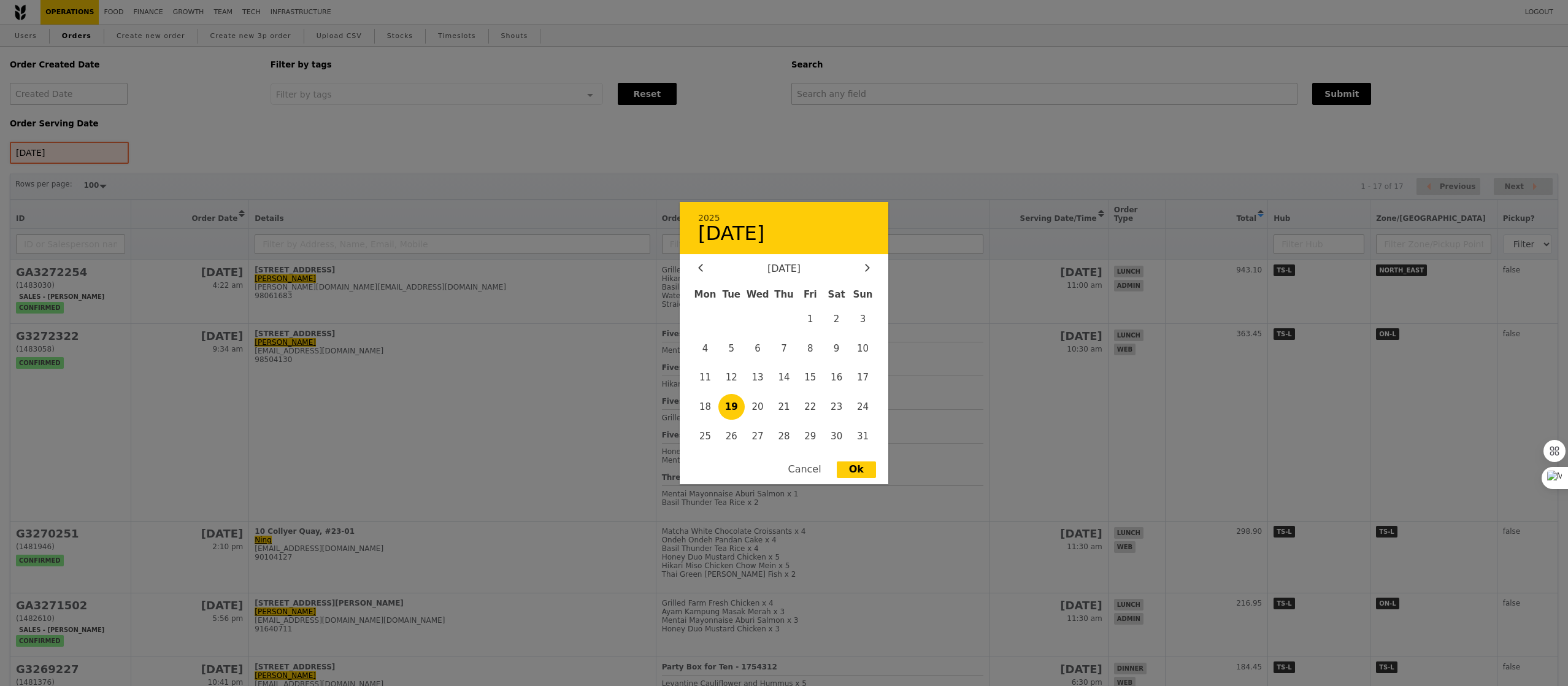
click at [102, 155] on div "19 Aug 2025 2025 19 August August 2025 Mon Tue Wed Thu Fri Sat Sun 1 2 3 4 5 6 …" at bounding box center [69, 152] width 119 height 22
click at [760, 407] on span "20" at bounding box center [758, 407] width 26 height 26
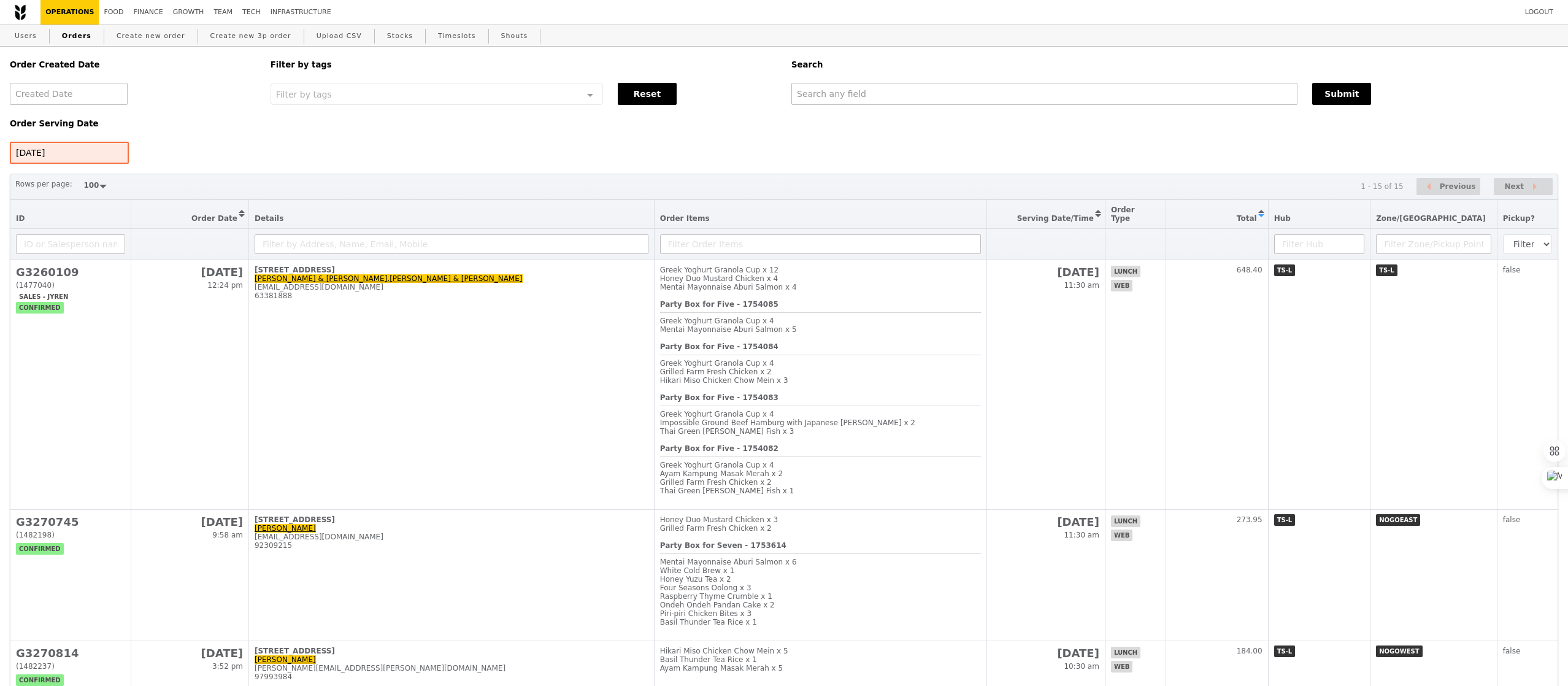
click at [62, 154] on div "20 Aug 2025" at bounding box center [69, 152] width 119 height 22
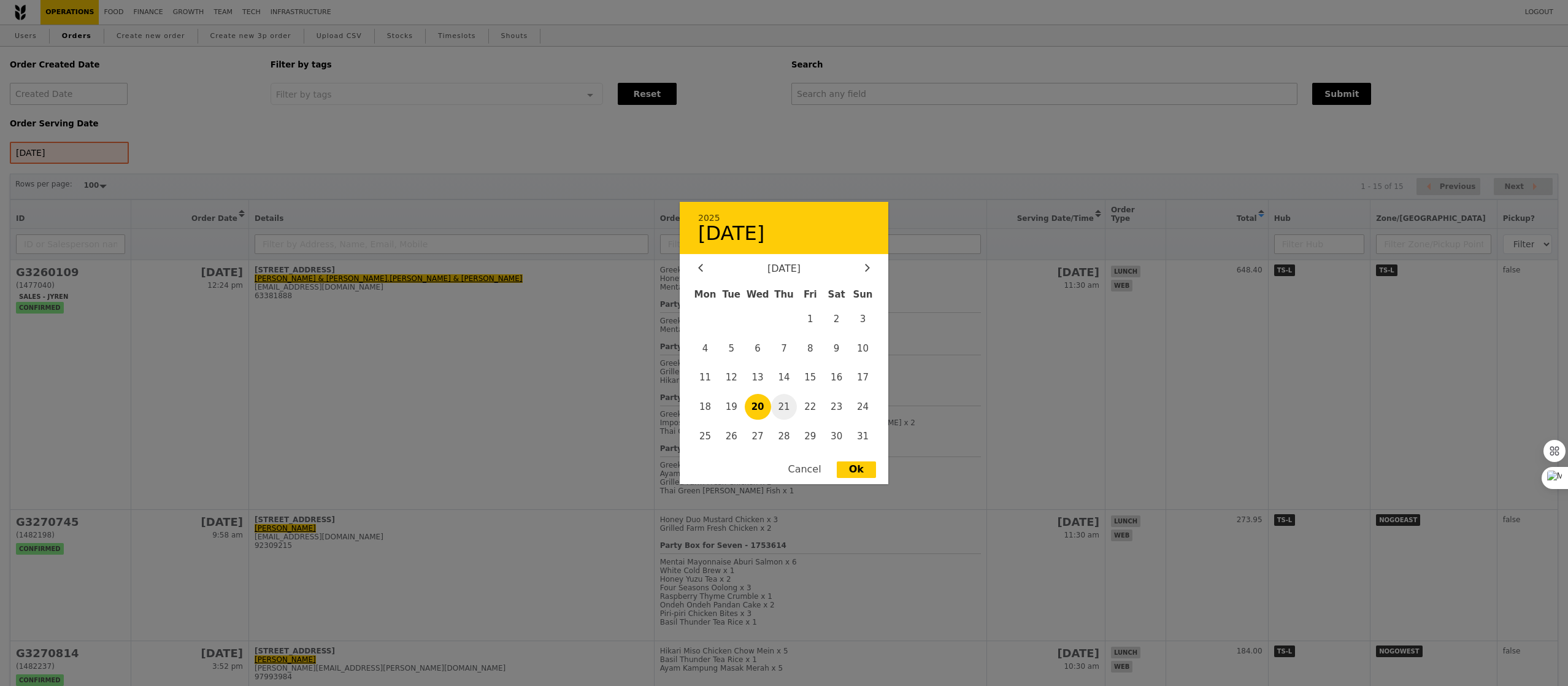
click at [780, 409] on span "21" at bounding box center [785, 407] width 26 height 26
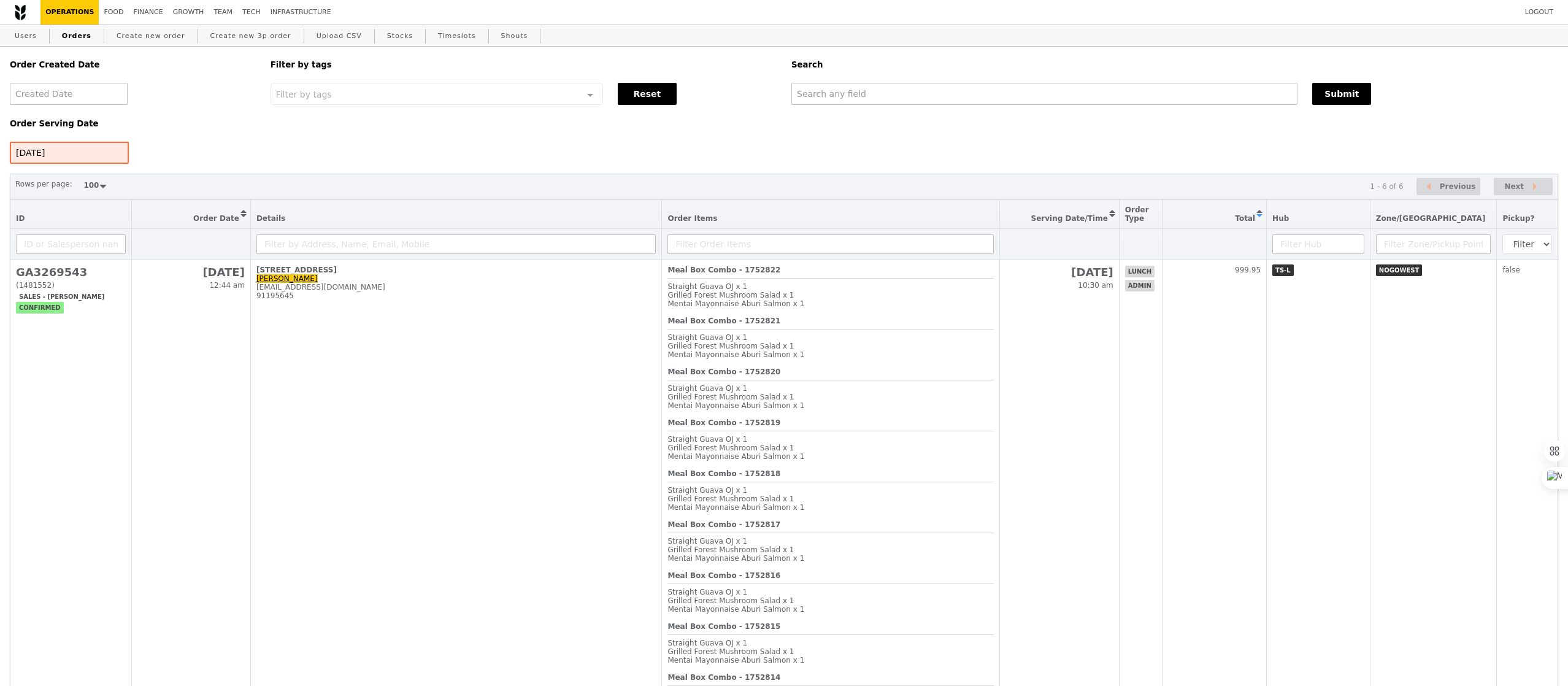
click at [78, 160] on div "21 Aug 2025" at bounding box center [69, 152] width 119 height 22
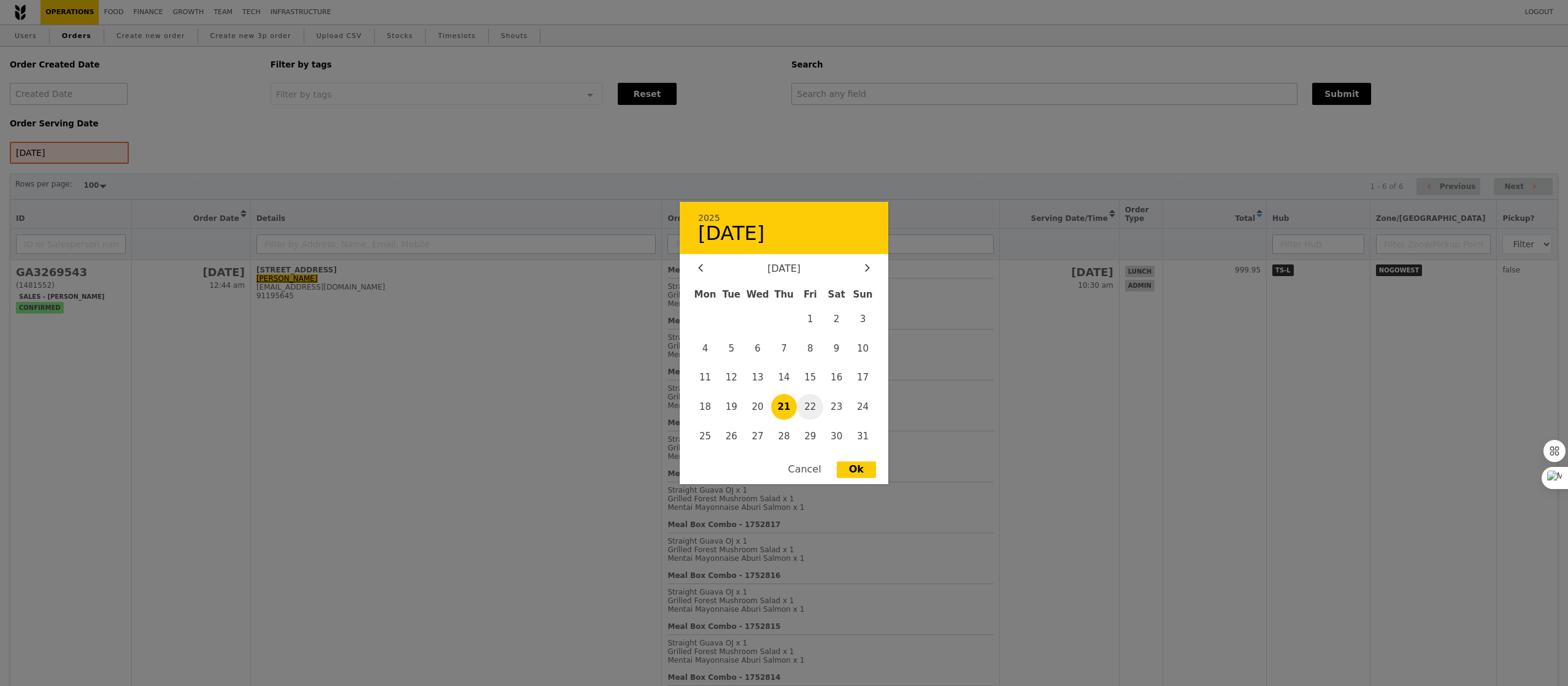
click at [812, 411] on span "22" at bounding box center [810, 407] width 26 height 26
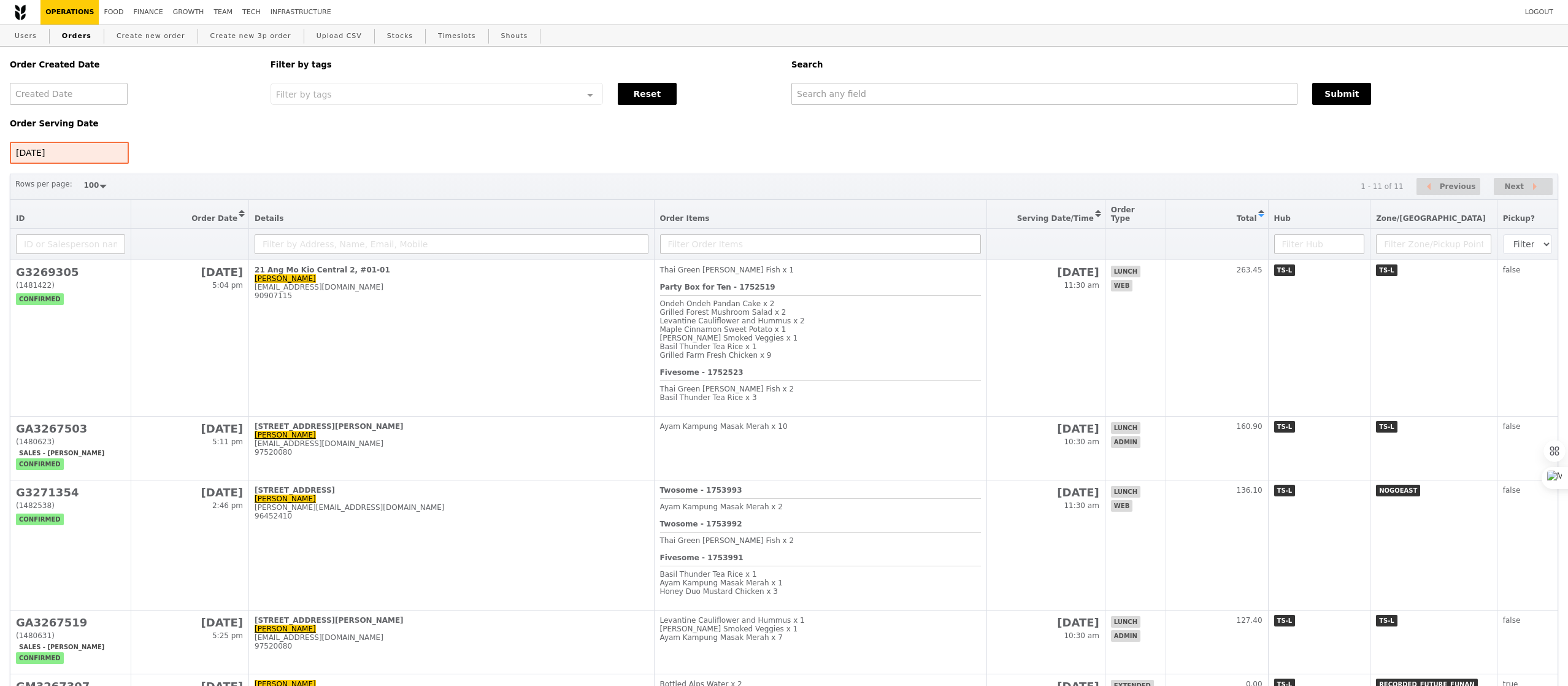
click at [62, 167] on div "Order Created Date Order Serving Date 22 Aug 2025 Filter by tags Filter by tags…" at bounding box center [784, 669] width 1549 height 1246
click at [62, 148] on div "22 Aug 2025" at bounding box center [69, 152] width 119 height 22
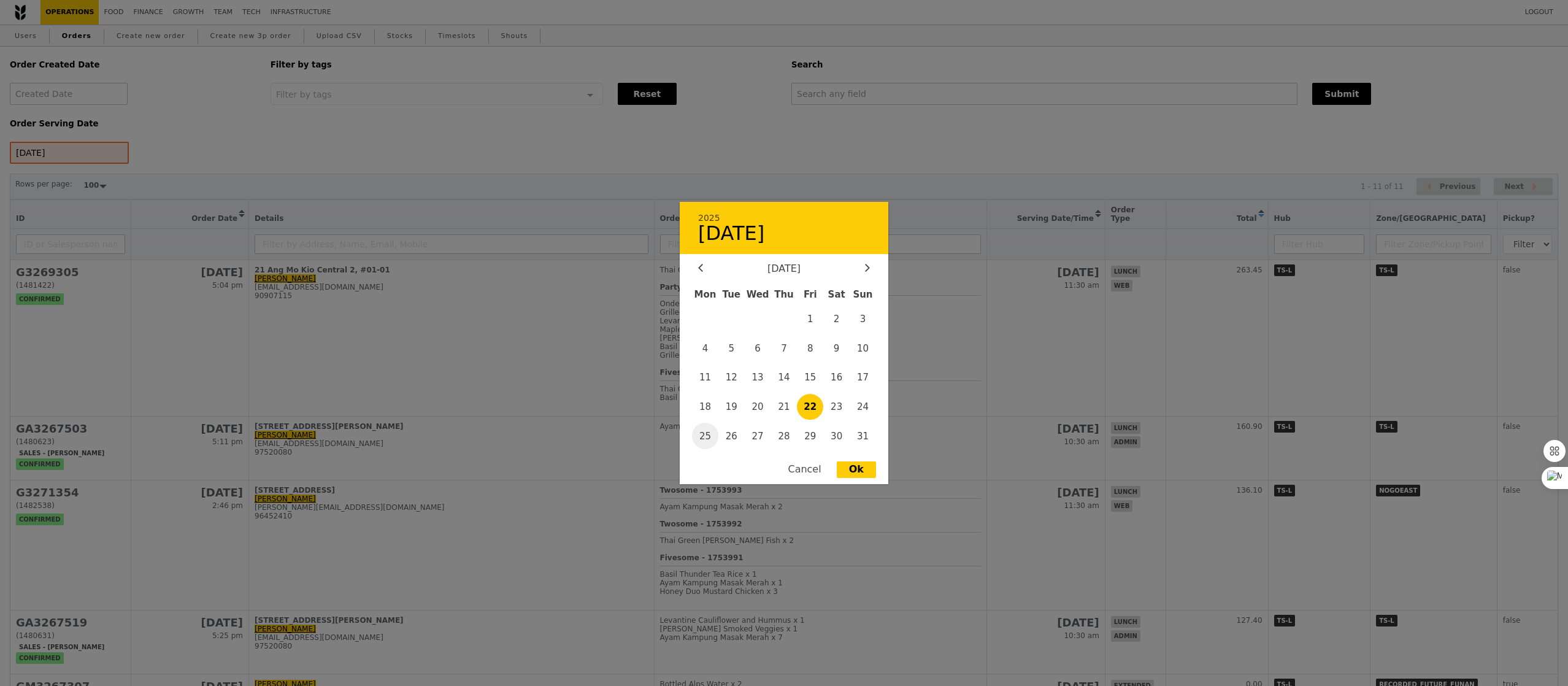
click at [708, 438] on span "25" at bounding box center [706, 436] width 26 height 26
type input "25 Aug 2025"
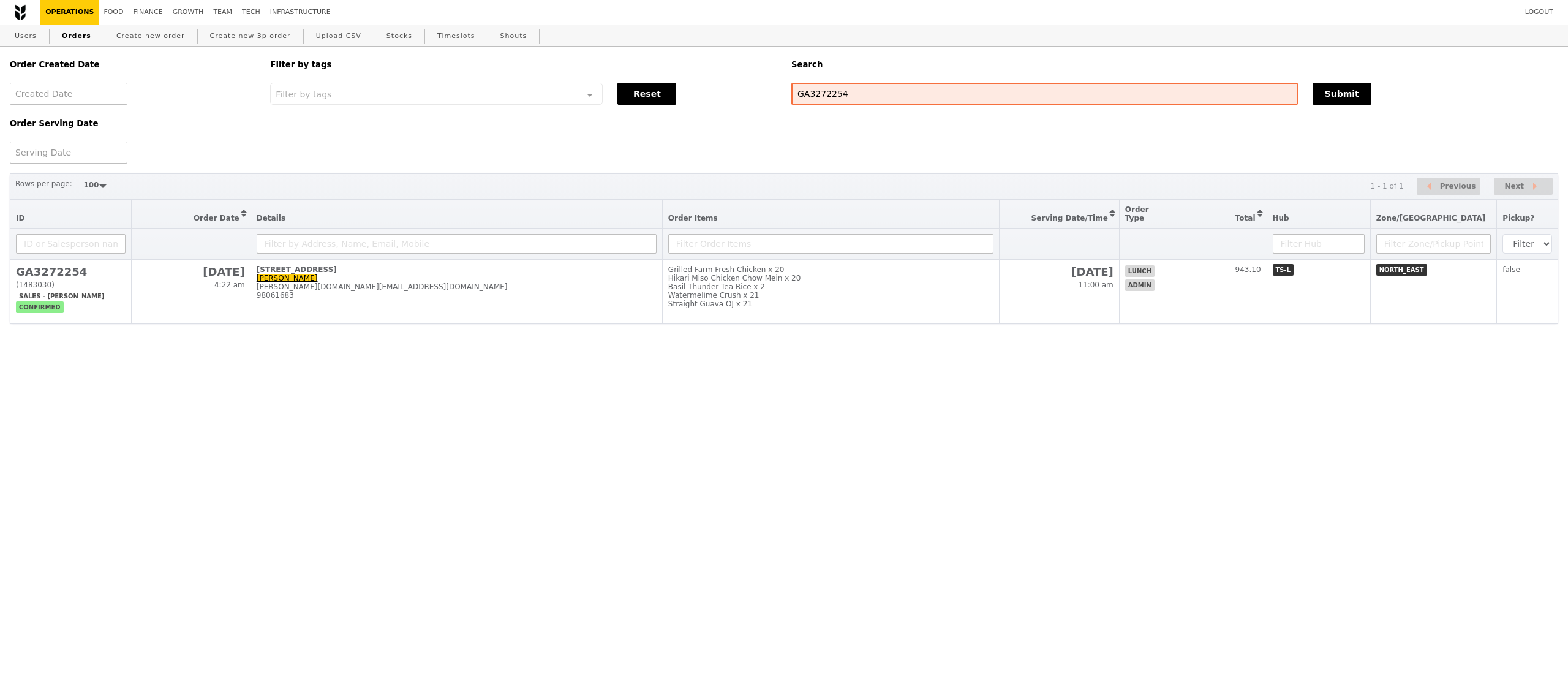
select select "100"
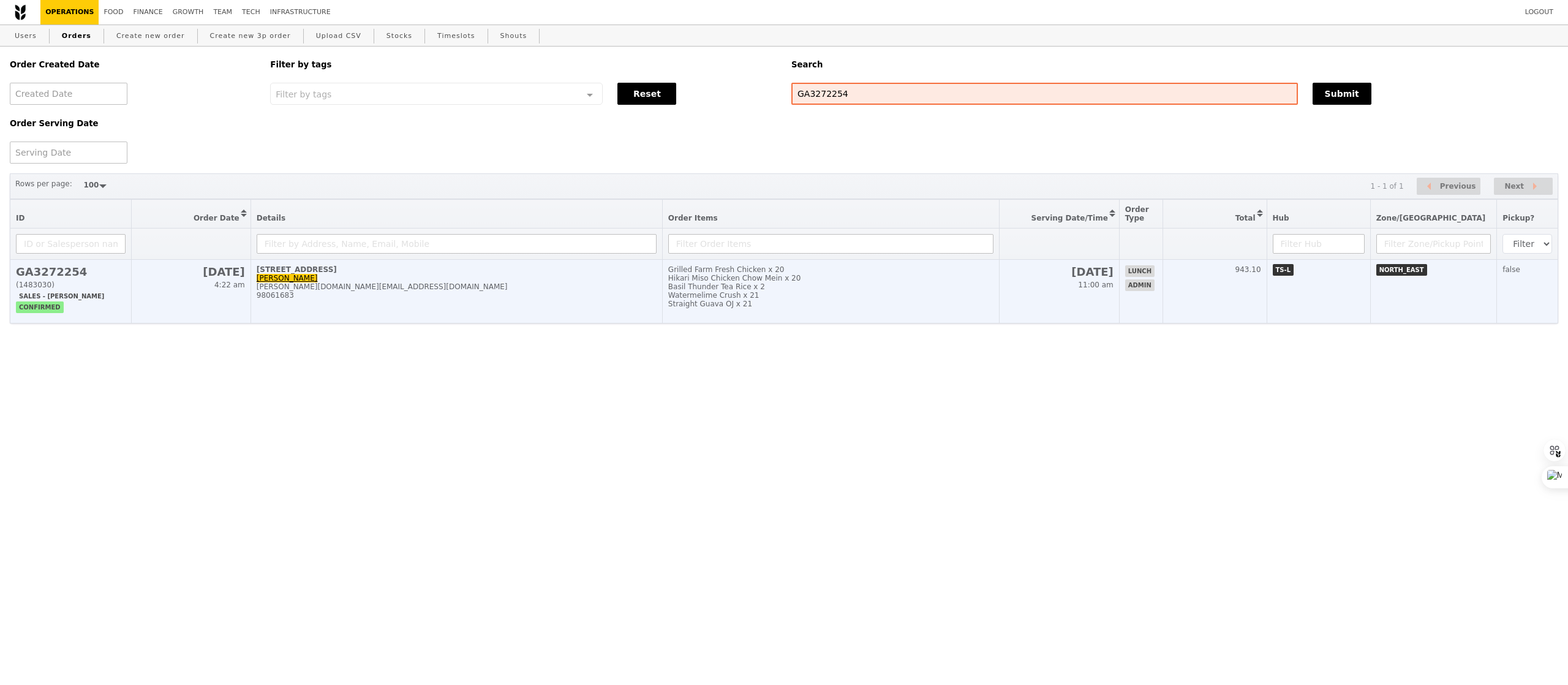
click at [629, 291] on div "[PERSON_NAME][DOMAIN_NAME][EMAIL_ADDRESS][DOMAIN_NAME]" at bounding box center [456, 287] width 400 height 9
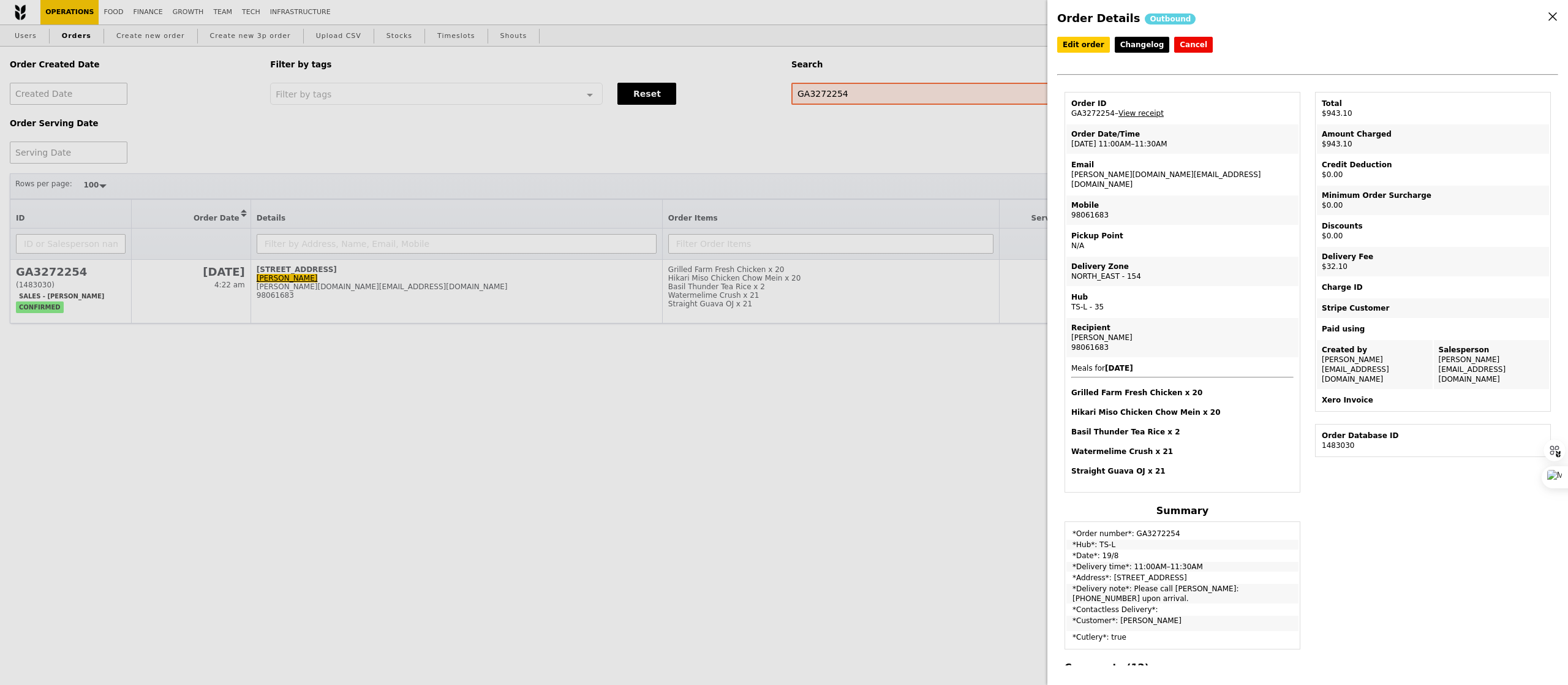
click at [1138, 172] on td "Email [DOMAIN_NAME][EMAIL_ADDRESS][DOMAIN_NAME]" at bounding box center [1183, 174] width 232 height 40
copy td "[PERSON_NAME][DOMAIN_NAME][EMAIL_ADDRESS][DOMAIN_NAME]"
click at [723, 159] on div "Order Details Outbound Edit order Changelog Cancel Order ID GA3272254 – View re…" at bounding box center [784, 342] width 1568 height 685
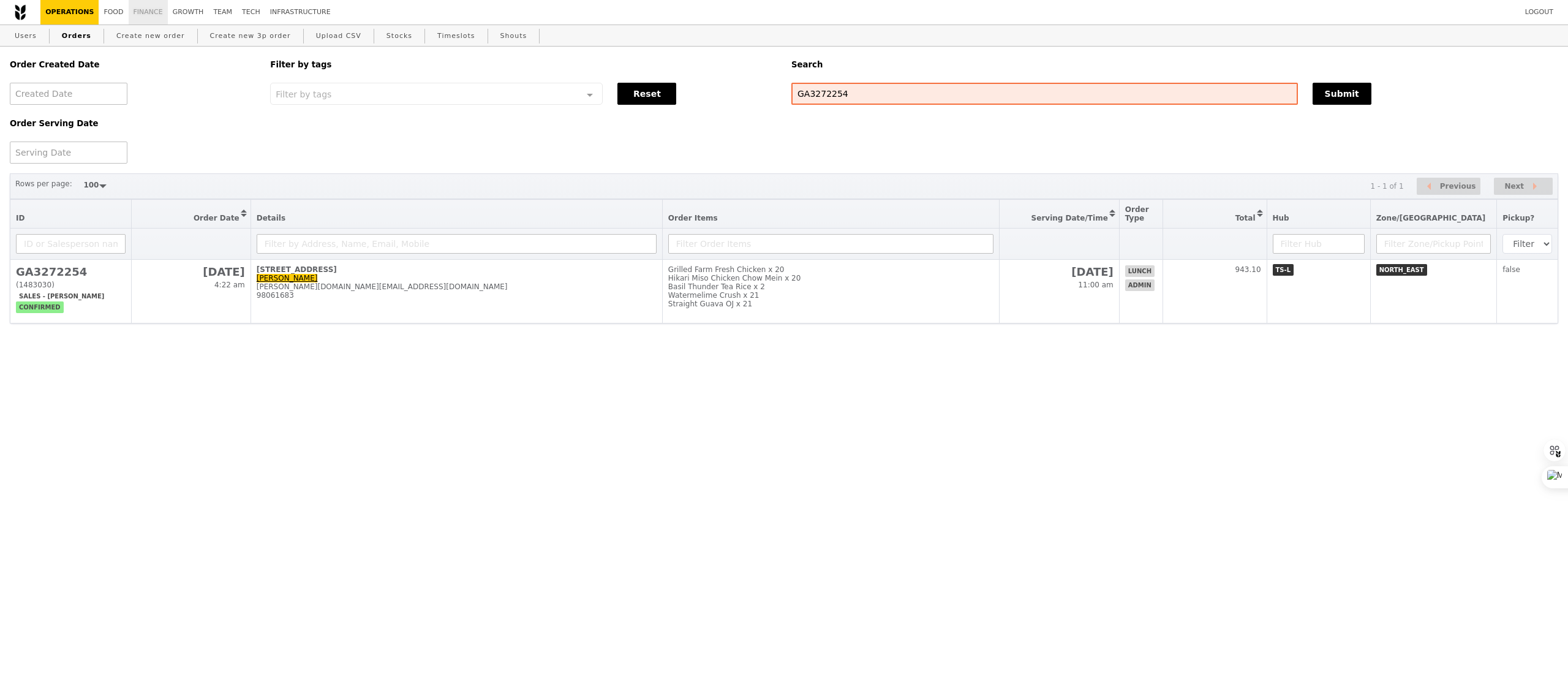
click at [158, 11] on link "Finance" at bounding box center [148, 12] width 40 height 25
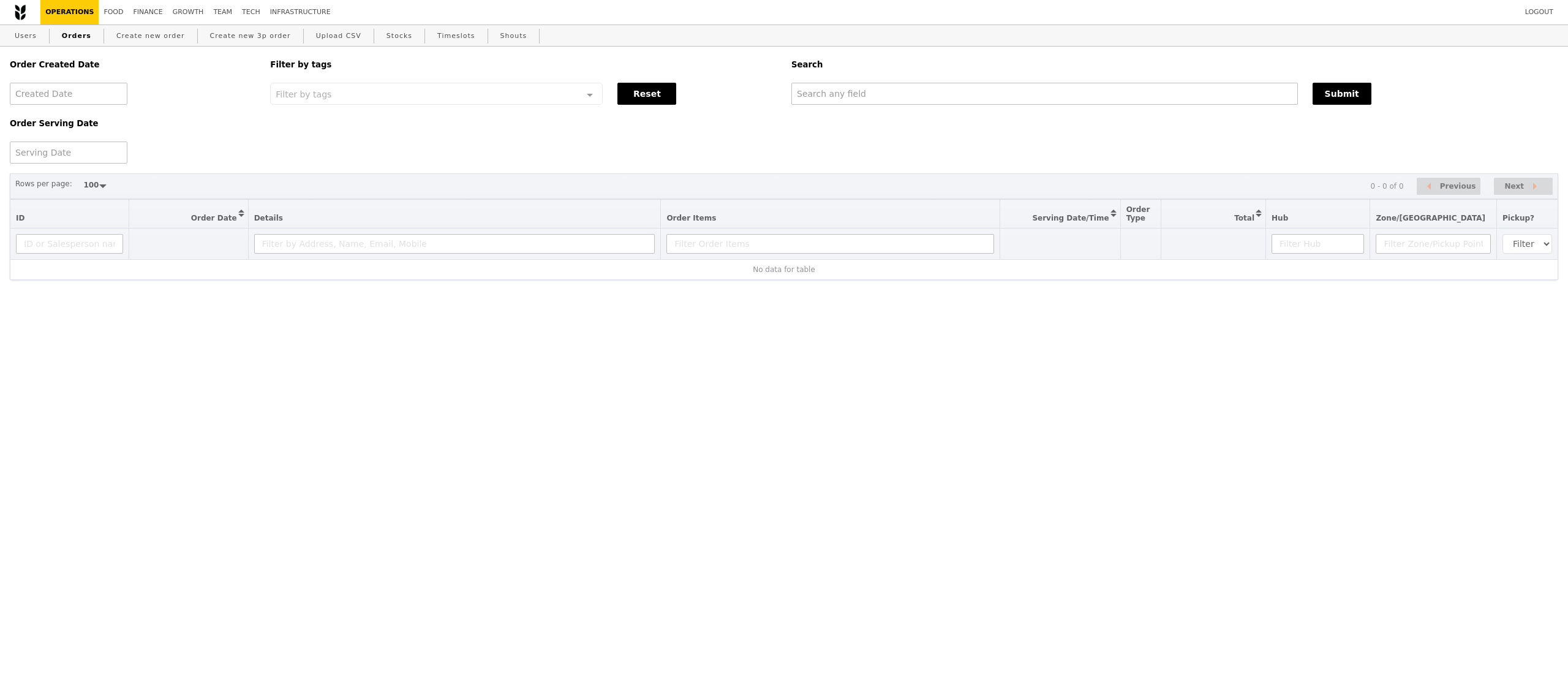
select select "100"
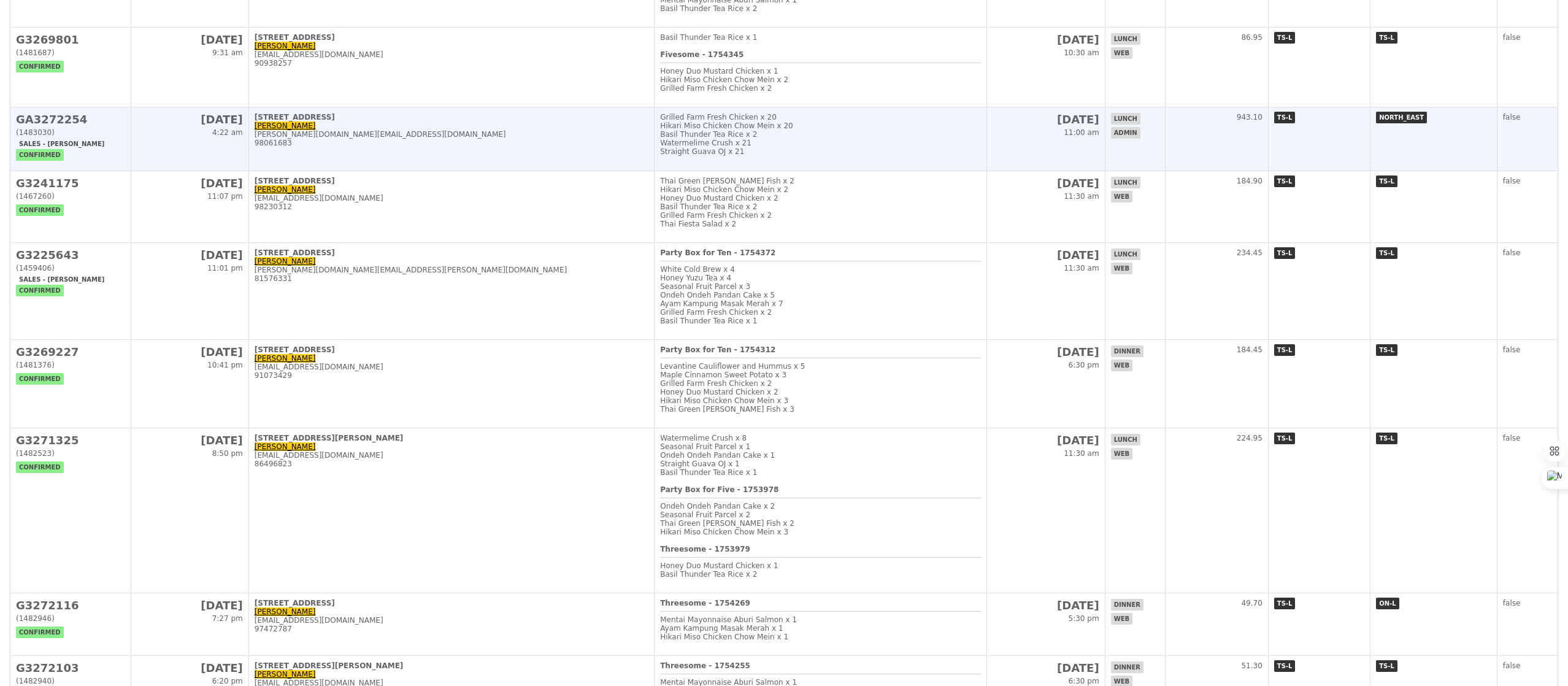
scroll to position [421, 0]
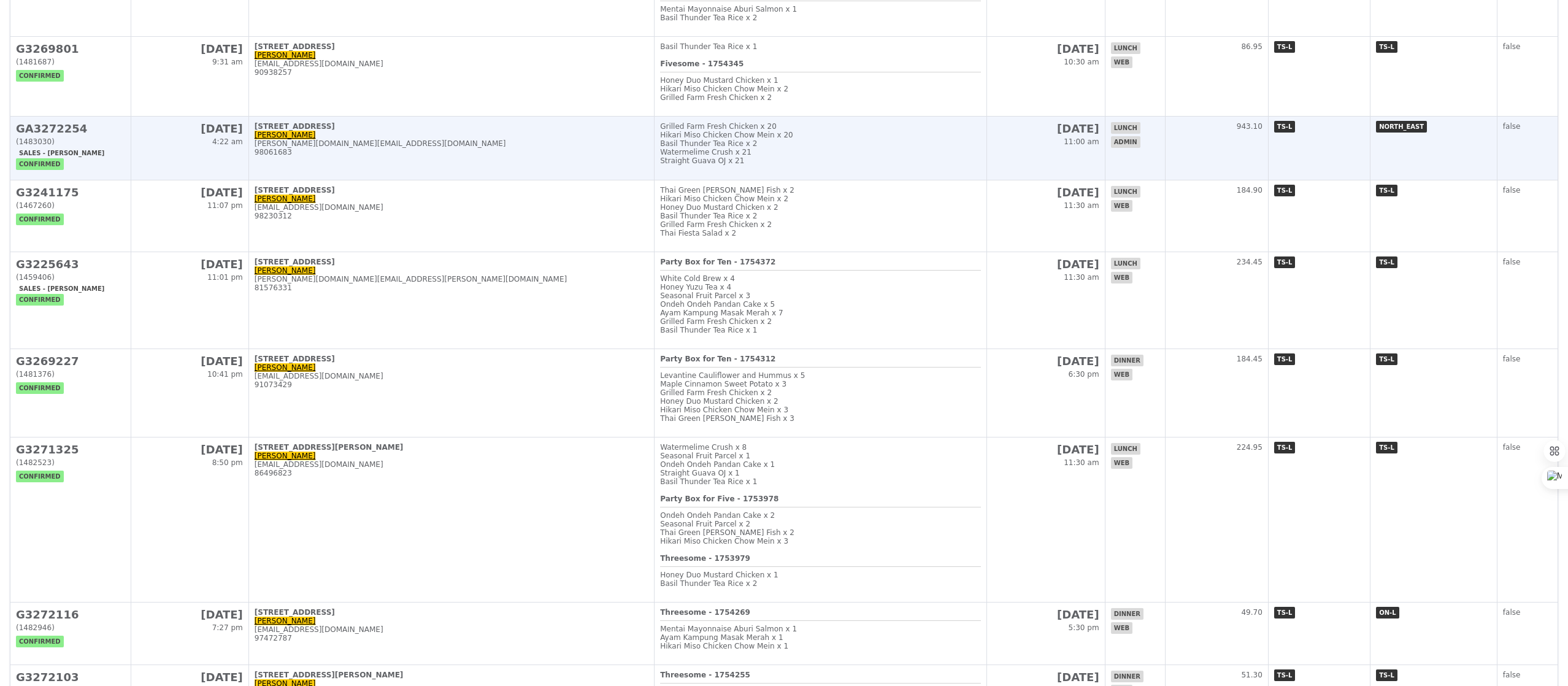
click at [346, 148] on div "[PERSON_NAME][DOMAIN_NAME][EMAIL_ADDRESS][DOMAIN_NAME]" at bounding box center [451, 144] width 394 height 9
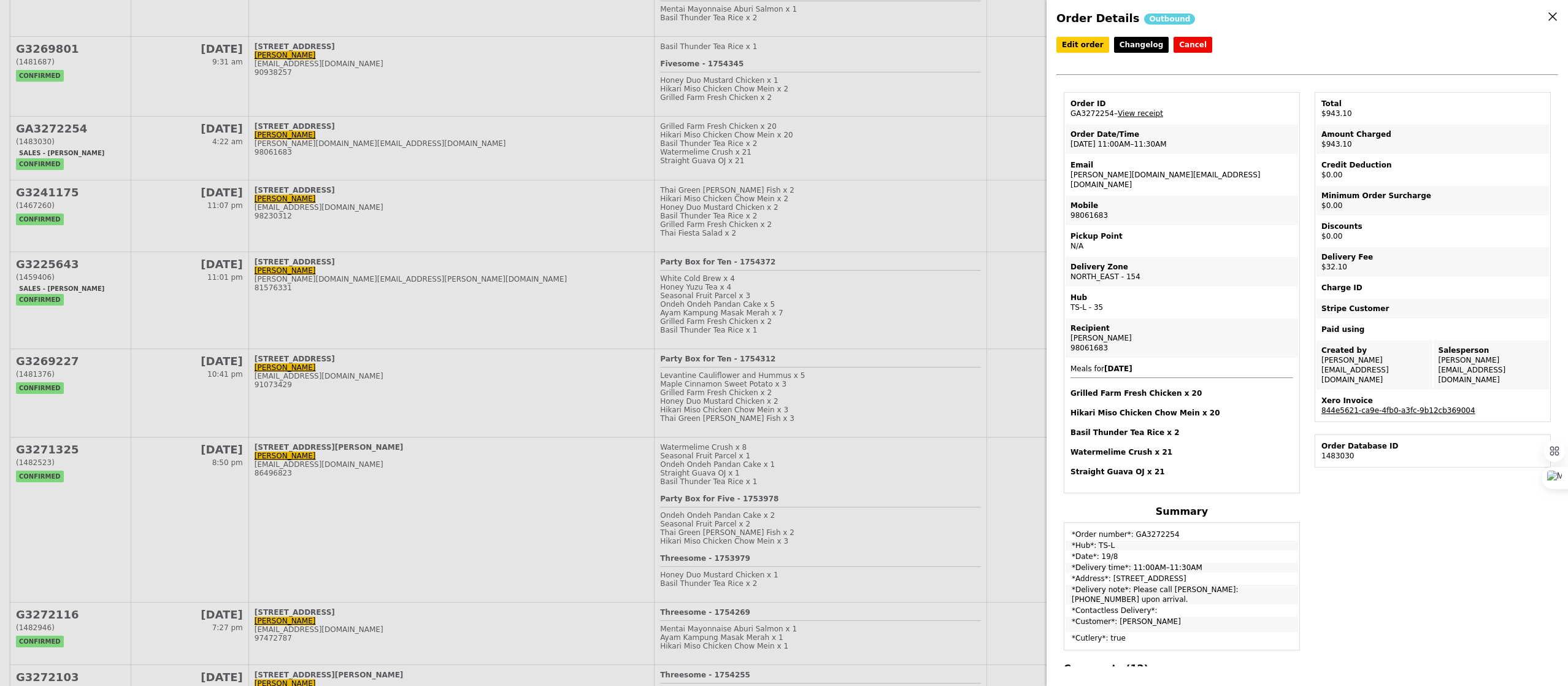
click at [1403, 406] on link "844e5621-ca9e-4fb0-a3fc-9b12cb369004" at bounding box center [1398, 410] width 154 height 9
